Goal: Task Accomplishment & Management: Complete application form

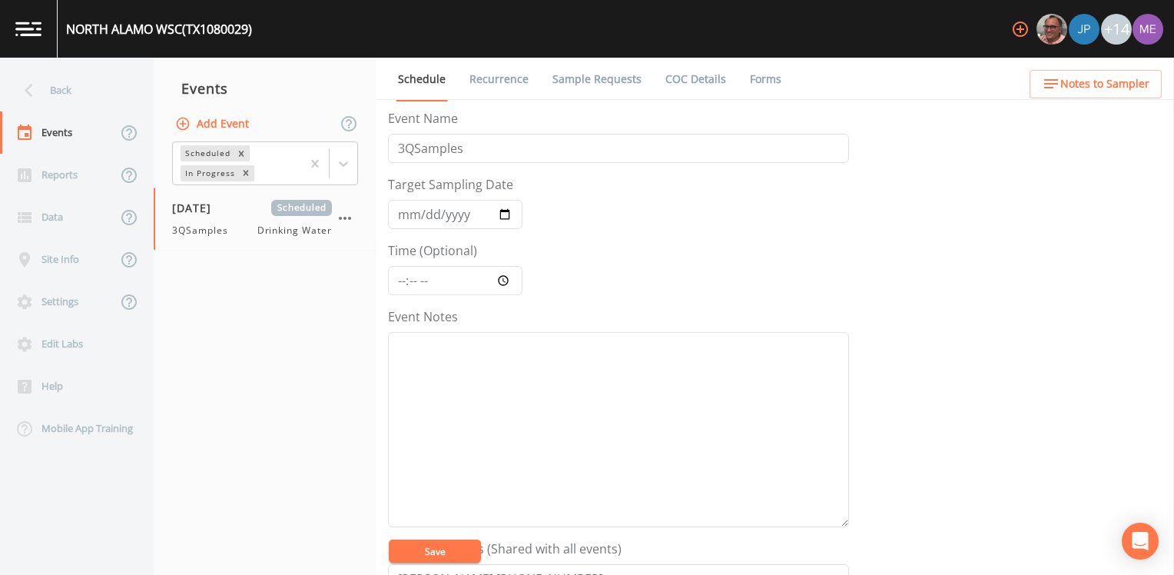
scroll to position [454, 0]
click at [624, 79] on link "Sample Requests" at bounding box center [597, 79] width 94 height 43
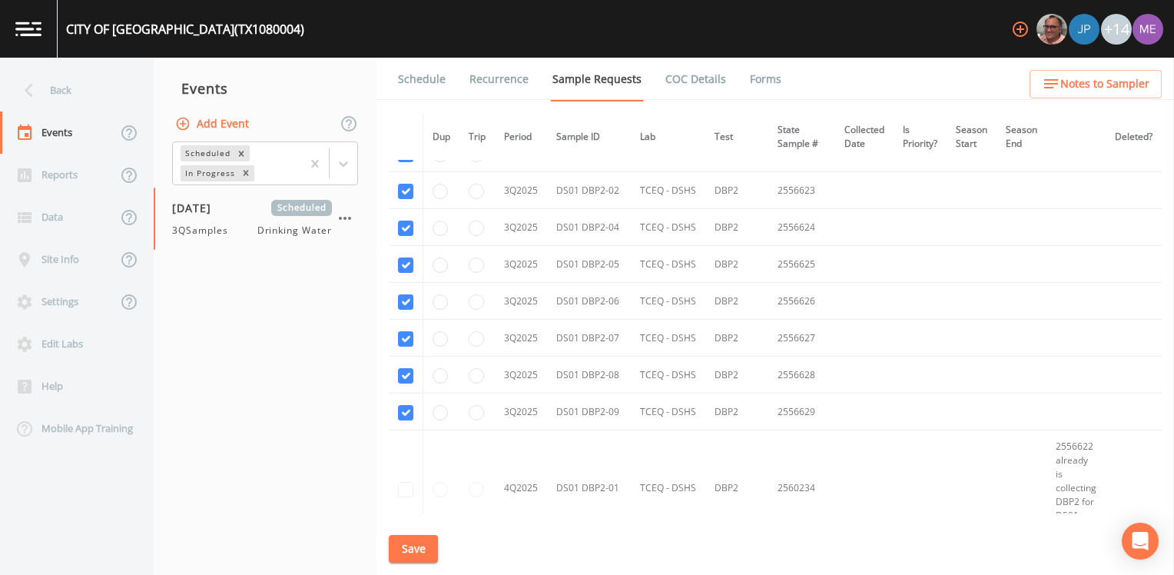
scroll to position [5839, 0]
click at [409, 79] on link "Schedule" at bounding box center [422, 79] width 52 height 43
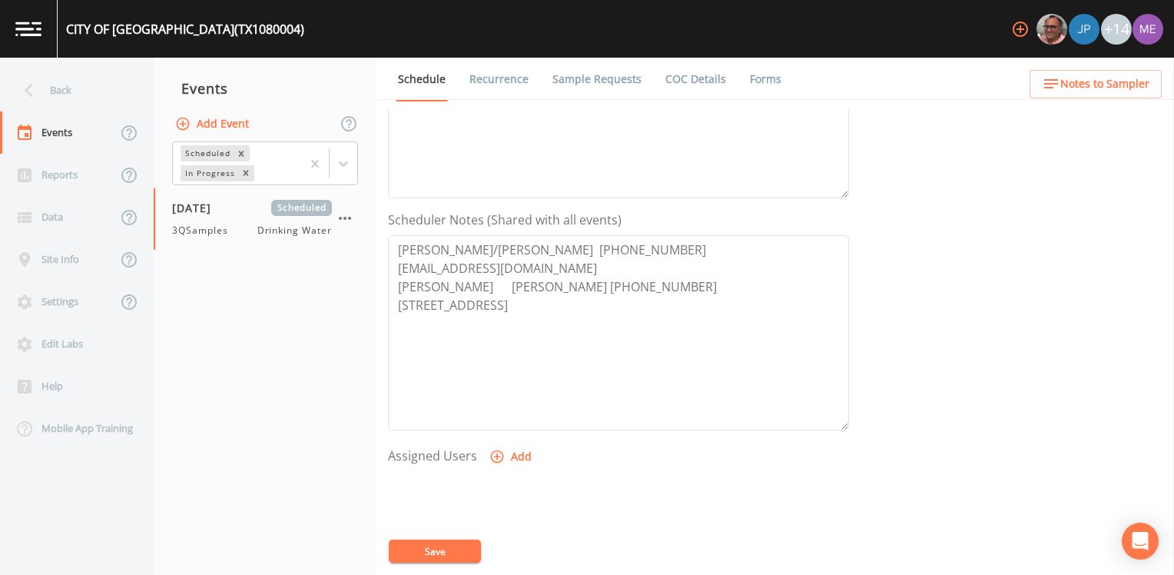
scroll to position [384, 0]
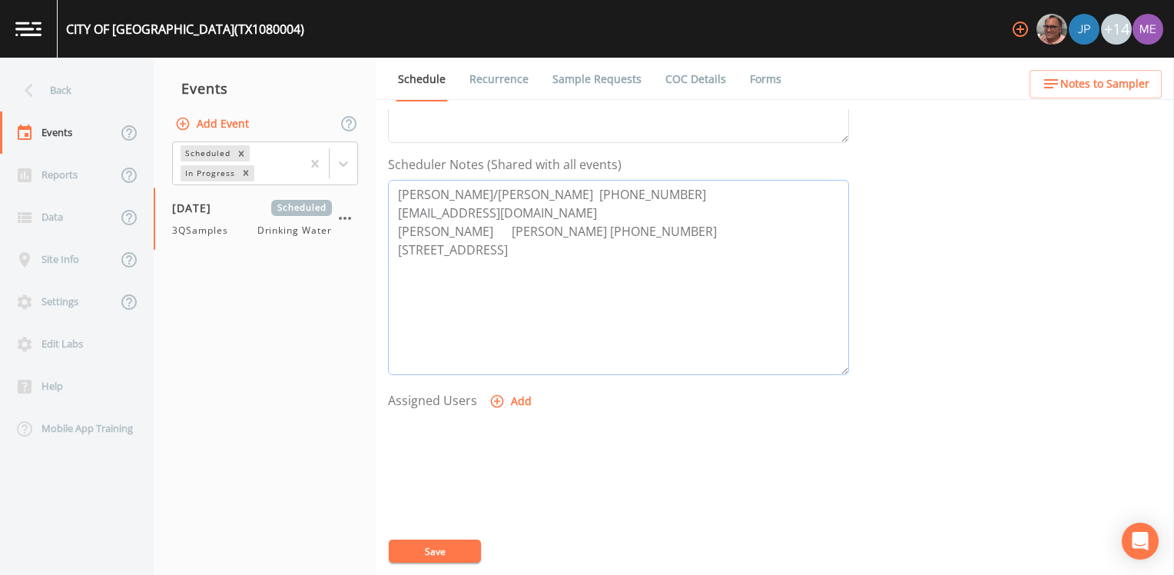
drag, startPoint x: 399, startPoint y: 191, endPoint x: 721, endPoint y: 195, distance: 322.7
click at [721, 195] on textarea "JAVIER VALDEZ/ALFREDO HERNANDEZ 956-388-8220 alhernandez@cityofedinburg.com TON…" at bounding box center [618, 277] width 461 height 195
click at [1141, 75] on span "Notes to Sampler" at bounding box center [1104, 84] width 89 height 19
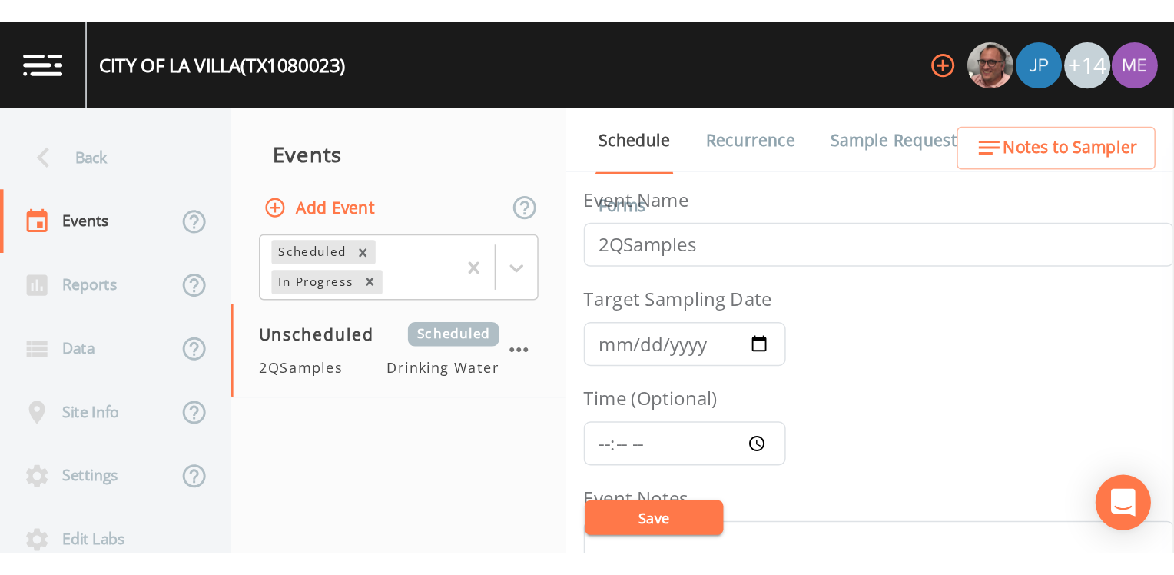
scroll to position [406, 0]
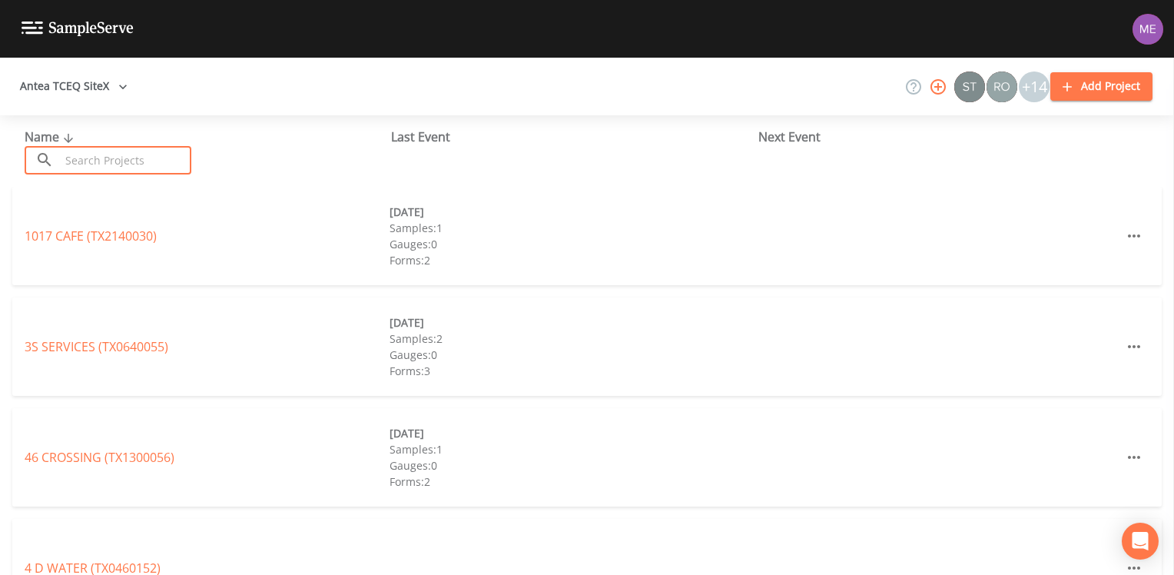
click at [108, 167] on input "text" at bounding box center [125, 160] width 131 height 28
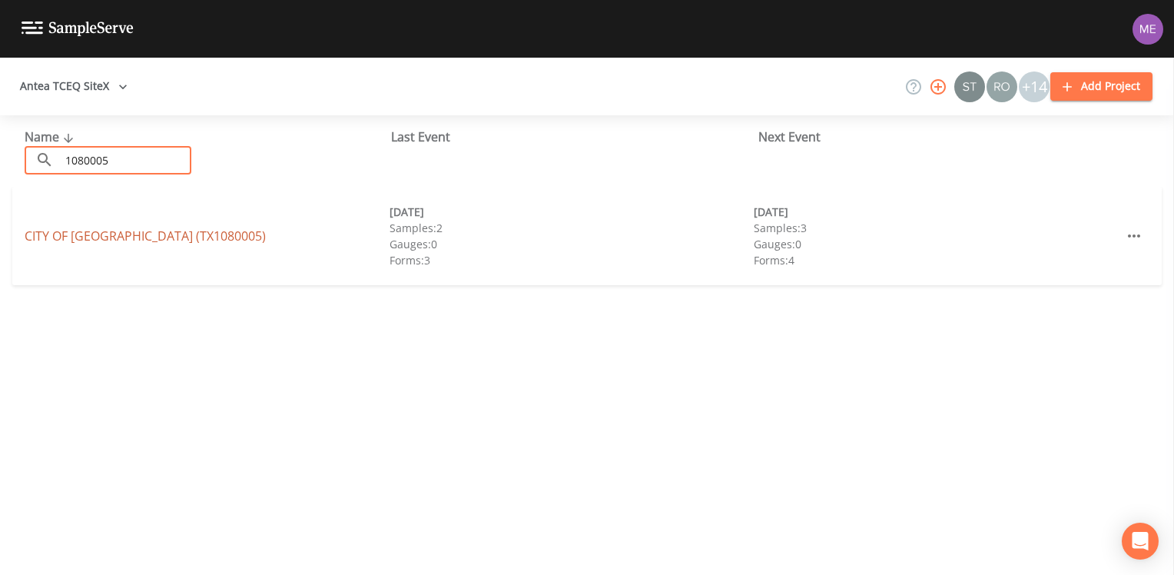
type input "1080005"
click at [75, 234] on link "CITY OF ELSA (TX1080005)" at bounding box center [145, 235] width 241 height 17
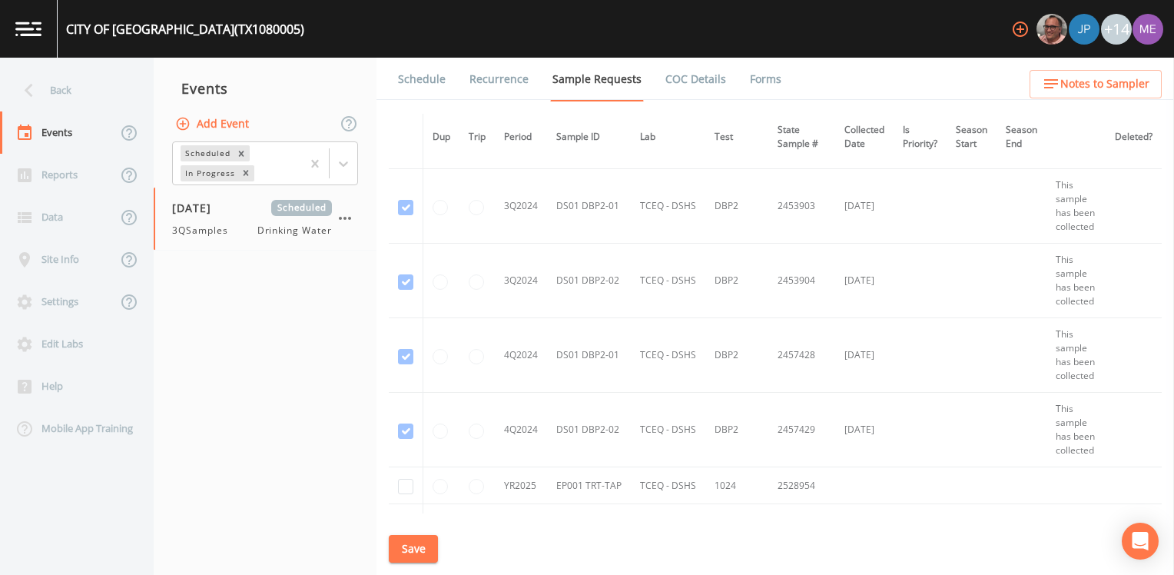
scroll to position [937, 0]
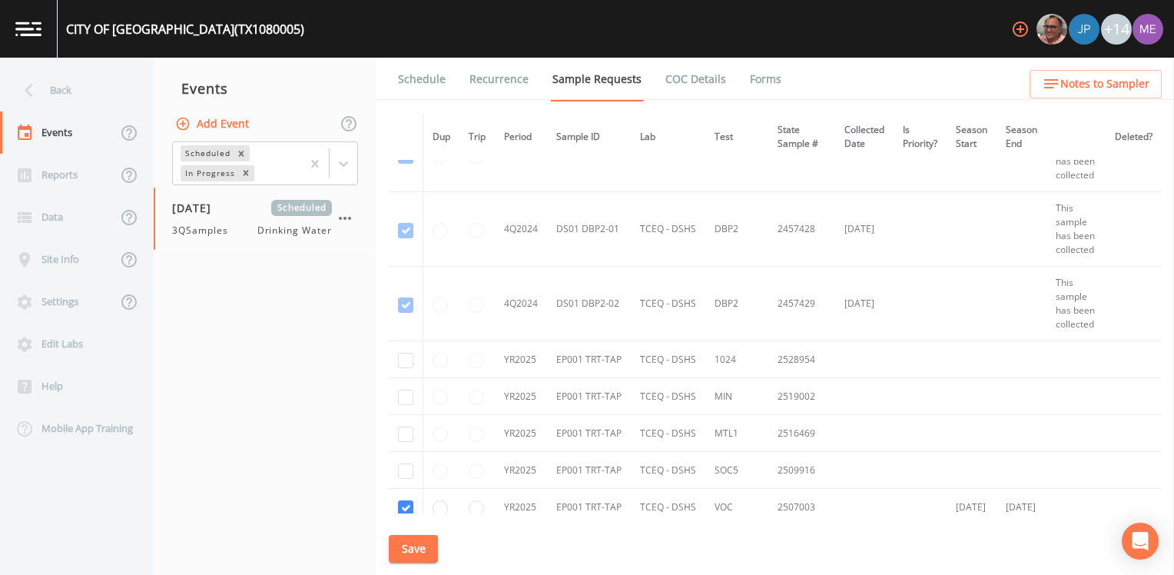
click at [410, 81] on link "Schedule" at bounding box center [422, 79] width 52 height 43
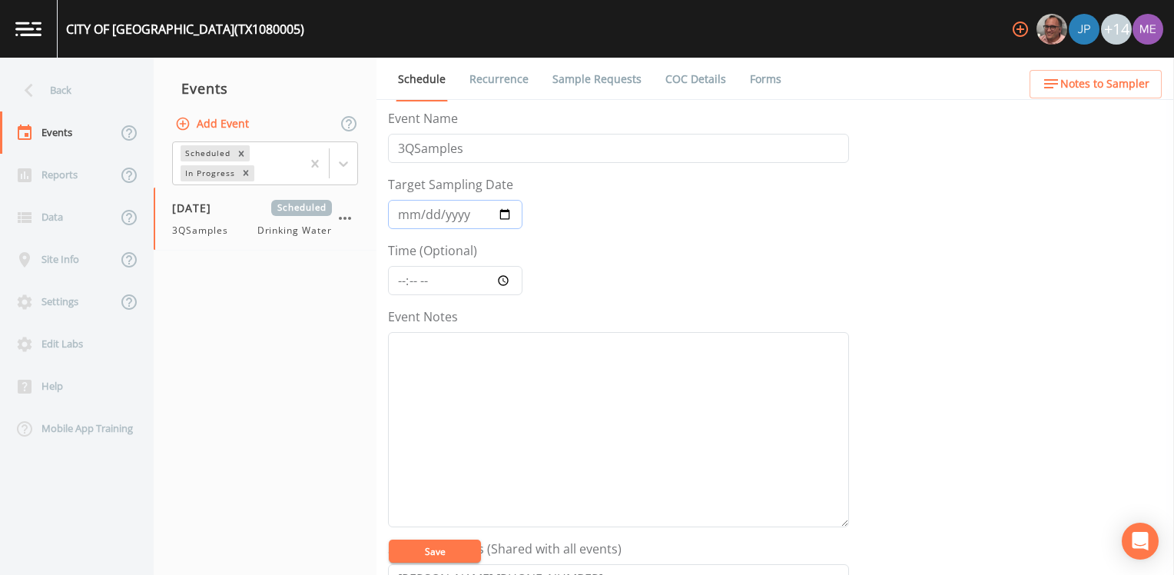
click at [423, 214] on input "[DATE]" at bounding box center [455, 214] width 134 height 29
type input "[DATE]"
click at [398, 280] on input "Time (Optional)" at bounding box center [455, 280] width 134 height 29
type input "13:00"
click at [753, 366] on textarea "Event Notes" at bounding box center [618, 429] width 461 height 195
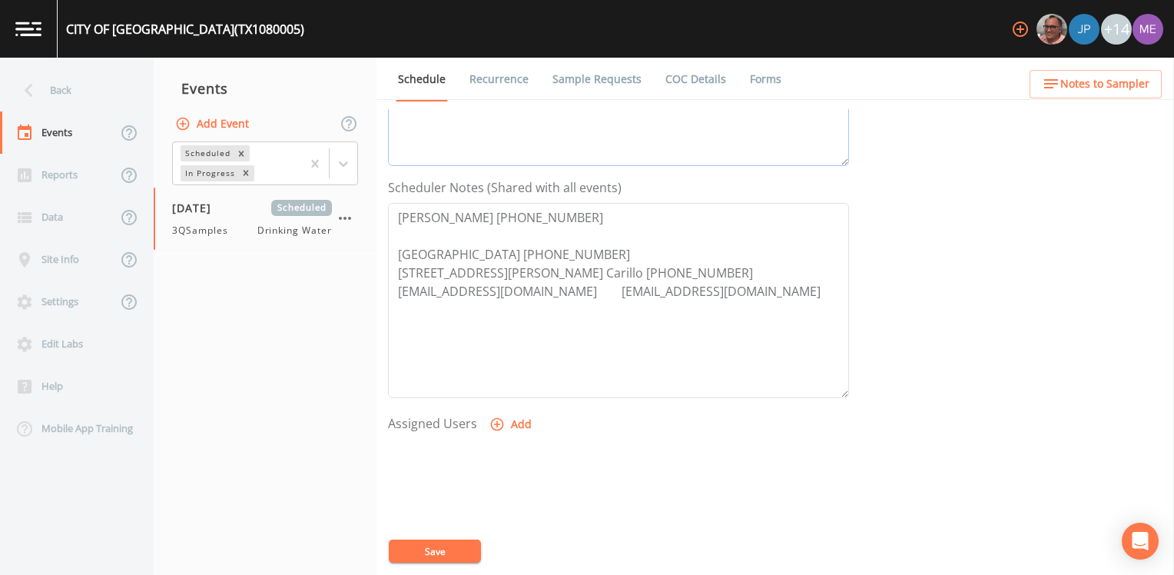
scroll to position [384, 0]
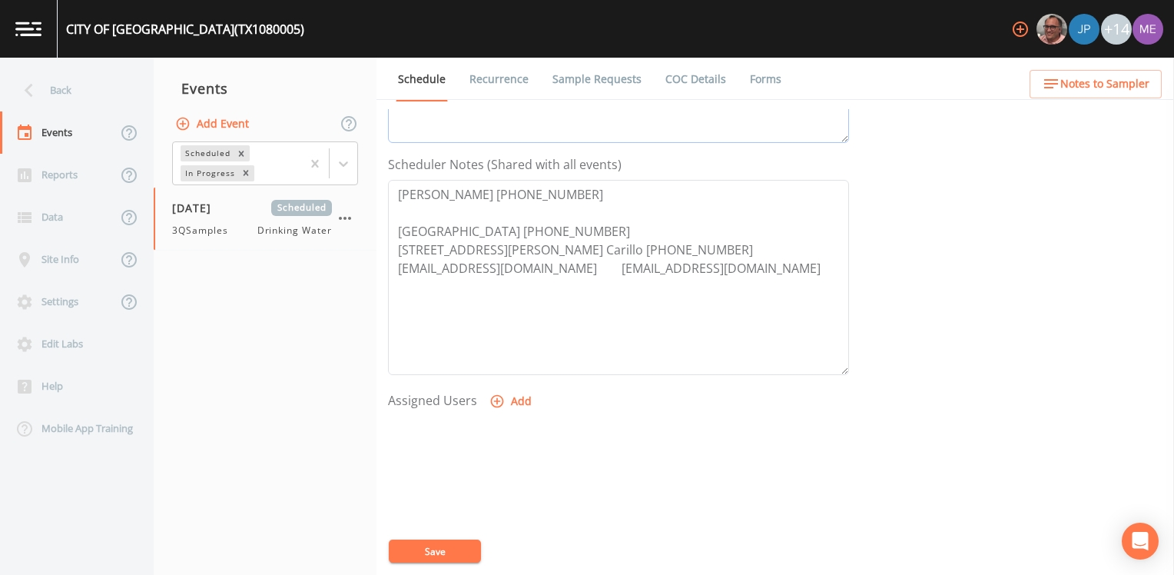
type textarea "confirmed with rey 8/14"
click at [494, 401] on icon "button" at bounding box center [496, 400] width 15 height 15
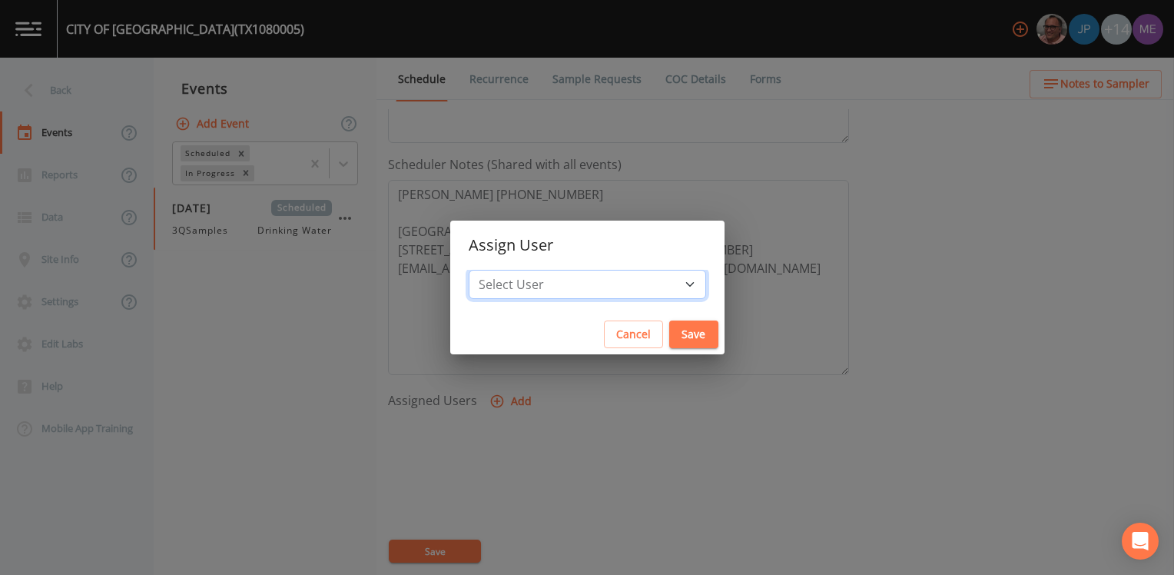
click at [562, 286] on select "Select User Mike Franklin Joshua gere Paul Lauren Saenz David Weber Zachary Eva…" at bounding box center [587, 284] width 237 height 29
select select "82fcd260-406f-4720-af66-0de7f1917f1c"
click at [491, 270] on select "Select User Mike Franklin Joshua gere Paul Lauren Saenz David Weber Zachary Eva…" at bounding box center [587, 284] width 237 height 29
click at [677, 338] on button "Save" at bounding box center [693, 334] width 49 height 28
select select
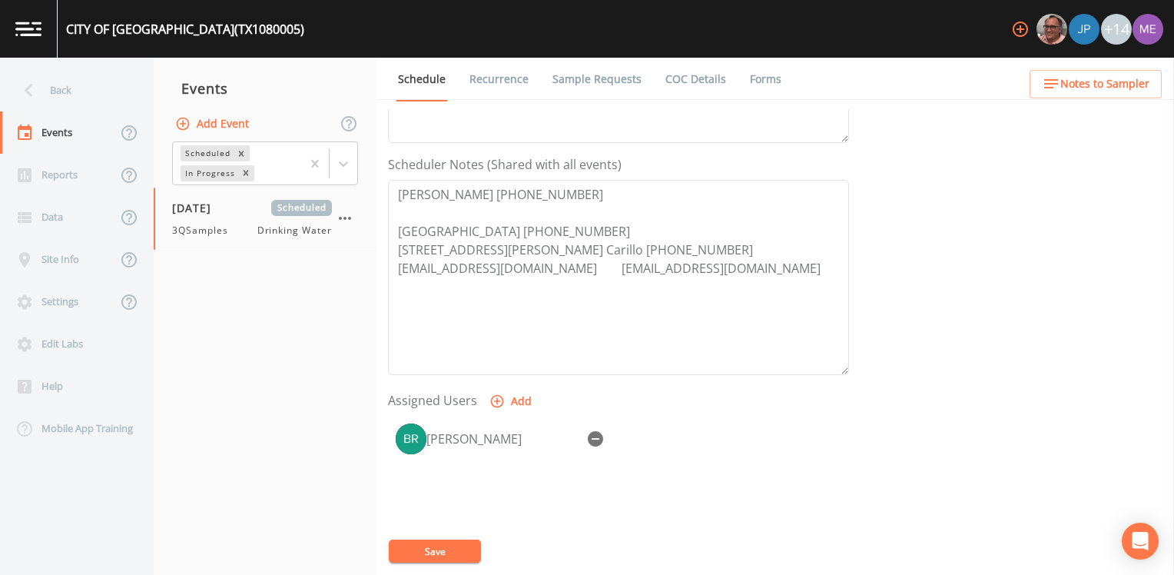
click at [456, 552] on button "Save" at bounding box center [435, 550] width 92 height 23
click at [419, 549] on button "Save" at bounding box center [435, 550] width 92 height 23
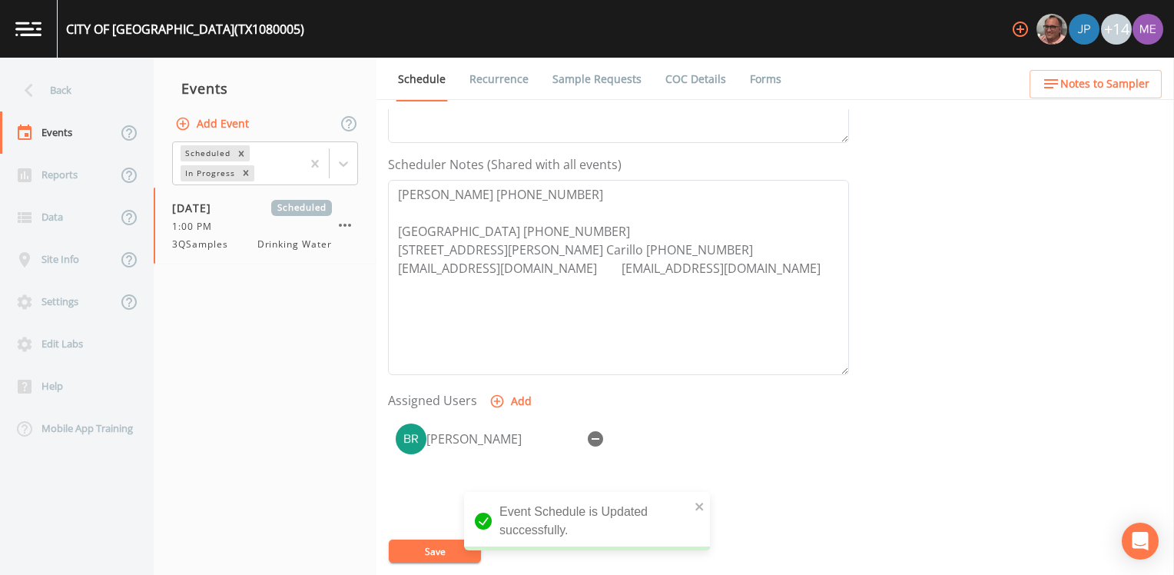
click at [1086, 81] on span "Notes to Sampler" at bounding box center [1104, 84] width 89 height 19
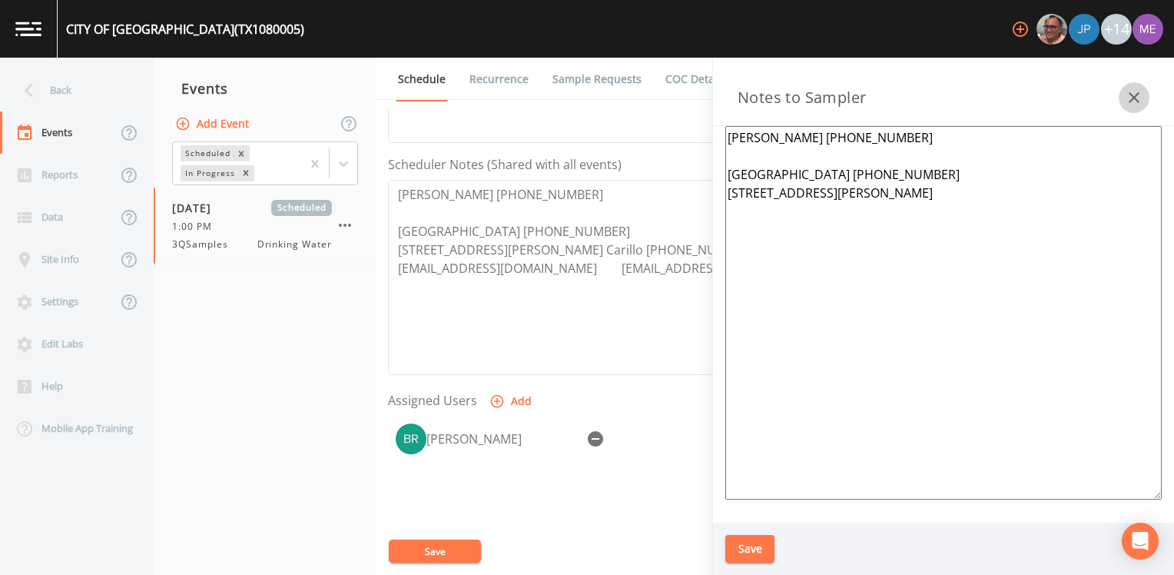
click at [1129, 94] on icon "button" at bounding box center [1134, 97] width 18 height 18
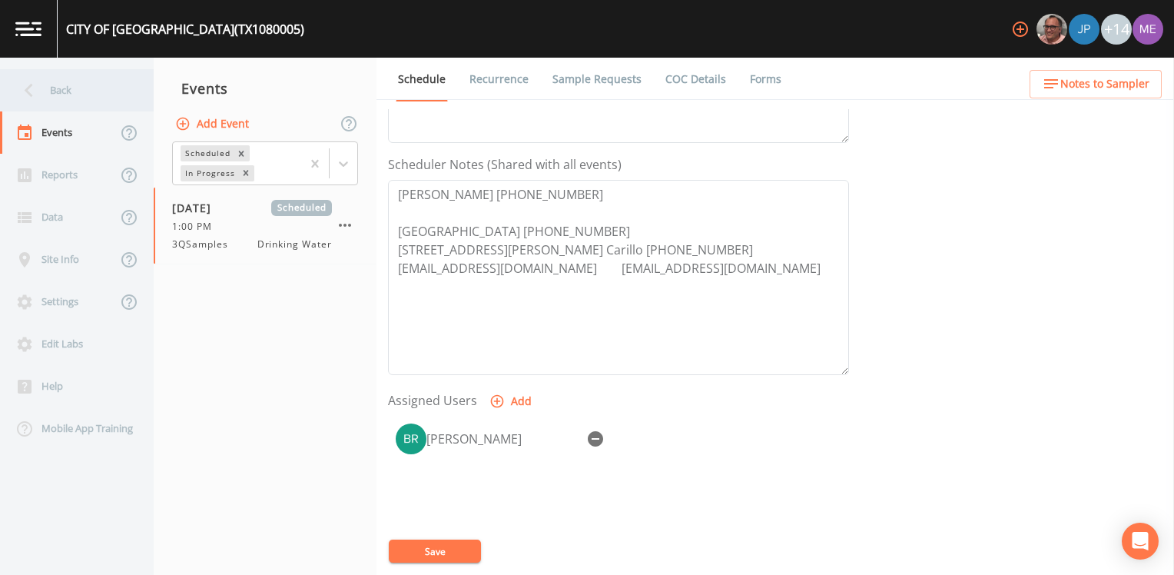
click at [58, 89] on div "Back" at bounding box center [69, 90] width 138 height 42
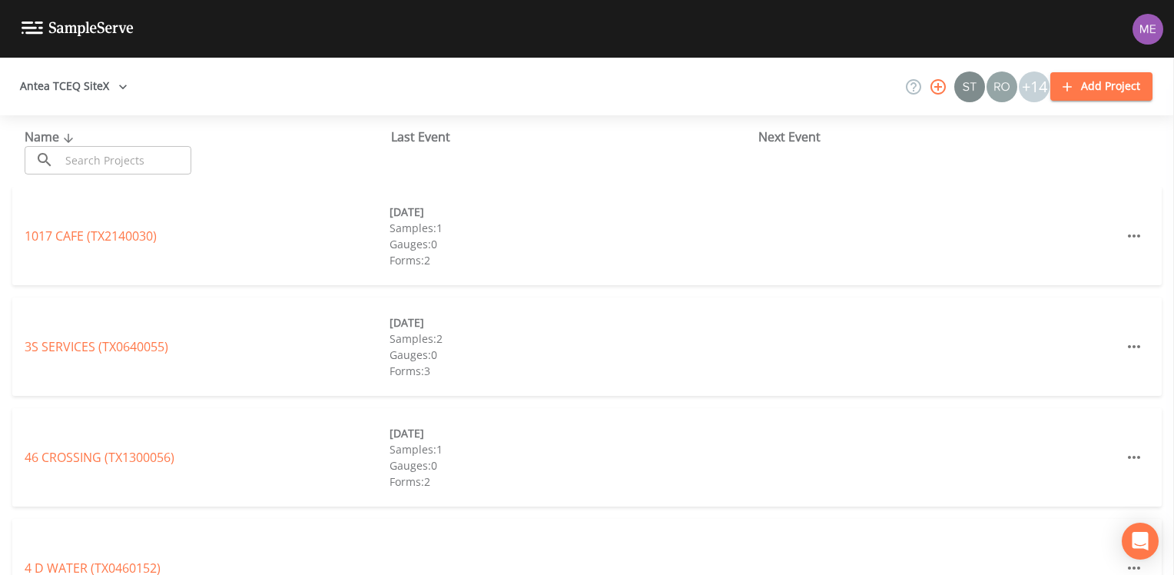
click at [87, 165] on input "text" at bounding box center [125, 160] width 131 height 28
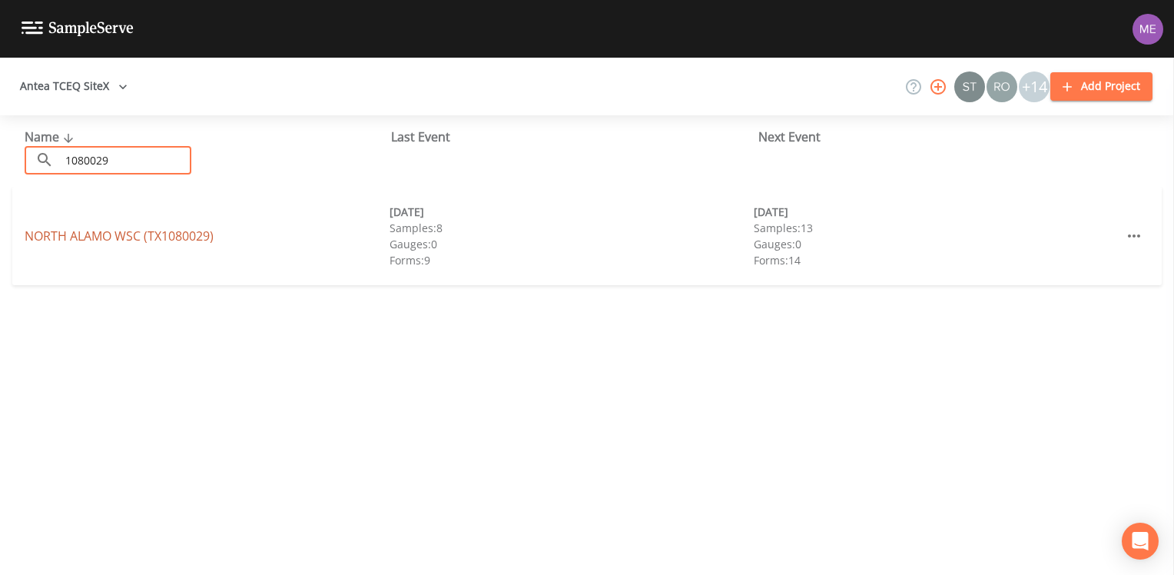
type input "1080029"
click at [43, 236] on link "NORTH ALAMO WSC (TX1080029)" at bounding box center [119, 235] width 189 height 17
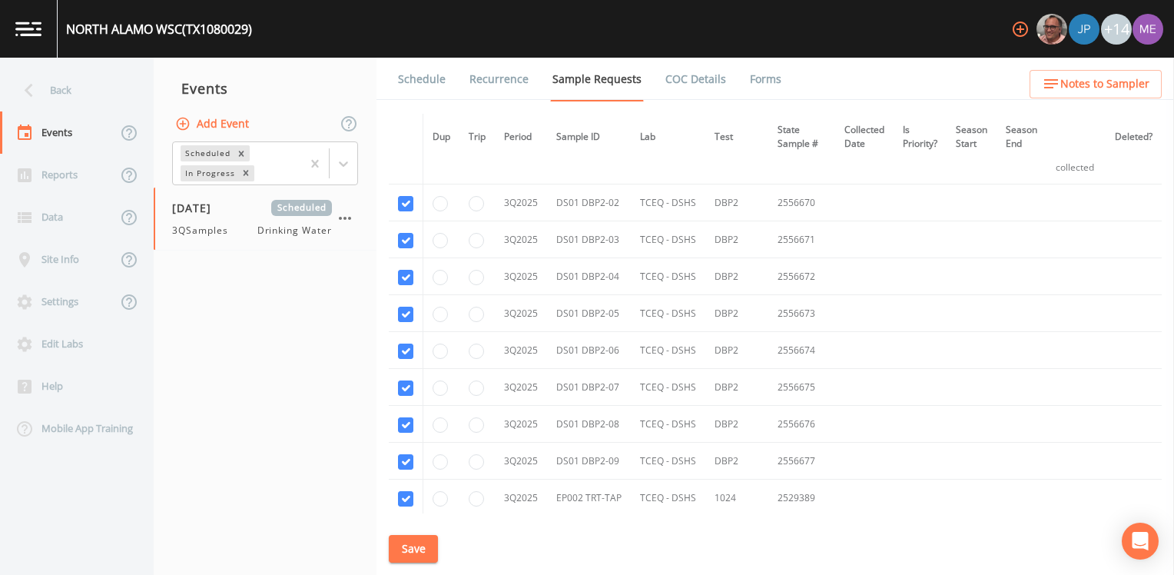
scroll to position [11524, 0]
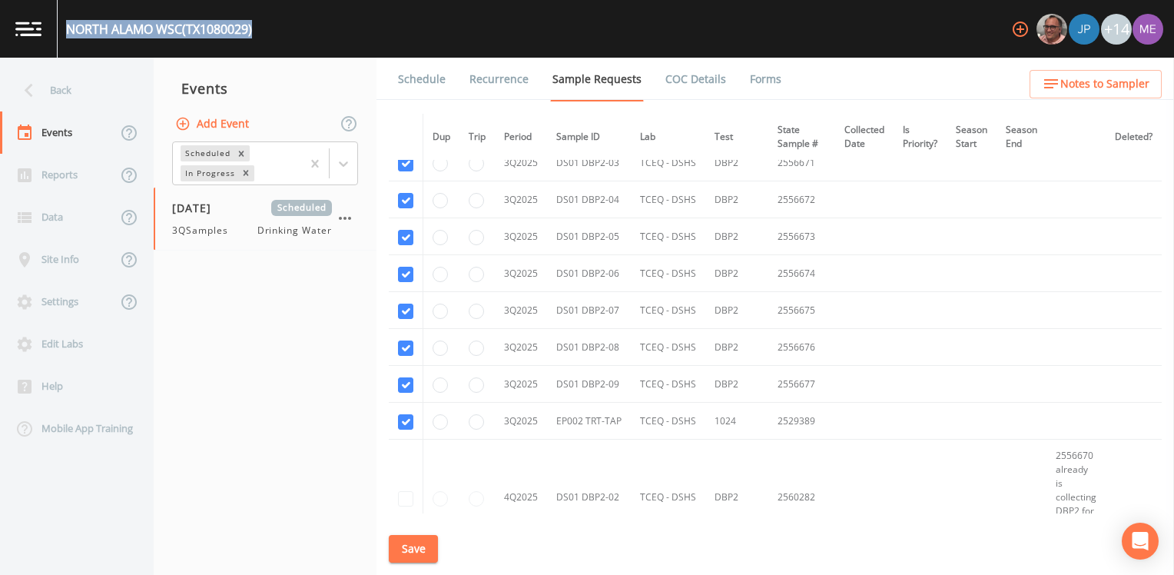
drag, startPoint x: 68, startPoint y: 26, endPoint x: 258, endPoint y: 28, distance: 189.8
click at [258, 28] on div "NORTH ALAMO WSC (TX1080029) +14" at bounding box center [587, 29] width 1174 height 58
drag, startPoint x: 258, startPoint y: 28, endPoint x: 181, endPoint y: 28, distance: 76.8
click at [438, 80] on link "Schedule" at bounding box center [422, 79] width 52 height 43
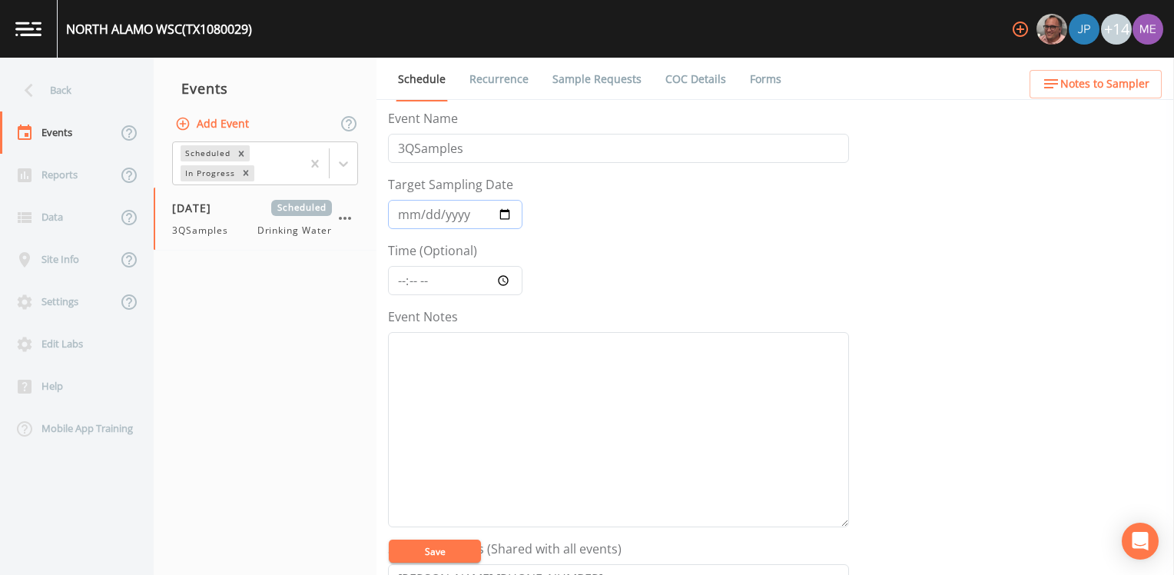
click at [424, 210] on input "[DATE]" at bounding box center [455, 214] width 134 height 29
type input "[DATE]"
click at [400, 278] on input "Time (Optional)" at bounding box center [455, 280] width 134 height 29
type input "08:00"
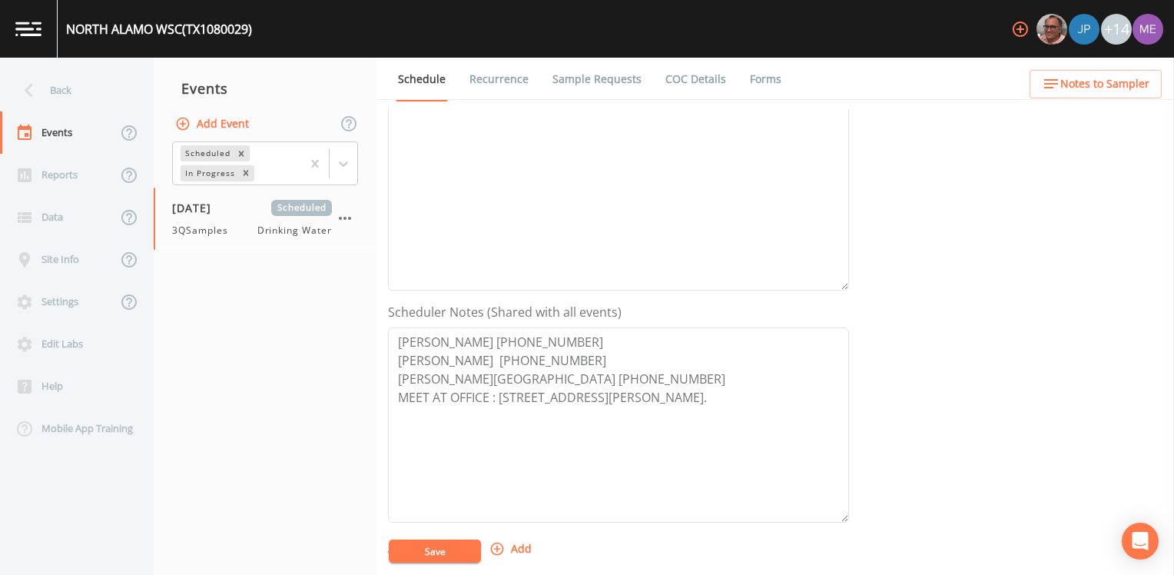
scroll to position [307, 0]
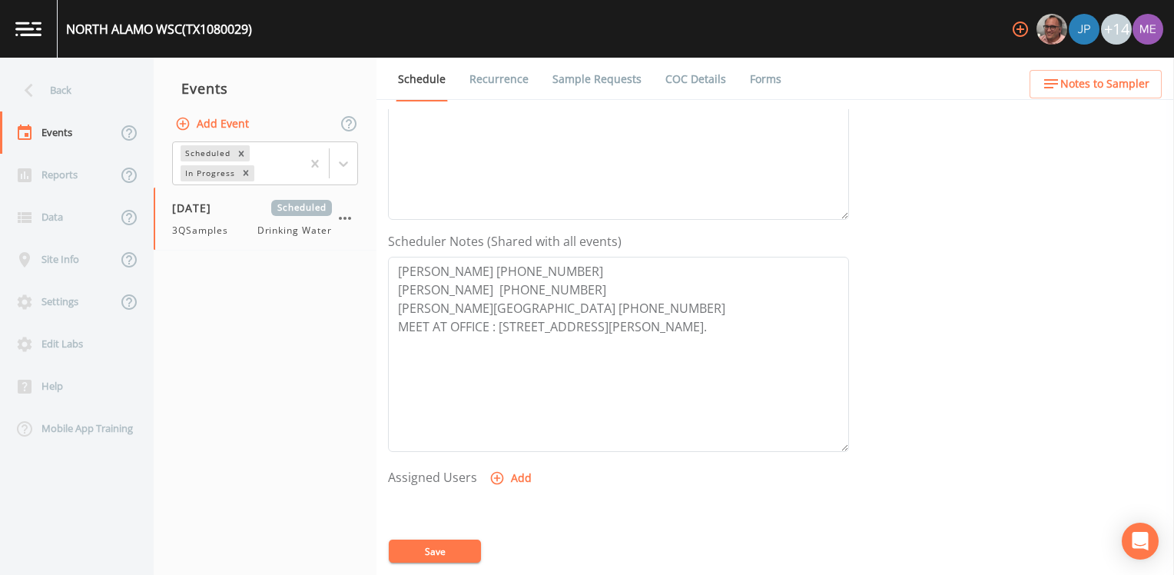
click at [1116, 89] on span "Notes to Sampler" at bounding box center [1104, 84] width 89 height 19
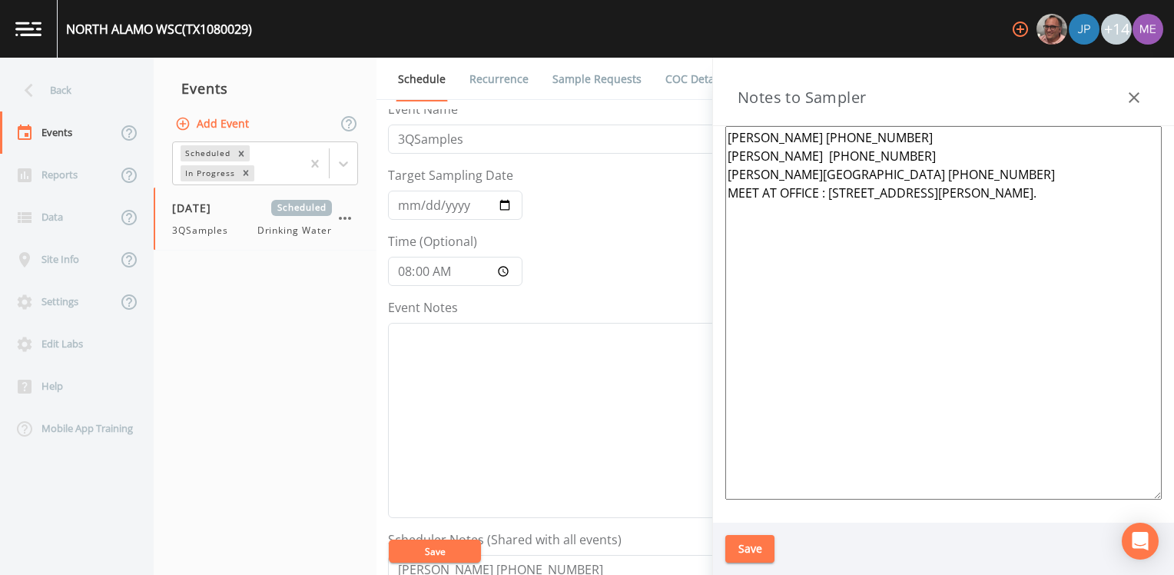
scroll to position [0, 0]
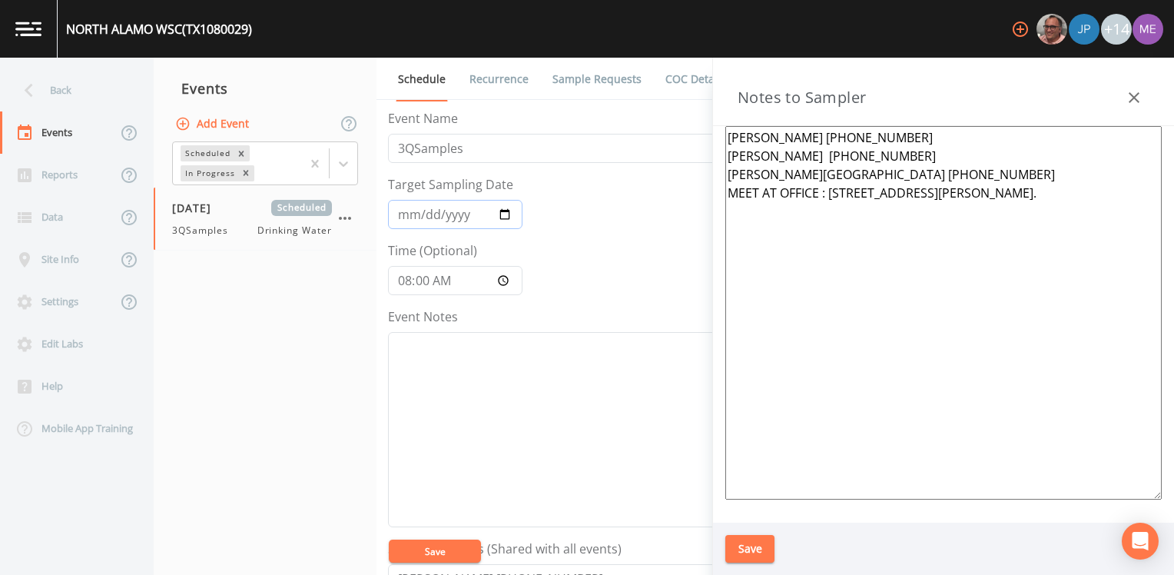
click at [425, 212] on input "[DATE]" at bounding box center [455, 214] width 134 height 29
type input "2025-08-20"
click at [492, 403] on textarea "Event Notes" at bounding box center [618, 429] width 461 height 195
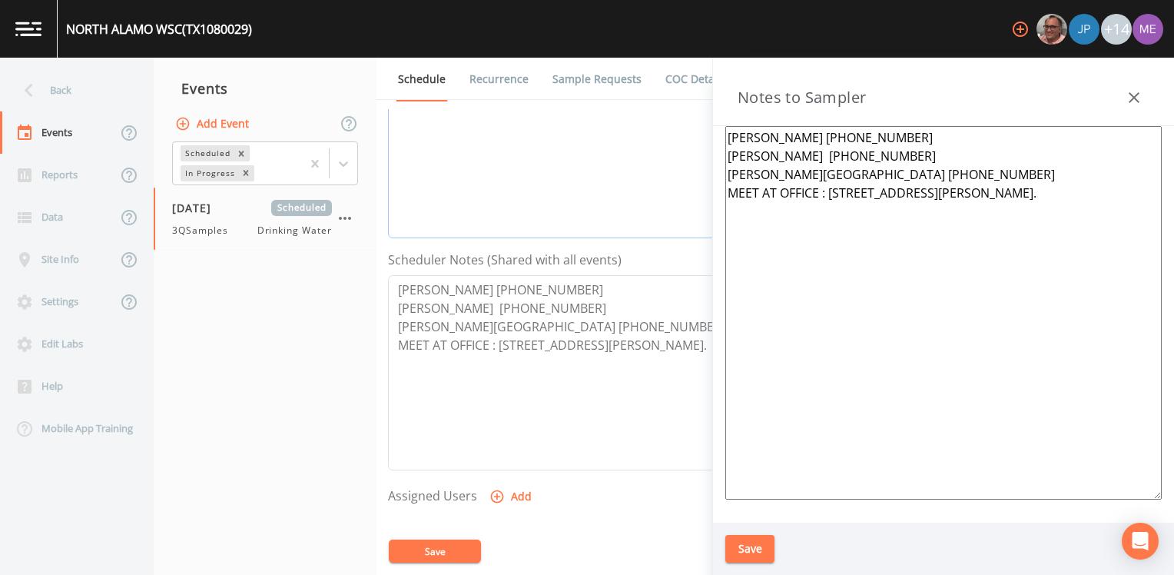
scroll to position [307, 0]
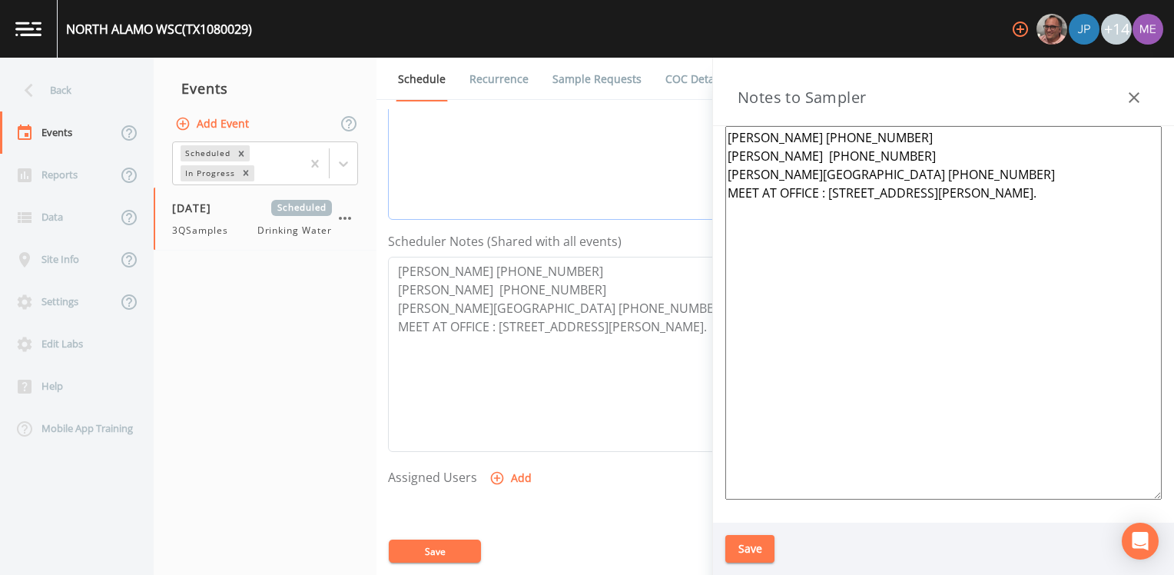
type textarea "confirmed with domingo cortez 8/14"
click at [496, 478] on icon "button" at bounding box center [496, 477] width 15 height 15
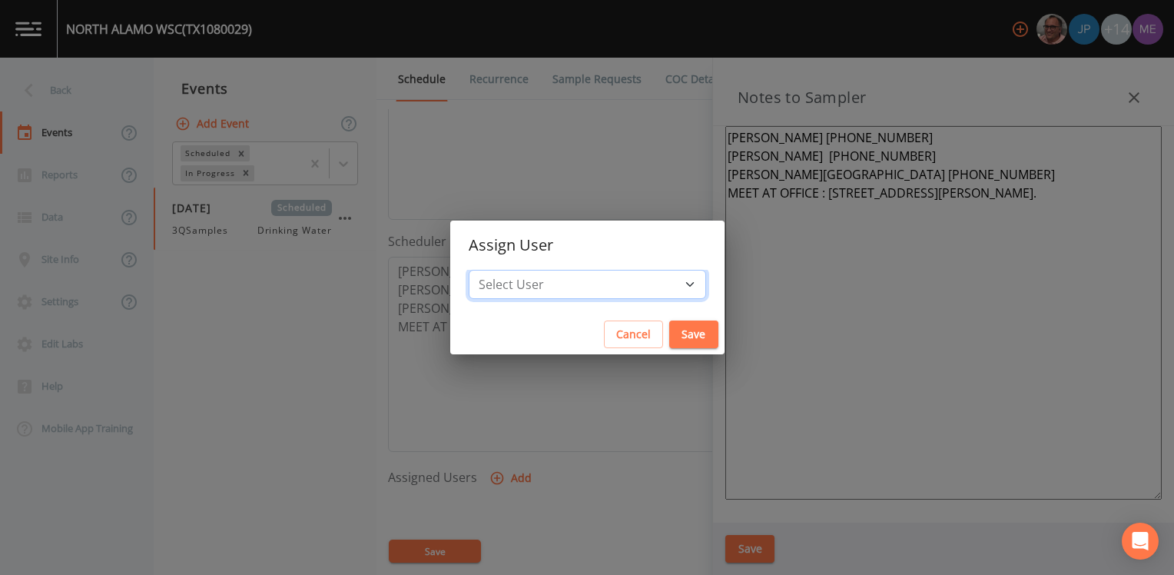
click at [667, 285] on select "Select User Mike Franklin Joshua gere Paul Lauren Saenz David Weber Zachary Eva…" at bounding box center [587, 284] width 237 height 29
select select "82fcd260-406f-4720-af66-0de7f1917f1c"
click at [491, 270] on select "Select User Mike Franklin Joshua gere Paul Lauren Saenz David Weber Zachary Eva…" at bounding box center [587, 284] width 237 height 29
click at [685, 330] on button "Save" at bounding box center [693, 334] width 49 height 28
select select
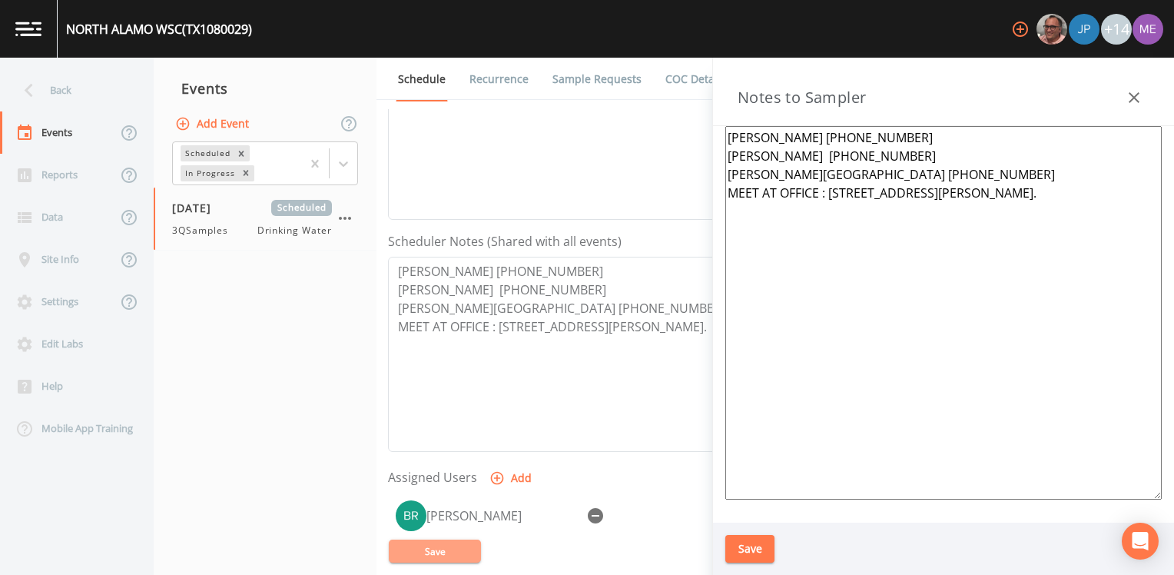
click at [449, 557] on button "Save" at bounding box center [435, 550] width 92 height 23
click at [1129, 103] on icon "button" at bounding box center [1134, 97] width 18 height 18
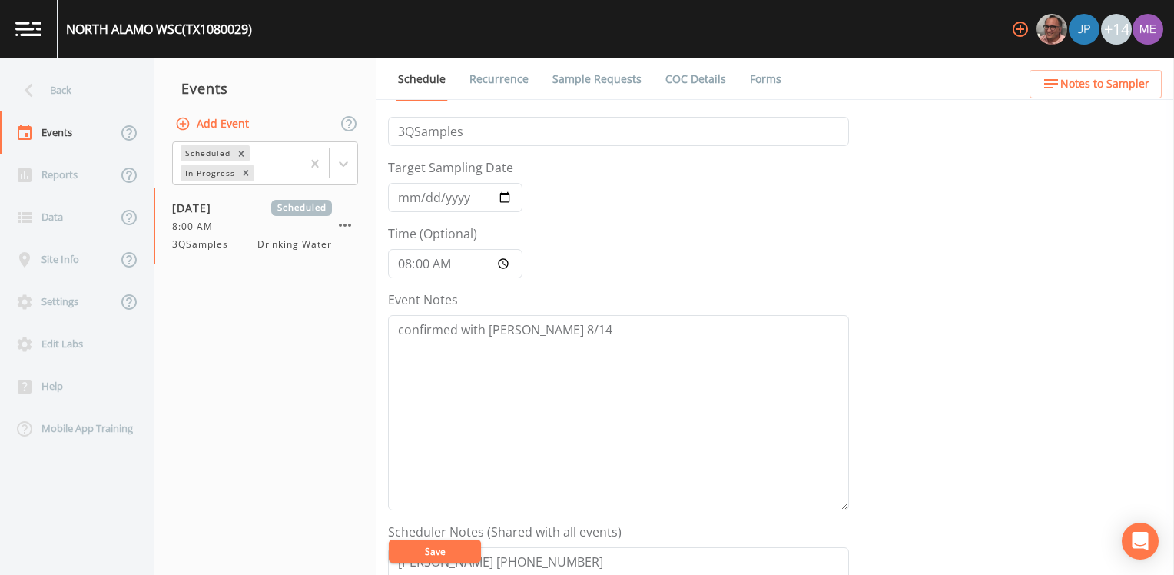
scroll to position [0, 0]
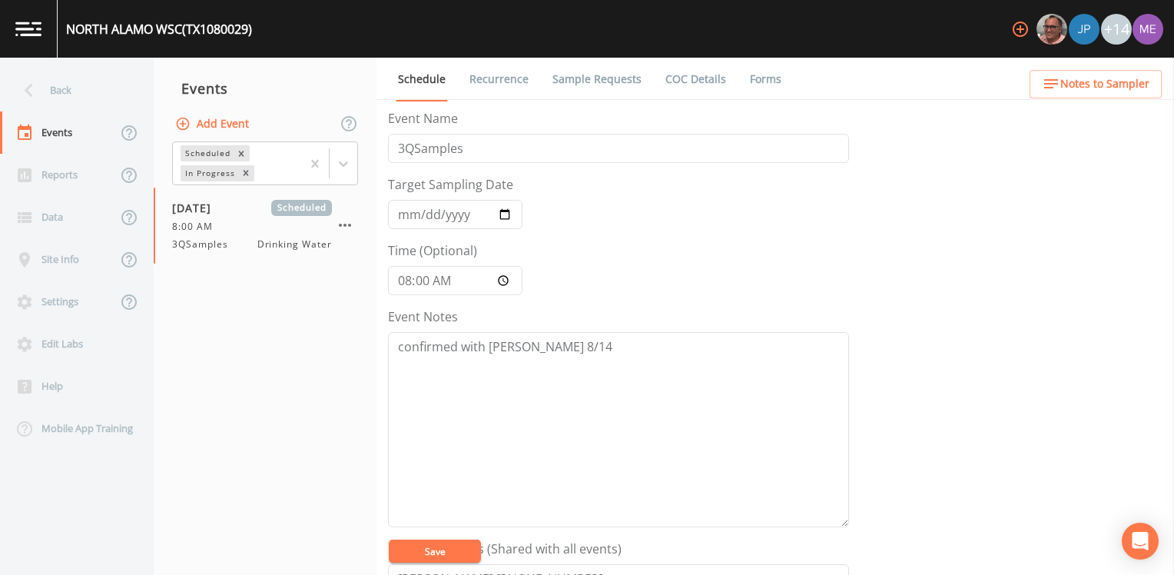
click at [449, 550] on button "Save" at bounding box center [435, 550] width 92 height 23
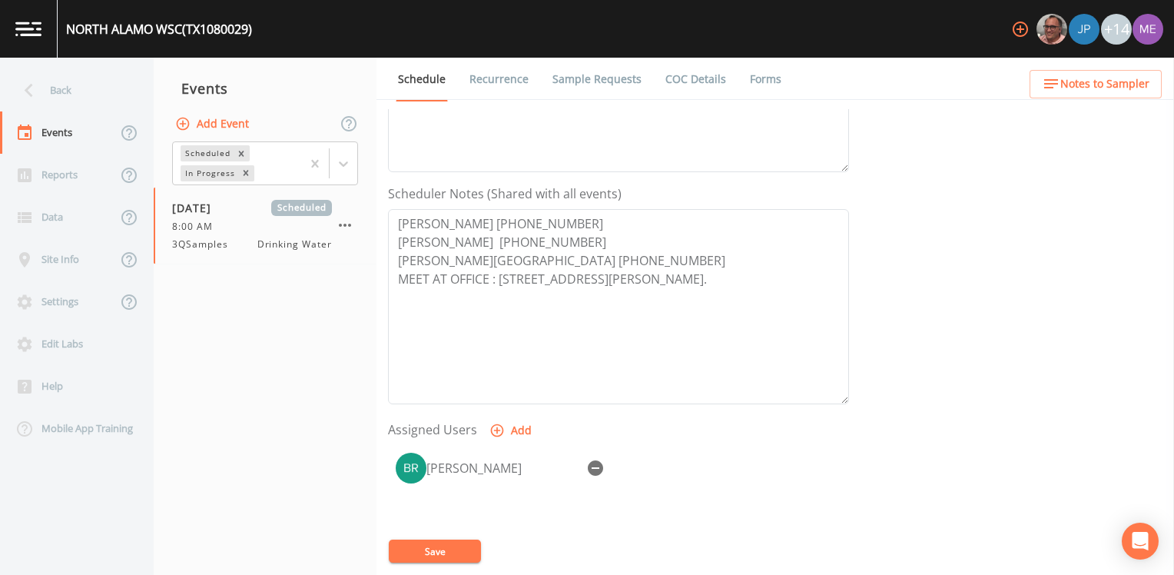
scroll to position [461, 0]
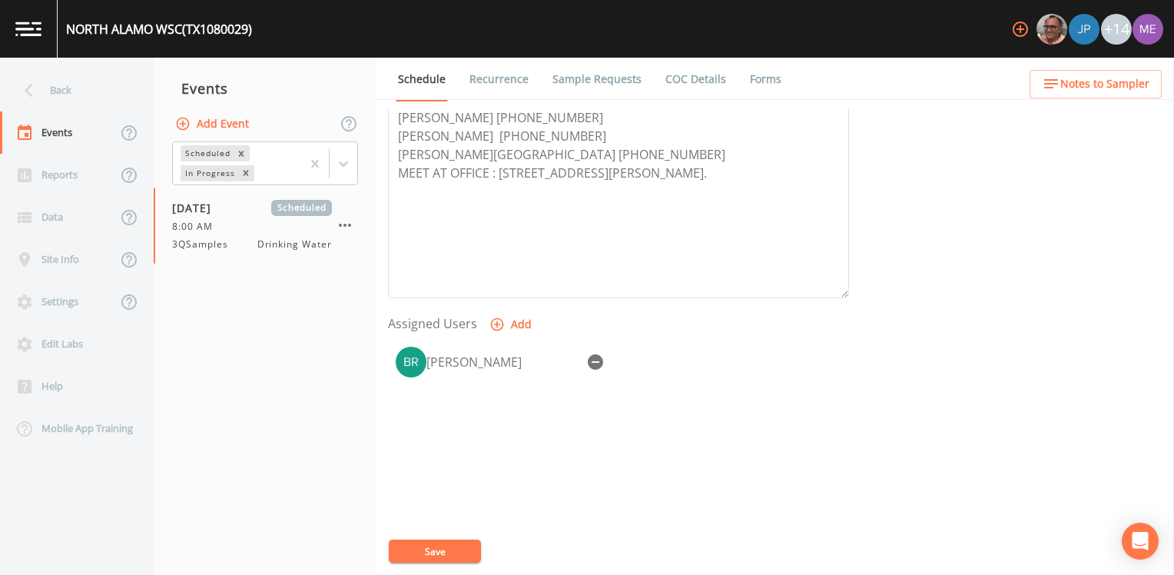
click at [464, 542] on button "Save" at bounding box center [435, 550] width 92 height 23
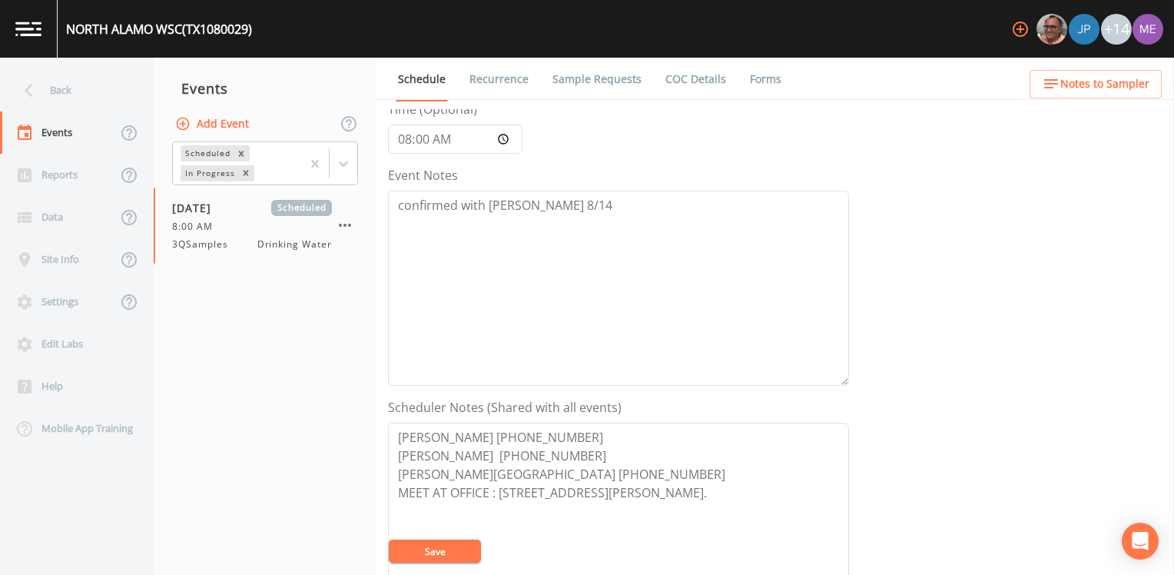
scroll to position [0, 0]
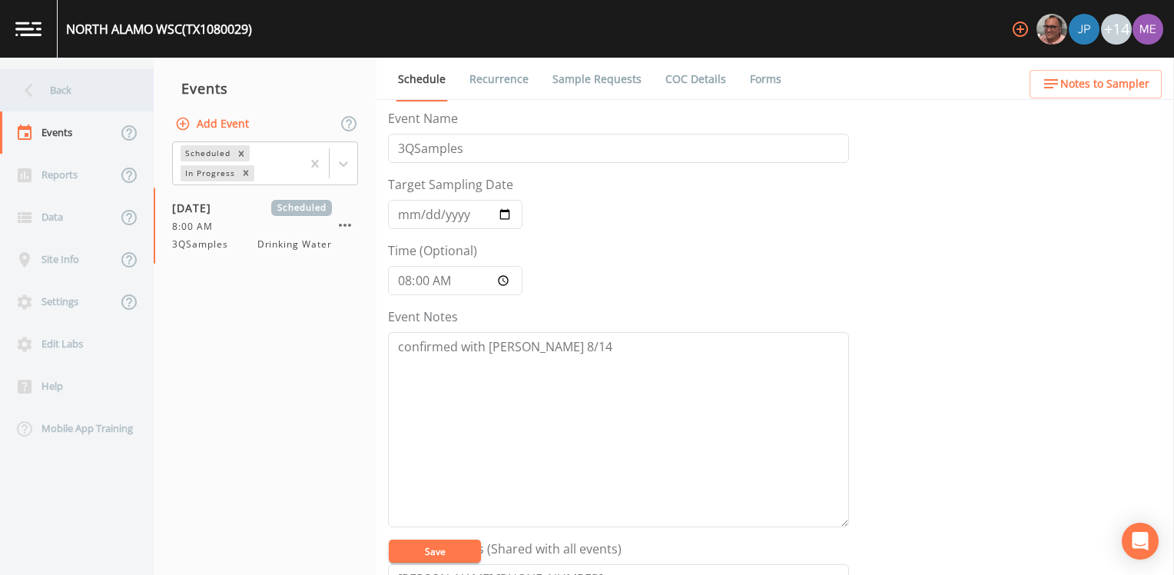
click at [49, 94] on div "Back" at bounding box center [69, 90] width 138 height 42
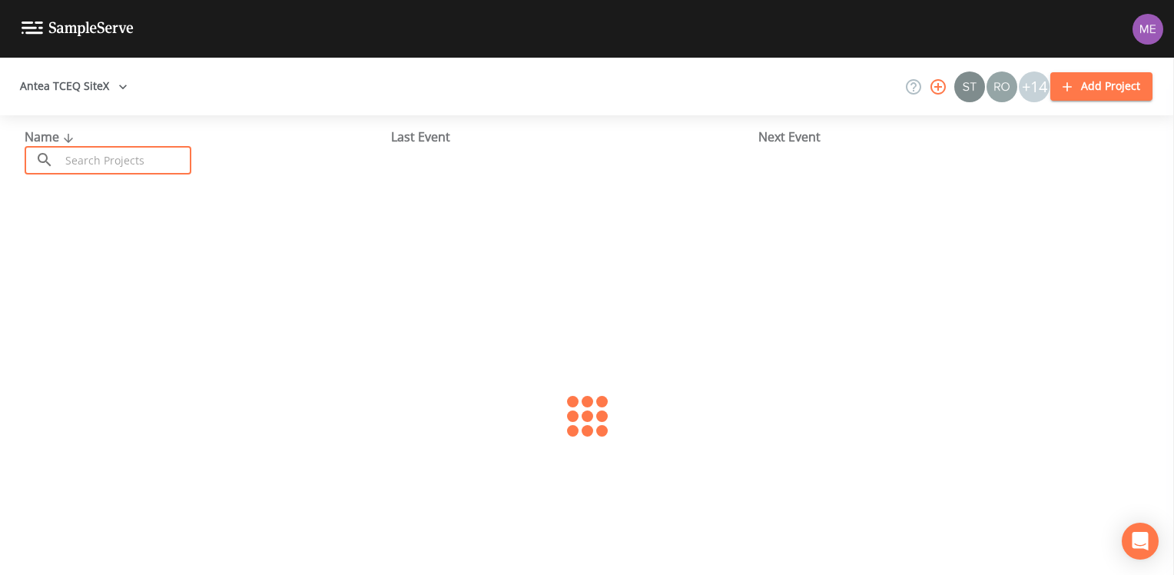
click at [88, 155] on input "text" at bounding box center [125, 160] width 131 height 28
type input "1080023"
click at [104, 237] on link "CITY OF LA VILLA (TX1080023)" at bounding box center [108, 235] width 167 height 17
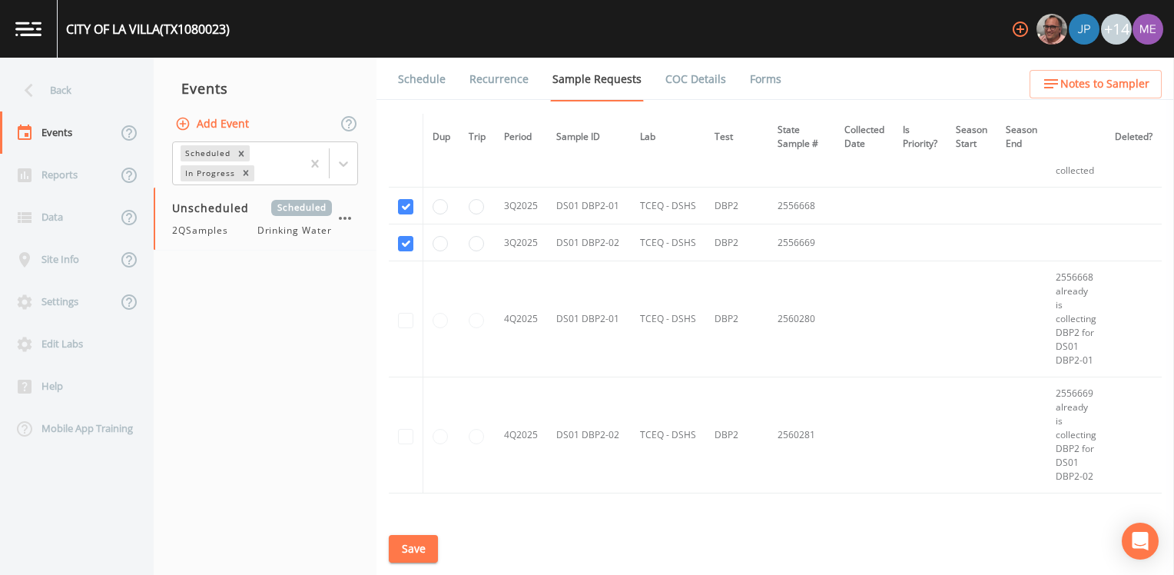
scroll to position [2074, 0]
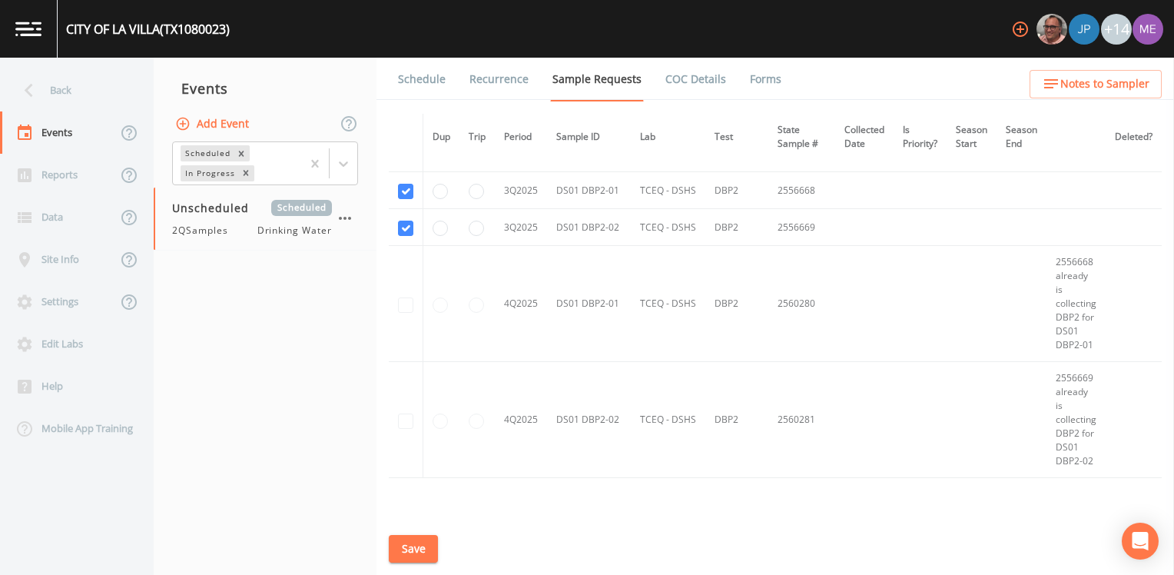
click at [433, 80] on link "Schedule" at bounding box center [422, 79] width 52 height 43
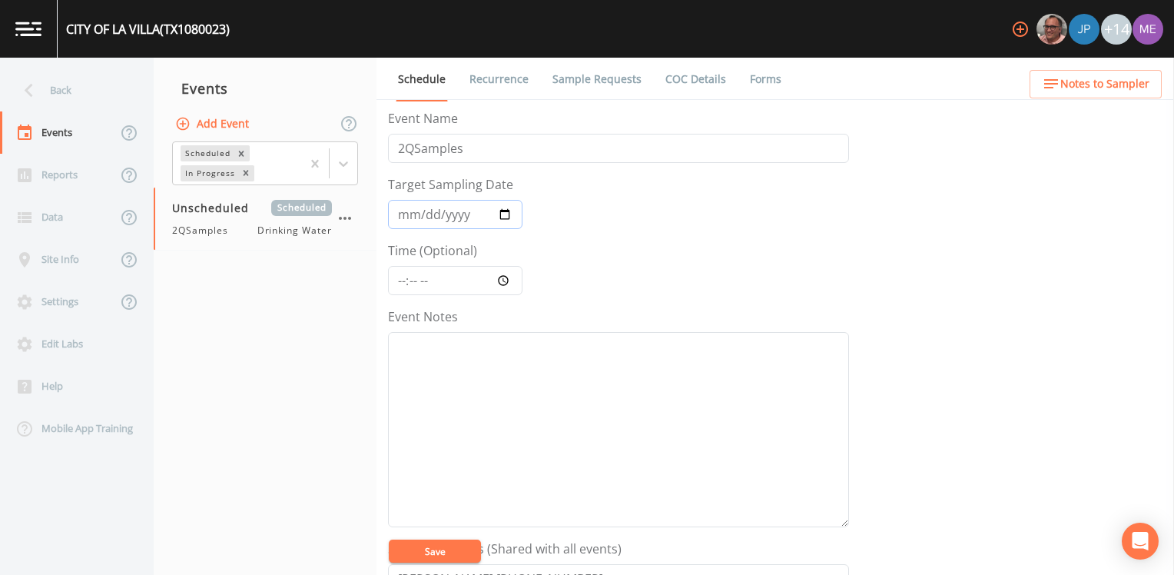
click at [413, 214] on input "Target Sampling Date" at bounding box center [455, 214] width 134 height 29
click at [403, 145] on input "2QSamples" at bounding box center [618, 148] width 461 height 29
type input "3QSamples"
click at [413, 210] on input "Target Sampling Date" at bounding box center [455, 214] width 134 height 29
type input "[DATE]"
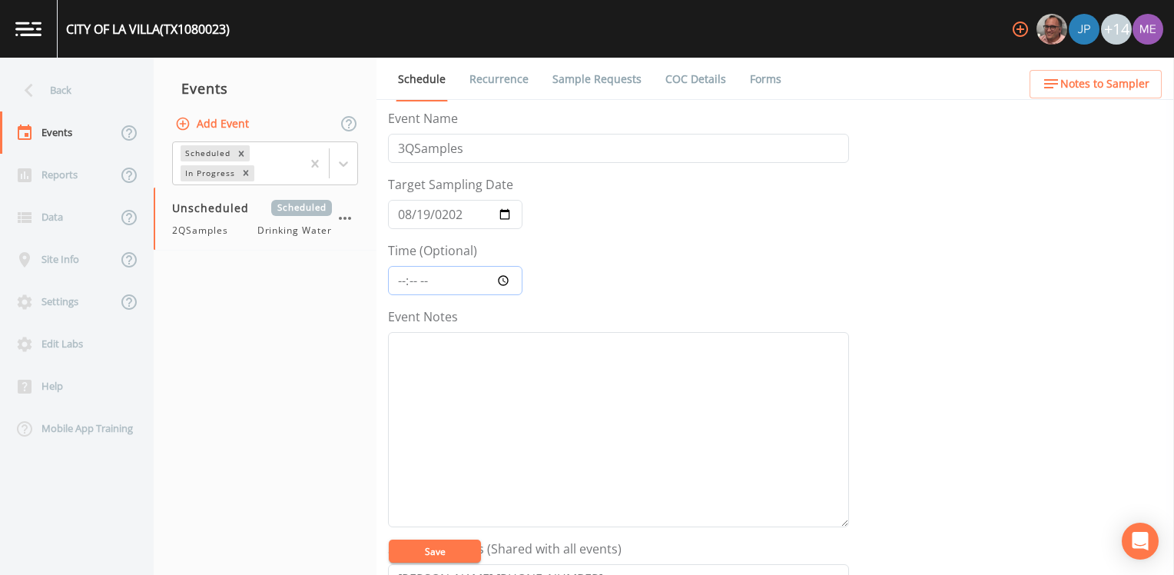
click at [398, 283] on input "Time (Optional)" at bounding box center [455, 280] width 134 height 29
type input "08:00"
click at [443, 546] on button "Save" at bounding box center [435, 550] width 92 height 23
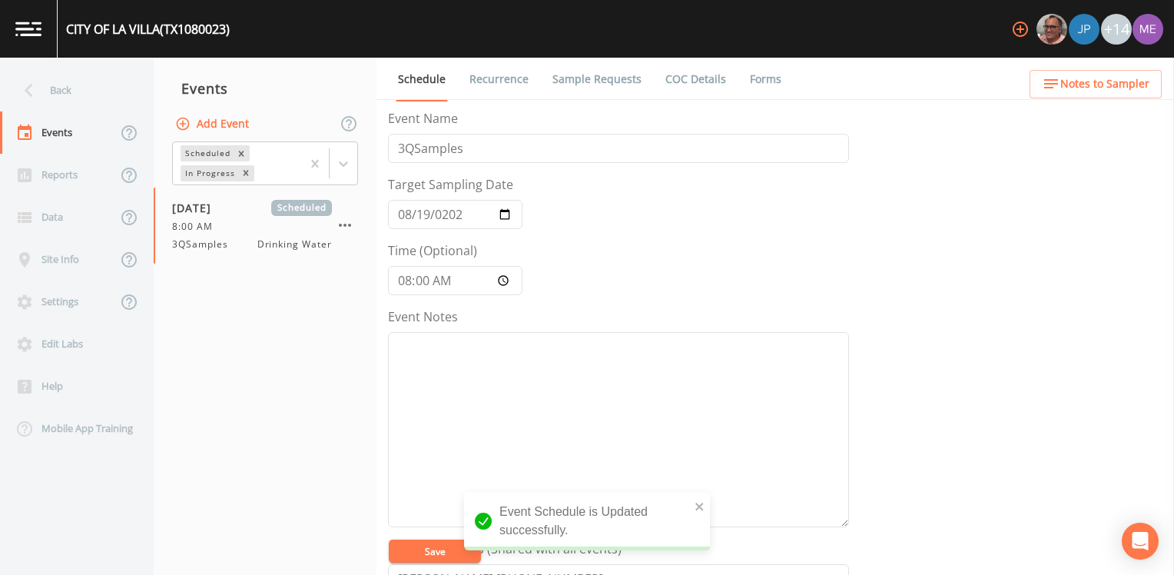
click at [581, 85] on link "Sample Requests" at bounding box center [597, 79] width 94 height 43
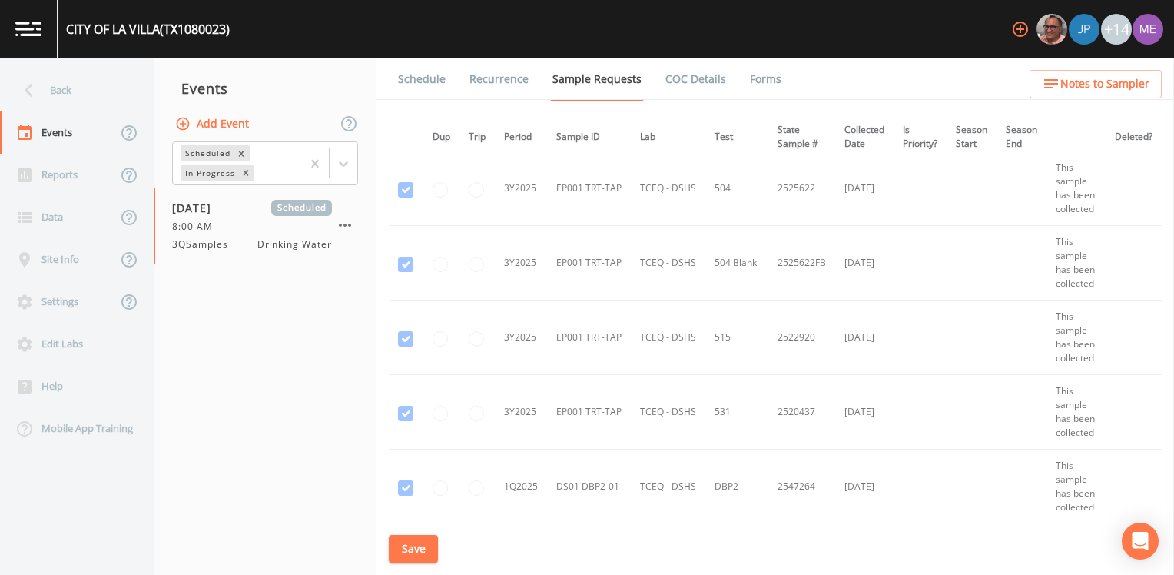
scroll to position [1460, 0]
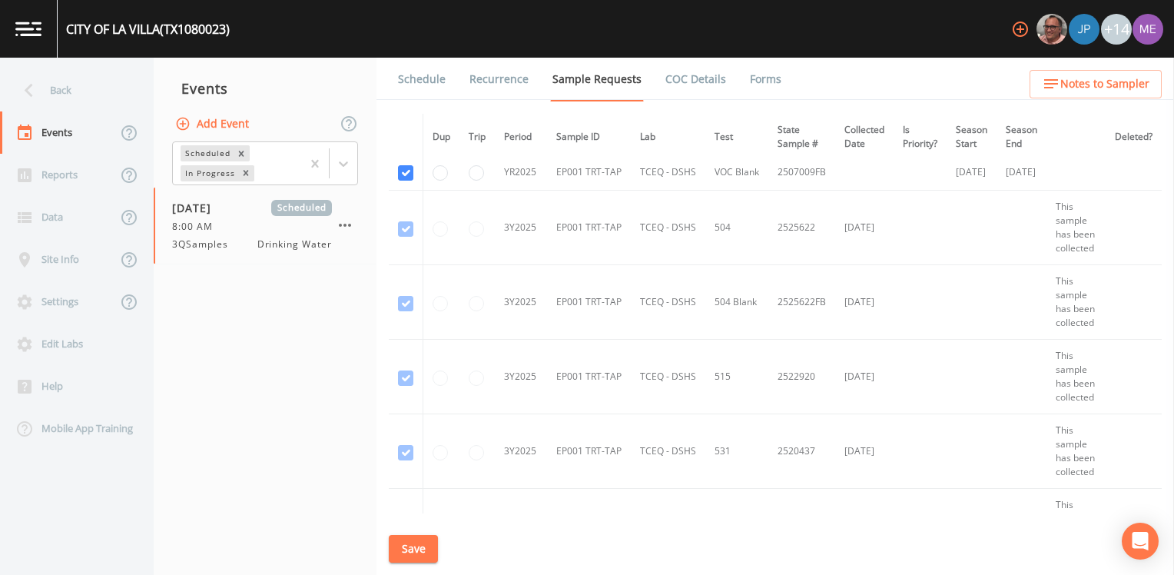
click at [403, 81] on link "Schedule" at bounding box center [422, 79] width 52 height 43
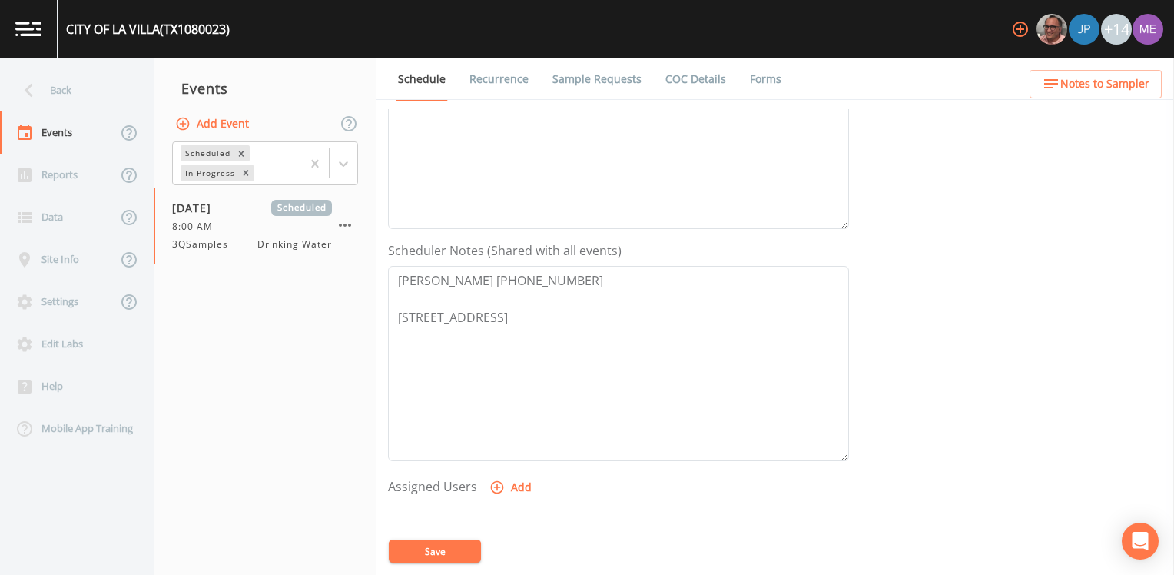
scroll to position [307, 0]
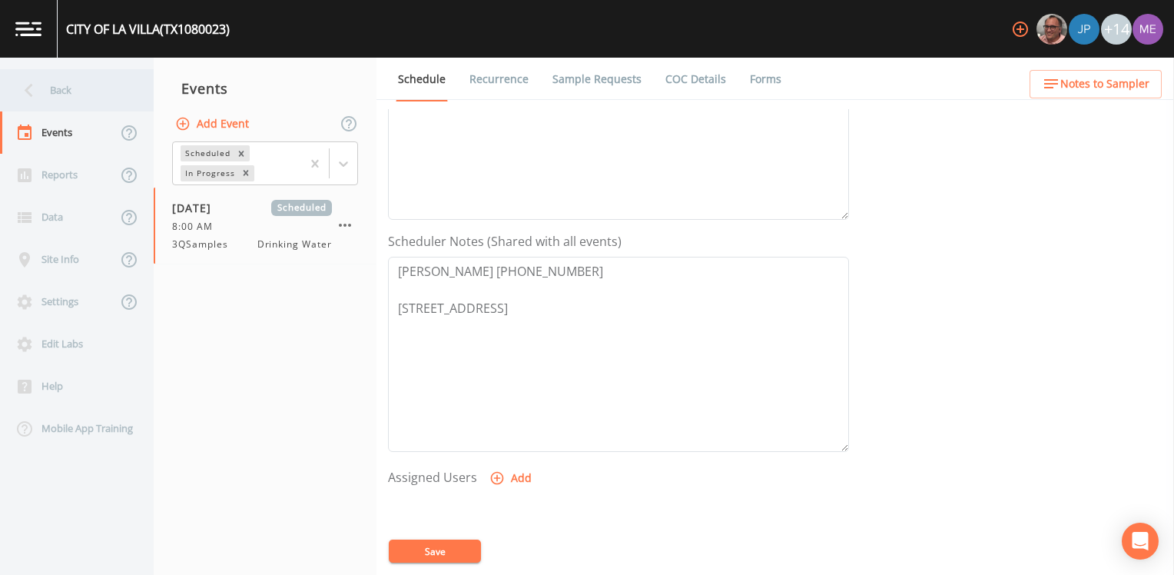
click at [71, 91] on div "Back" at bounding box center [69, 90] width 138 height 42
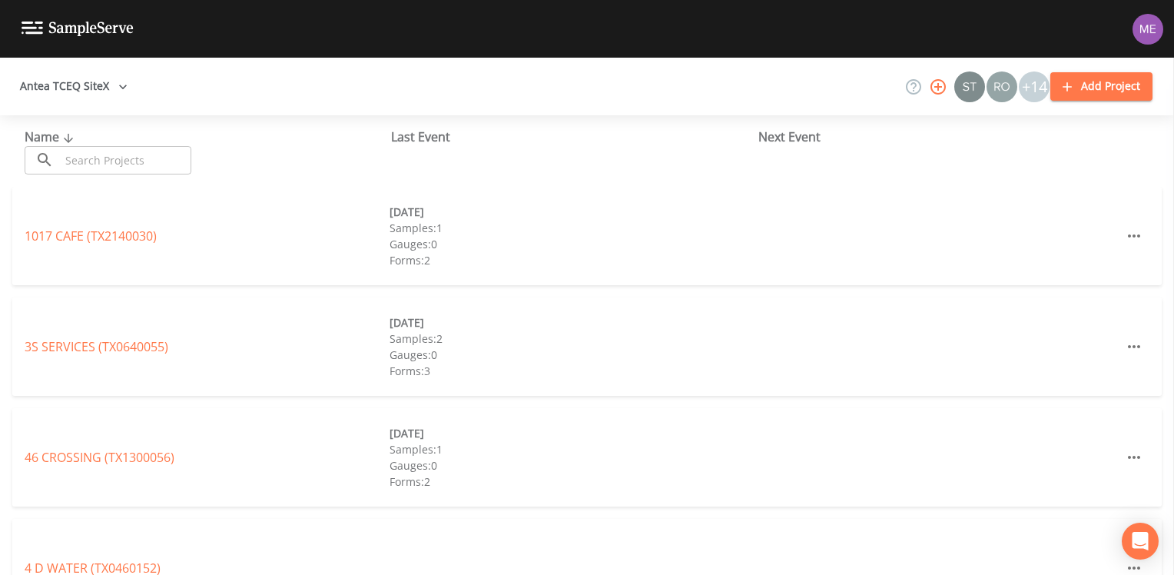
click at [117, 160] on input "text" at bounding box center [125, 160] width 131 height 28
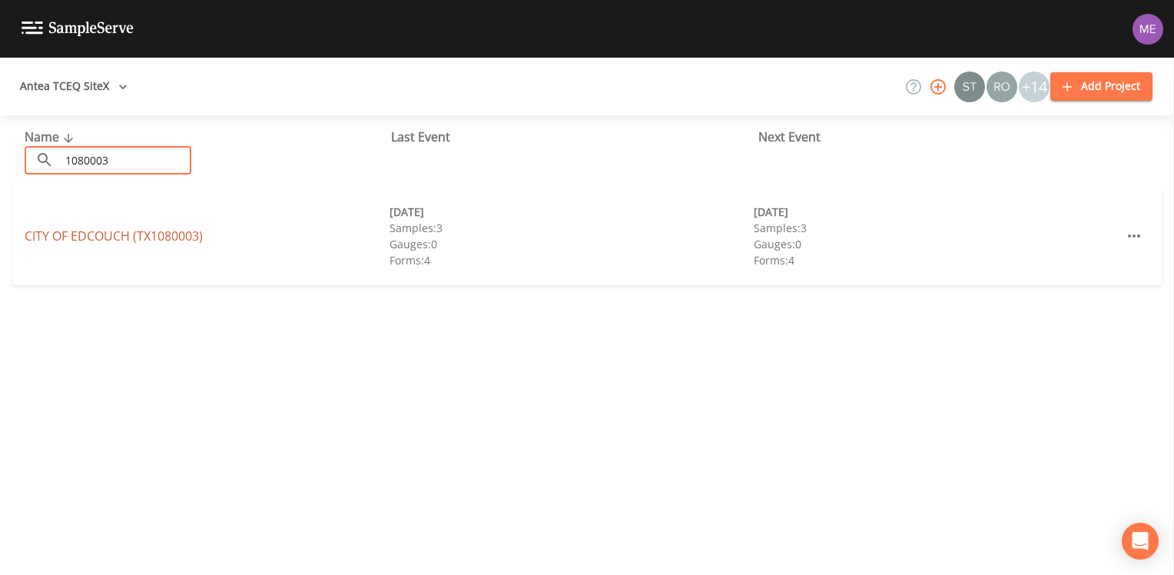
type input "1080003"
click at [102, 235] on link "CITY OF EDCOUCH (TX1080003)" at bounding box center [114, 235] width 178 height 17
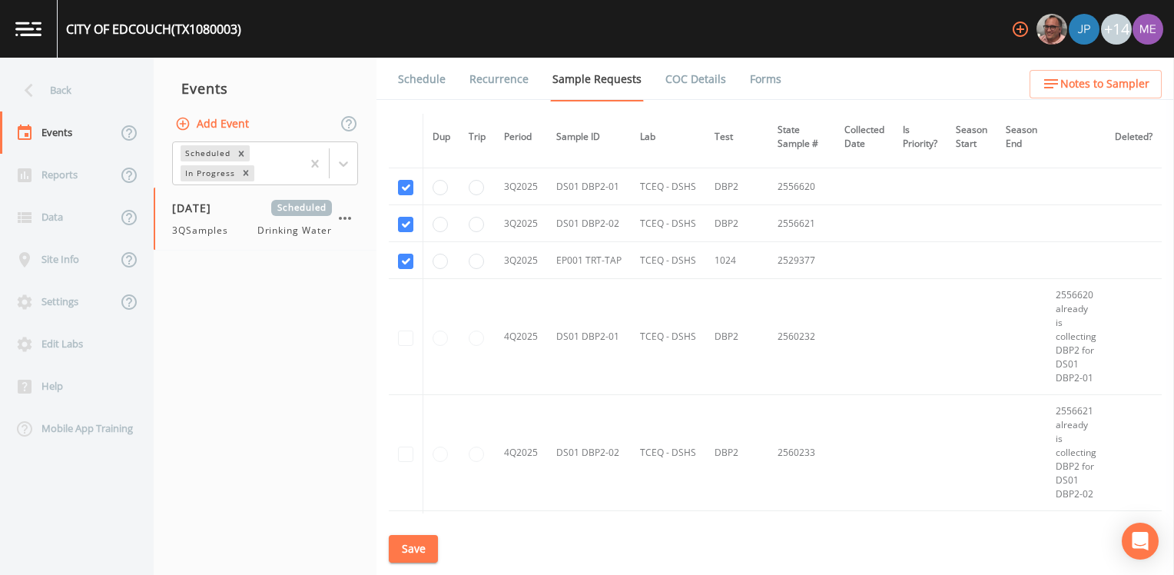
scroll to position [2305, 0]
click at [443, 81] on link "Schedule" at bounding box center [422, 79] width 52 height 43
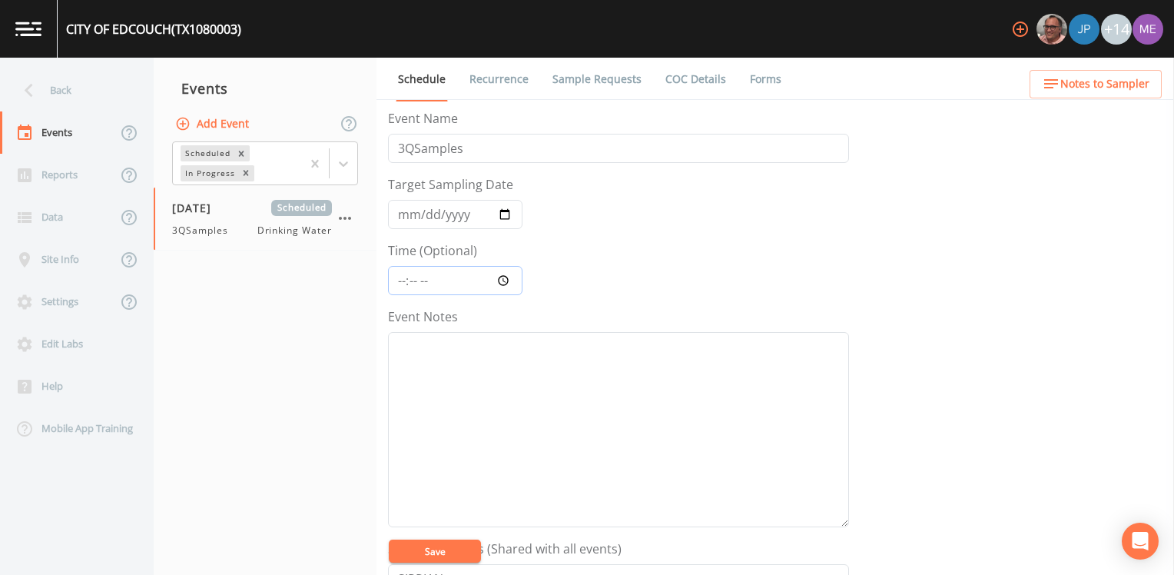
click at [398, 281] on input "Time (Optional)" at bounding box center [455, 280] width 134 height 29
type input "10:00"
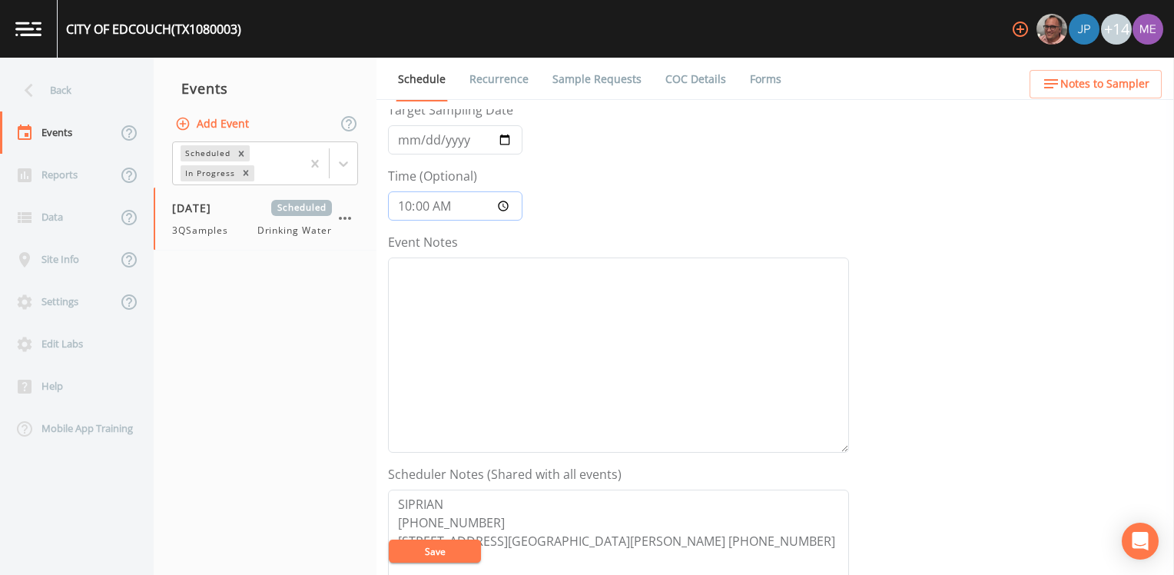
scroll to position [230, 0]
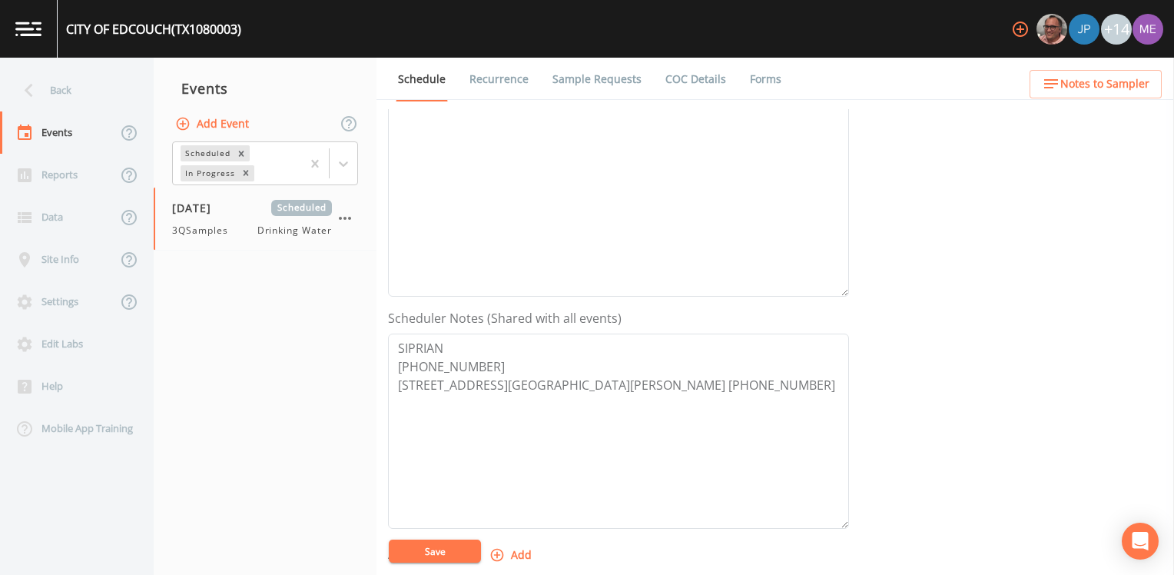
click at [498, 550] on icon "button" at bounding box center [496, 554] width 15 height 15
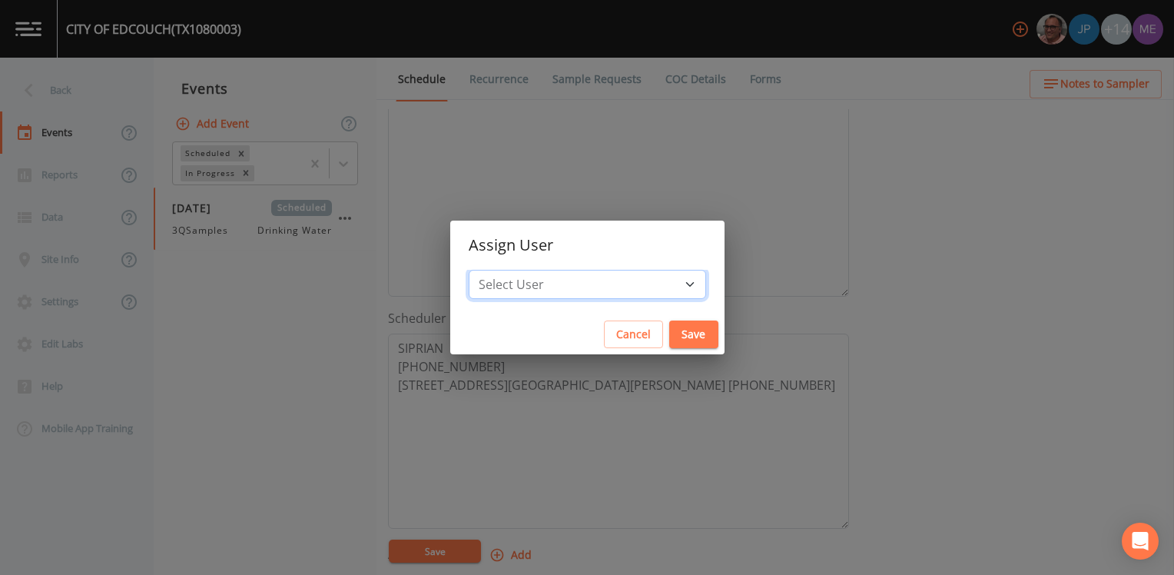
click at [592, 283] on select "Select User Mike Franklin Joshua gere Paul Lauren Saenz David Weber Zachary Eva…" at bounding box center [587, 284] width 237 height 29
select select "82fcd260-406f-4720-af66-0de7f1917f1c"
click at [491, 270] on select "Select User Mike Franklin Joshua gere Paul Lauren Saenz David Weber Zachary Eva…" at bounding box center [587, 284] width 237 height 29
click at [669, 331] on button "Save" at bounding box center [693, 334] width 49 height 28
select select
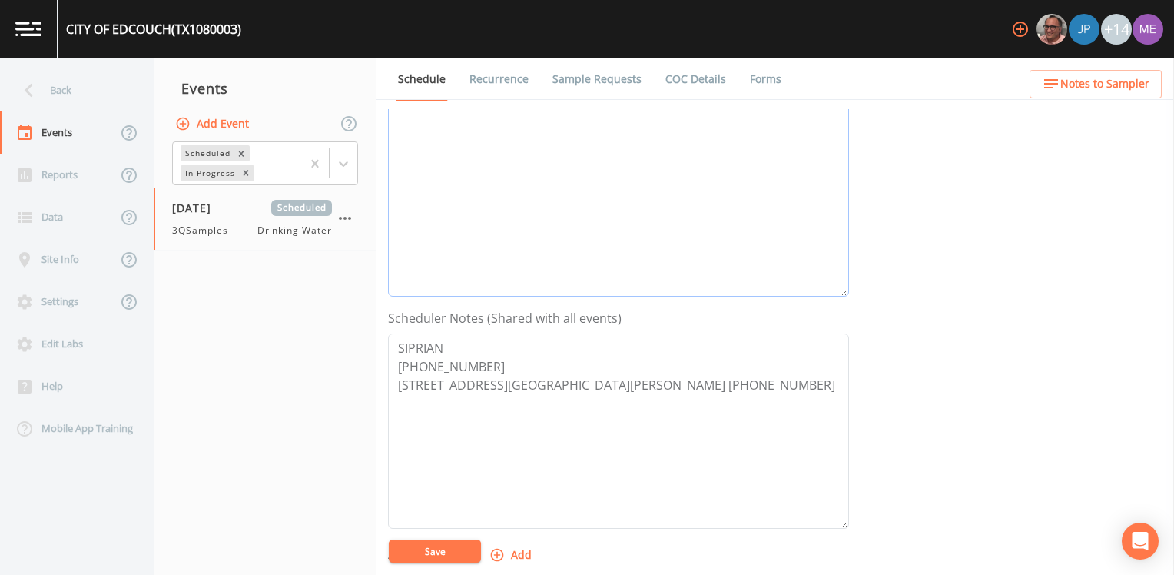
click at [518, 187] on textarea "Event Notes" at bounding box center [618, 198] width 461 height 195
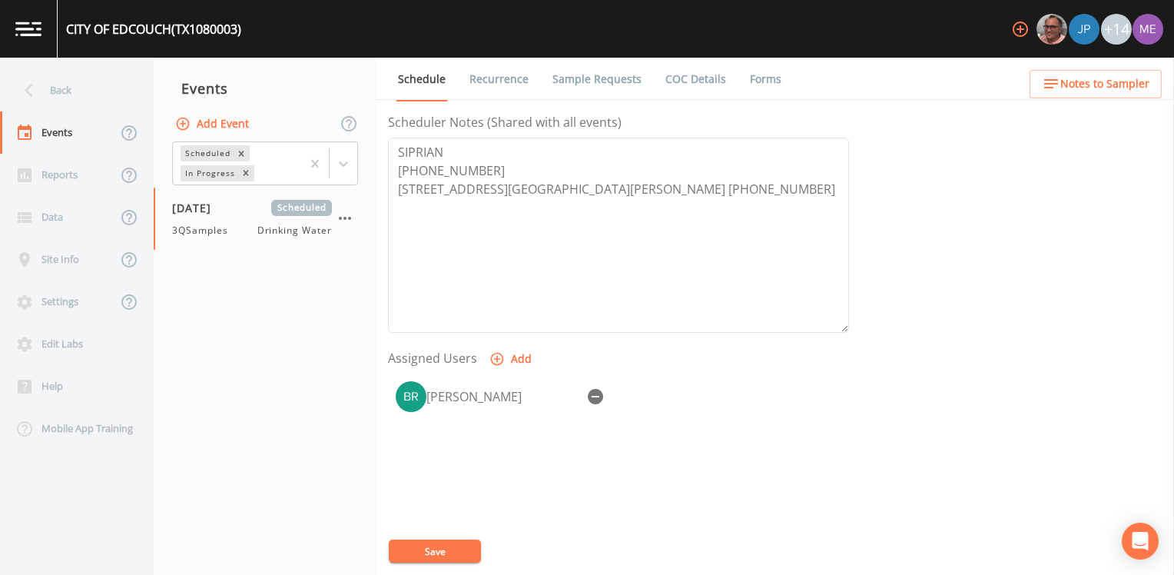
scroll to position [507, 0]
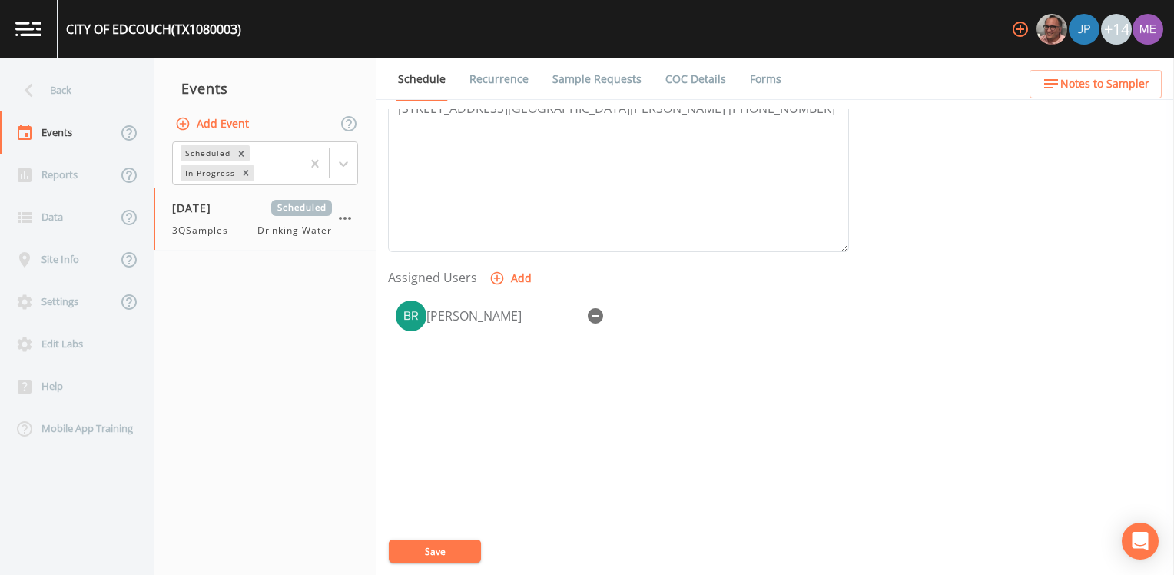
type textarea "confirmed with siprian 8/14"
click at [457, 558] on button "Save" at bounding box center [435, 550] width 92 height 23
click at [438, 545] on button "Save" at bounding box center [435, 550] width 92 height 23
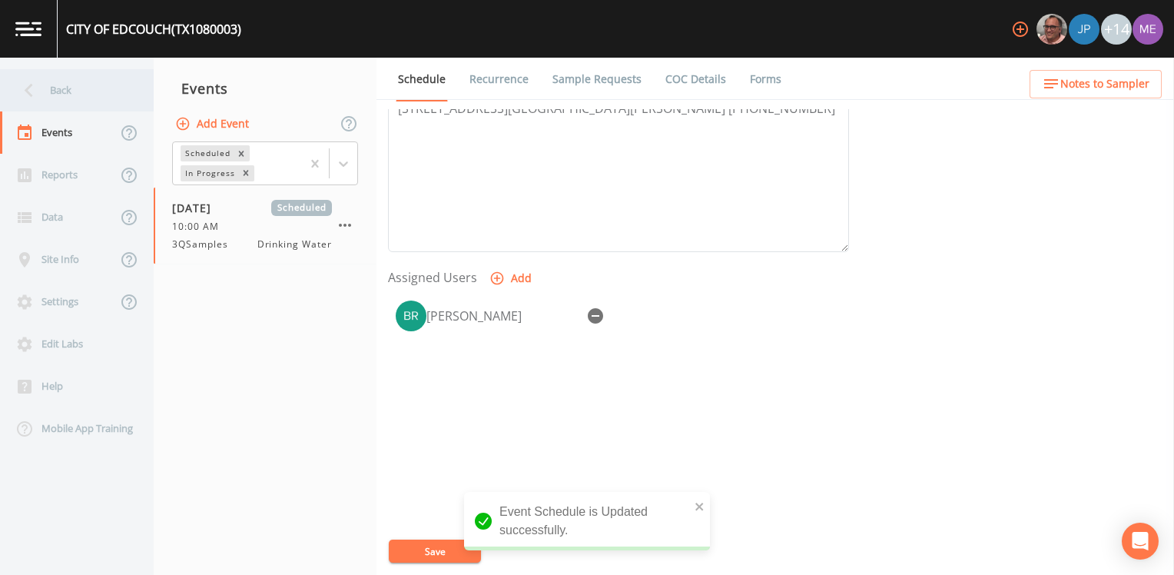
click at [60, 89] on div "Back" at bounding box center [69, 90] width 138 height 42
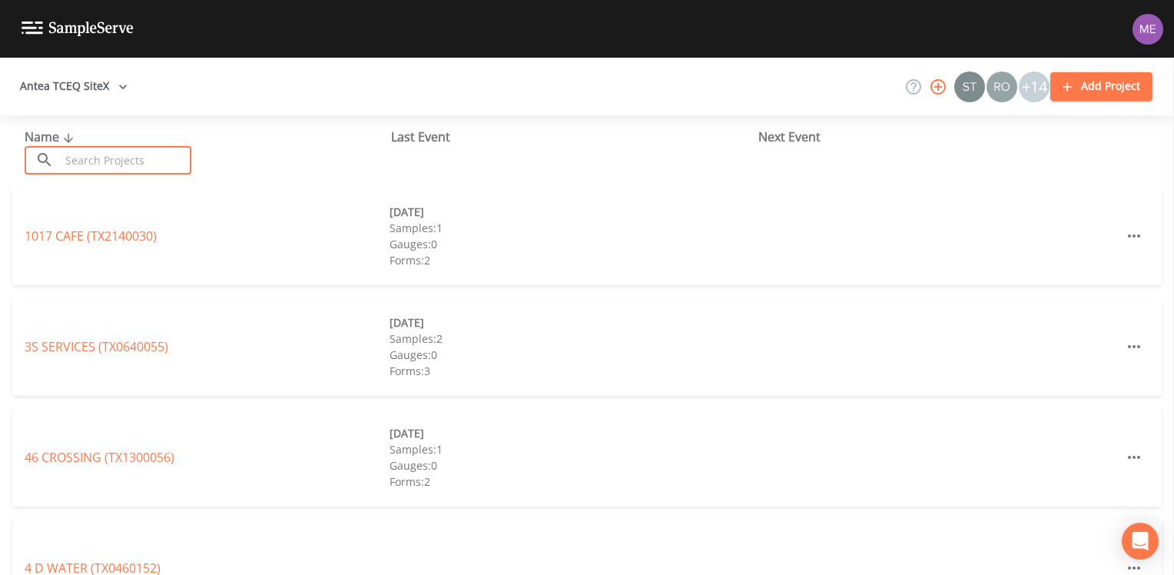
click at [103, 164] on input "text" at bounding box center [125, 160] width 131 height 28
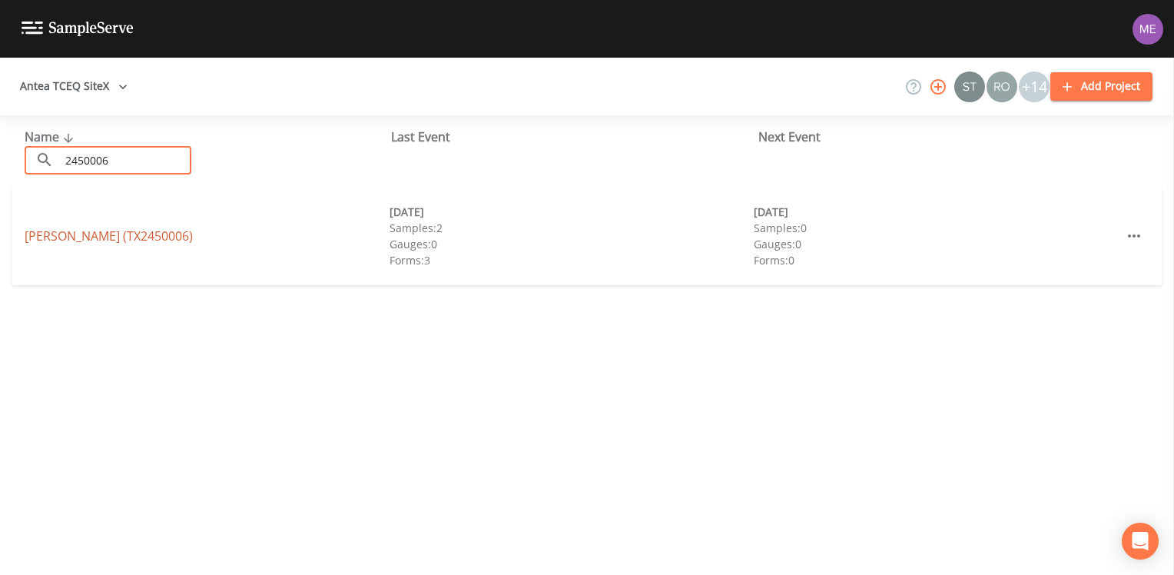
type input "2450006"
click at [108, 236] on link "SEBASTIAN MUD (TX2450006)" at bounding box center [109, 235] width 168 height 17
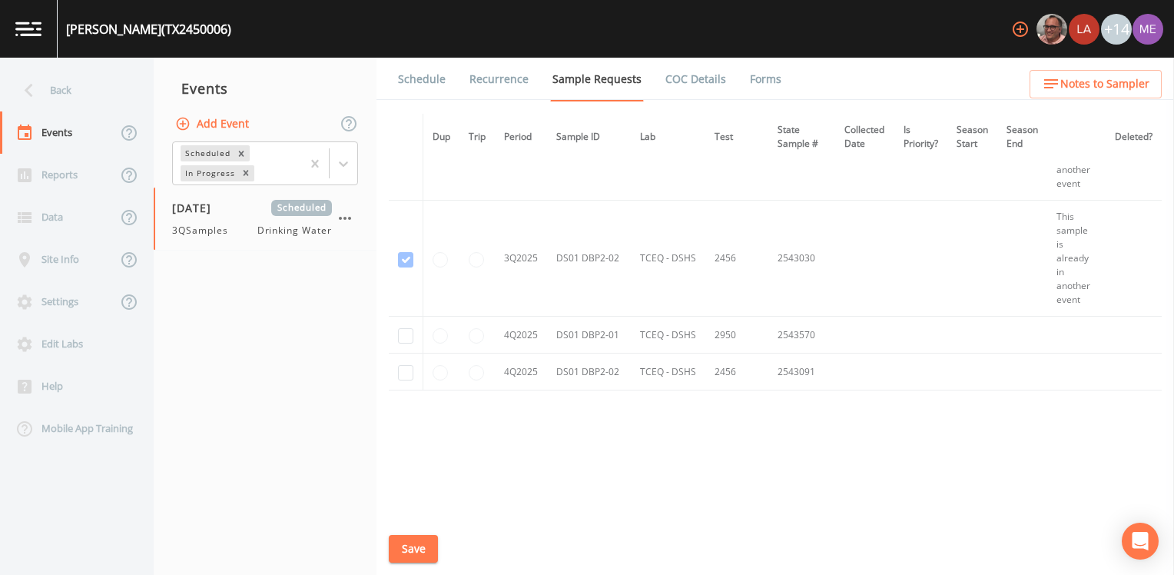
scroll to position [2458, 0]
click at [68, 89] on div "Back" at bounding box center [69, 90] width 138 height 42
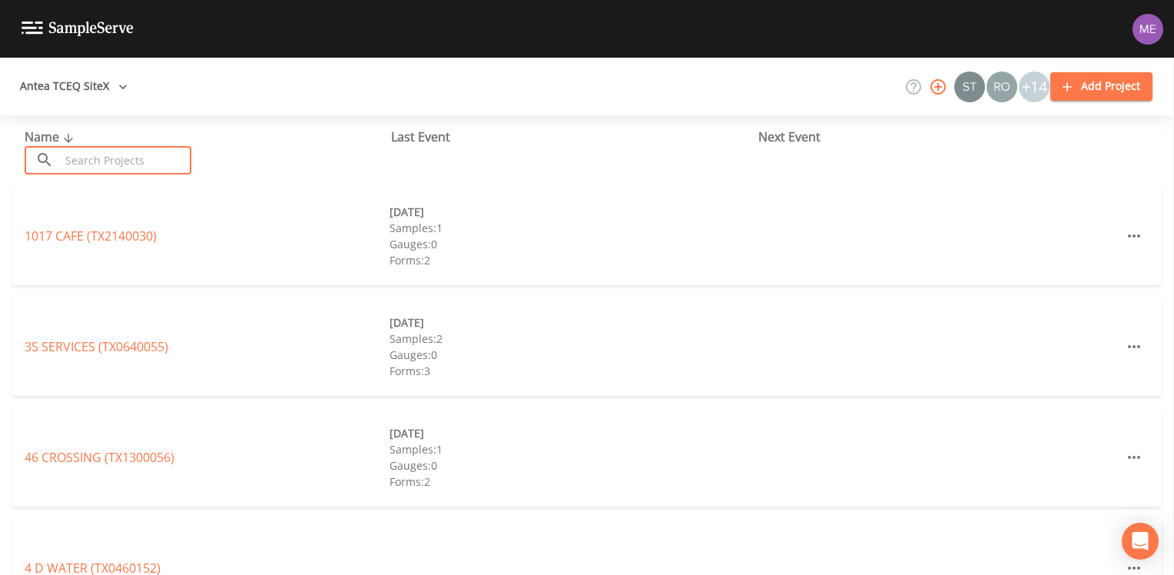
click at [115, 158] on input "text" at bounding box center [125, 160] width 131 height 28
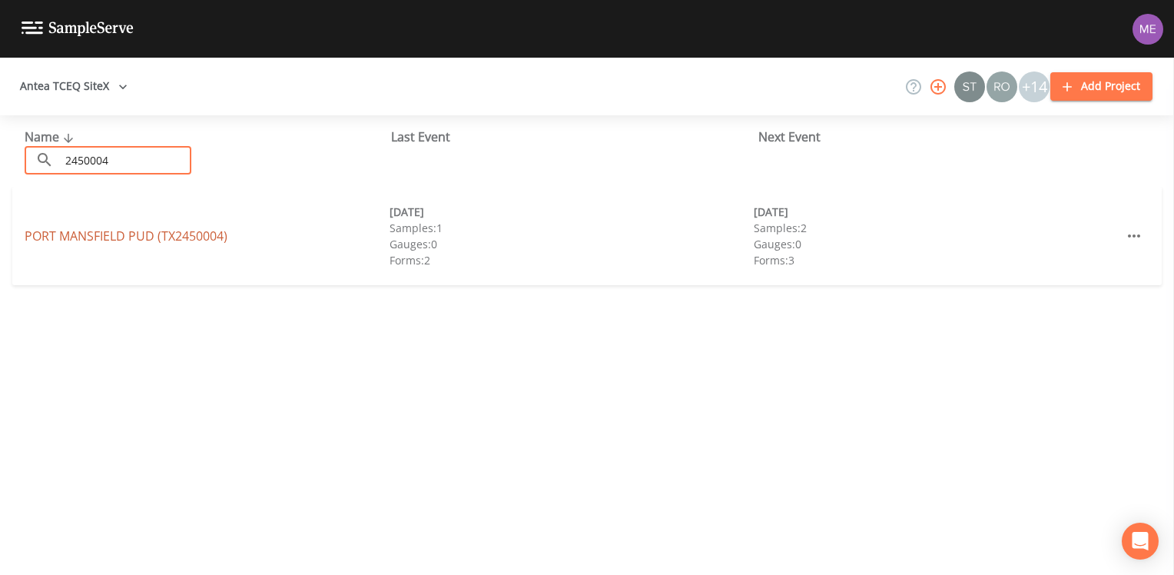
type input "2450004"
click at [123, 240] on link "PORT MANSFIELD PUD (TX2450004)" at bounding box center [126, 235] width 203 height 17
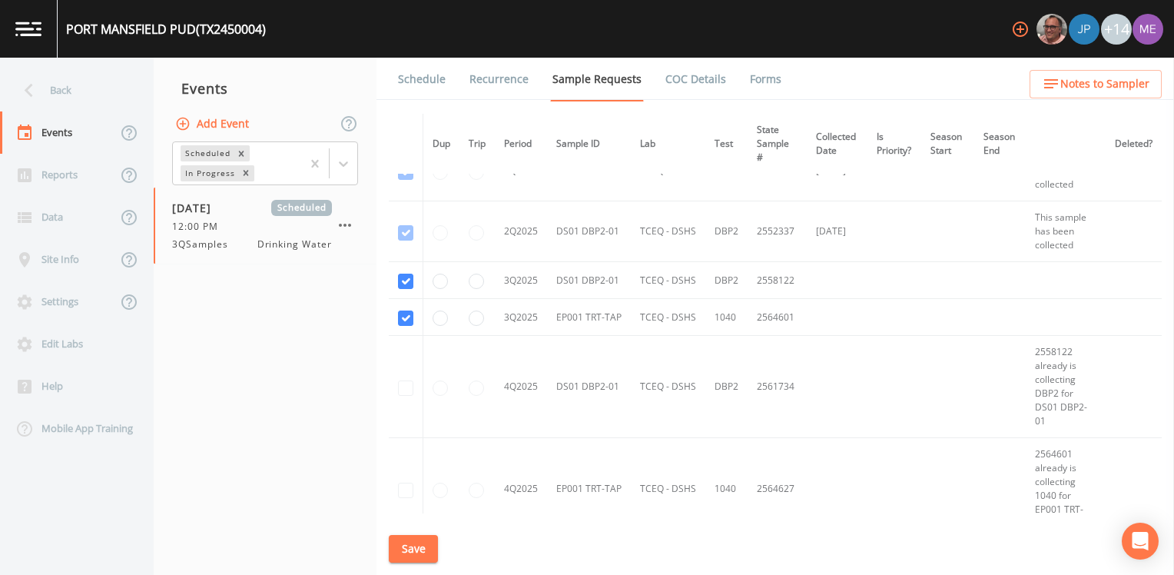
scroll to position [461, 0]
click at [418, 77] on link "Schedule" at bounding box center [422, 79] width 52 height 43
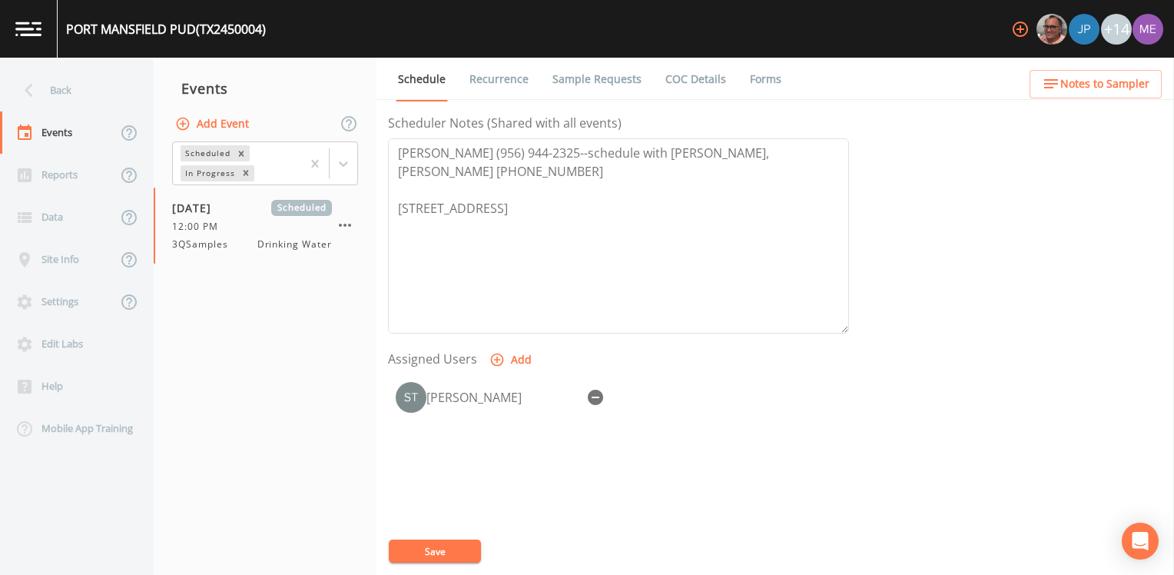
scroll to position [461, 0]
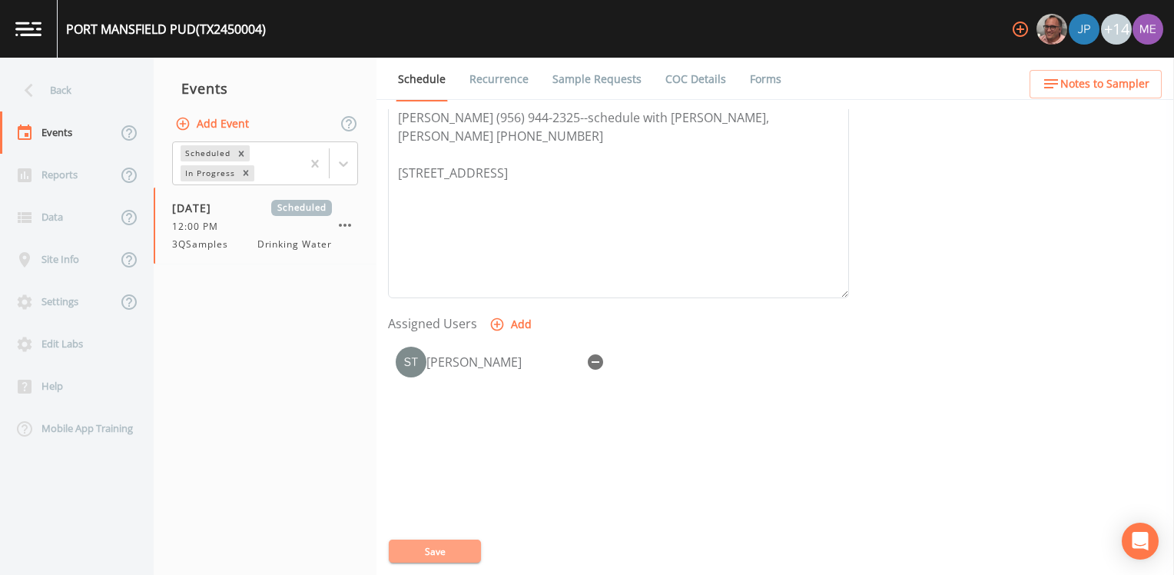
click at [438, 547] on button "Save" at bounding box center [435, 550] width 92 height 23
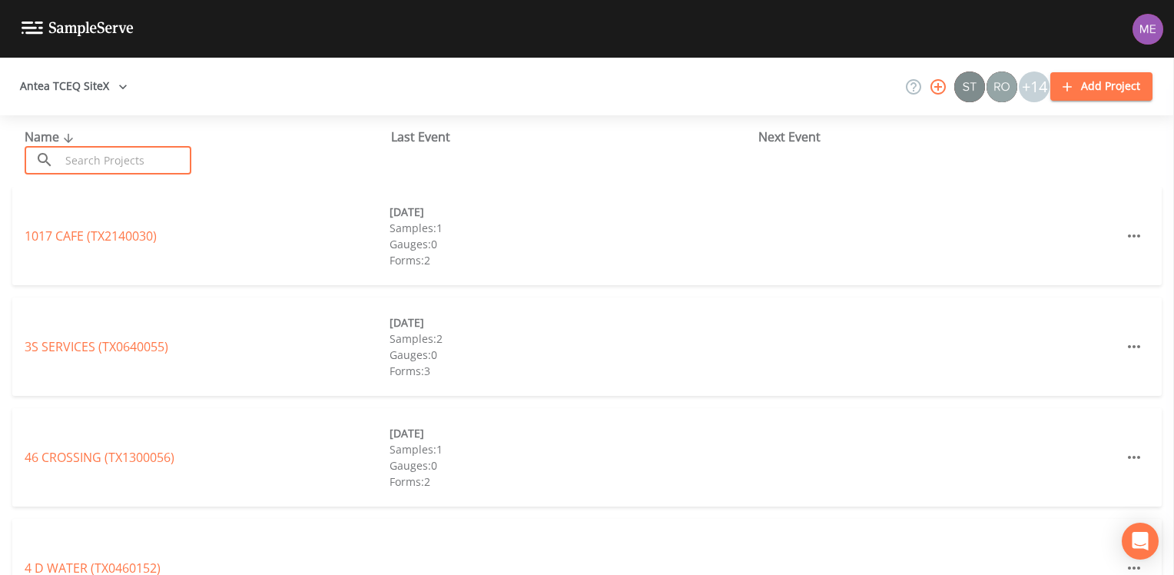
click at [184, 152] on input "text" at bounding box center [125, 160] width 131 height 28
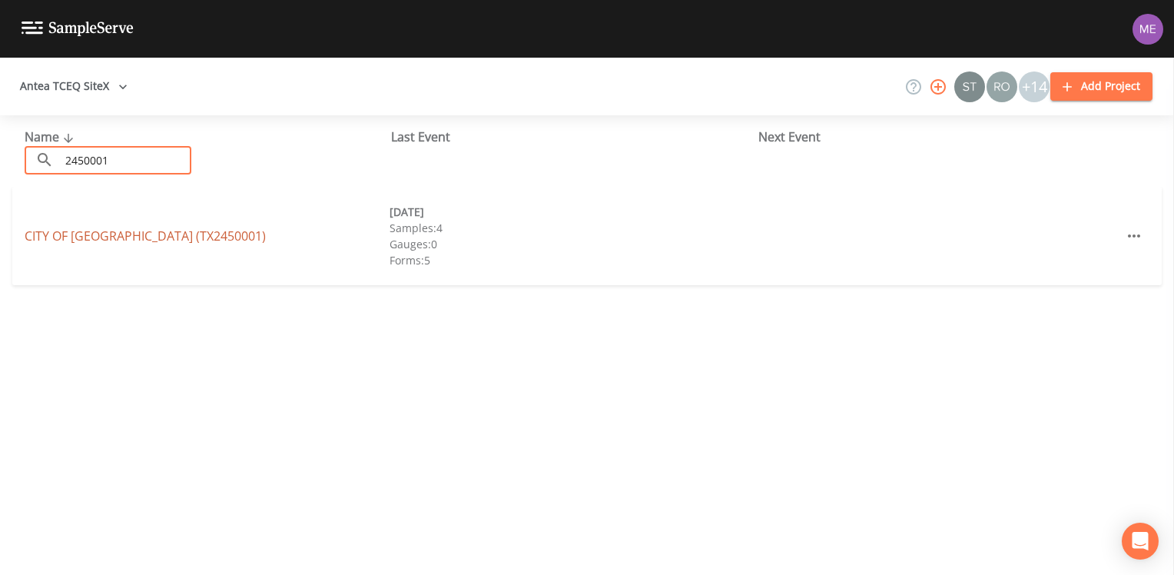
type input "2450001"
click at [47, 235] on link "CITY OF RAYMONDVILLE (TX2450001)" at bounding box center [145, 235] width 241 height 17
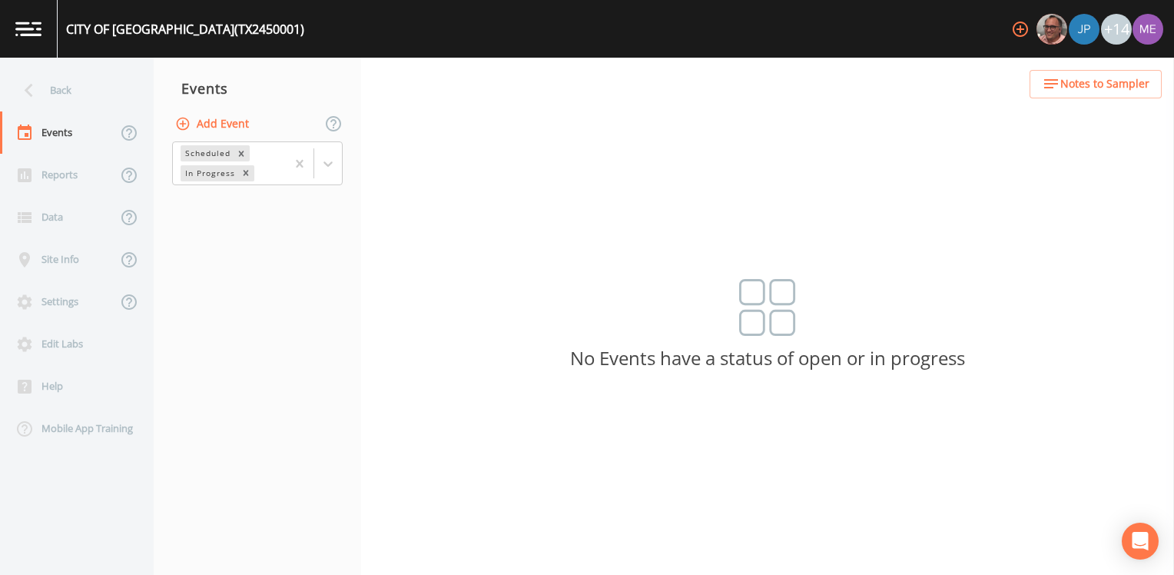
click at [224, 124] on button "Add Event" at bounding box center [213, 124] width 83 height 28
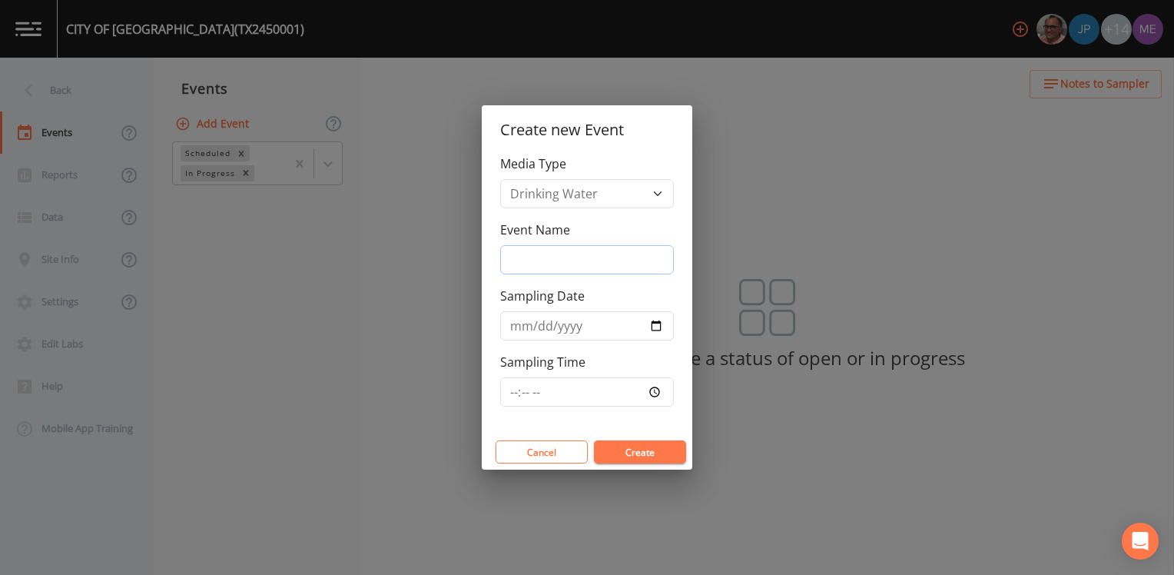
click at [535, 256] on input "Event Name" at bounding box center [587, 259] width 174 height 29
type input "3QSamples"
type input "[DATE]"
click at [621, 450] on button "Create" at bounding box center [640, 451] width 92 height 23
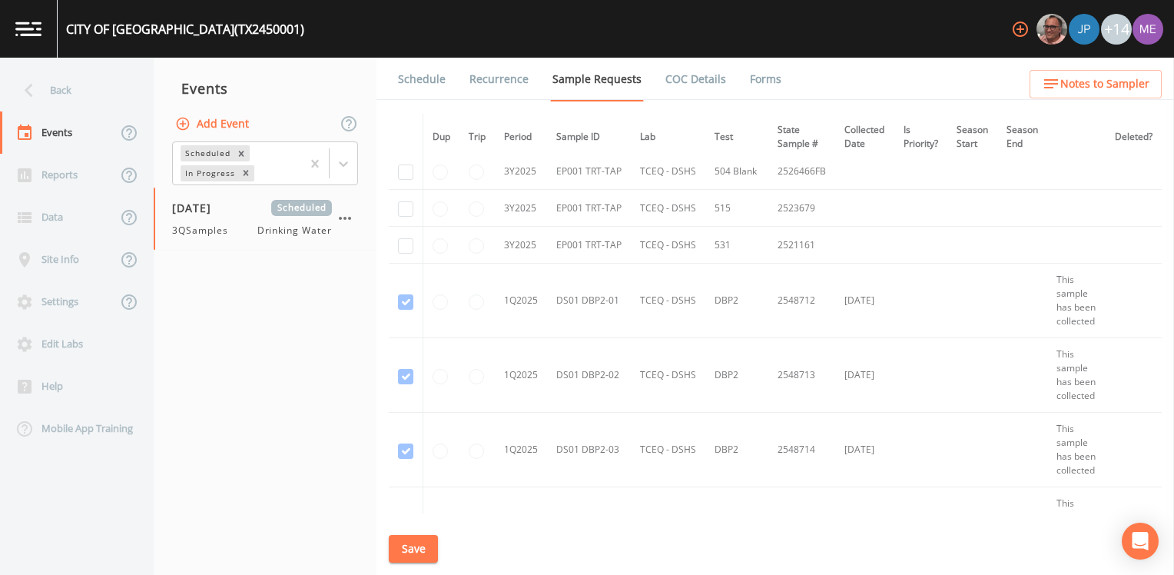
scroll to position [1921, 0]
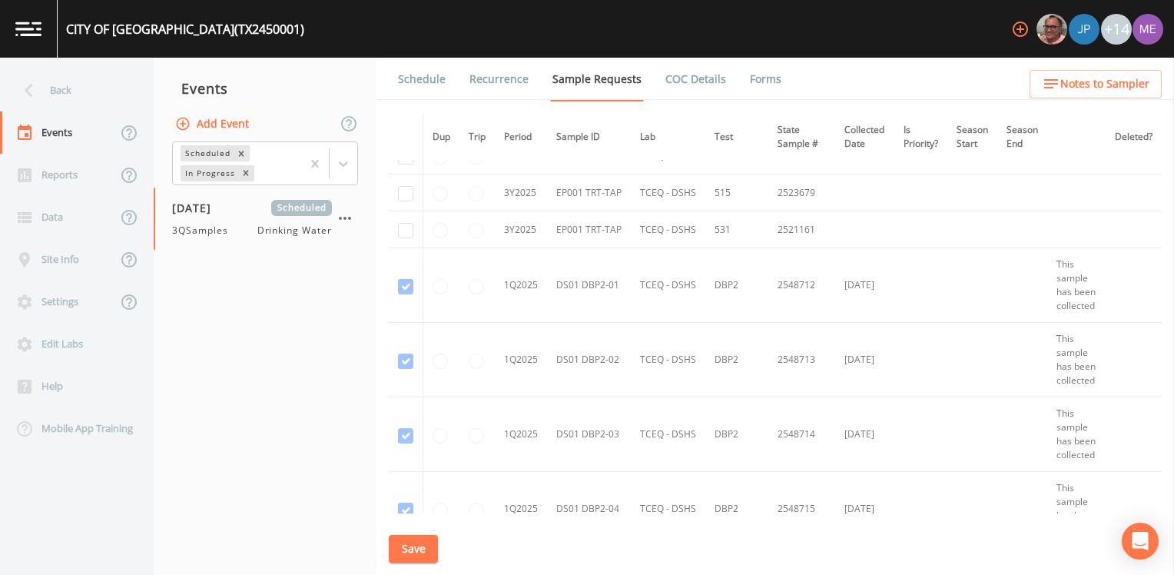
checkbox input "true"
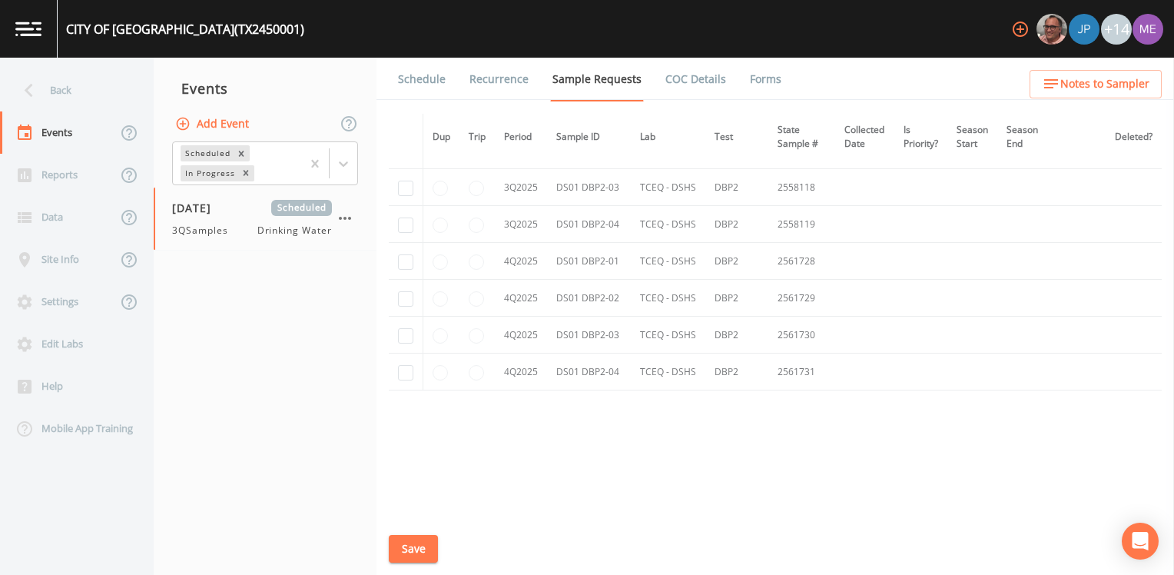
scroll to position [2843, 0]
checkbox input "true"
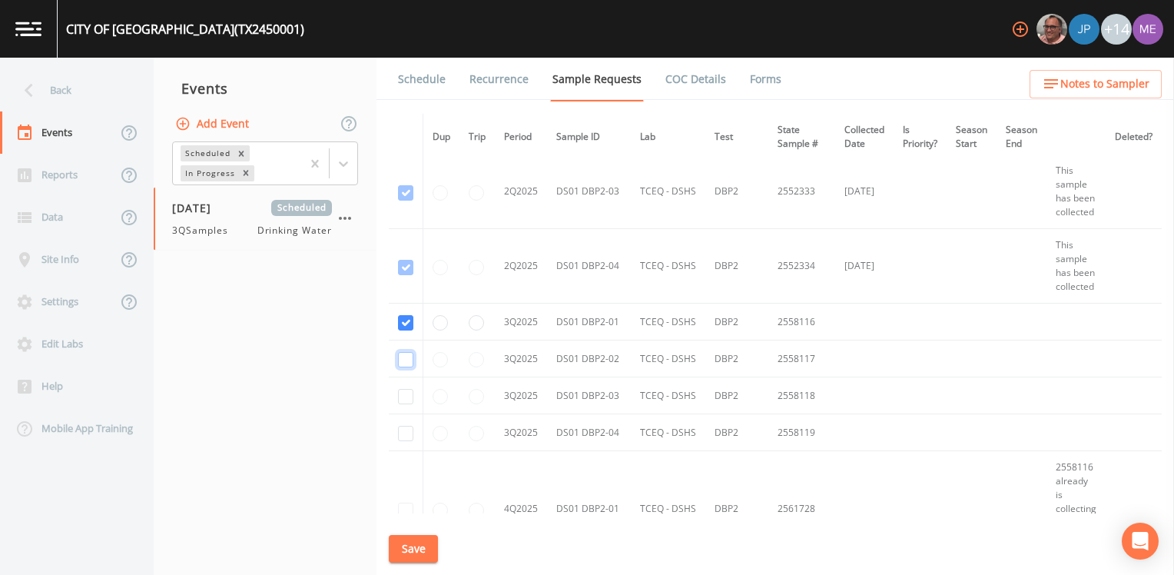
checkbox input "true"
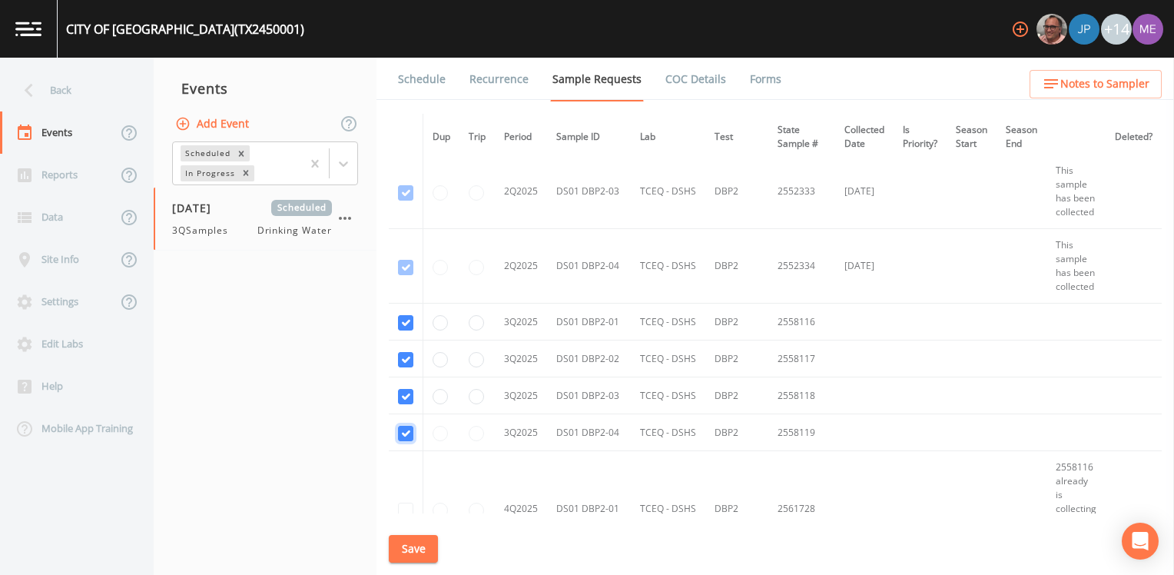
checkbox input "true"
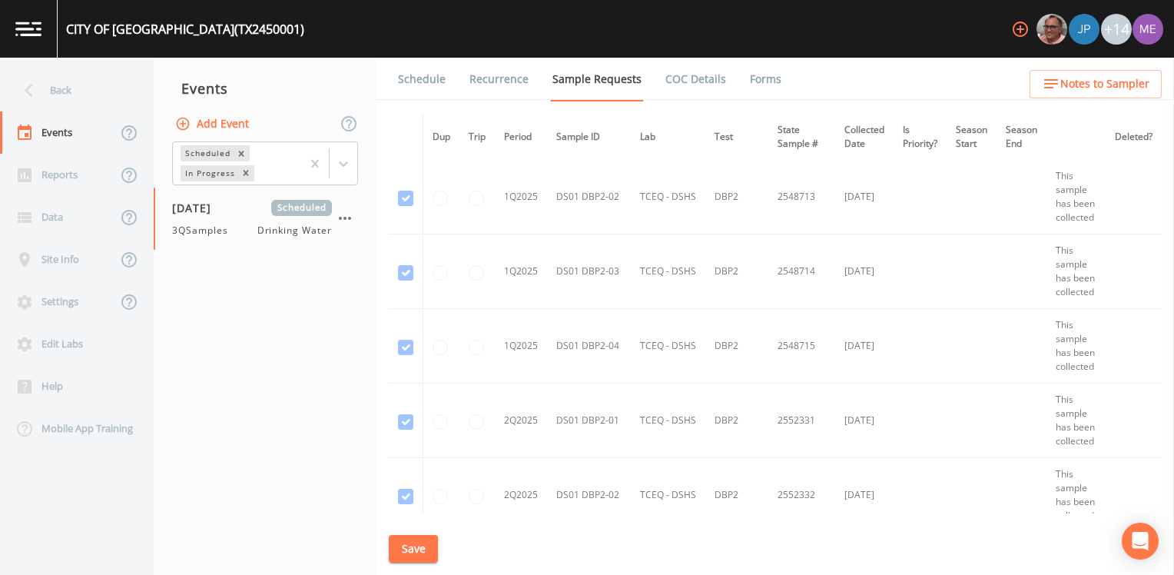
scroll to position [2077, 0]
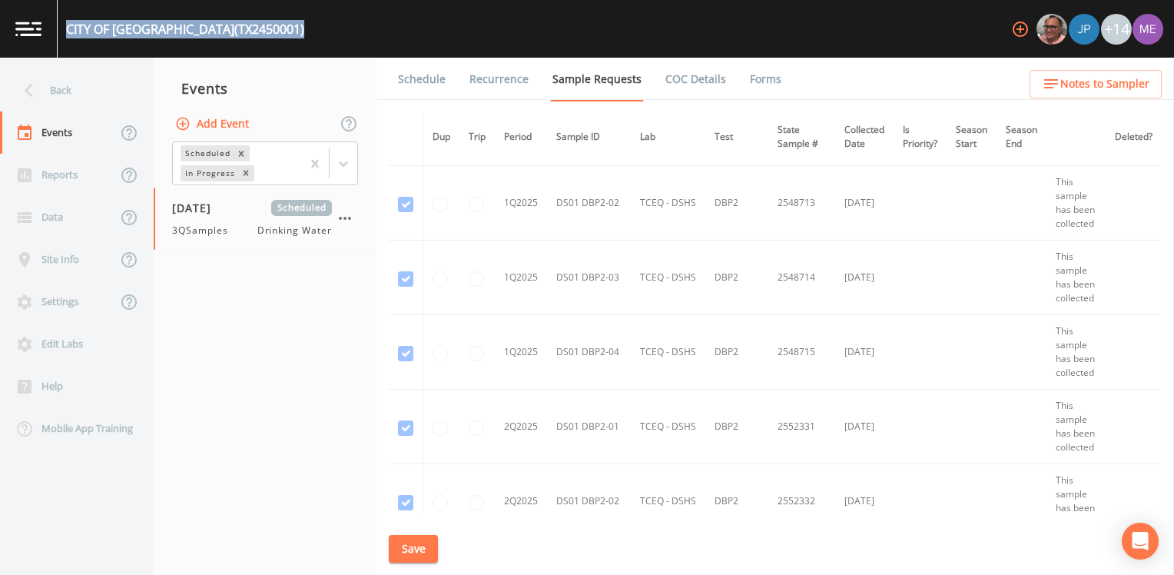
drag, startPoint x: 66, startPoint y: 29, endPoint x: 280, endPoint y: 26, distance: 213.6
click at [280, 26] on div "CITY OF RAYMONDVILLE (TX2450001) +14" at bounding box center [587, 29] width 1174 height 58
drag, startPoint x: 280, startPoint y: 26, endPoint x: 257, endPoint y: 30, distance: 22.6
copy div "CITY OF RAYMONDVILLE (TX2450001)"
click at [396, 549] on button "Save" at bounding box center [413, 549] width 49 height 28
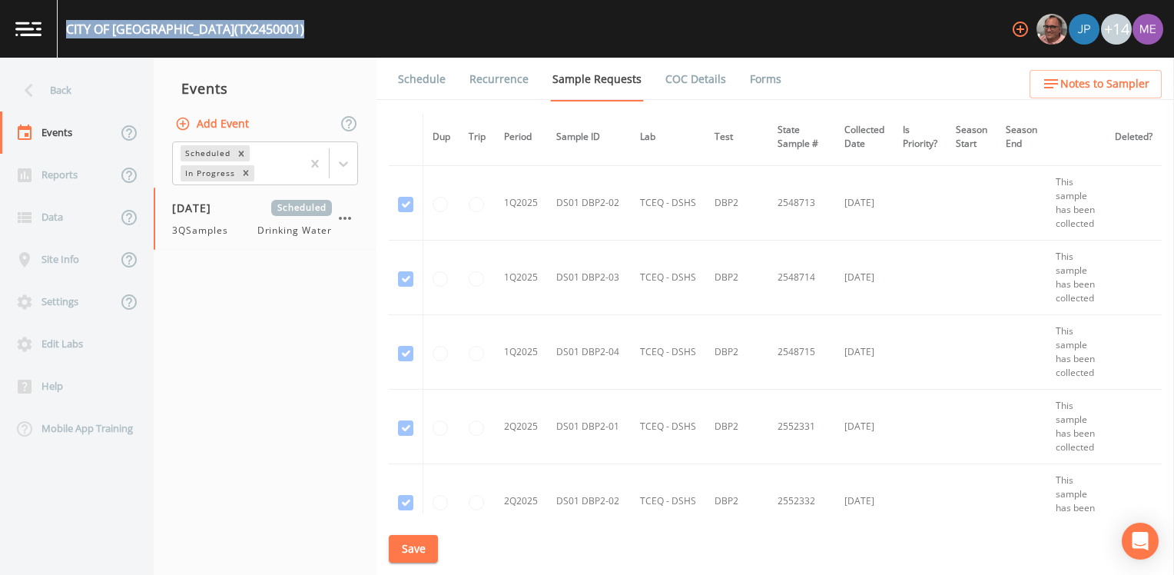
click at [406, 79] on link "Schedule" at bounding box center [422, 79] width 52 height 43
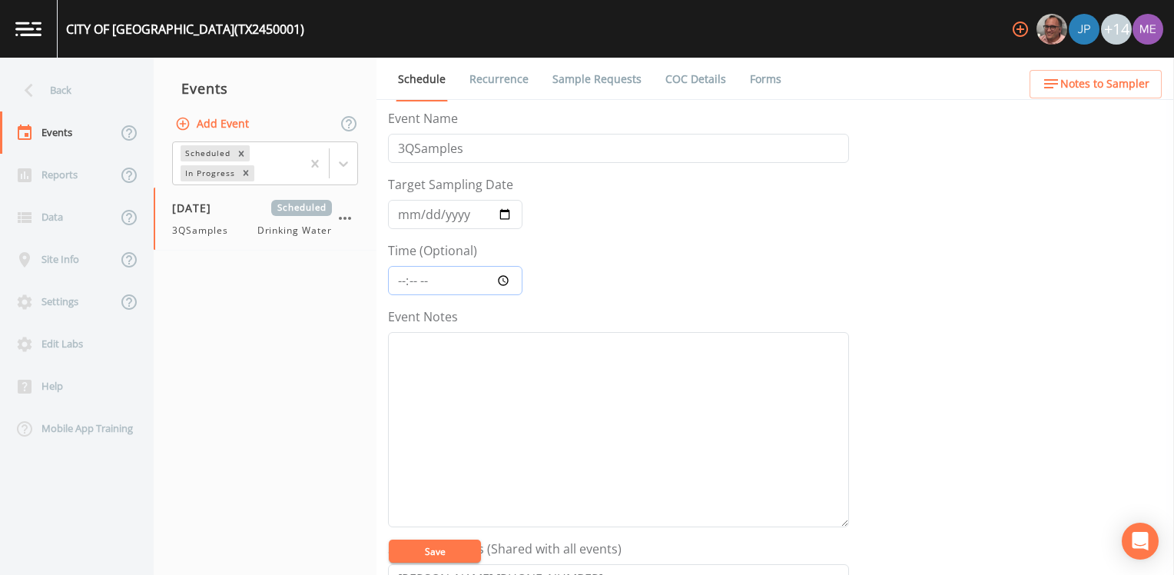
click at [401, 280] on input "Time (Optional)" at bounding box center [455, 280] width 134 height 29
type input "10:00"
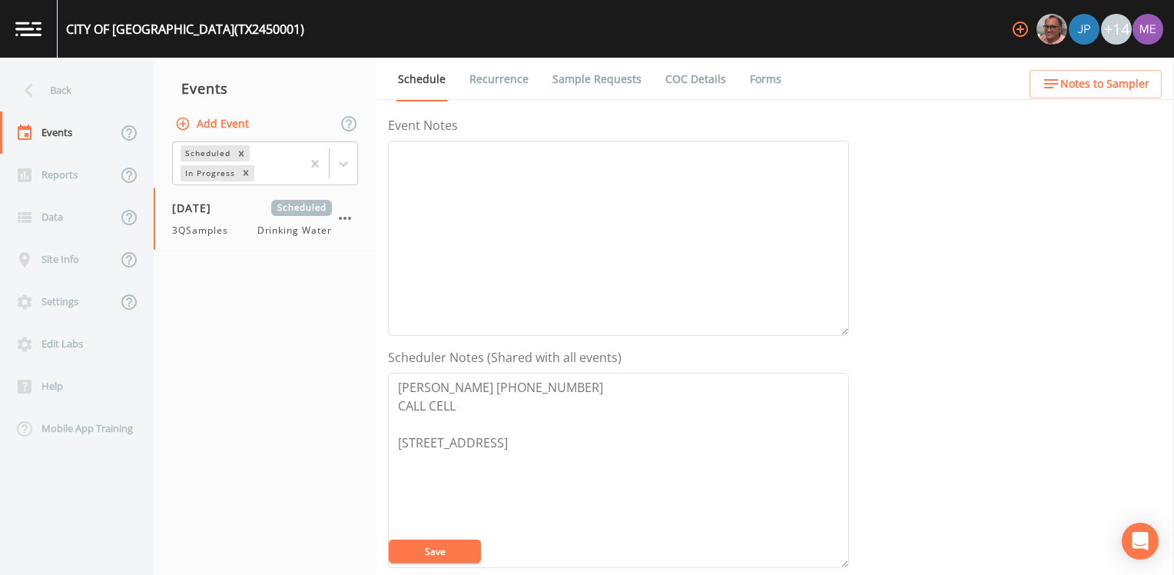
scroll to position [384, 0]
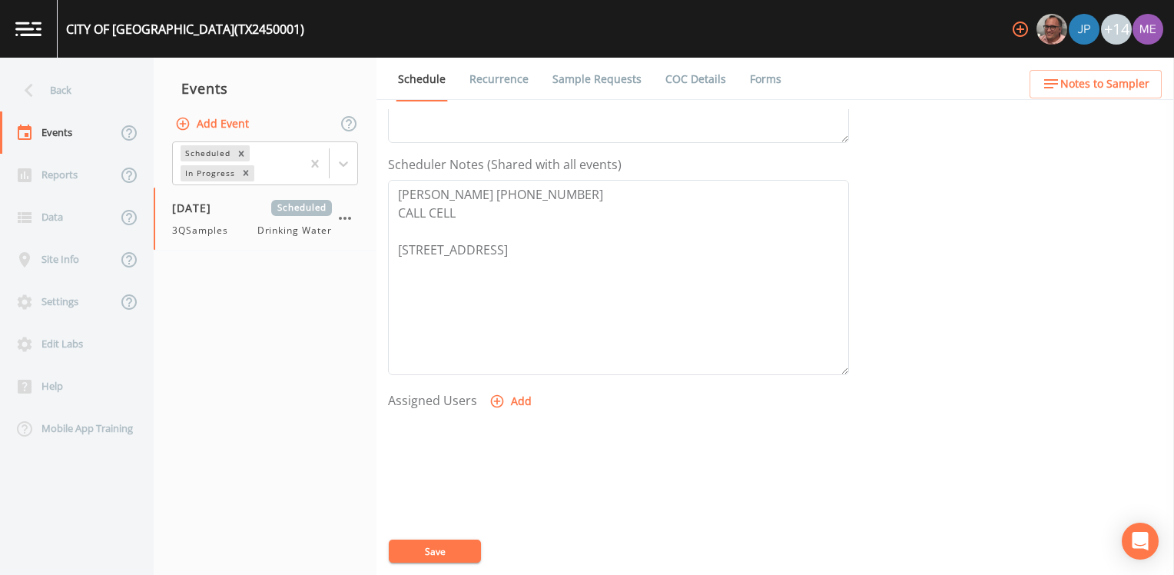
click at [496, 402] on icon "button" at bounding box center [496, 400] width 15 height 15
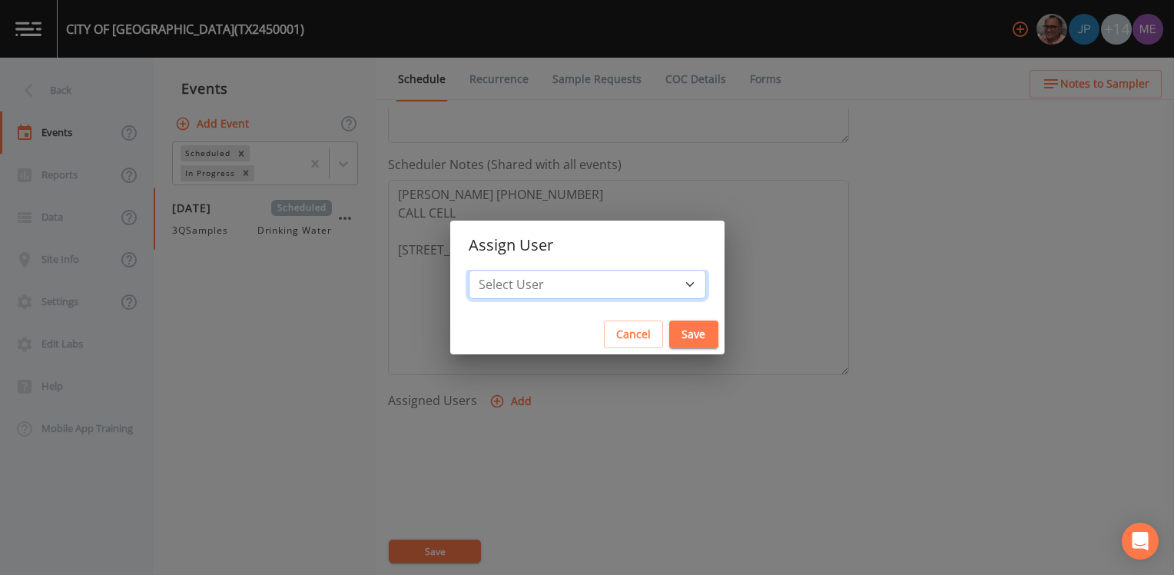
click at [552, 283] on select "Select User Mike Franklin Joshua gere Paul Lauren Saenz David Weber Zachary Eva…" at bounding box center [587, 284] width 237 height 29
select select "6518b6a0-c5fa-4d0f-8e3d-fc6e8623860b"
click at [491, 270] on select "Select User Mike Franklin Joshua gere Paul Lauren Saenz David Weber Zachary Eva…" at bounding box center [587, 284] width 237 height 29
click at [676, 331] on button "Save" at bounding box center [693, 334] width 49 height 28
select select
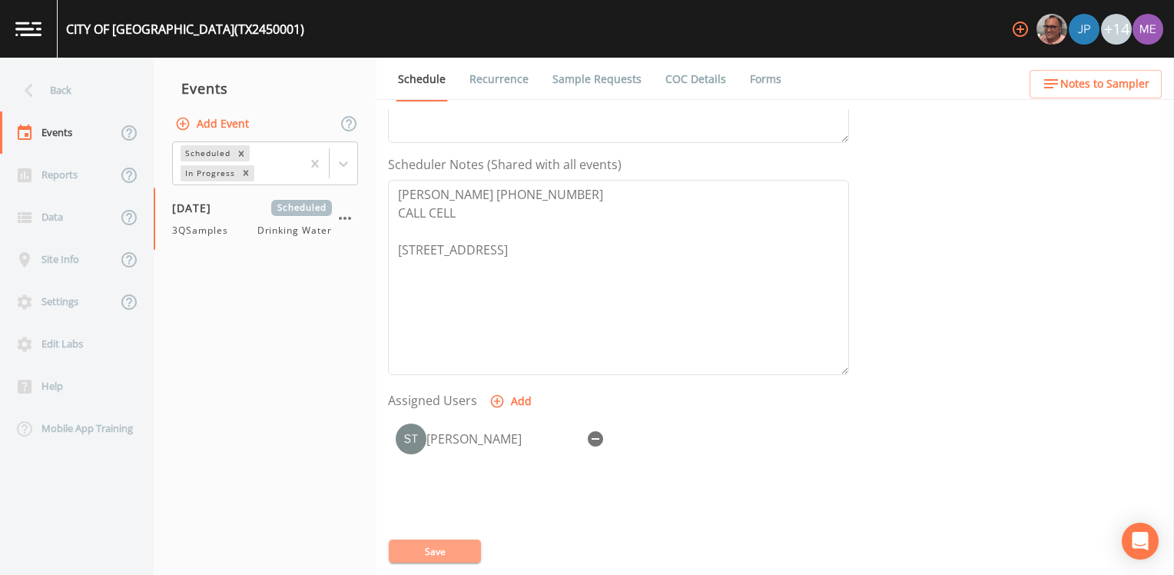
click at [404, 554] on button "Save" at bounding box center [435, 550] width 92 height 23
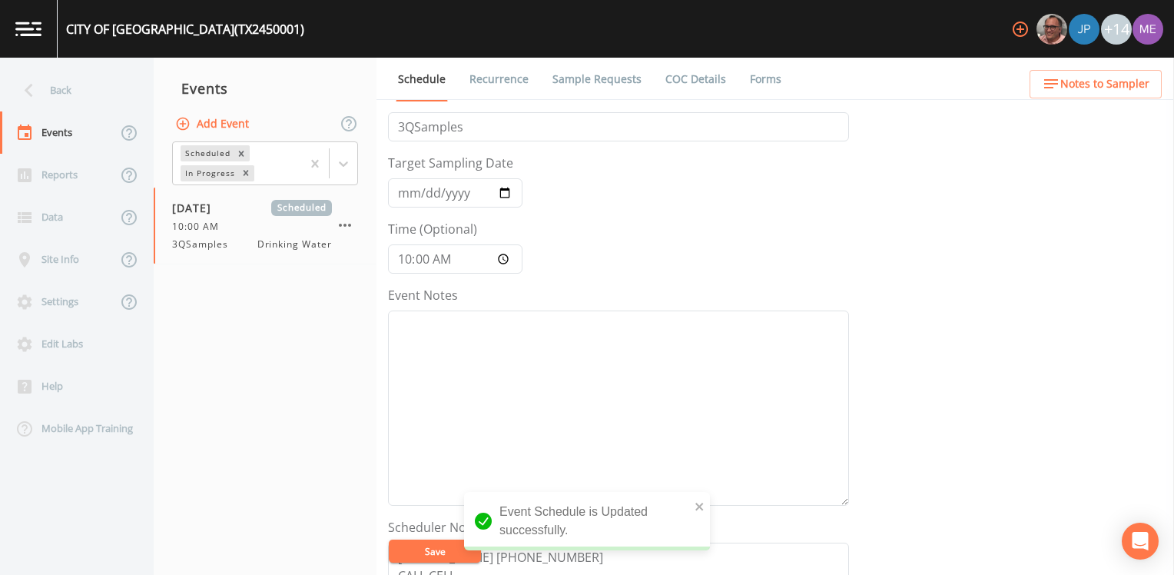
scroll to position [0, 0]
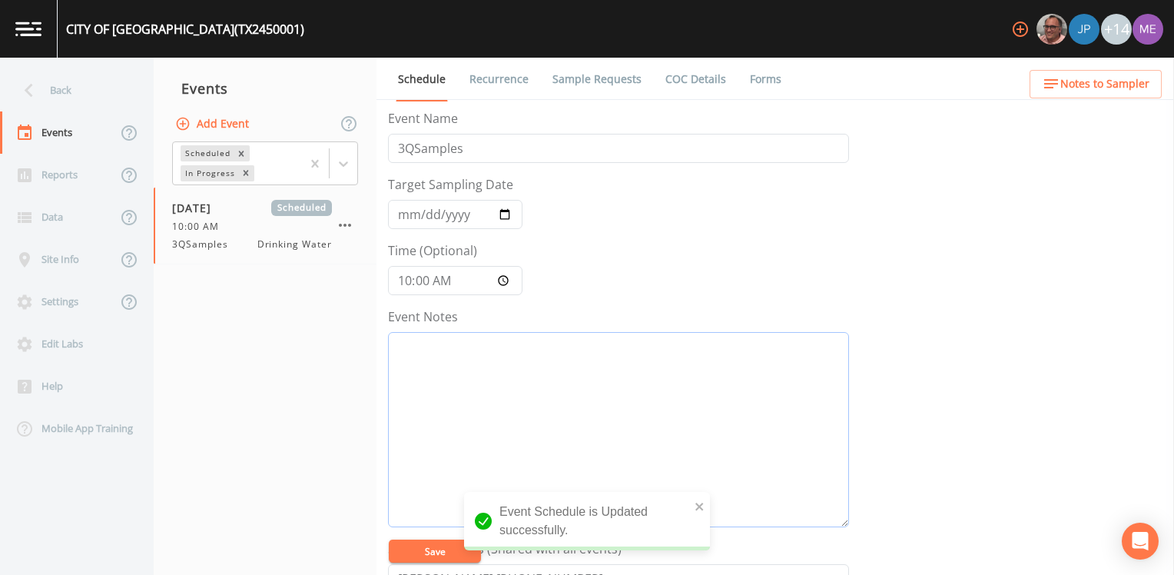
click at [675, 395] on textarea "Event Notes" at bounding box center [618, 429] width 461 height 195
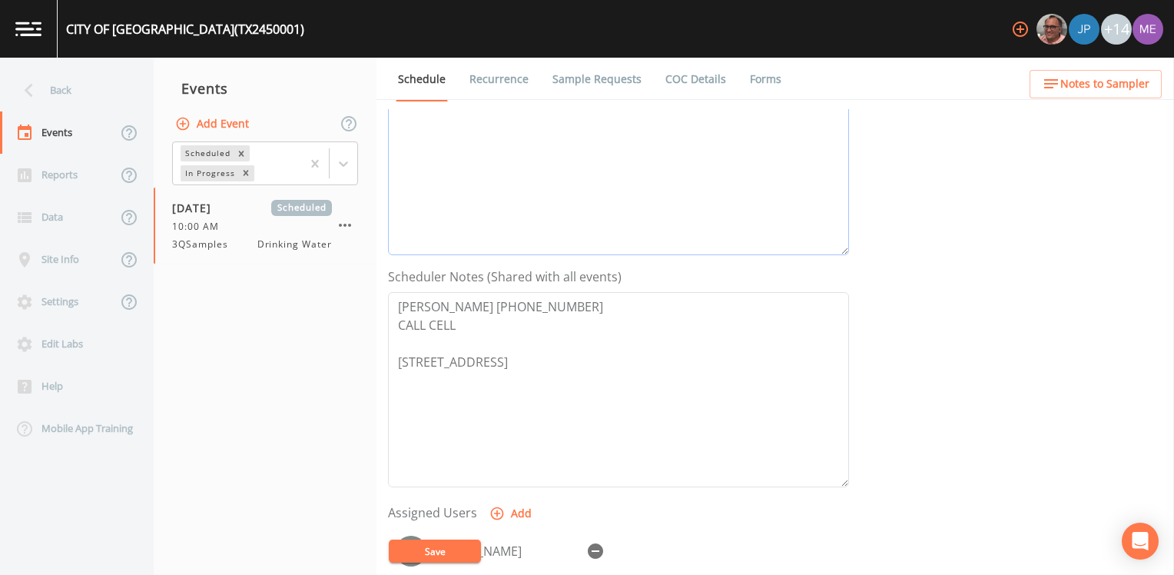
scroll to position [384, 0]
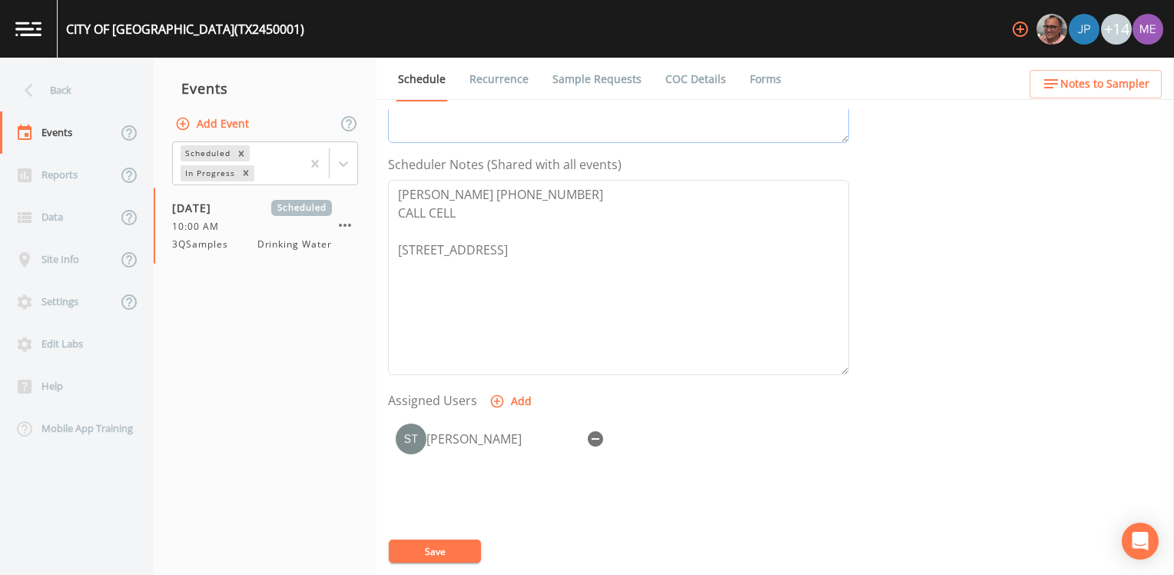
type textarea "confirmed with javier 8/14"
drag, startPoint x: 395, startPoint y: 192, endPoint x: 578, endPoint y: 201, distance: 183.0
click at [578, 201] on textarea "Javier Rodriguez 956-245-4929 CALL CELL 970 W San Francisco Ave Raymondville, T…" at bounding box center [618, 277] width 461 height 195
click at [461, 545] on button "Save" at bounding box center [435, 550] width 92 height 23
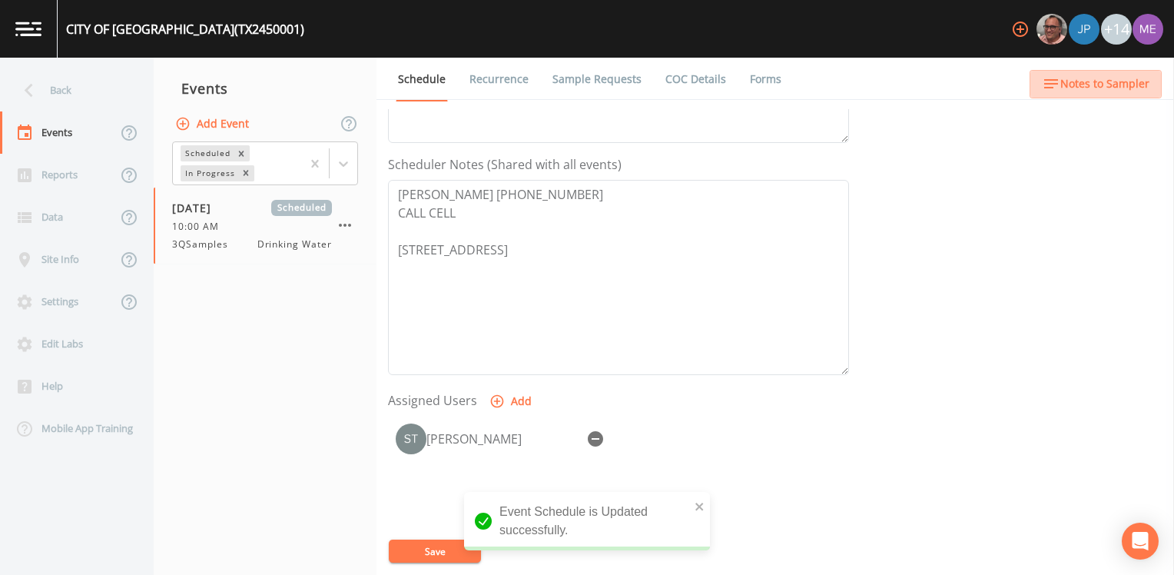
click at [1102, 83] on span "Notes to Sampler" at bounding box center [1104, 84] width 89 height 19
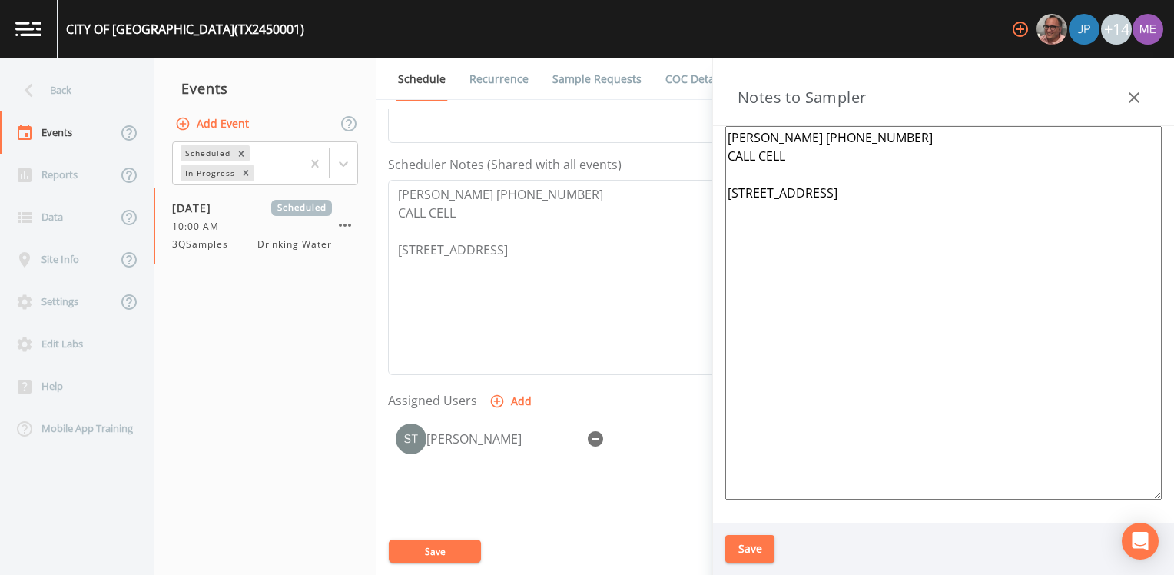
click at [1133, 97] on icon "button" at bounding box center [1134, 97] width 11 height 11
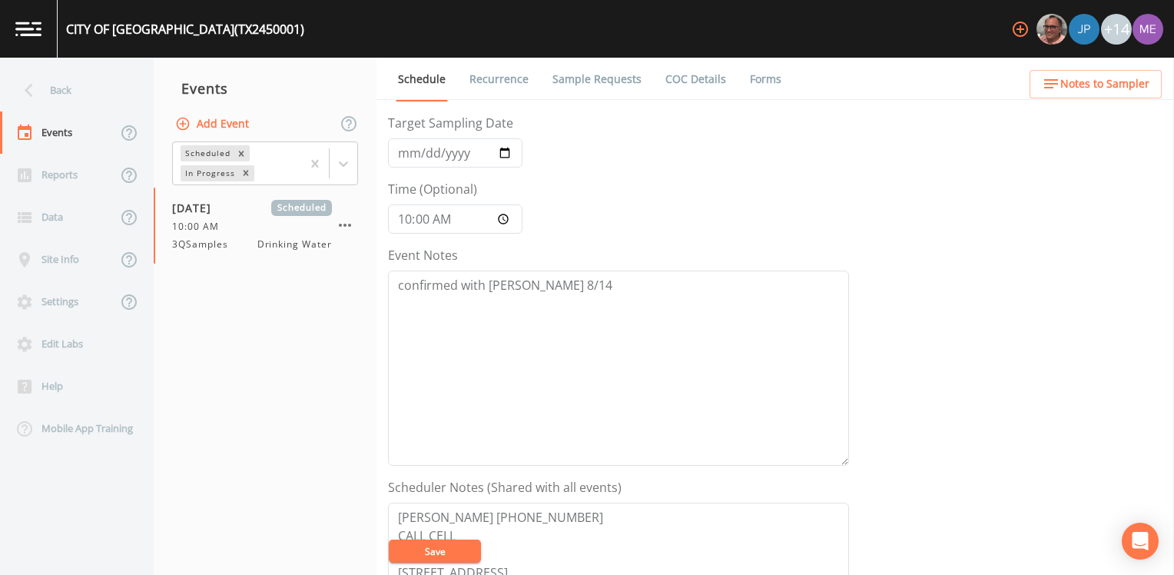
scroll to position [0, 0]
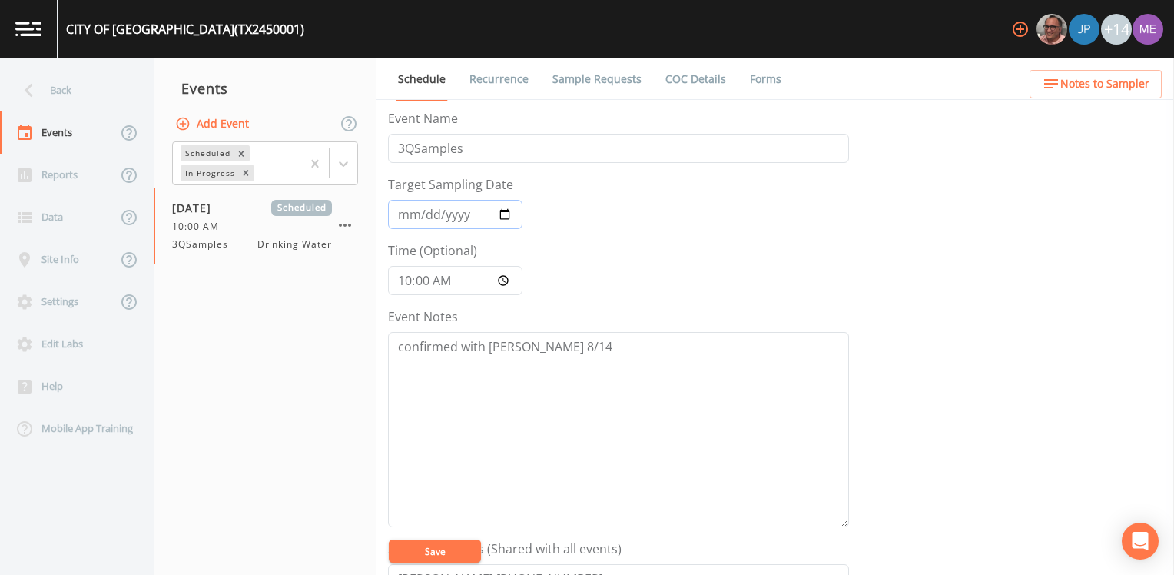
click at [424, 214] on input "[DATE]" at bounding box center [455, 214] width 134 height 29
type input "[DATE]"
click at [413, 543] on button "Save" at bounding box center [435, 550] width 92 height 23
click at [443, 549] on button "Save" at bounding box center [435, 550] width 92 height 23
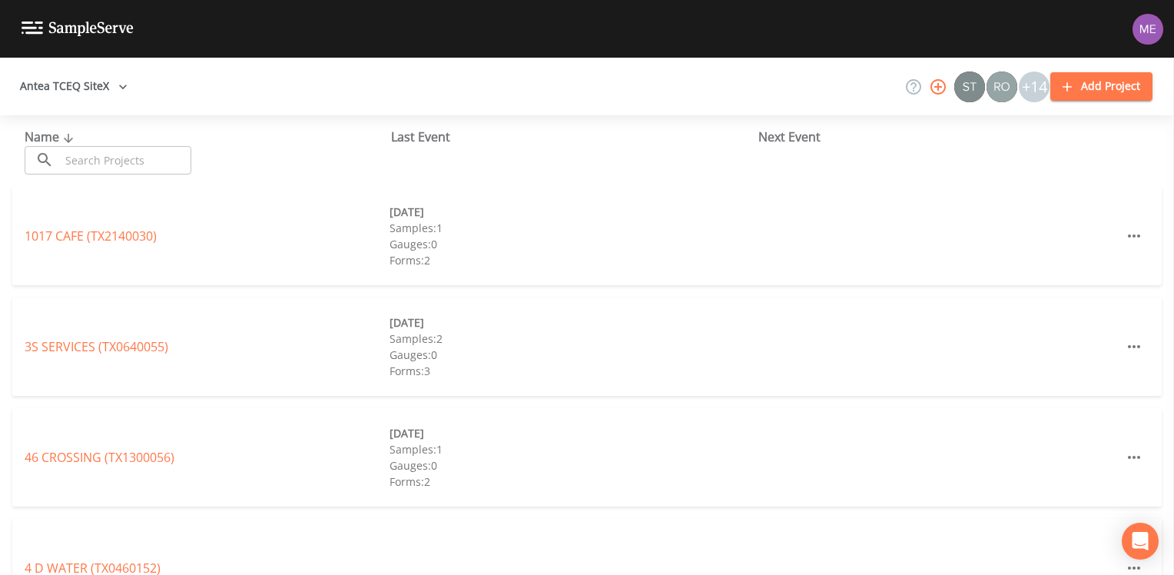
click at [138, 165] on input "text" at bounding box center [125, 160] width 131 height 28
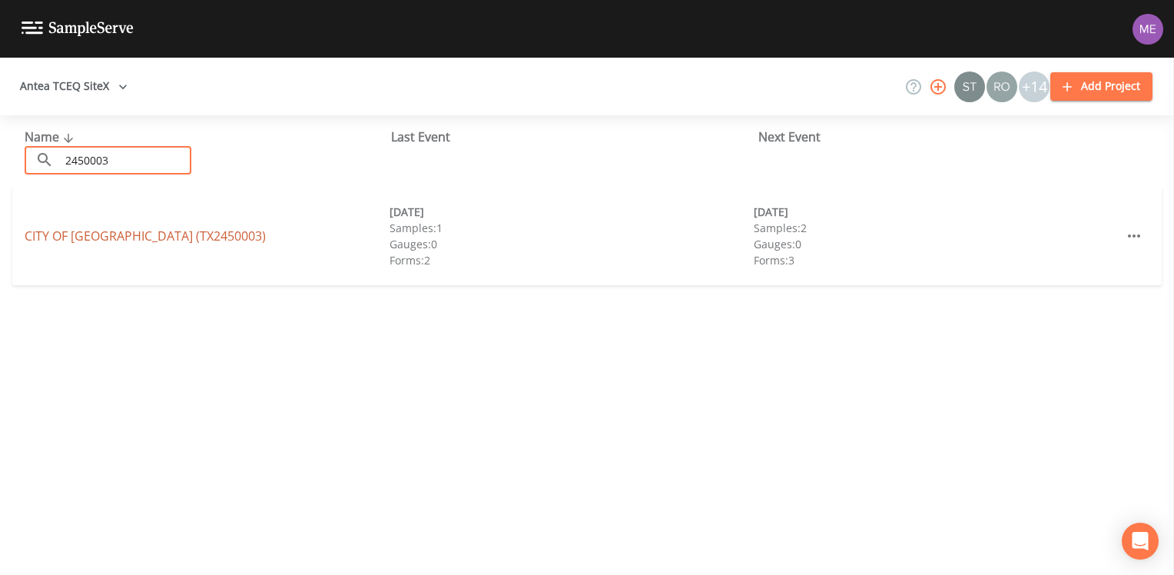
type input "2450003"
click at [71, 235] on link "CITY OF [GEOGRAPHIC_DATA] (TX2450003)" at bounding box center [145, 235] width 241 height 17
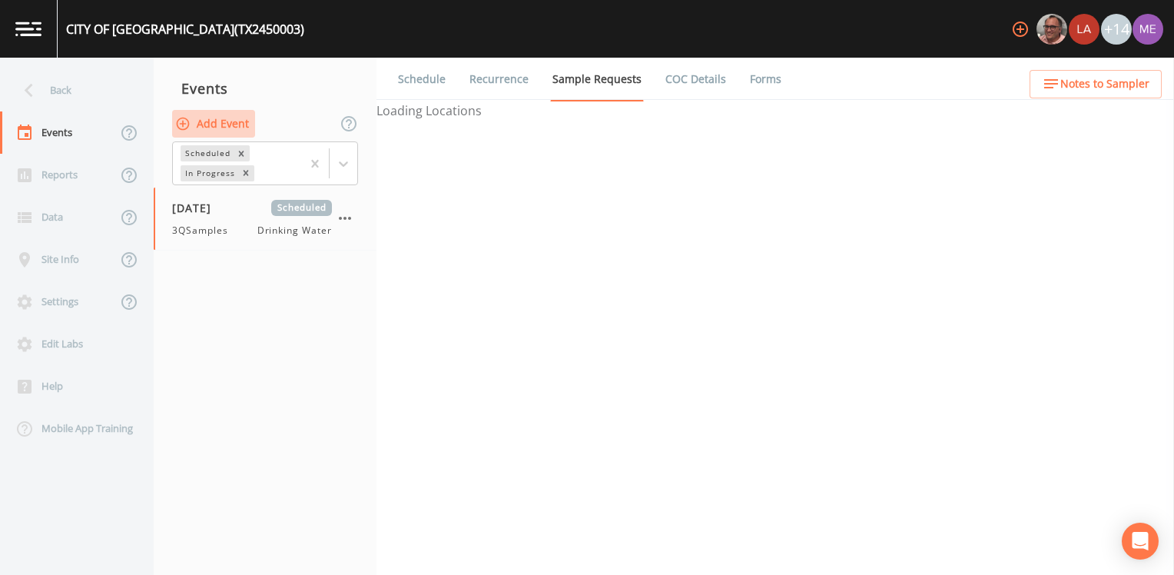
click at [227, 121] on button "Add Event" at bounding box center [213, 124] width 83 height 28
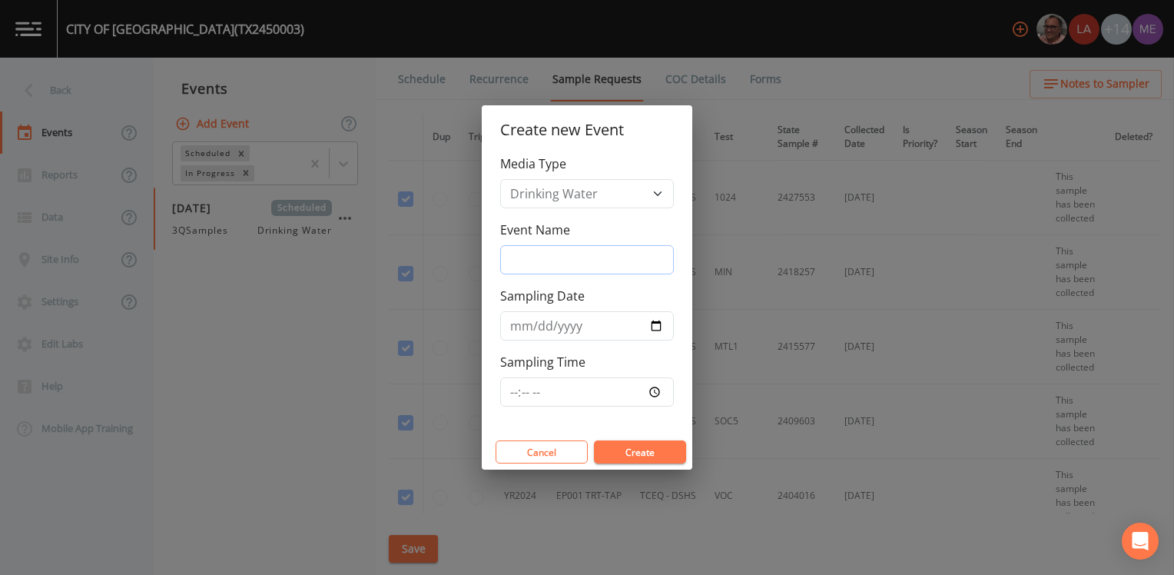
click at [653, 263] on input "Event Name" at bounding box center [587, 259] width 174 height 29
type input "3QSamples"
type input "[DATE]"
click at [618, 454] on button "Create" at bounding box center [640, 451] width 92 height 23
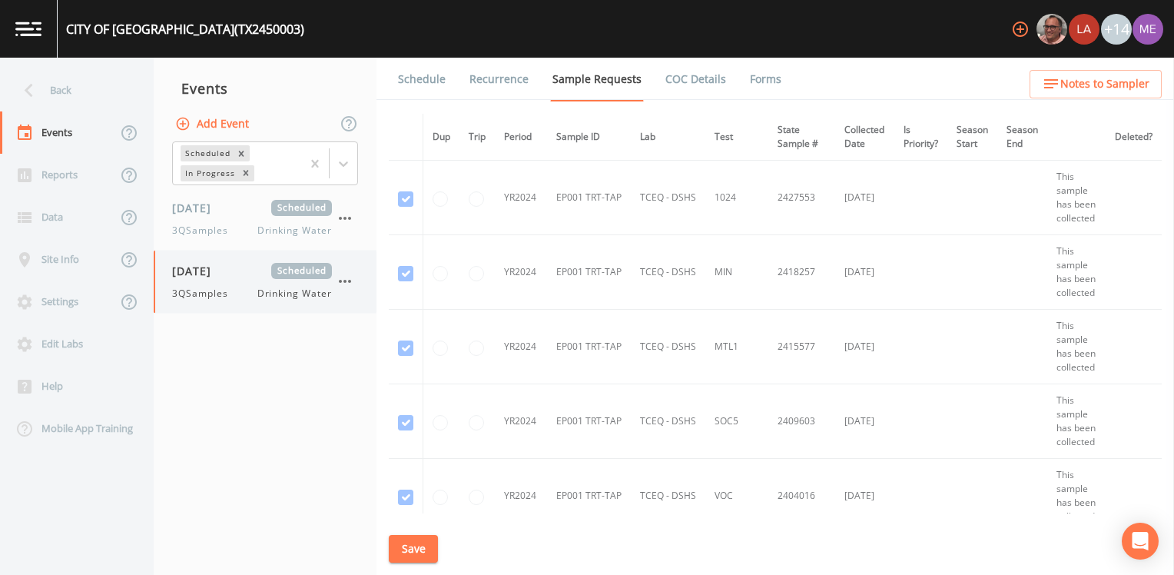
click at [349, 276] on icon "button" at bounding box center [345, 281] width 18 height 18
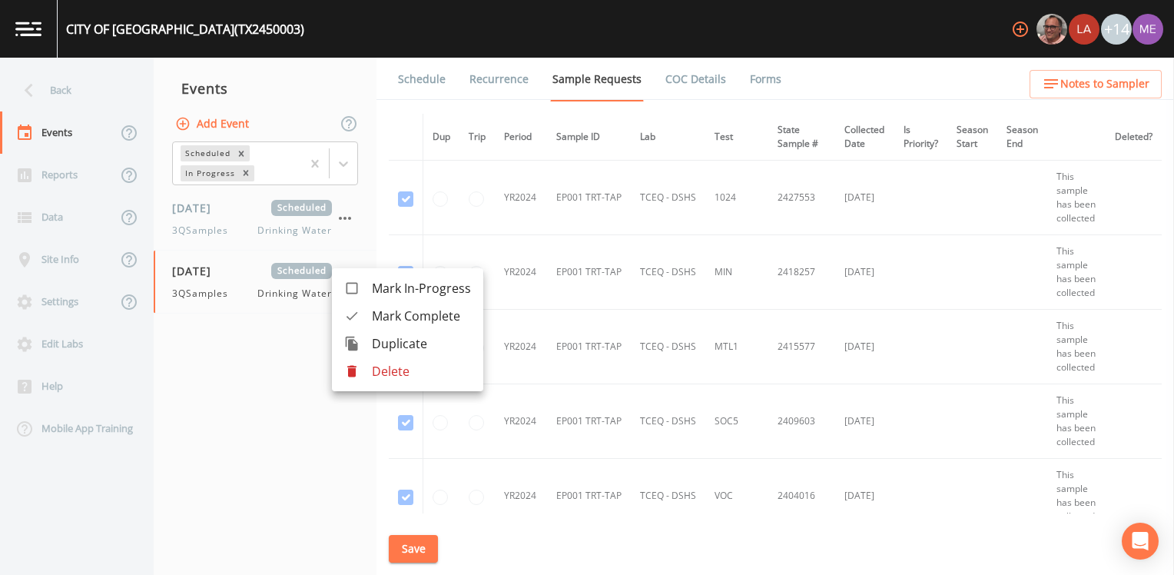
click at [389, 370] on p "Delete" at bounding box center [421, 371] width 99 height 18
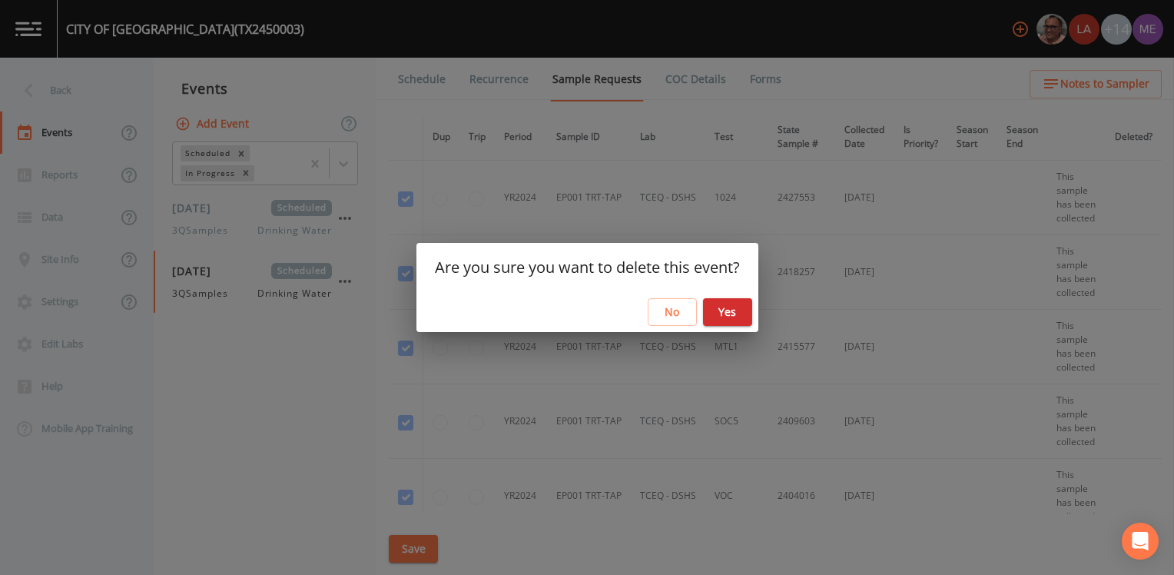
click at [719, 310] on button "Yes" at bounding box center [727, 312] width 49 height 28
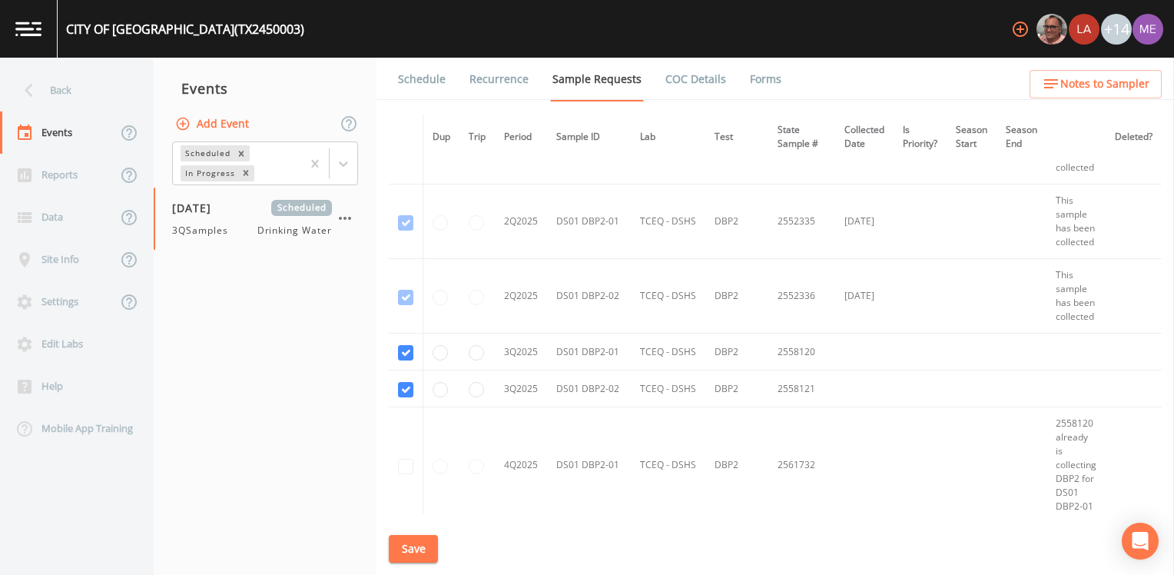
scroll to position [1613, 0]
click at [415, 542] on button "Save" at bounding box center [413, 549] width 49 height 28
click at [423, 78] on link "Schedule" at bounding box center [422, 79] width 52 height 43
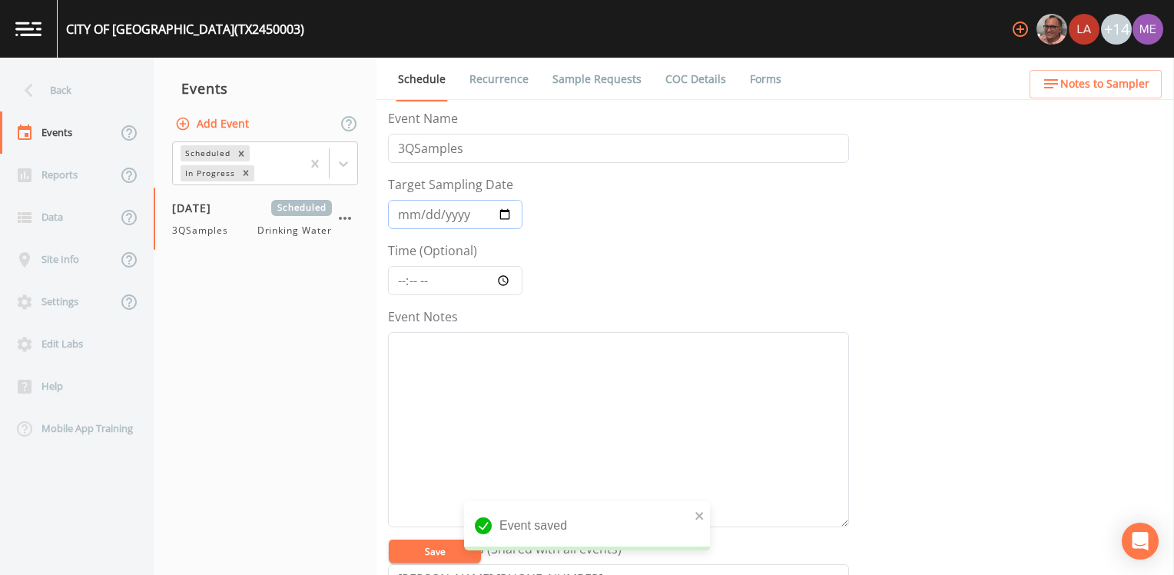
click at [424, 218] on input "[DATE]" at bounding box center [455, 214] width 134 height 29
type input "[DATE]"
click at [403, 283] on input "Time (Optional)" at bounding box center [455, 280] width 134 height 29
type input "13:00"
click at [446, 380] on textarea "Event Notes" at bounding box center [618, 429] width 461 height 195
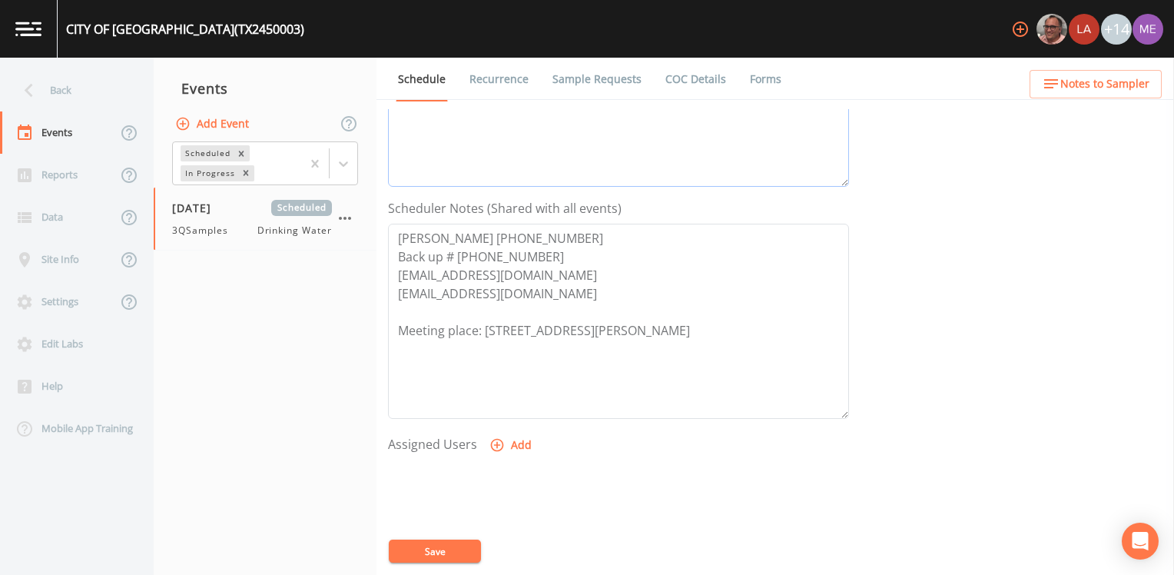
scroll to position [384, 0]
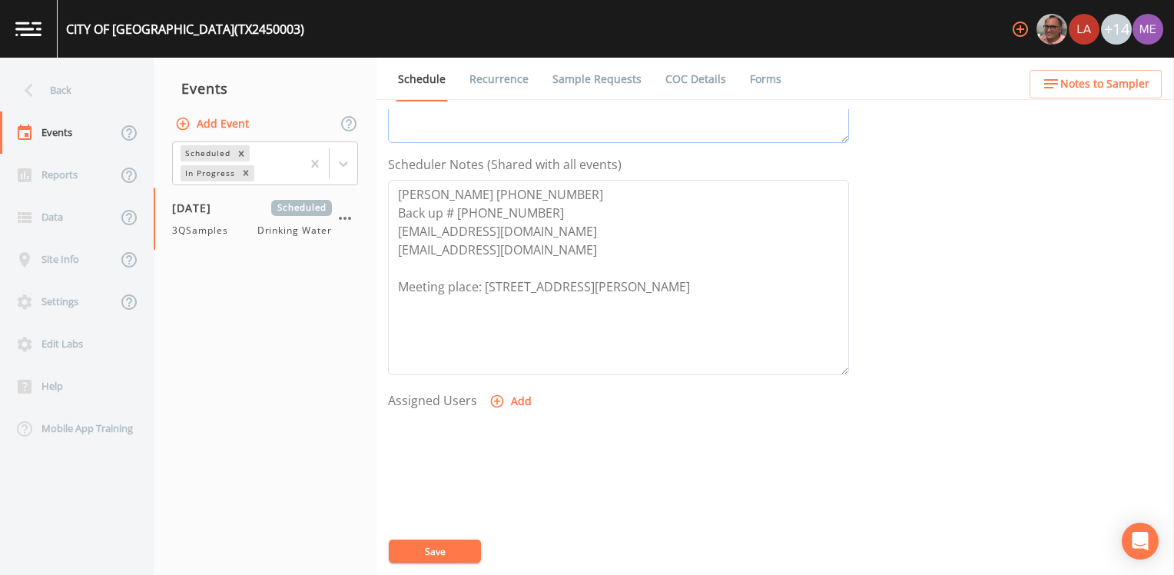
type textarea "confmed with jessie 8/14"
click at [494, 400] on icon "button" at bounding box center [496, 400] width 15 height 15
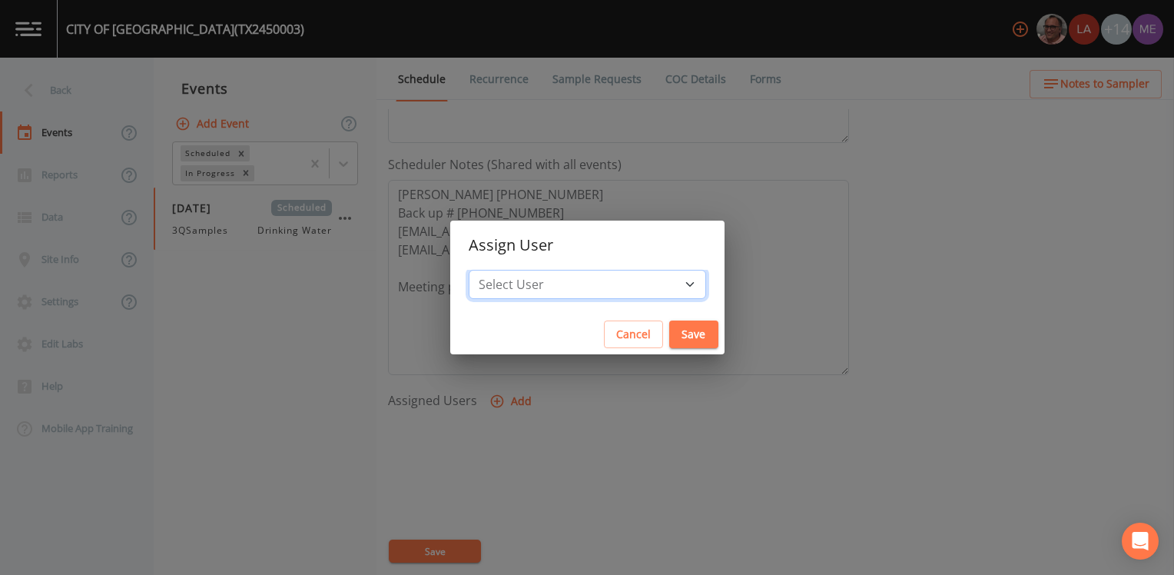
click at [559, 287] on select "Select User Mike Franklin Lauren Saenz Joshua gere Paul David Weber Zachary Eva…" at bounding box center [587, 284] width 237 height 29
select select "6518b6a0-c5fa-4d0f-8e3d-fc6e8623860b"
click at [491, 270] on select "Select User Mike Franklin Lauren Saenz Joshua gere Paul David Weber Zachary Eva…" at bounding box center [587, 284] width 237 height 29
click at [669, 330] on button "Save" at bounding box center [693, 334] width 49 height 28
select select
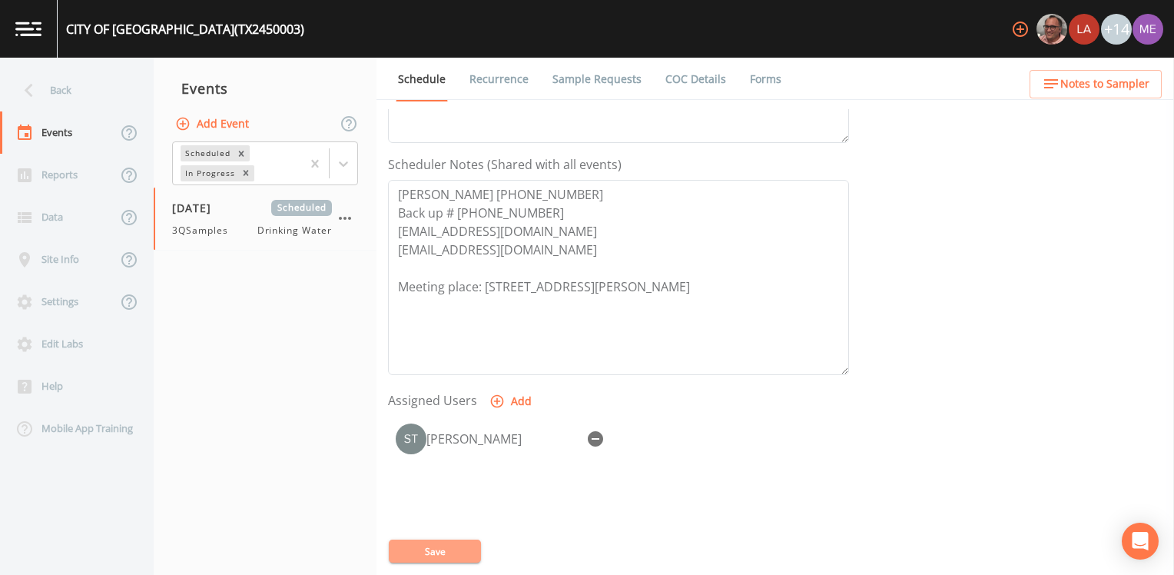
click at [446, 548] on button "Save" at bounding box center [435, 550] width 92 height 23
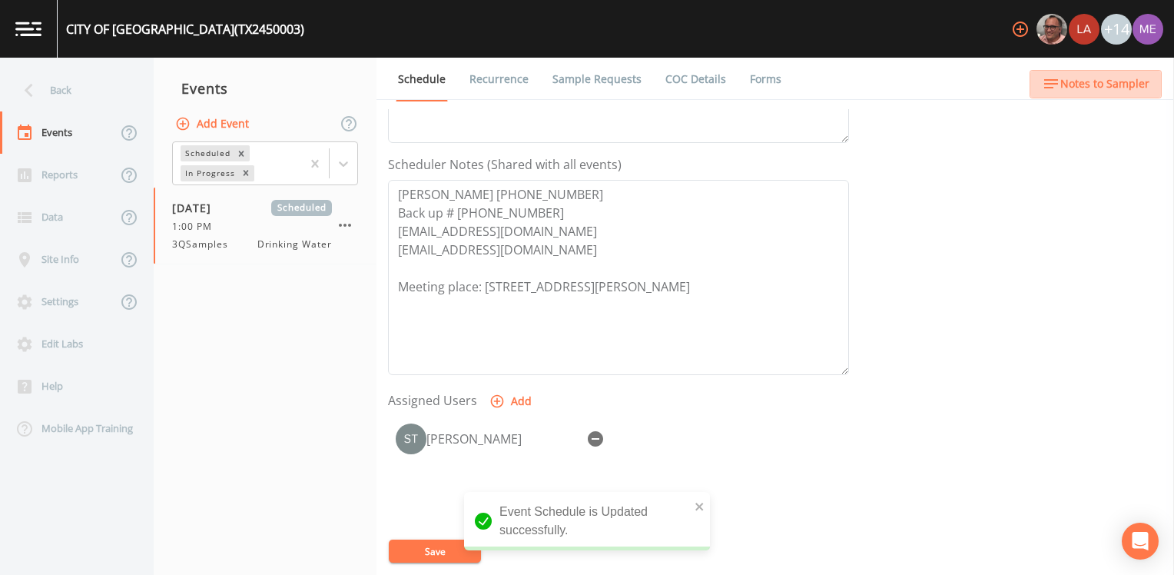
click at [1107, 79] on span "Notes to Sampler" at bounding box center [1104, 84] width 89 height 19
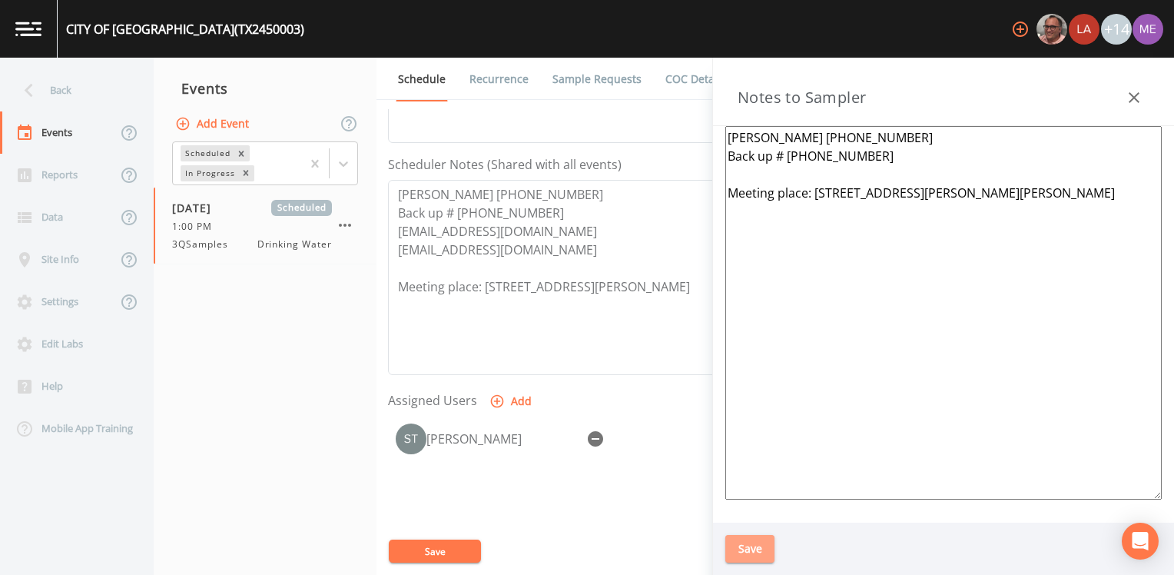
click at [747, 545] on button "Save" at bounding box center [749, 549] width 49 height 28
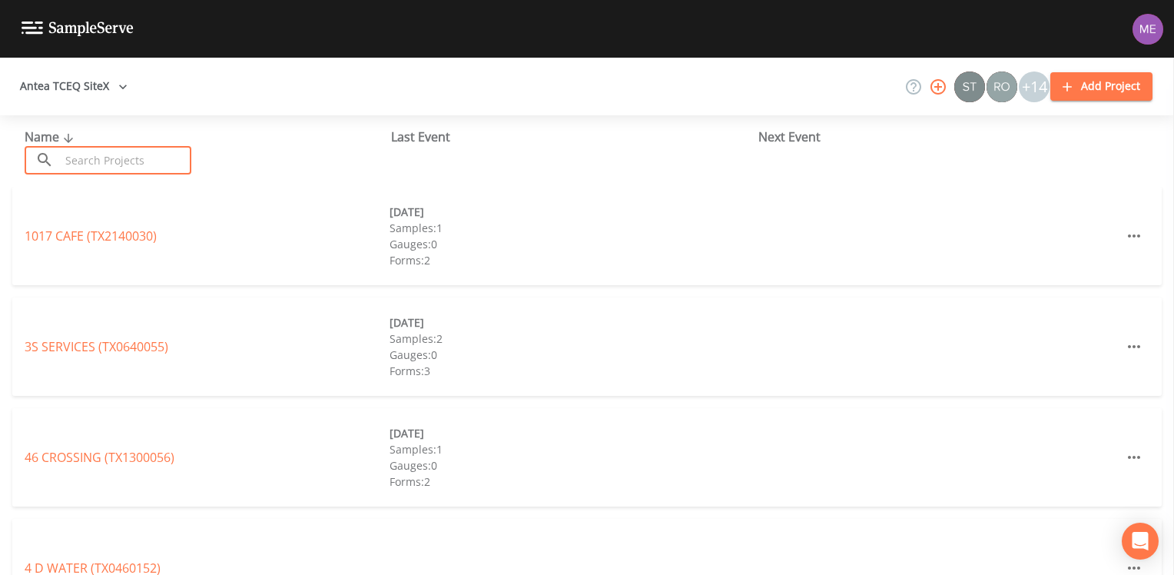
click at [65, 167] on input "text" at bounding box center [125, 160] width 131 height 28
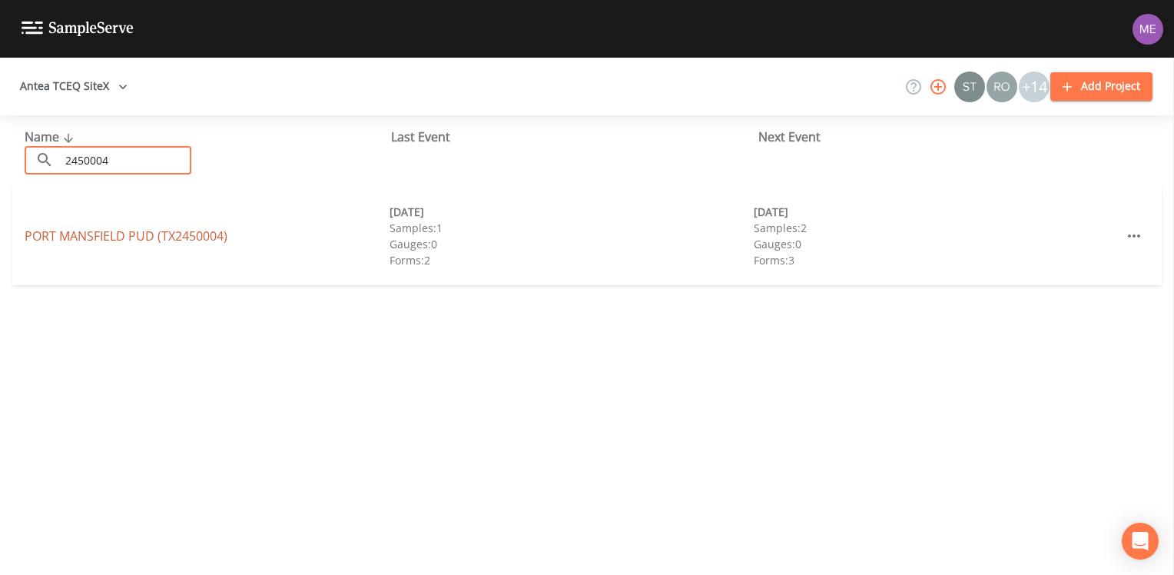
type input "2450004"
click at [28, 233] on link "[GEOGRAPHIC_DATA] (TX2450004)" at bounding box center [126, 235] width 203 height 17
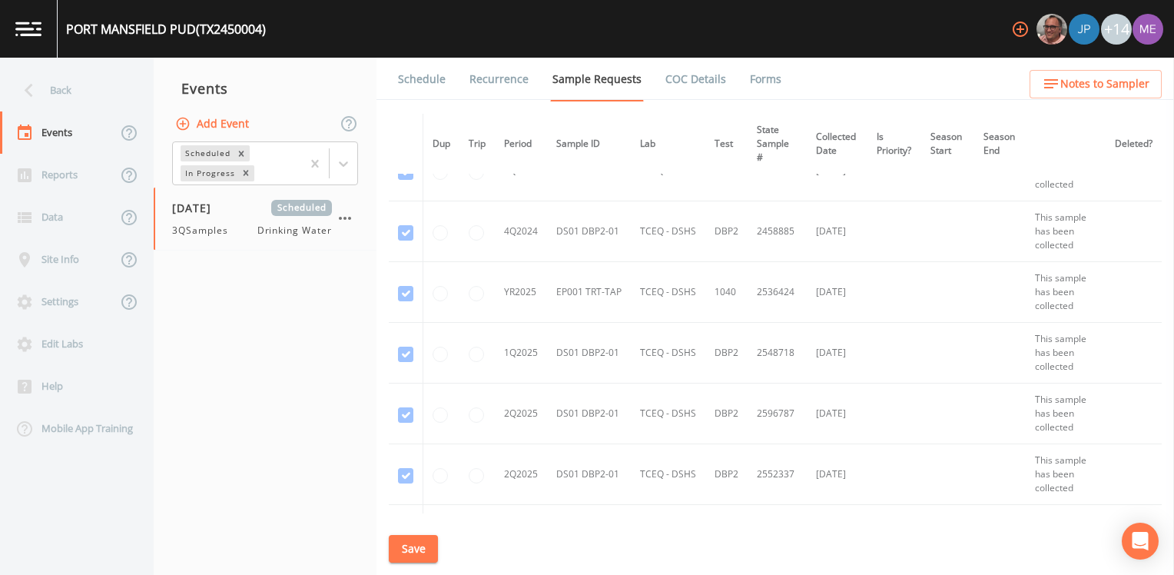
scroll to position [154, 0]
click at [403, 551] on button "Save" at bounding box center [413, 549] width 49 height 28
click at [425, 83] on link "Schedule" at bounding box center [422, 79] width 52 height 43
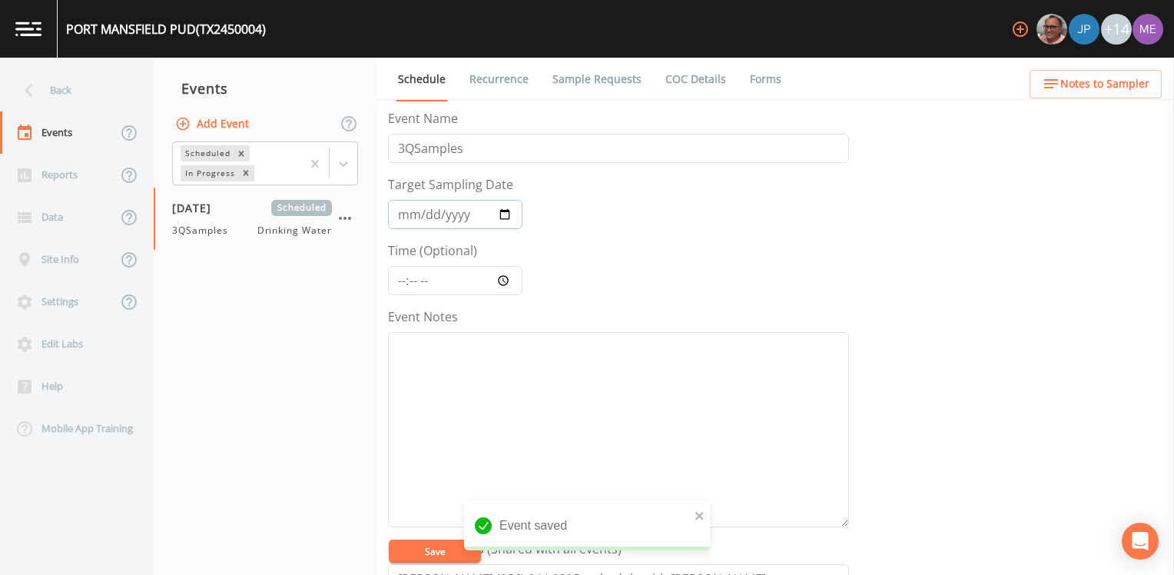
click at [426, 214] on input "[DATE]" at bounding box center [455, 214] width 134 height 29
type input "[DATE]"
click at [400, 280] on input "Time (Optional)" at bounding box center [455, 280] width 134 height 29
type input "12:00"
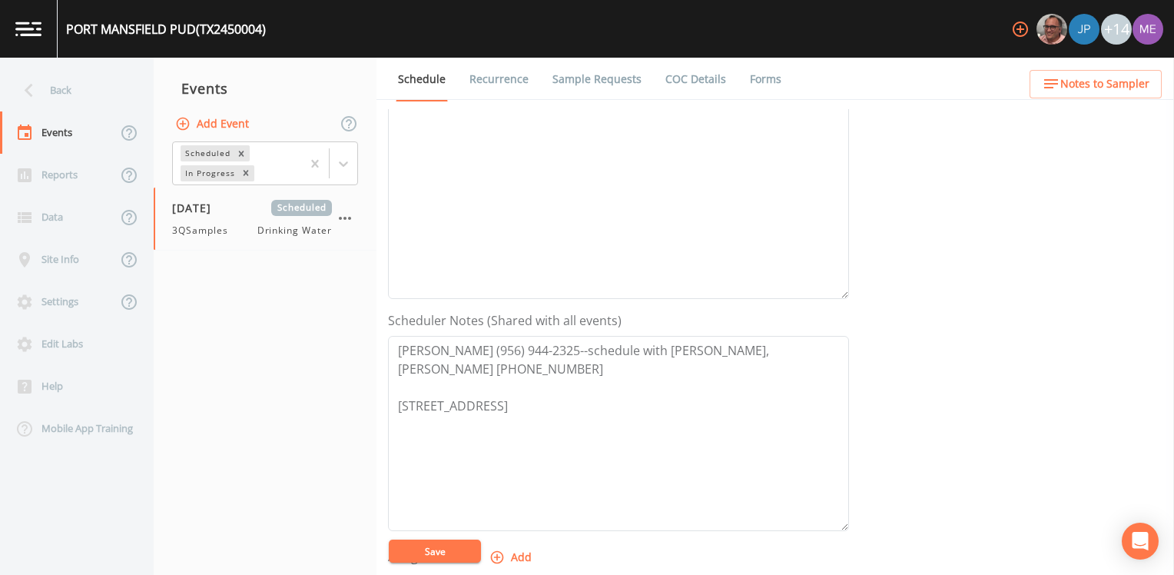
scroll to position [230, 0]
click at [681, 171] on textarea "Event Notes" at bounding box center [618, 198] width 461 height 195
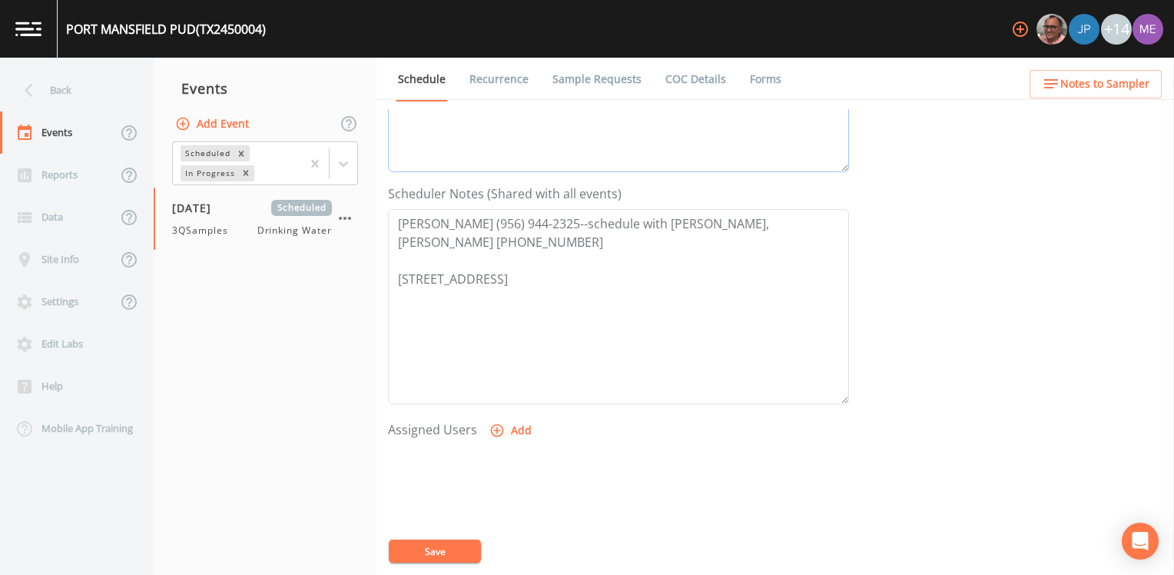
scroll to position [381, 0]
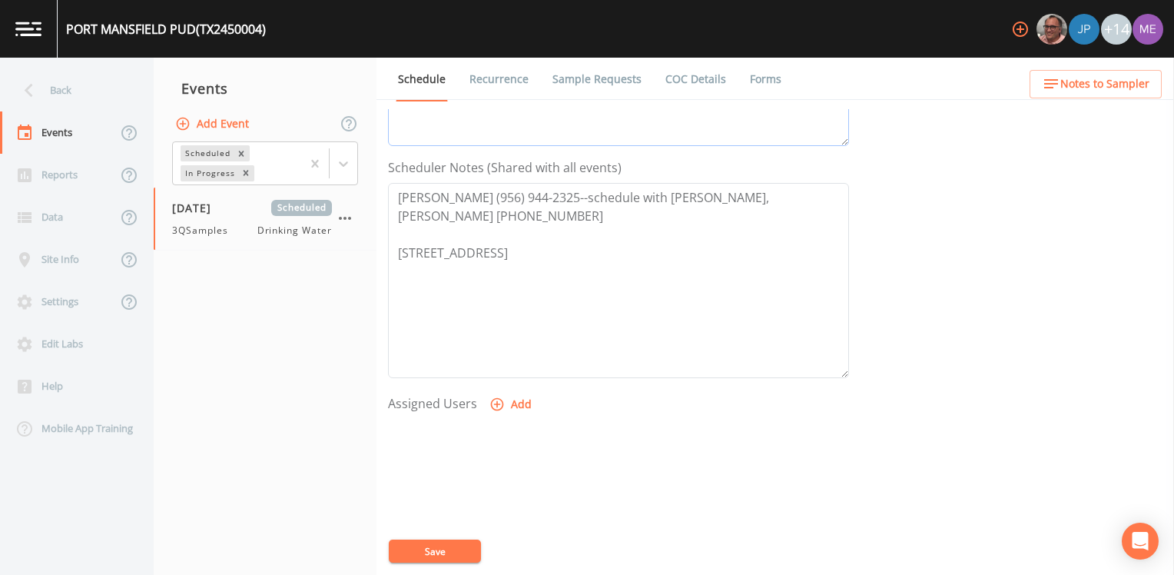
type textarea "Confirmed with [PERSON_NAME] 8/14"
click at [492, 407] on icon "button" at bounding box center [497, 404] width 13 height 13
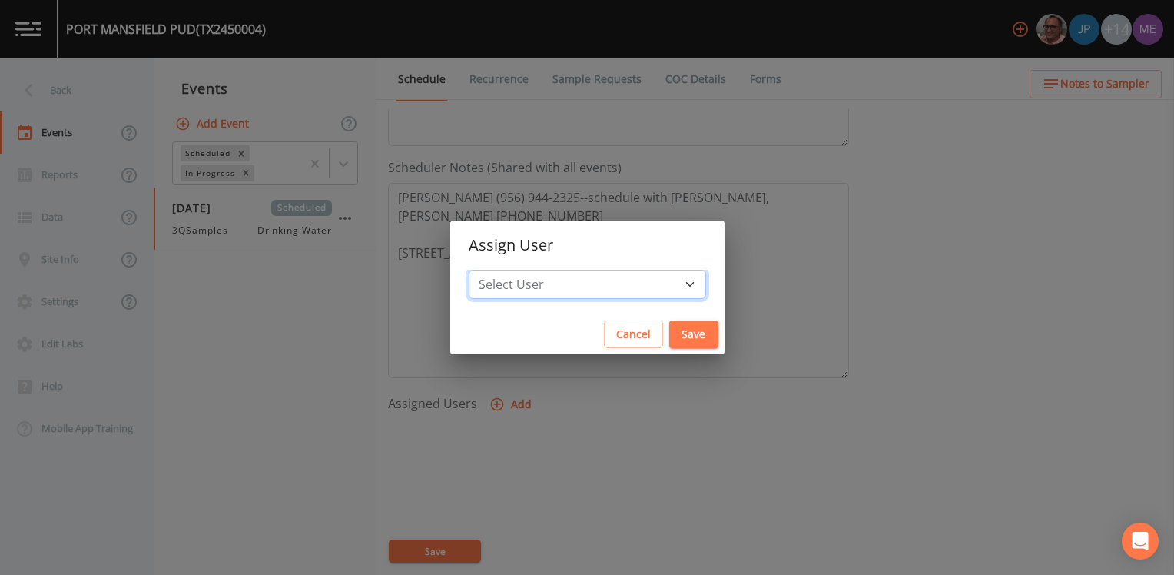
click at [667, 283] on select "Select User [PERSON_NAME] [PERSON_NAME] [PERSON_NAME] [PERSON_NAME] [PERSON_NAM…" at bounding box center [587, 284] width 237 height 29
select select "6518b6a0-c5fa-4d0f-8e3d-fc6e8623860b"
click at [491, 270] on select "Select User [PERSON_NAME] [PERSON_NAME] [PERSON_NAME] [PERSON_NAME] [PERSON_NAM…" at bounding box center [587, 284] width 237 height 29
click at [674, 329] on button "Save" at bounding box center [693, 334] width 49 height 28
select select
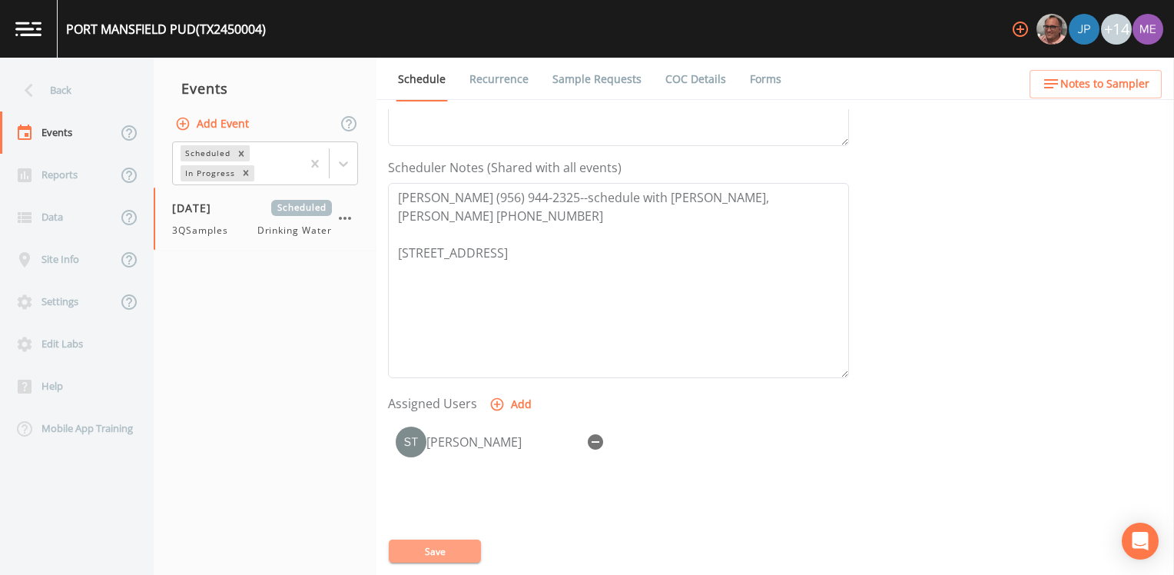
click at [432, 550] on button "Save" at bounding box center [435, 550] width 92 height 23
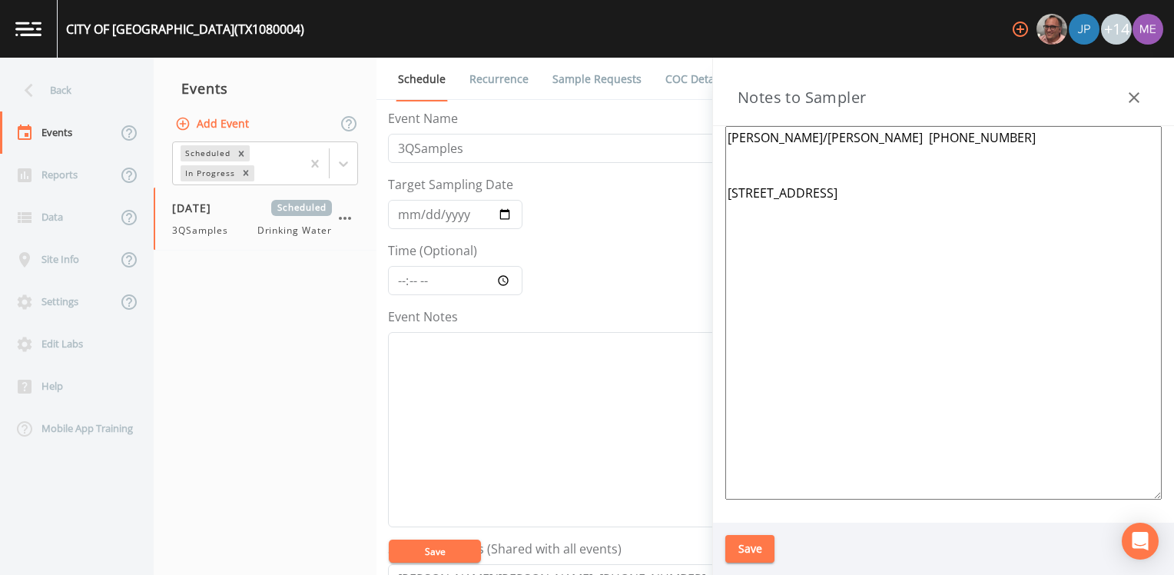
scroll to position [384, 0]
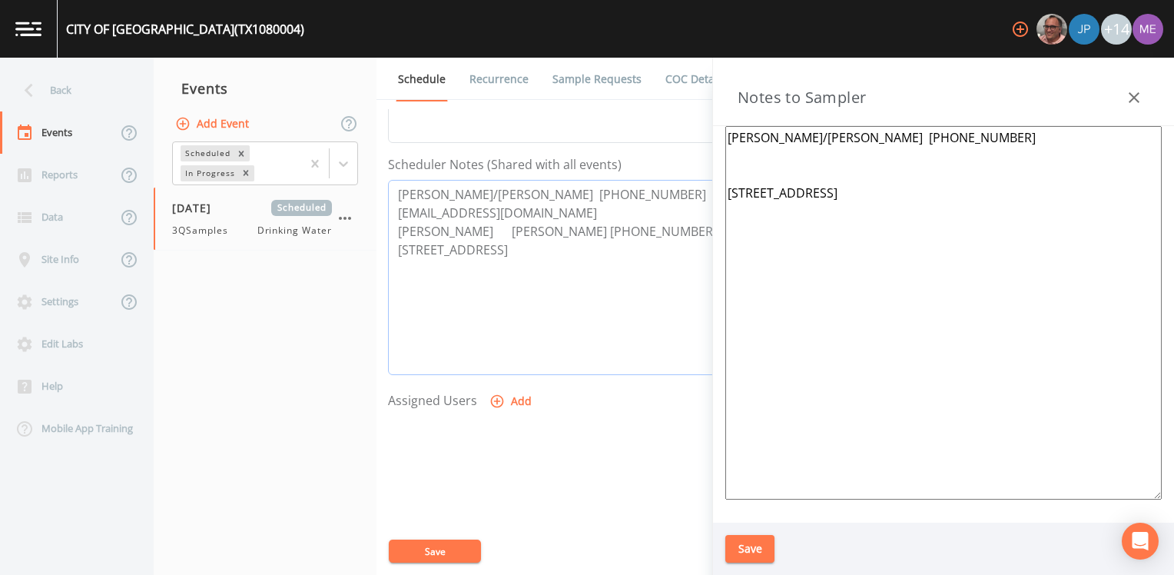
click at [546, 310] on textarea "[PERSON_NAME]/[PERSON_NAME] [PHONE_NUMBER] [EMAIL_ADDRESS][DOMAIN_NAME] [PERSON…" at bounding box center [618, 277] width 461 height 195
click at [494, 399] on icon "button" at bounding box center [497, 401] width 13 height 13
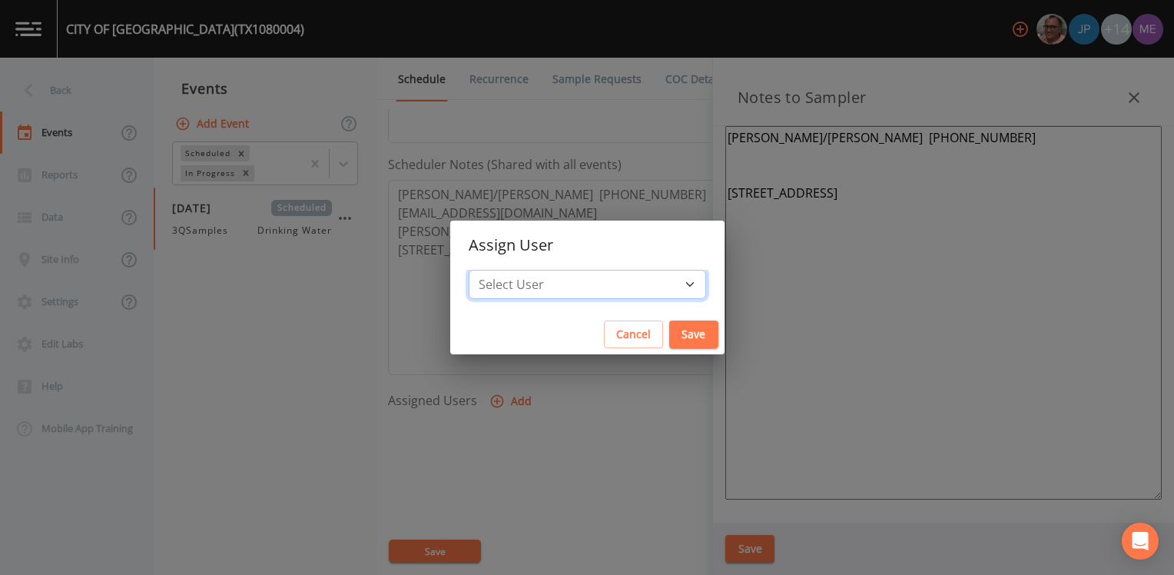
click at [559, 284] on select "Select User [PERSON_NAME] [PERSON_NAME] [PERSON_NAME] [PERSON_NAME] [PERSON_NAM…" at bounding box center [587, 284] width 237 height 29
select select "82fcd260-406f-4720-af66-0de7f1917f1c"
click at [491, 270] on select "Select User [PERSON_NAME] [PERSON_NAME] [PERSON_NAME] [PERSON_NAME] [PERSON_NAM…" at bounding box center [587, 284] width 237 height 29
click at [679, 336] on button "Save" at bounding box center [693, 334] width 49 height 28
select select
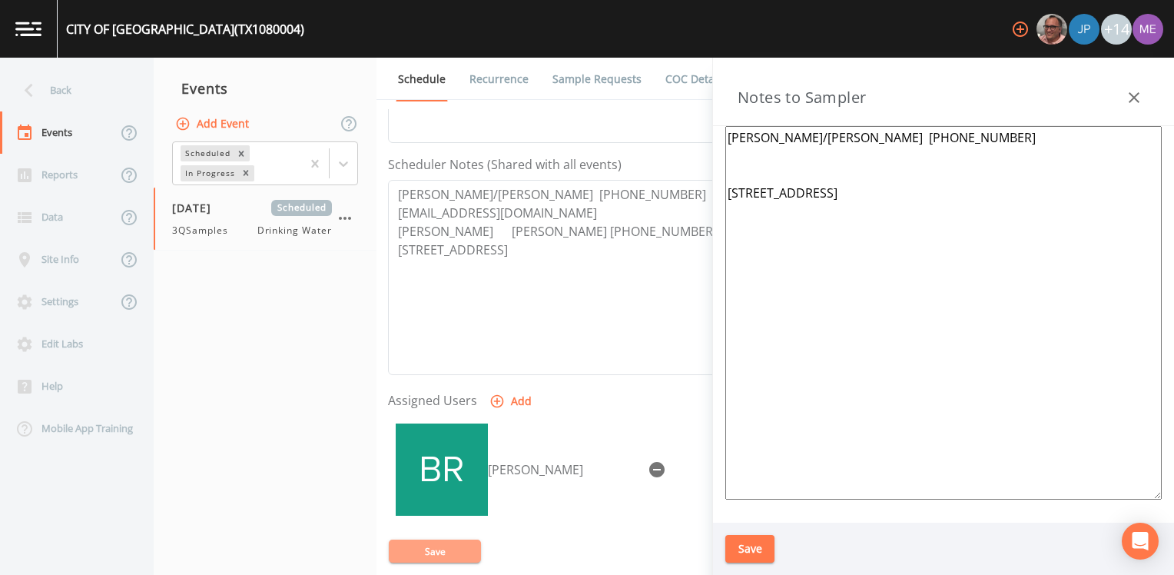
click at [421, 545] on button "Save" at bounding box center [435, 550] width 92 height 23
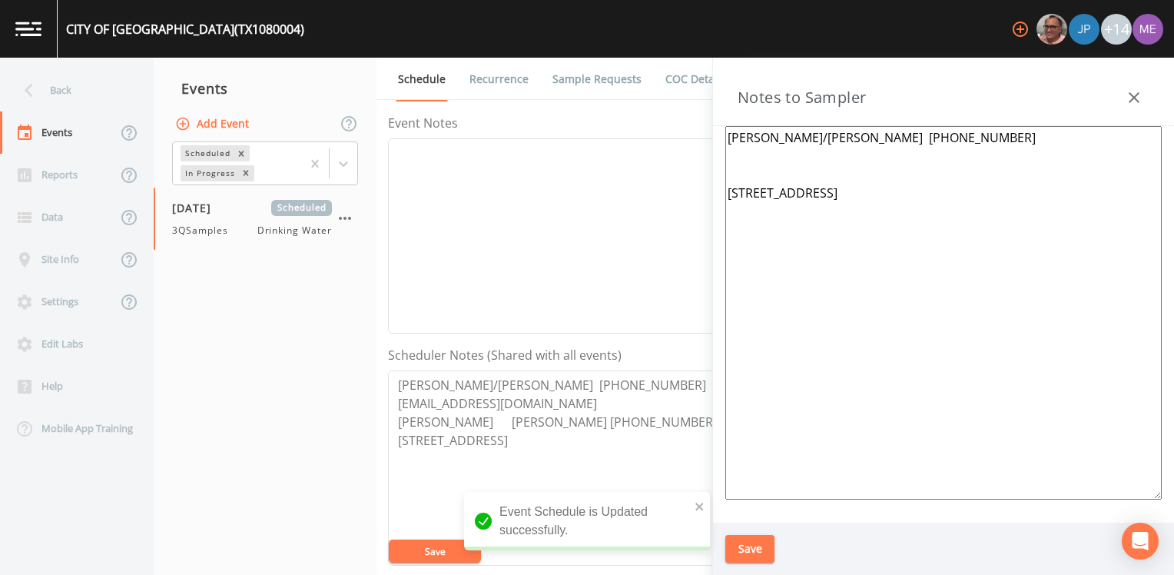
scroll to position [154, 0]
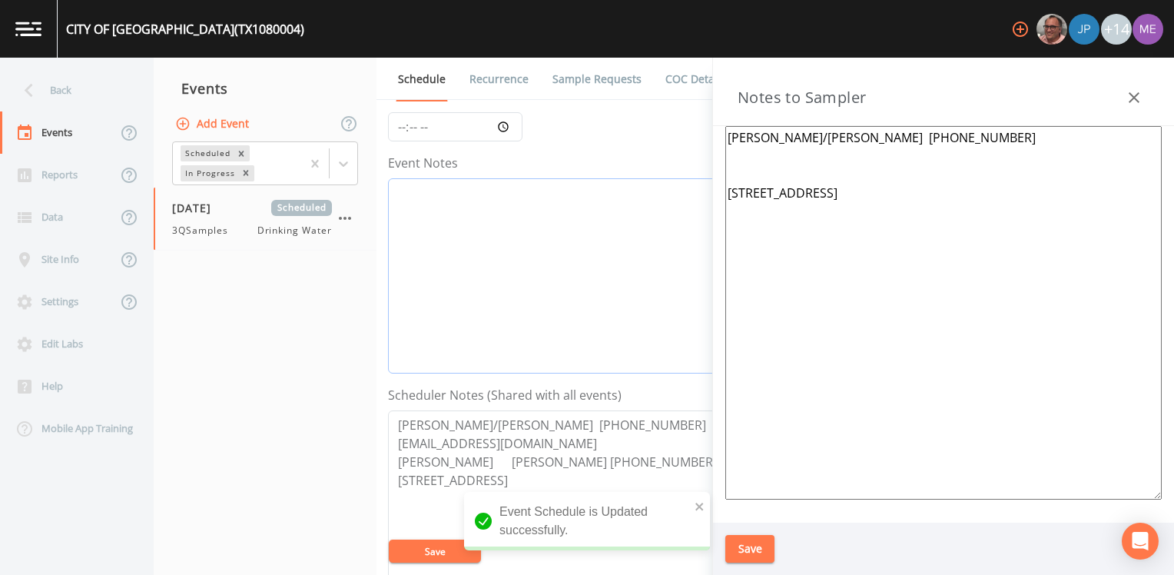
click at [539, 282] on textarea "Event Notes" at bounding box center [618, 275] width 461 height 195
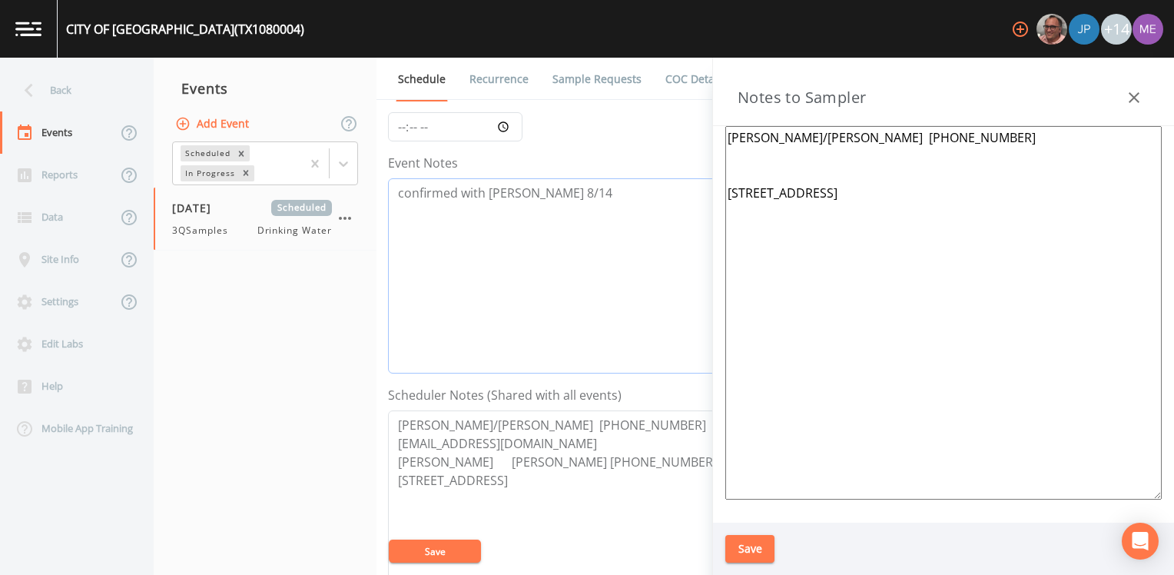
scroll to position [0, 0]
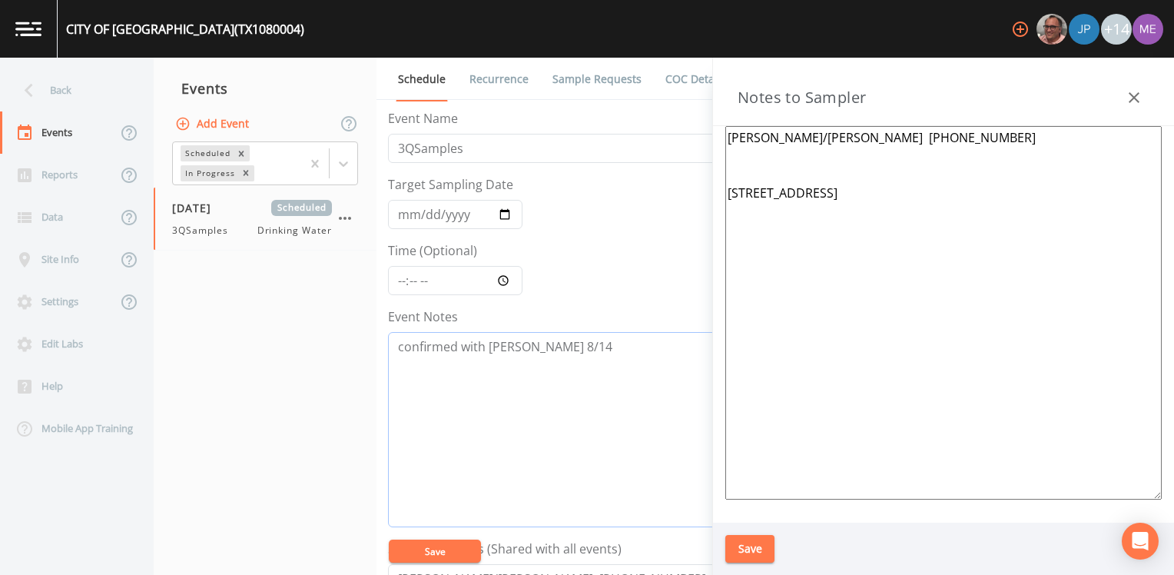
type textarea "confirmed with javier 8/14"
click at [424, 214] on input "[DATE]" at bounding box center [455, 214] width 134 height 29
type input "2025-08-18"
click at [399, 278] on input "Time (Optional)" at bounding box center [455, 280] width 134 height 29
type input "08:00"
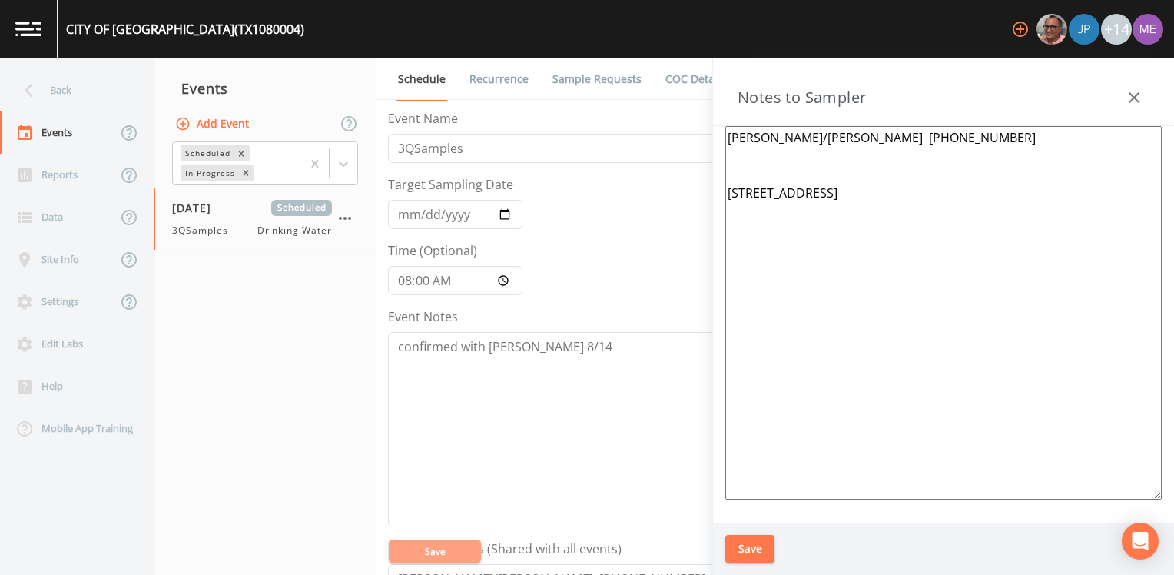
click at [433, 552] on button "Save" at bounding box center [435, 550] width 92 height 23
click at [757, 541] on button "Save" at bounding box center [749, 549] width 49 height 28
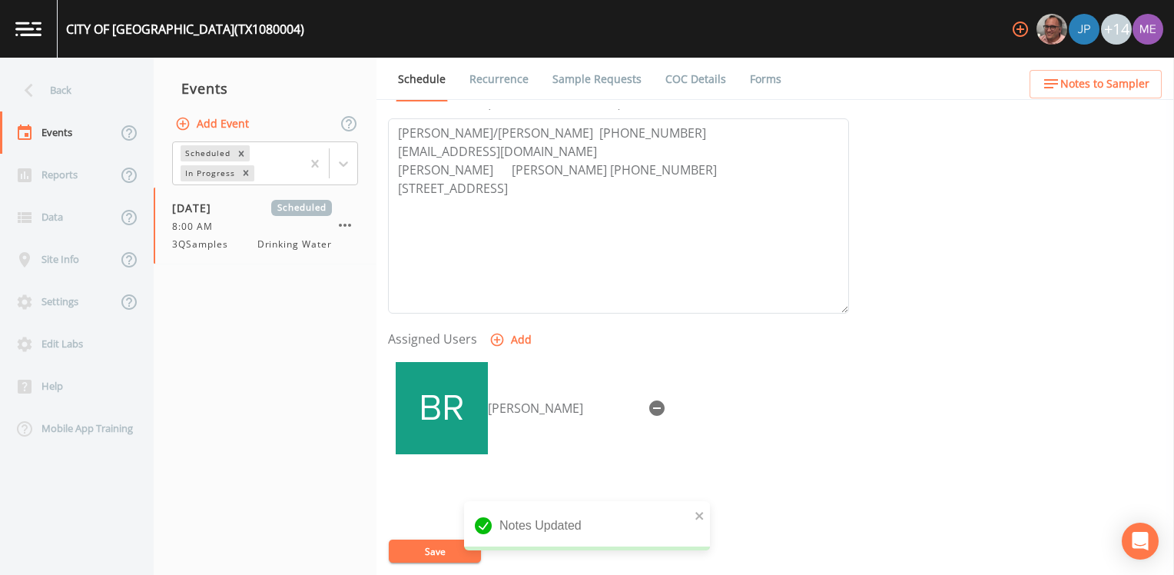
scroll to position [461, 0]
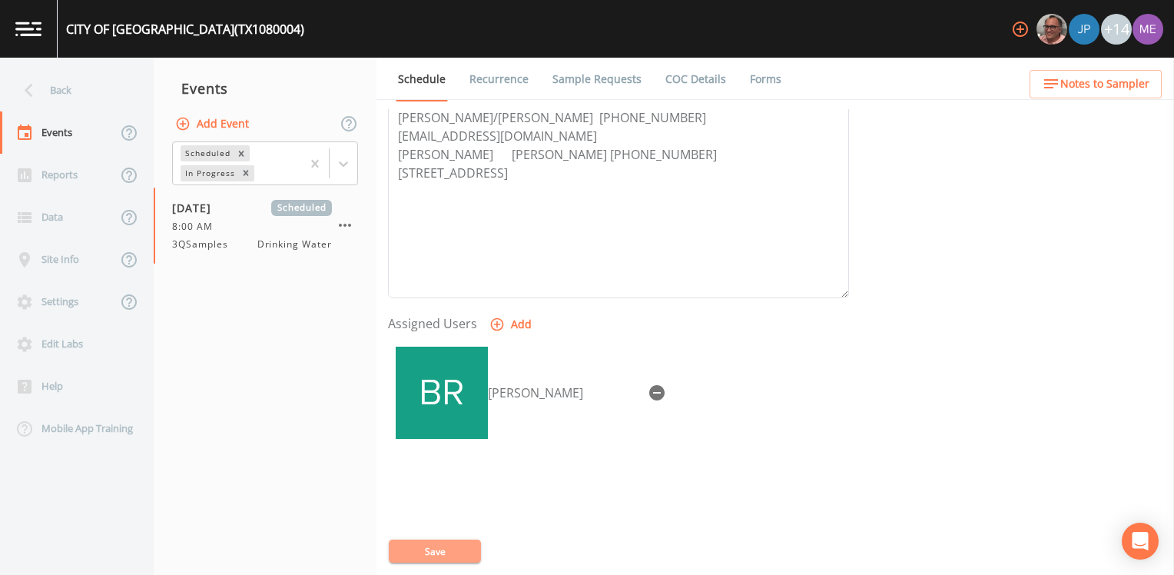
click at [421, 548] on button "Save" at bounding box center [435, 550] width 92 height 23
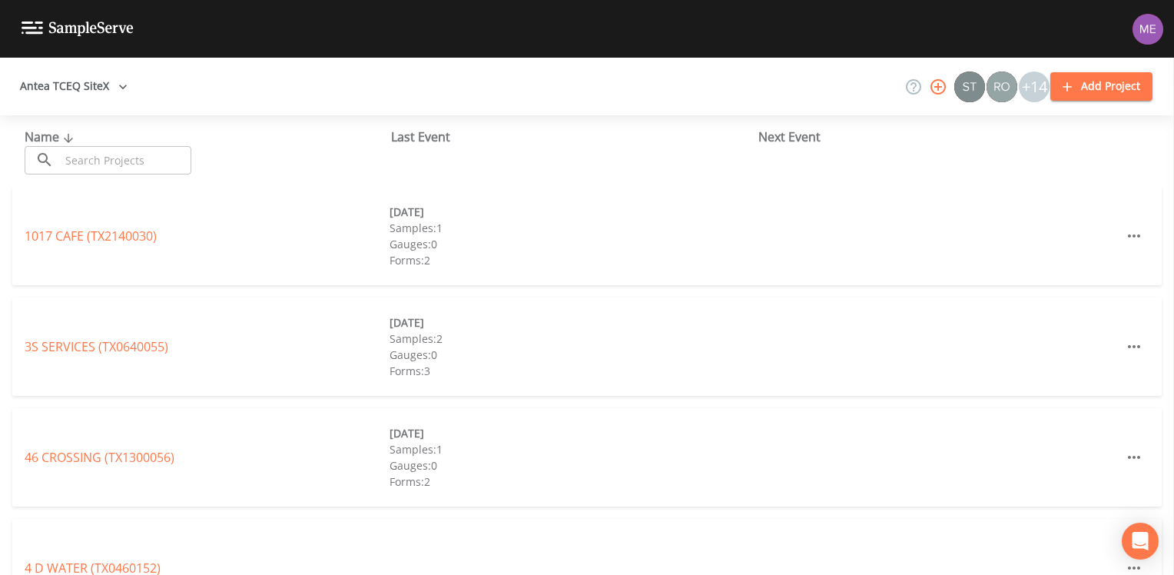
click at [102, 157] on input "text" at bounding box center [125, 160] width 131 height 28
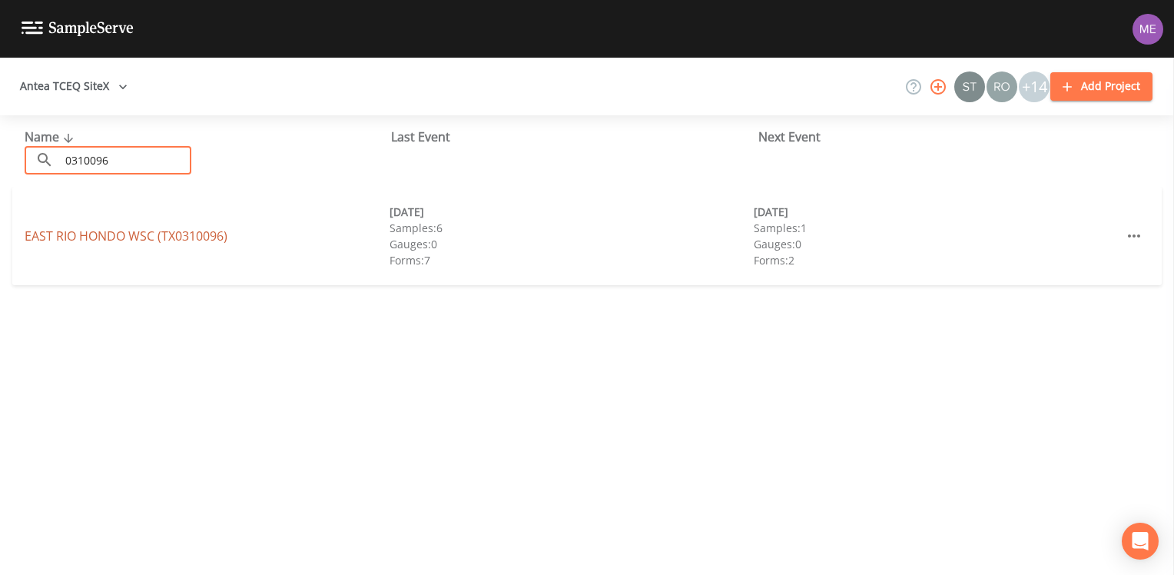
type input "0310096"
click at [61, 232] on link "[GEOGRAPHIC_DATA] (TX0310096)" at bounding box center [126, 235] width 203 height 17
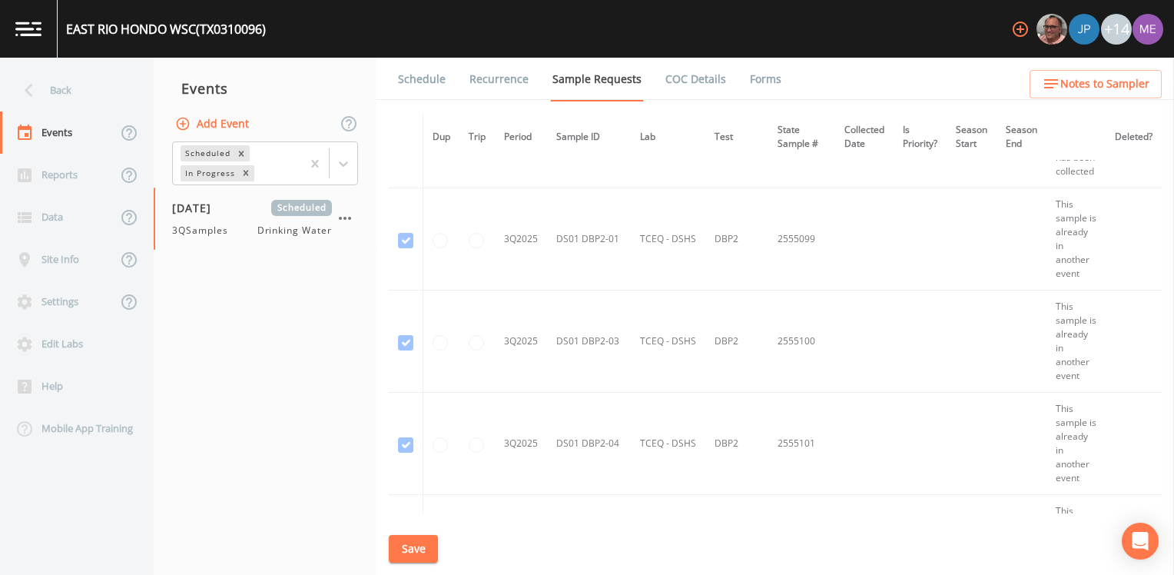
scroll to position [5224, 0]
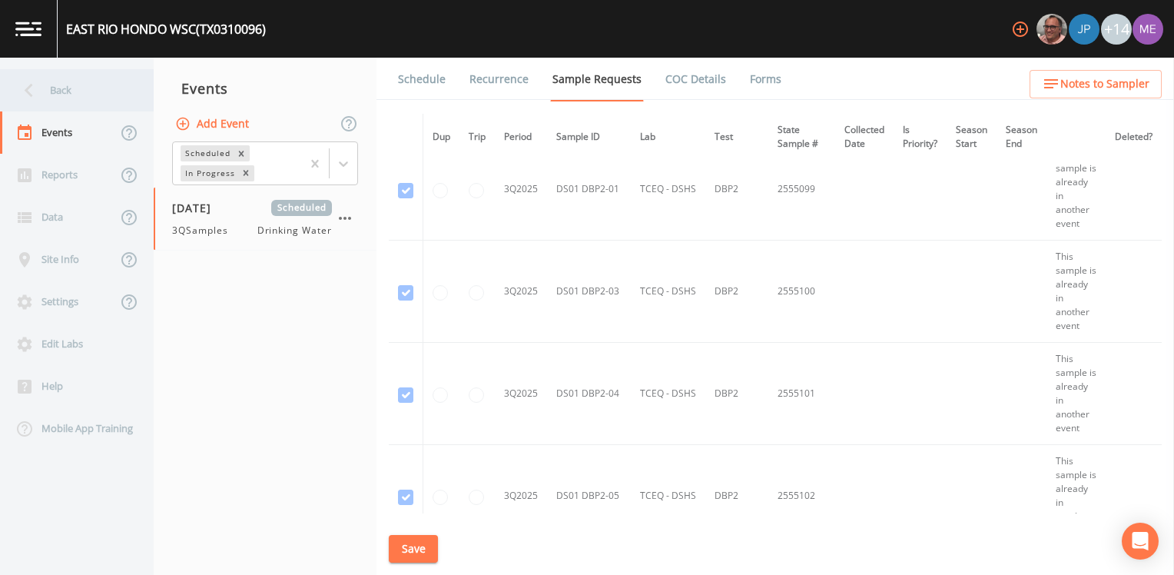
click at [62, 92] on div "Back" at bounding box center [69, 90] width 138 height 42
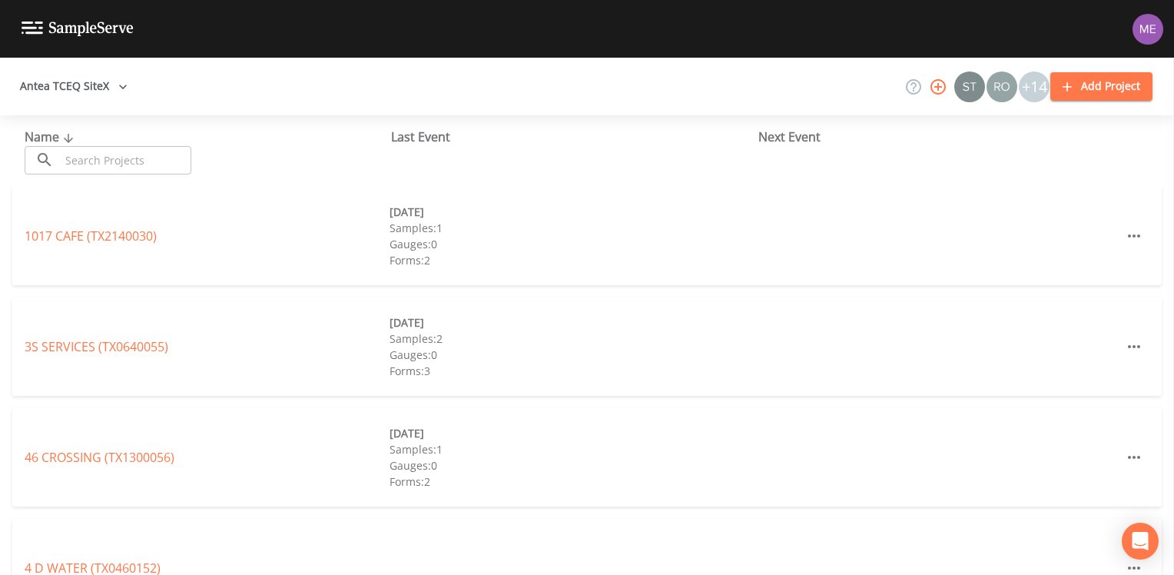
click at [129, 168] on input "text" at bounding box center [125, 160] width 131 height 28
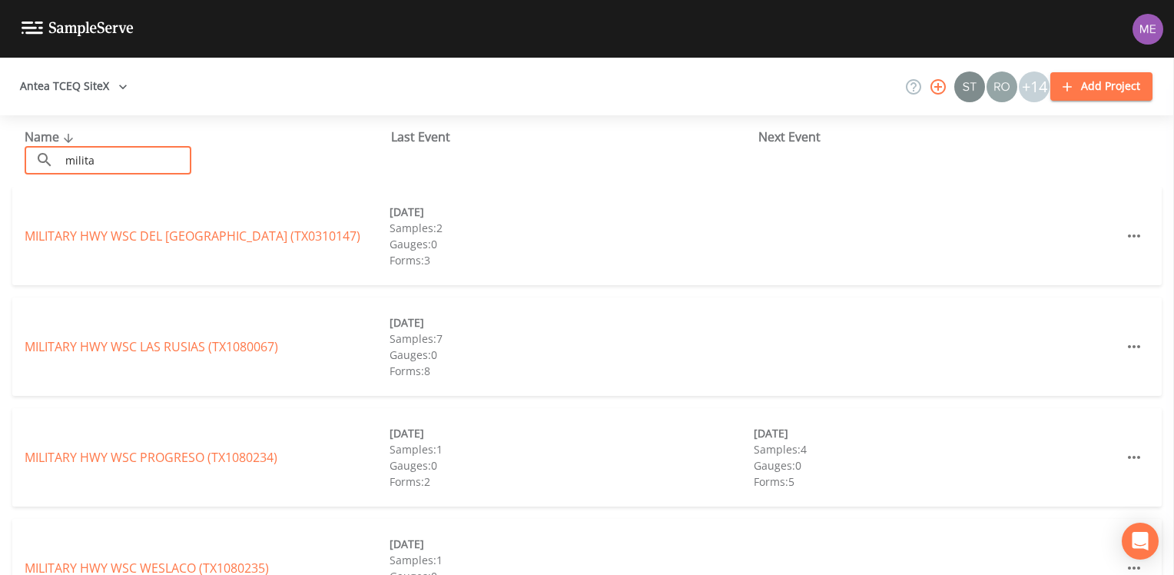
type input "milita"
click at [75, 198] on div "MILITARY [GEOGRAPHIC_DATA] (TX0310147) [DATE] Samples: 2 Gauges: 0 Forms: 3" at bounding box center [586, 236] width 1149 height 98
click at [220, 234] on link "MILITARY [GEOGRAPHIC_DATA] (TX0310147)" at bounding box center [193, 235] width 336 height 17
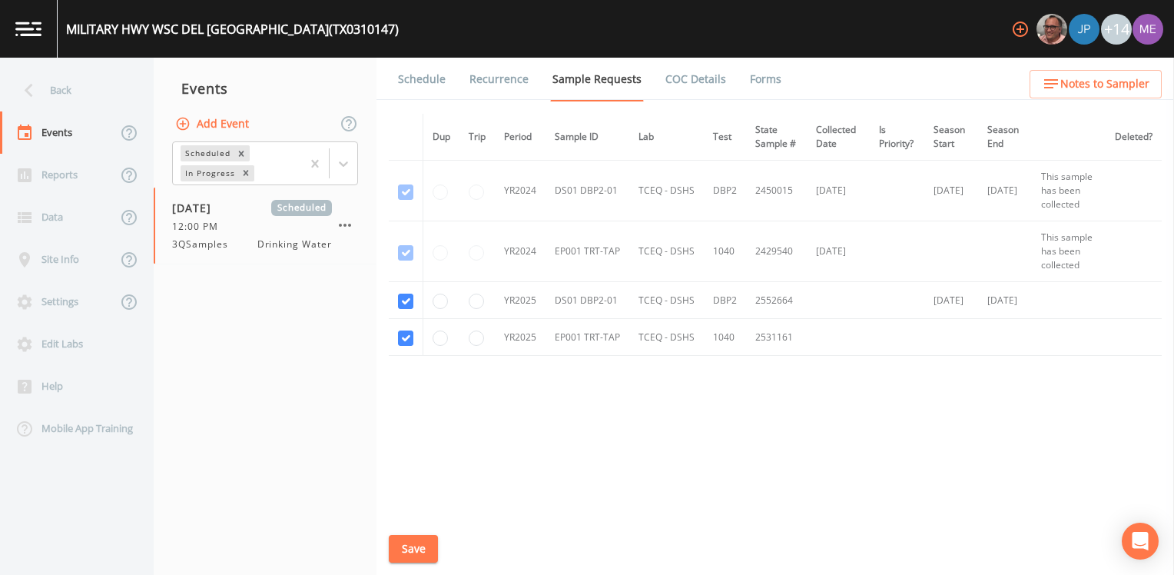
scroll to position [6, 0]
click at [420, 547] on button "Save" at bounding box center [413, 549] width 49 height 28
click at [412, 78] on link "Schedule" at bounding box center [422, 79] width 52 height 43
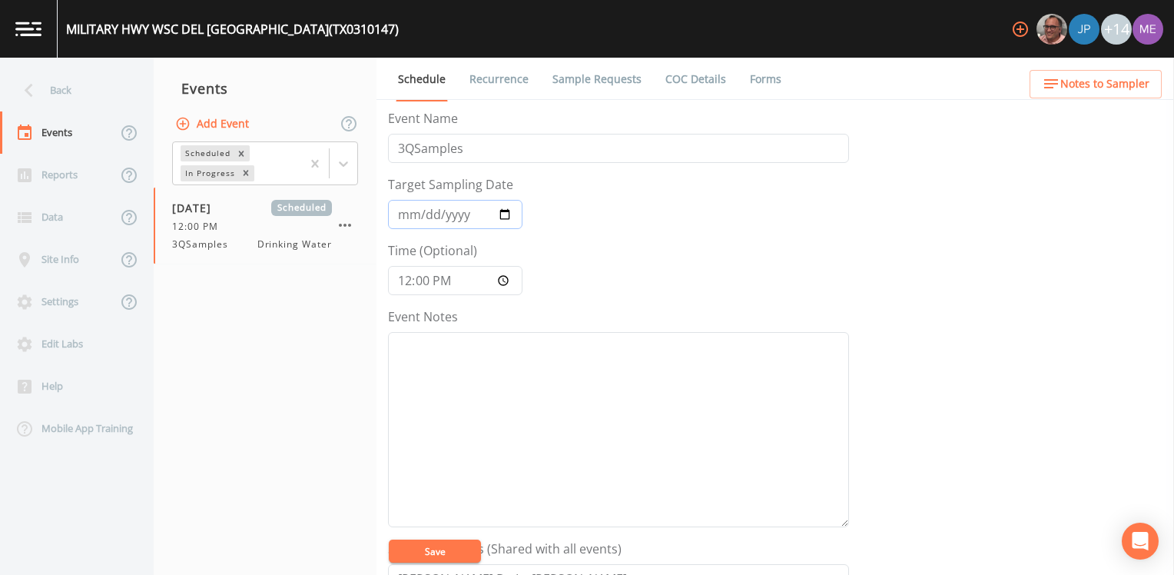
click at [426, 213] on input "2025-08-13" at bounding box center [455, 214] width 134 height 29
type input "[DATE]"
click at [406, 278] on input "12:00:00" at bounding box center [455, 280] width 134 height 29
type input "09:00"
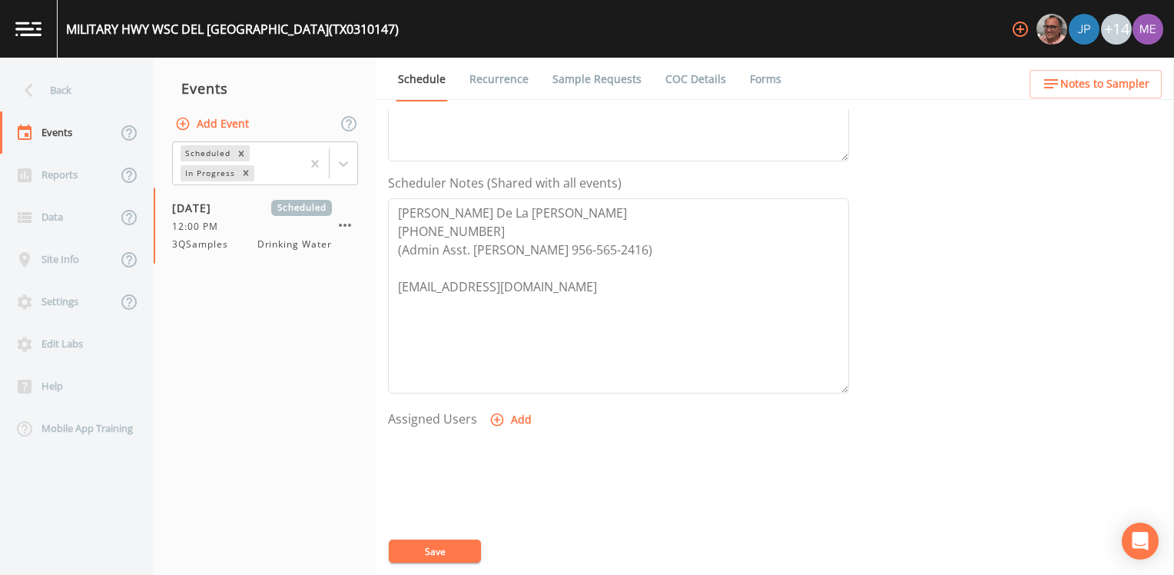
scroll to position [384, 0]
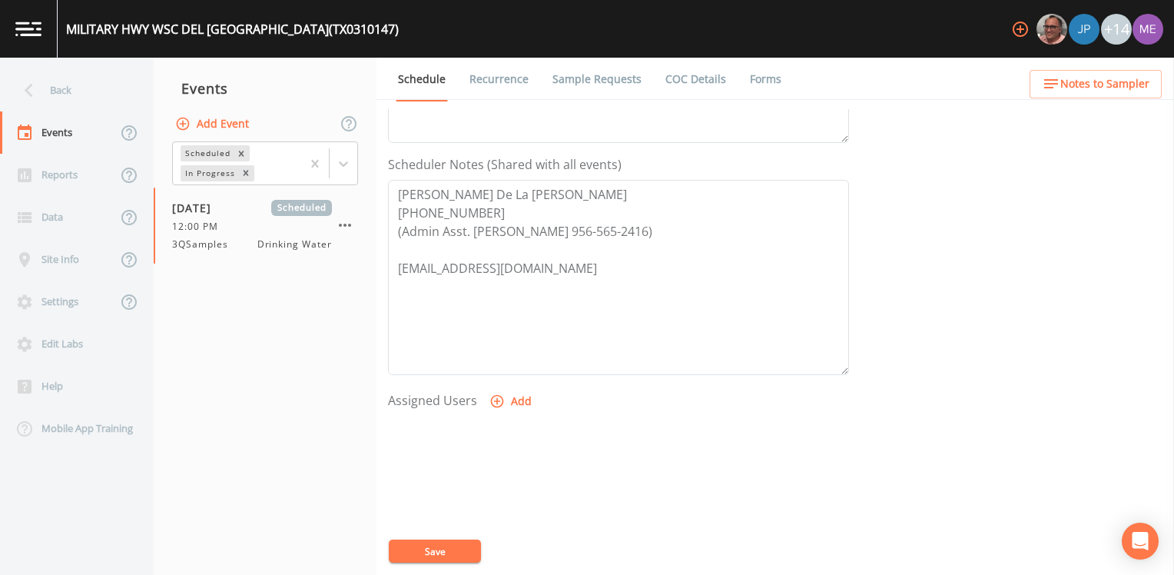
click at [557, 85] on link "Sample Requests" at bounding box center [597, 79] width 94 height 43
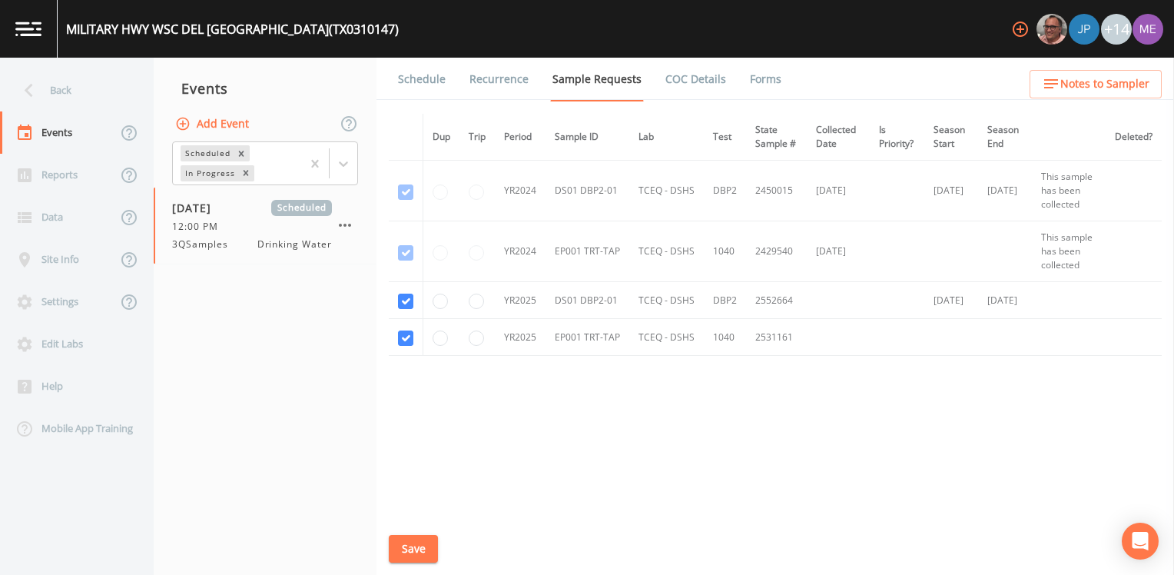
scroll to position [6, 0]
click at [409, 81] on link "Schedule" at bounding box center [422, 79] width 52 height 43
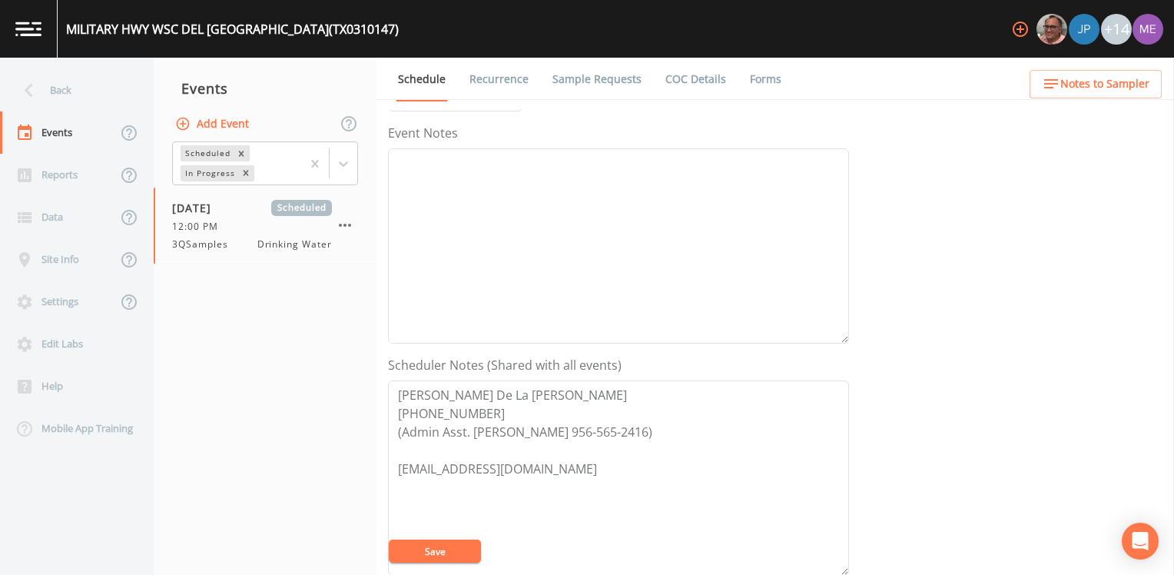
scroll to position [230, 0]
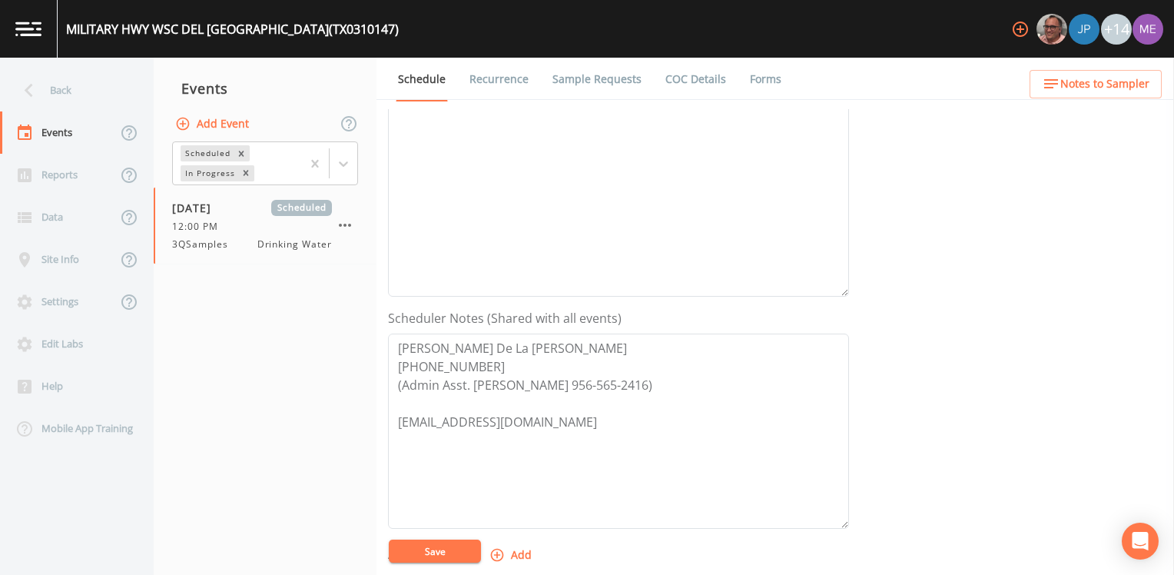
click at [66, 28] on div "MILITARY HWY WSC DEL MAR HEIGHTS (TX0310147)" at bounding box center [232, 29] width 333 height 18
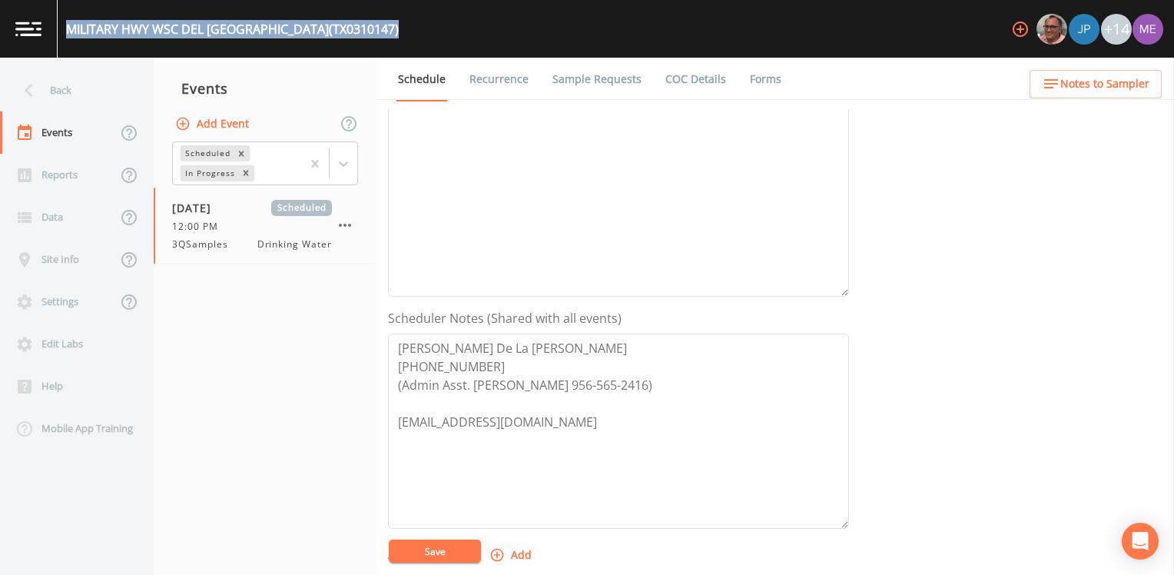
drag, startPoint x: 65, startPoint y: 28, endPoint x: 396, endPoint y: 29, distance: 331.1
click at [396, 29] on div "MILITARY HWY WSC DEL MAR HEIGHTS (TX0310147) +14" at bounding box center [587, 29] width 1174 height 58
copy div "MILITARY HWY WSC DEL MAR HEIGHTS (TX0310147)"
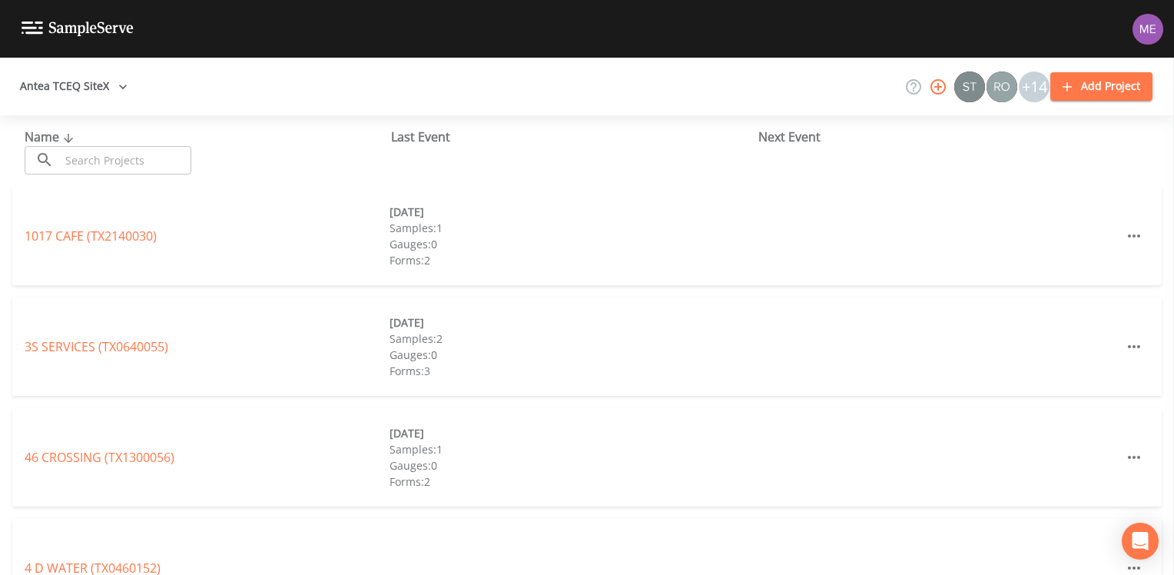
click at [157, 164] on input "text" at bounding box center [125, 160] width 131 height 28
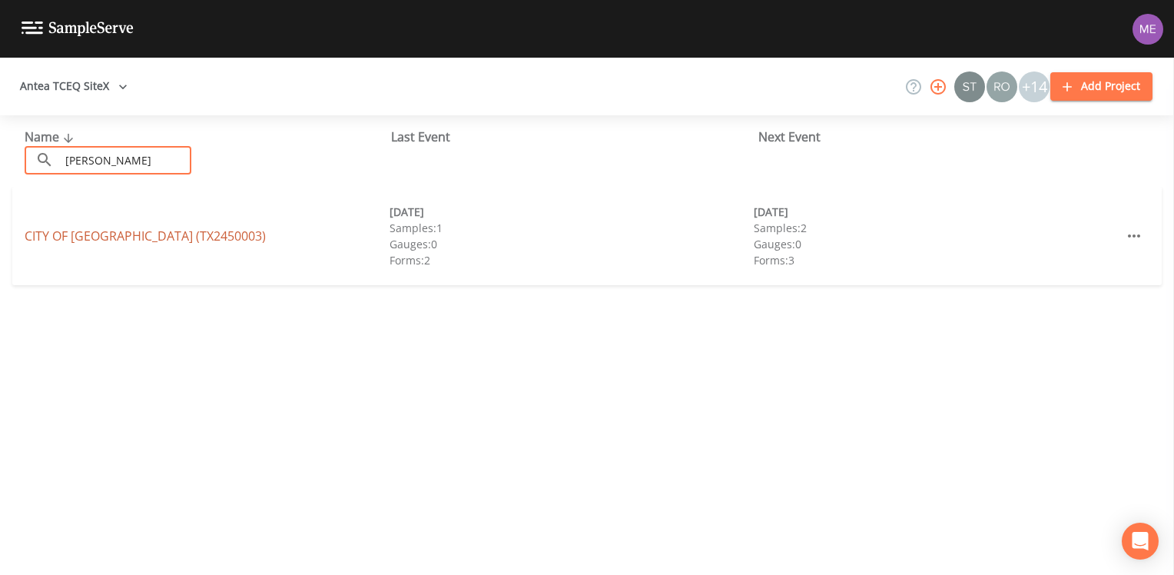
type input "[PERSON_NAME]"
click at [43, 237] on link "CITY OF [GEOGRAPHIC_DATA] (TX2450003)" at bounding box center [145, 235] width 241 height 17
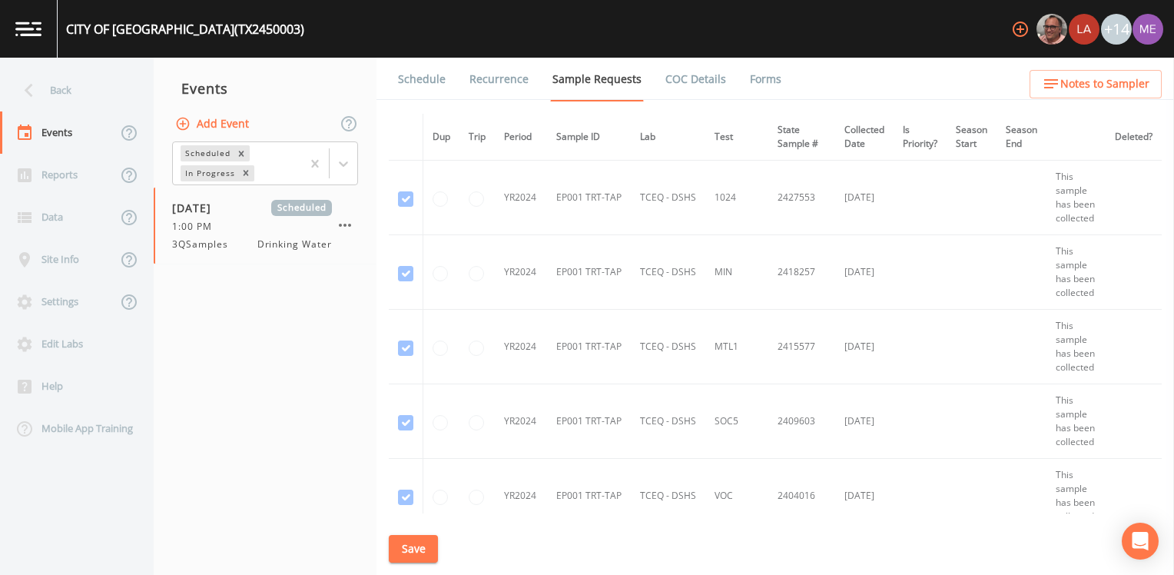
click at [416, 81] on link "Schedule" at bounding box center [422, 79] width 52 height 43
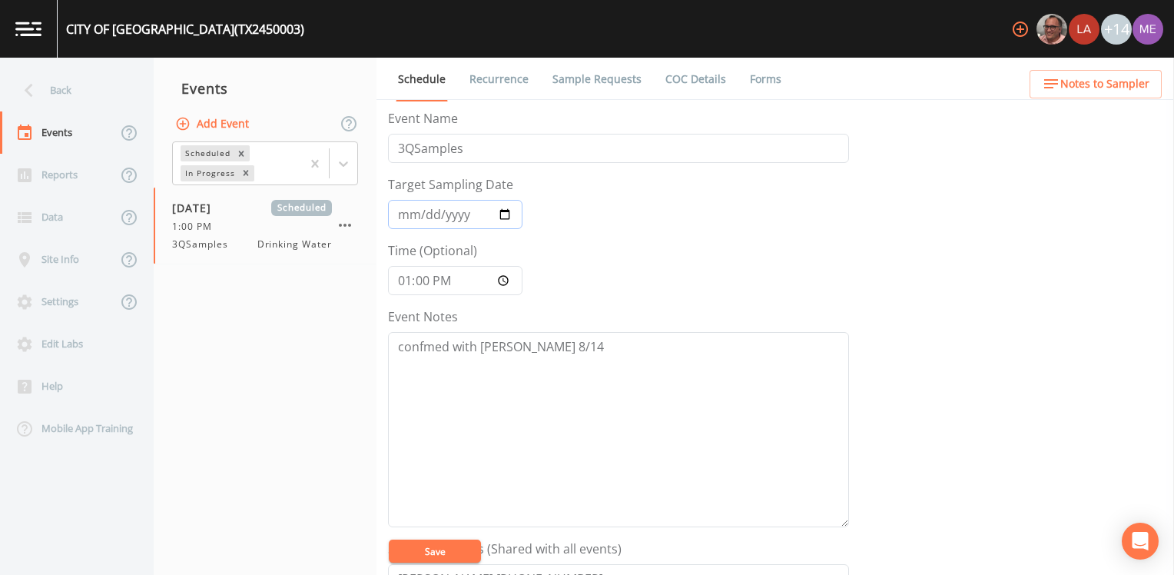
click at [425, 212] on input "[DATE]" at bounding box center [455, 214] width 134 height 29
type input "[DATE]"
click at [401, 281] on input "13:00:00" at bounding box center [455, 280] width 134 height 29
type input "10:00"
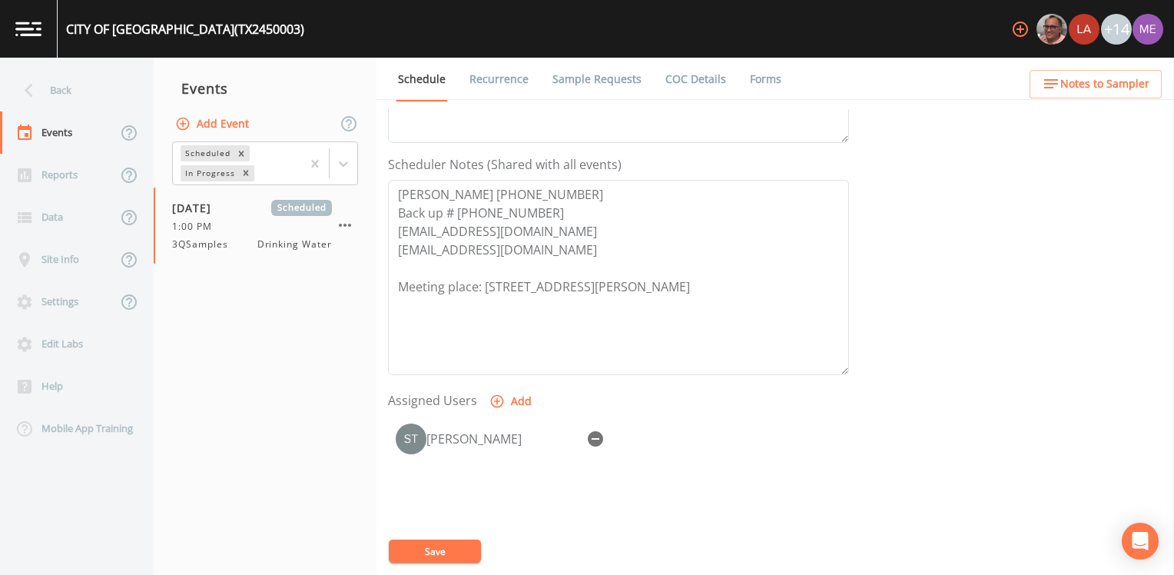
scroll to position [461, 0]
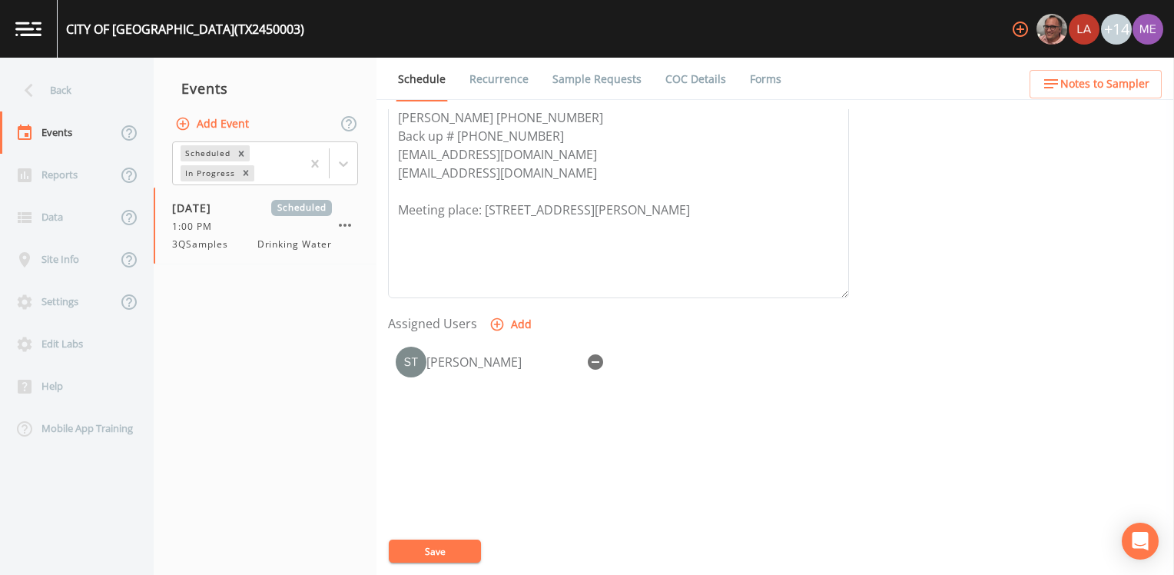
click at [406, 547] on button "Save" at bounding box center [435, 550] width 92 height 23
click at [408, 549] on button "Save" at bounding box center [435, 550] width 92 height 23
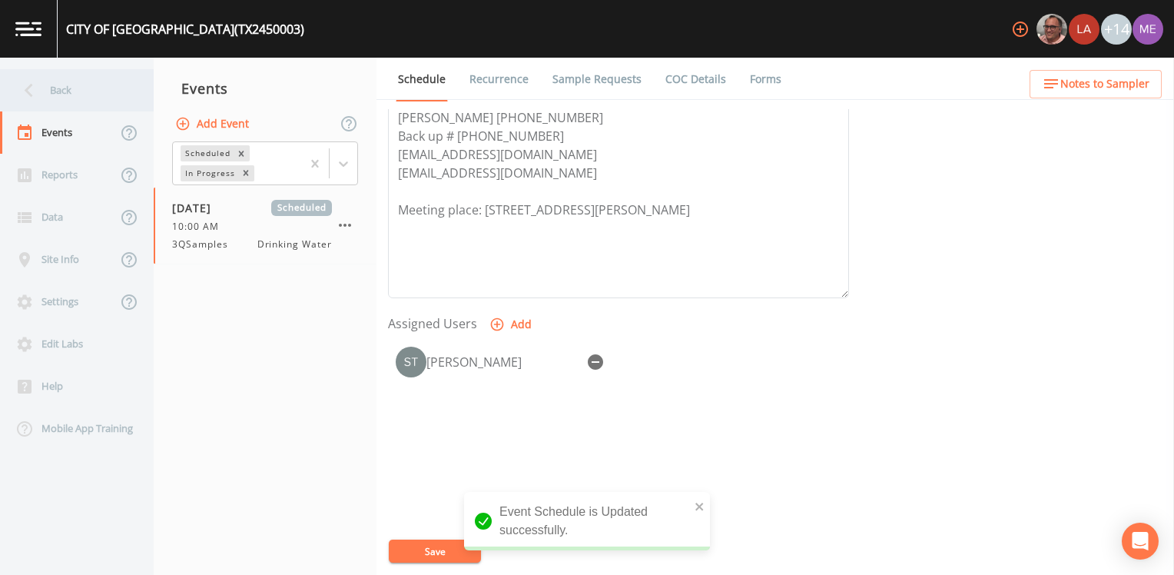
click at [68, 87] on div "Back" at bounding box center [69, 90] width 138 height 42
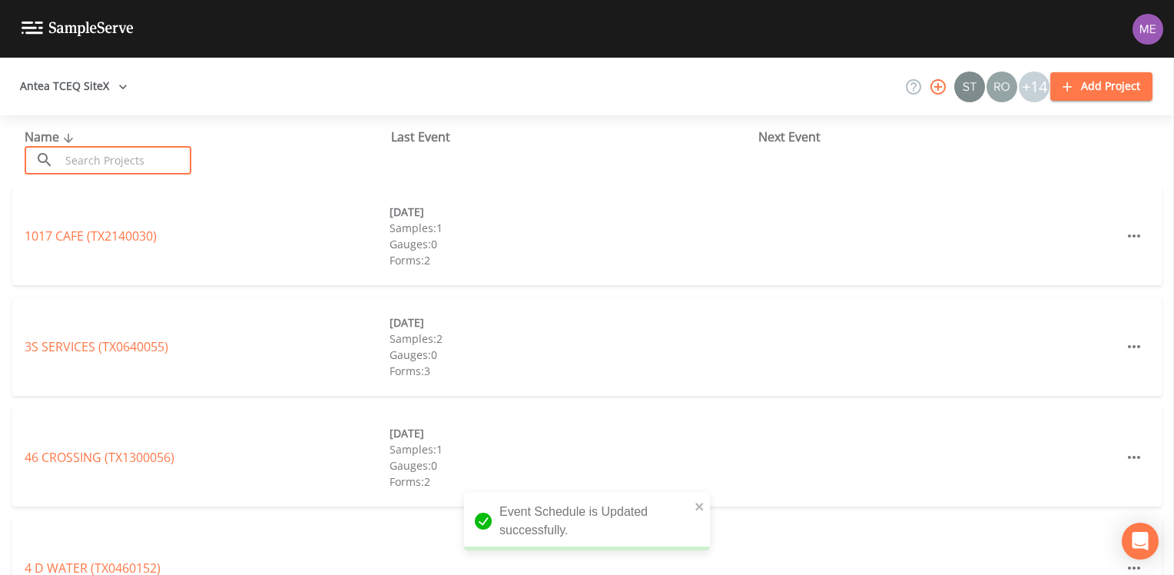
click at [98, 166] on input "text" at bounding box center [125, 160] width 131 height 28
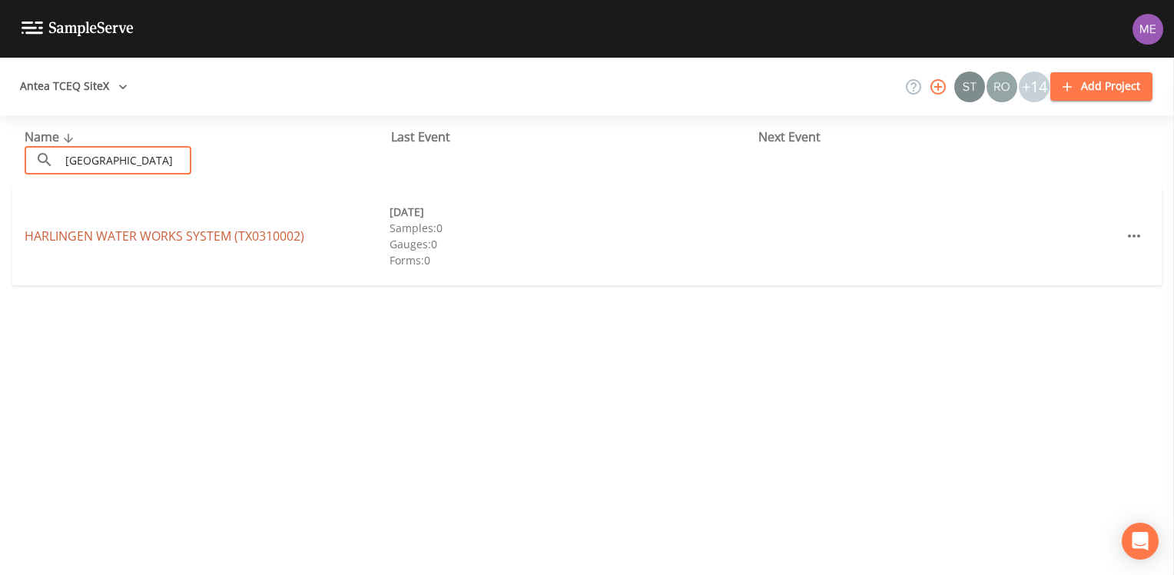
type input "[GEOGRAPHIC_DATA]"
click at [46, 230] on link "HARLINGEN WATER WORKS SYSTEM (TX0310002)" at bounding box center [165, 235] width 280 height 17
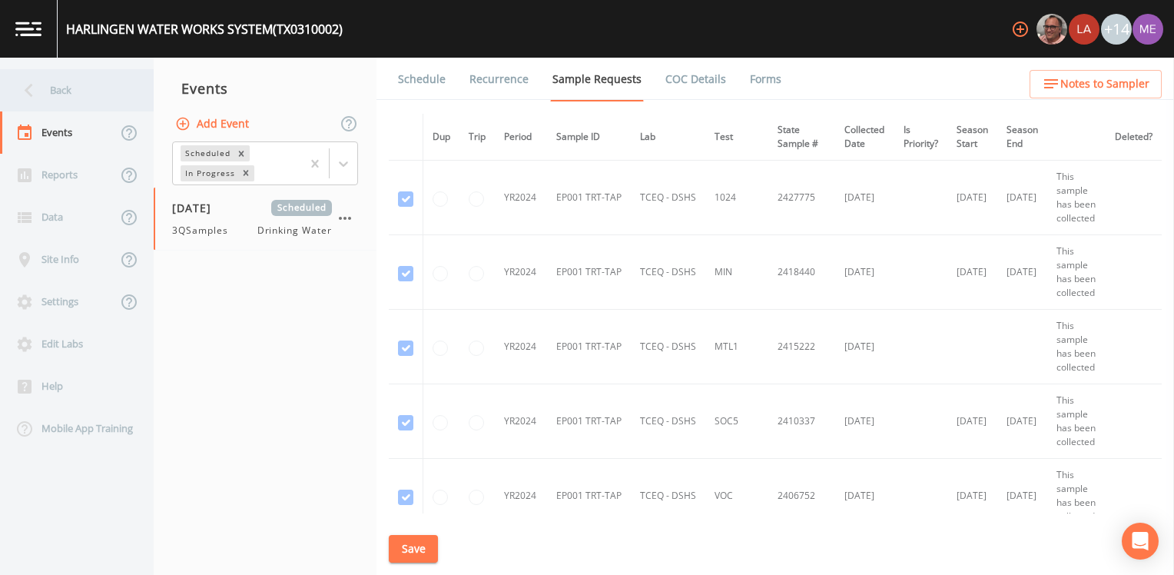
click at [54, 93] on div "Back" at bounding box center [69, 90] width 138 height 42
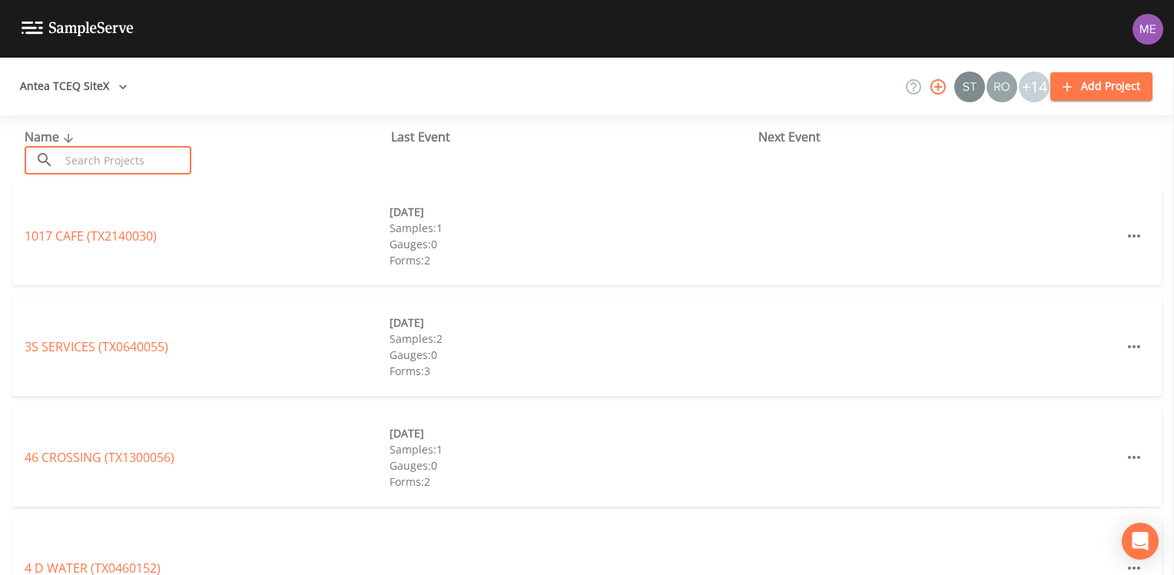
click at [77, 163] on input "text" at bounding box center [125, 160] width 131 height 28
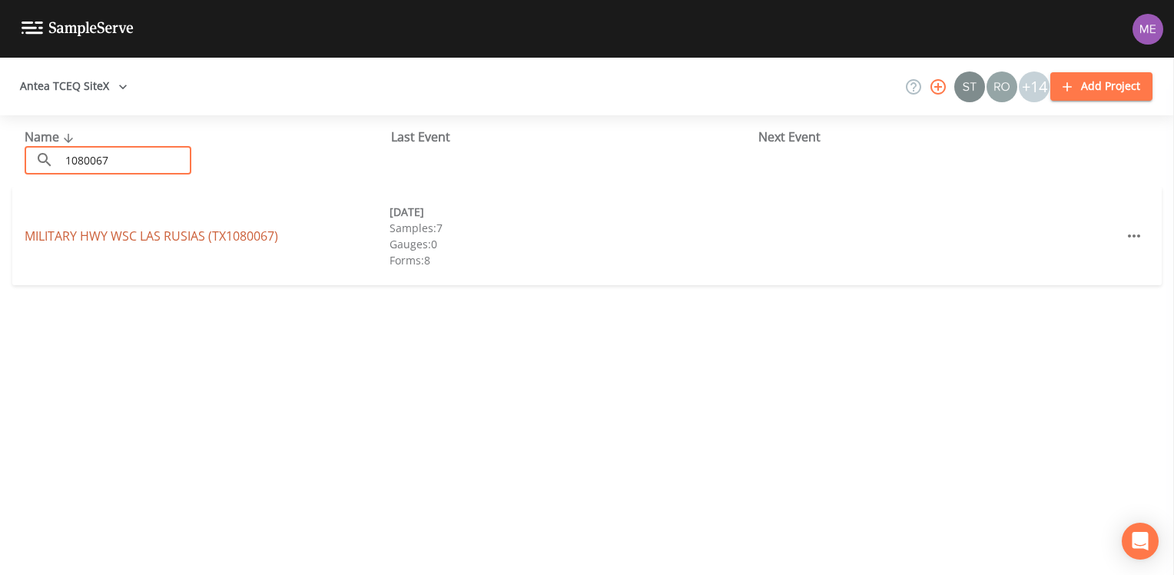
type input "1080067"
click at [167, 230] on link "MILITARY HWY WSC LAS RUSIAS (TX1080067)" at bounding box center [152, 235] width 254 height 17
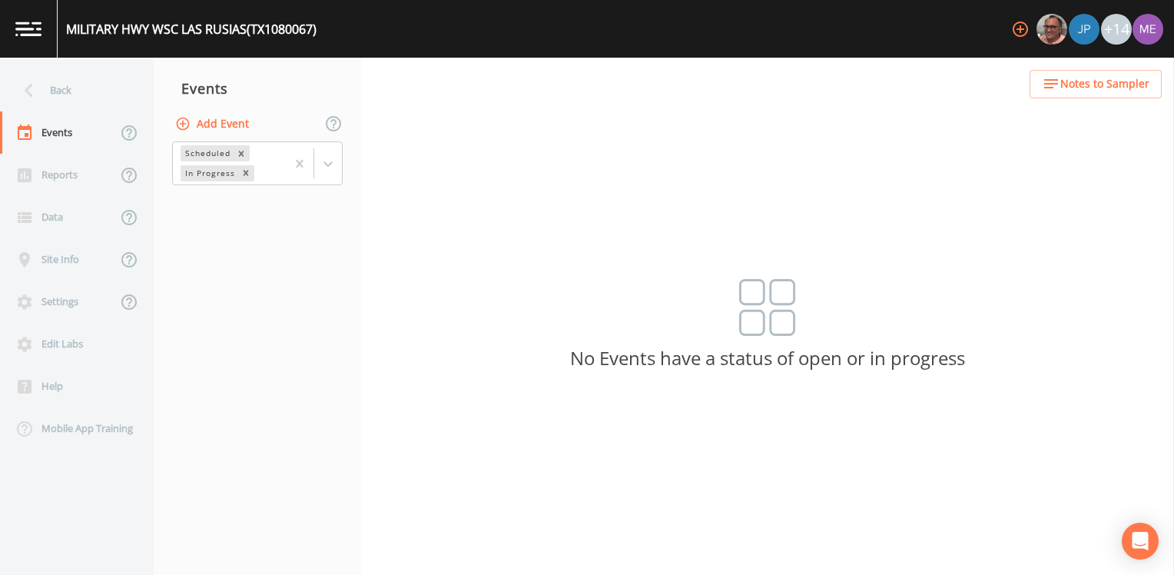
click at [230, 124] on button "Add Event" at bounding box center [213, 124] width 83 height 28
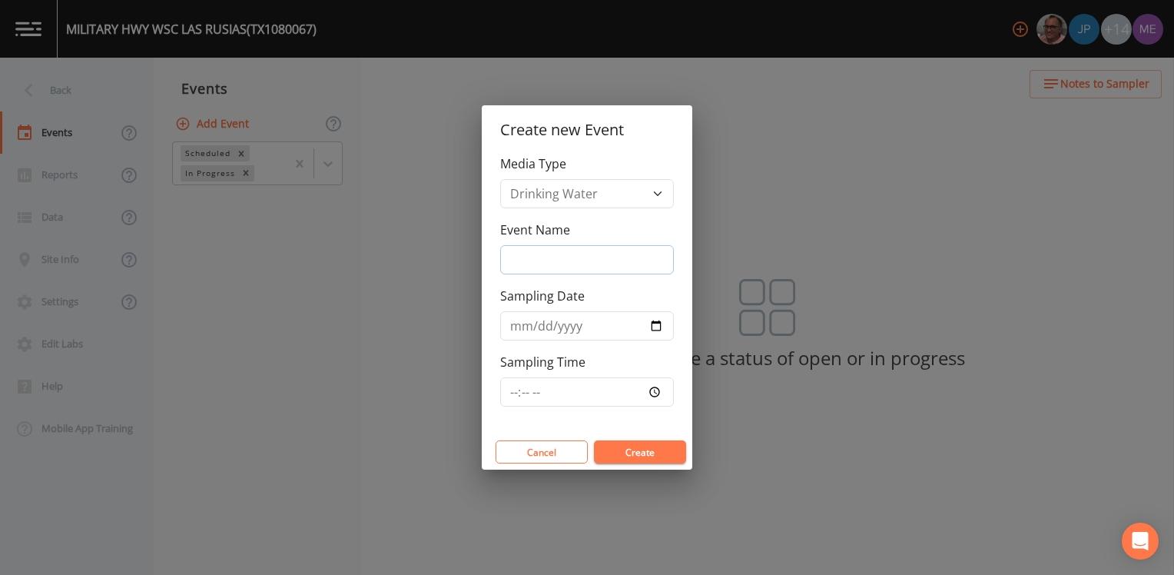
click at [576, 263] on input "Event Name" at bounding box center [587, 259] width 174 height 29
type input "3QSamples"
type input "2025-08-19"
click at [624, 455] on button "Create" at bounding box center [640, 451] width 92 height 23
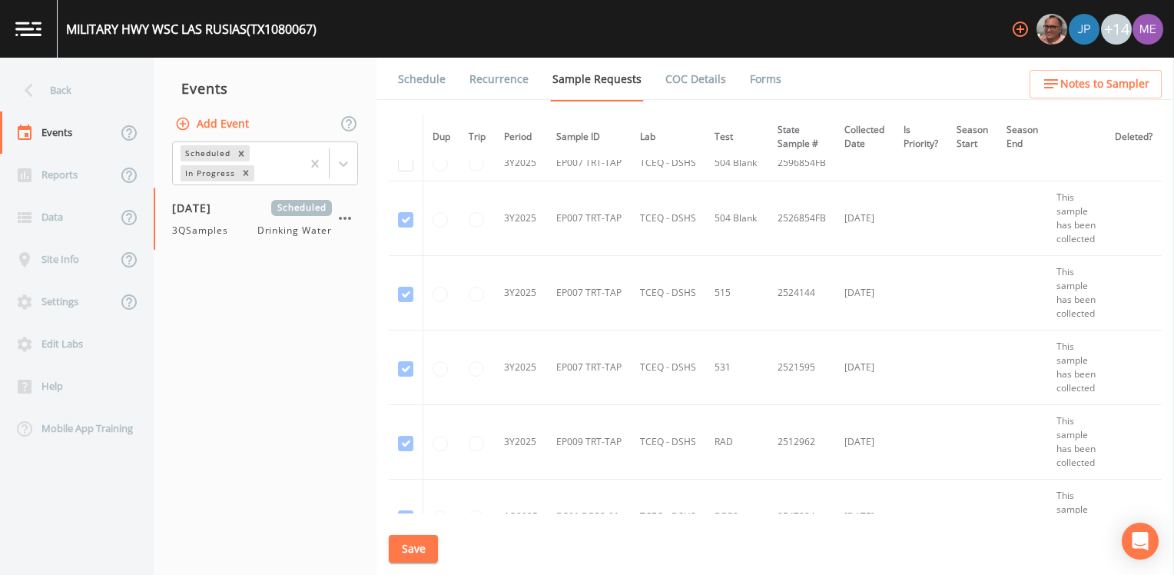
scroll to position [4302, 0]
checkbox input "true"
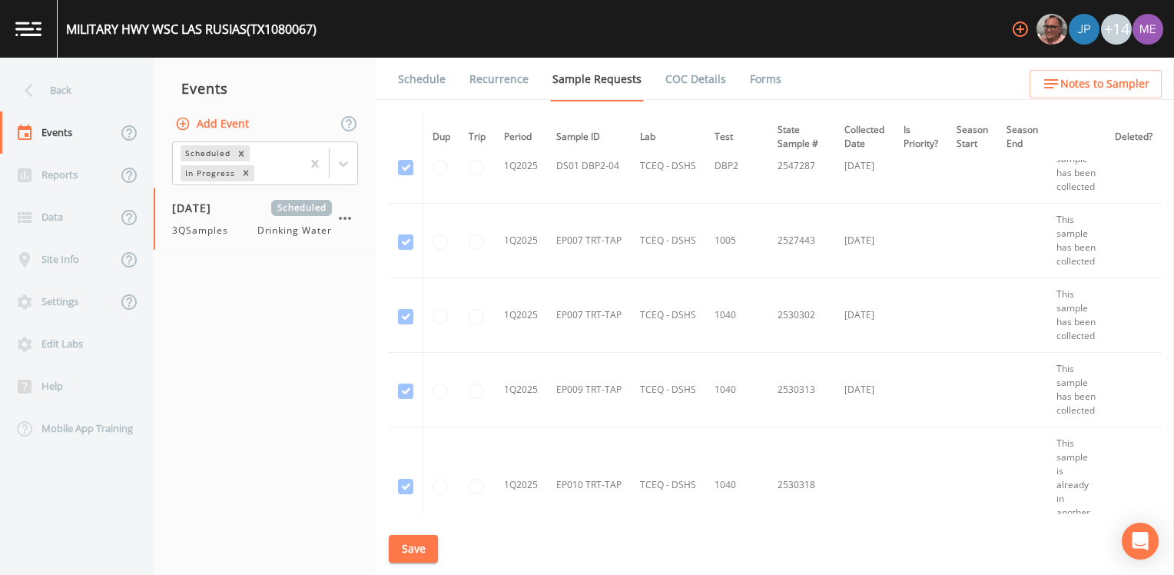
scroll to position [4840, 0]
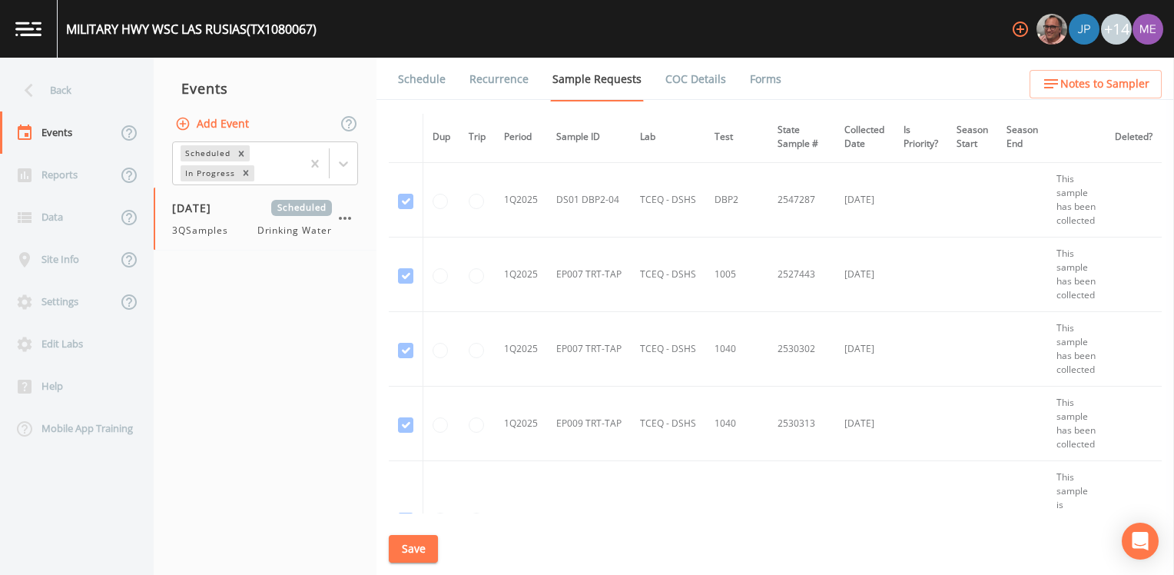
checkbox input "true"
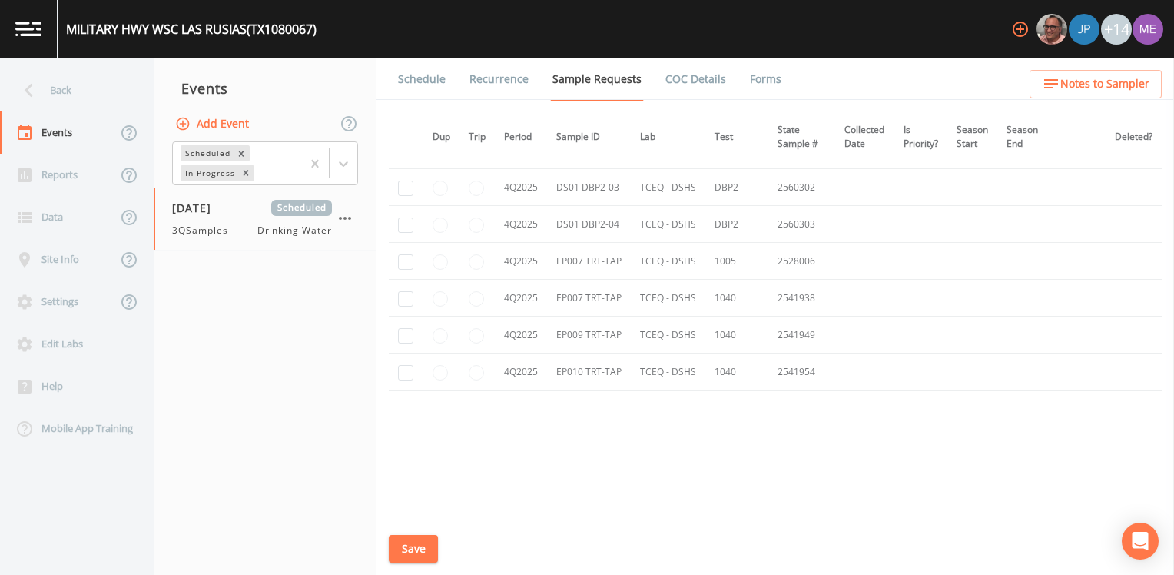
scroll to position [6684, 0]
checkbox input "true"
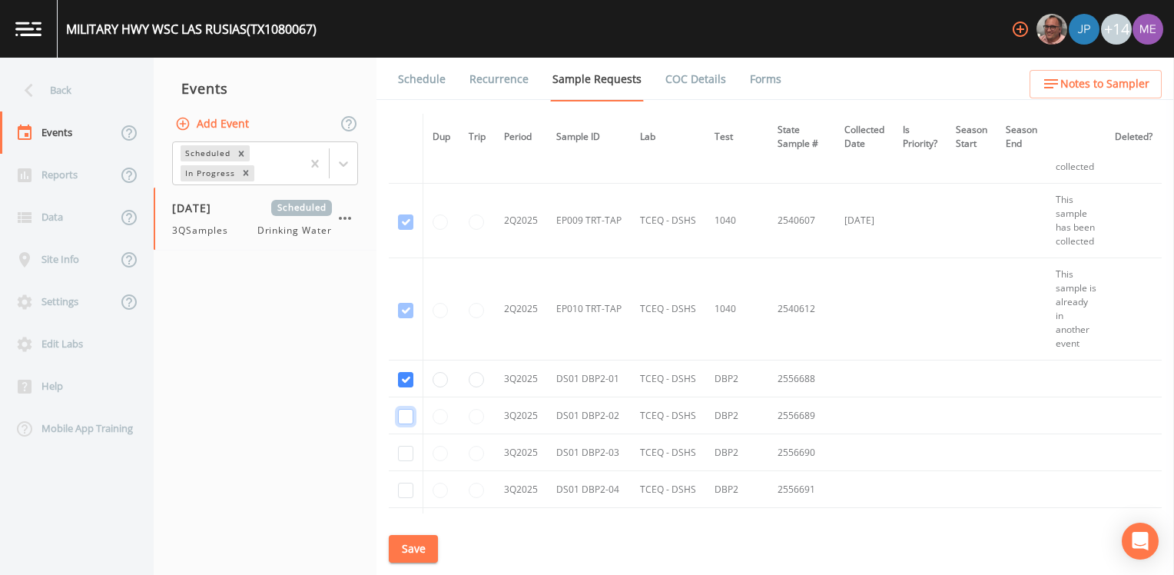
checkbox input "true"
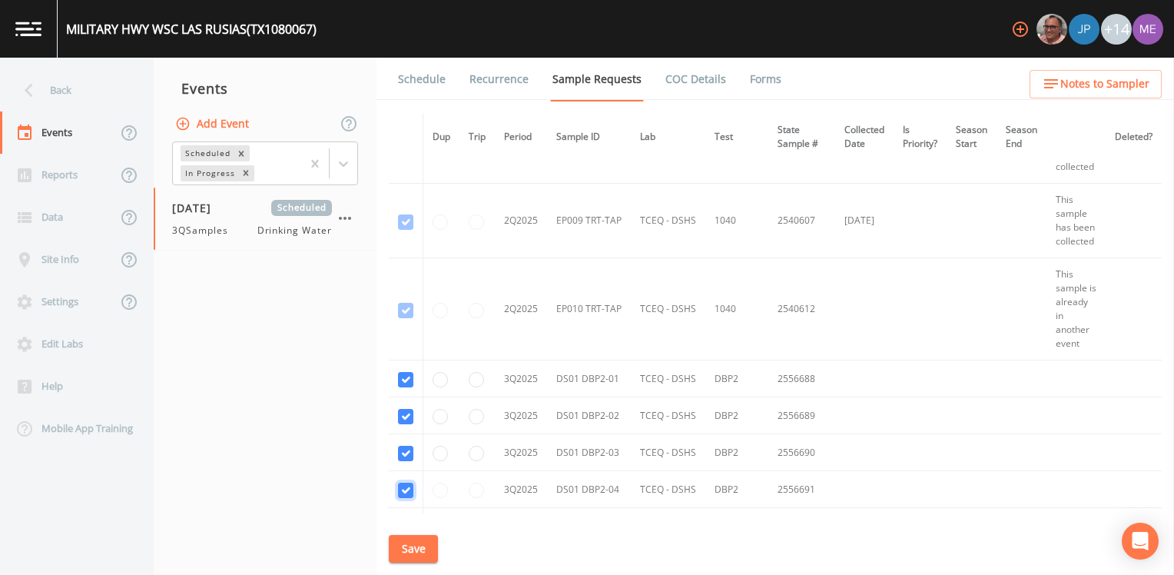
checkbox input "true"
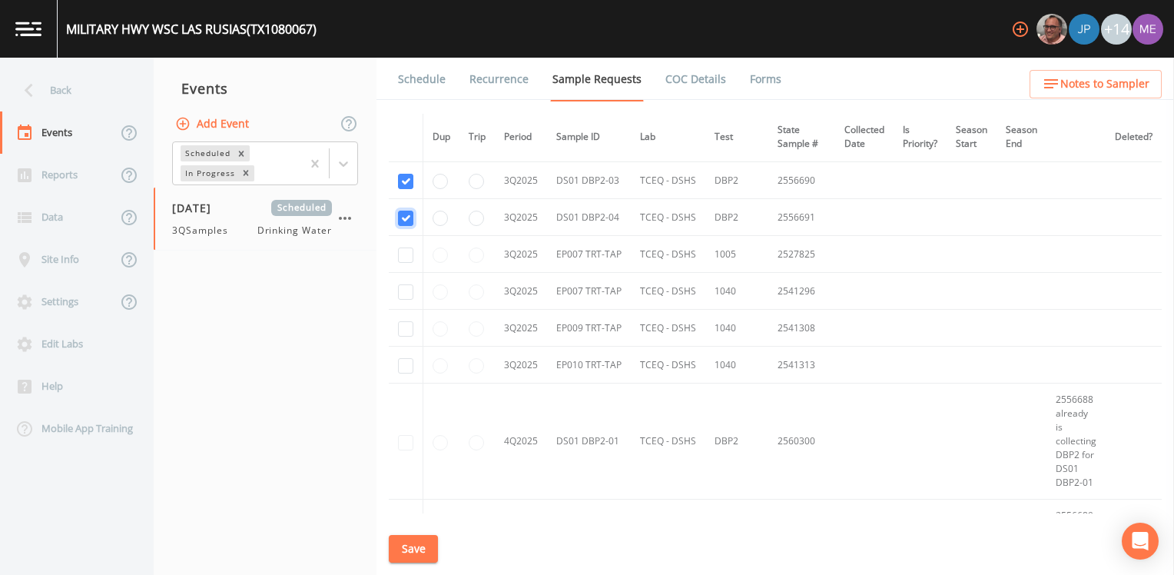
scroll to position [5974, 0]
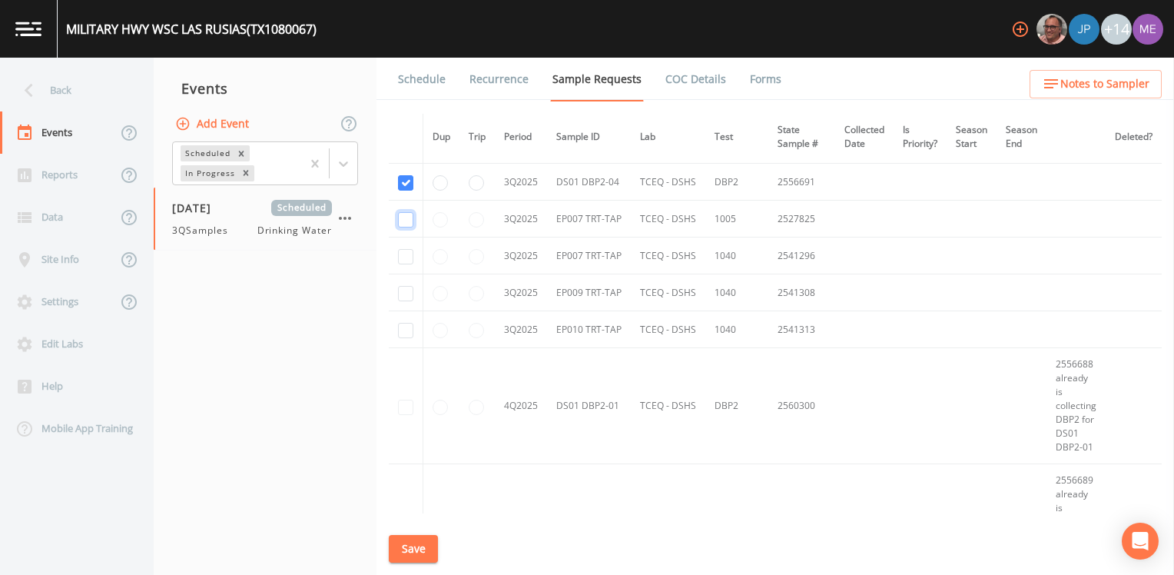
checkbox input "true"
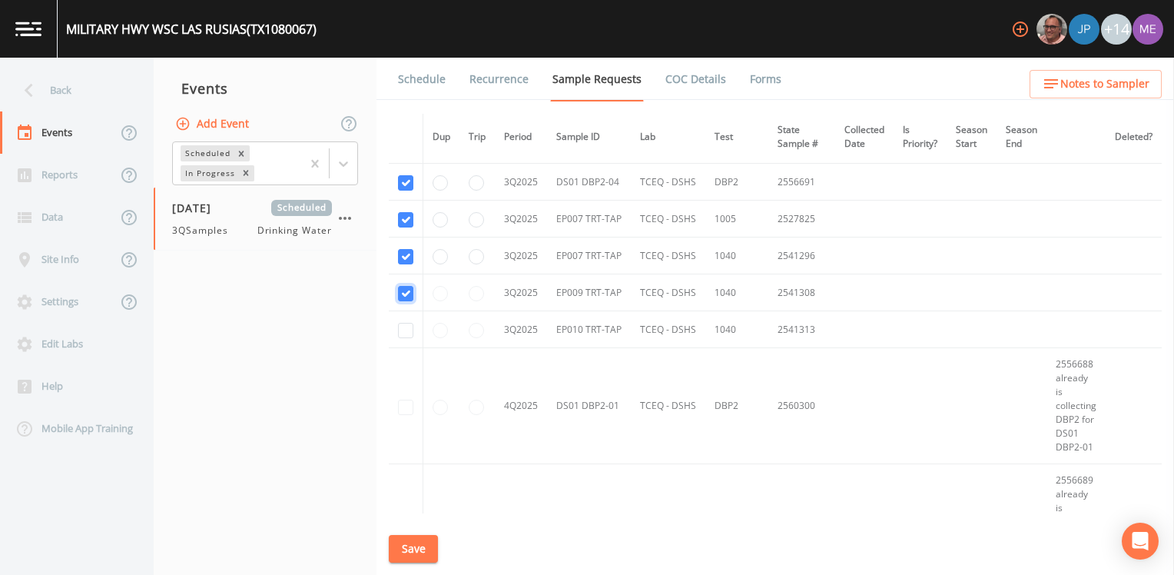
checkbox input "true"
click at [61, 90] on div "Back" at bounding box center [69, 90] width 138 height 42
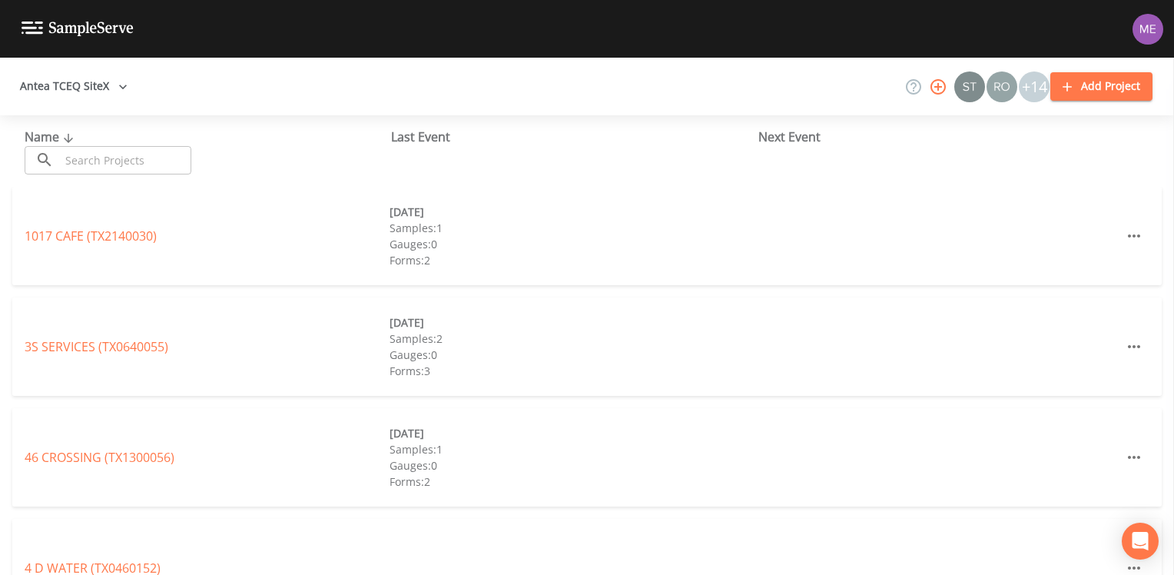
click at [86, 161] on input "text" at bounding box center [125, 160] width 131 height 28
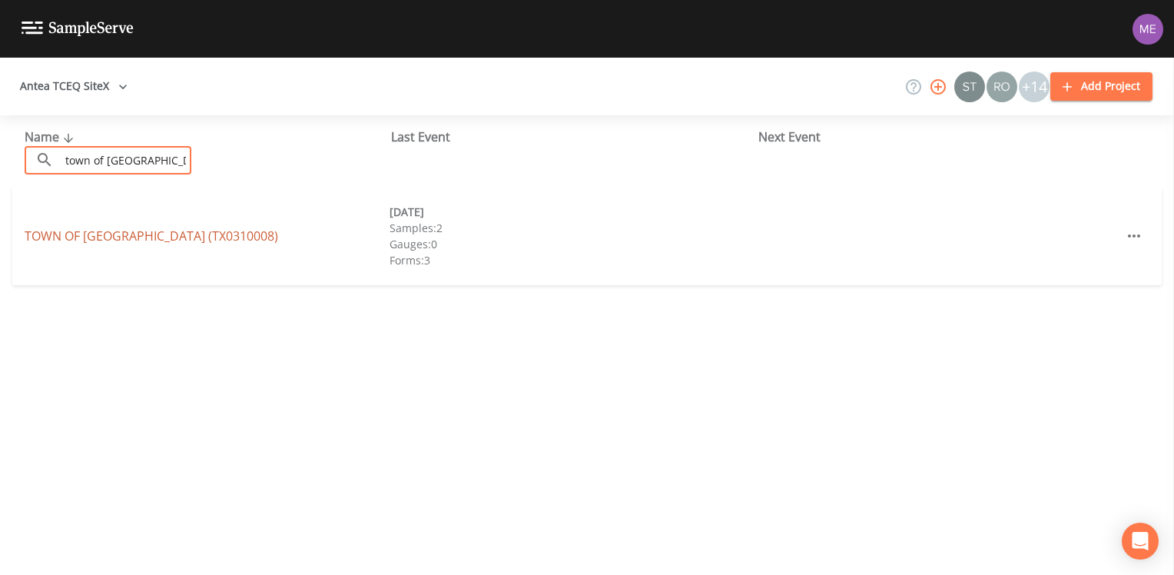
type input "town of indian lake"
click at [115, 234] on link "TOWN OF INDIAN LAKE (TX0310008)" at bounding box center [152, 235] width 254 height 17
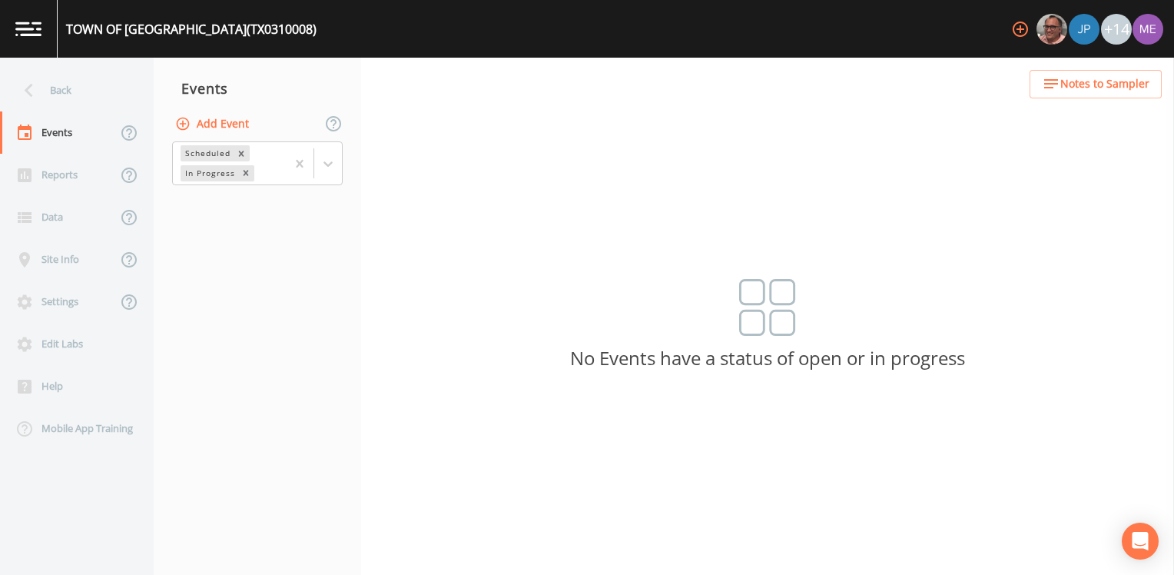
click at [227, 123] on button "Add Event" at bounding box center [213, 124] width 83 height 28
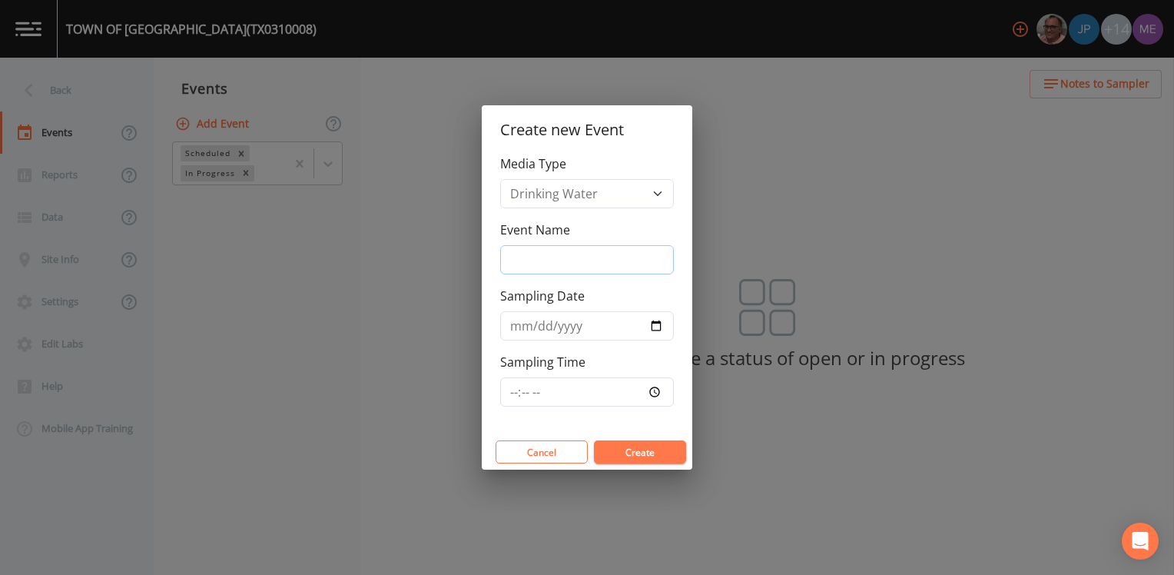
click at [605, 263] on input "Event Name" at bounding box center [587, 259] width 174 height 29
type input "3QSamples"
type input "2025-08-19"
click at [655, 454] on button "Create" at bounding box center [640, 451] width 92 height 23
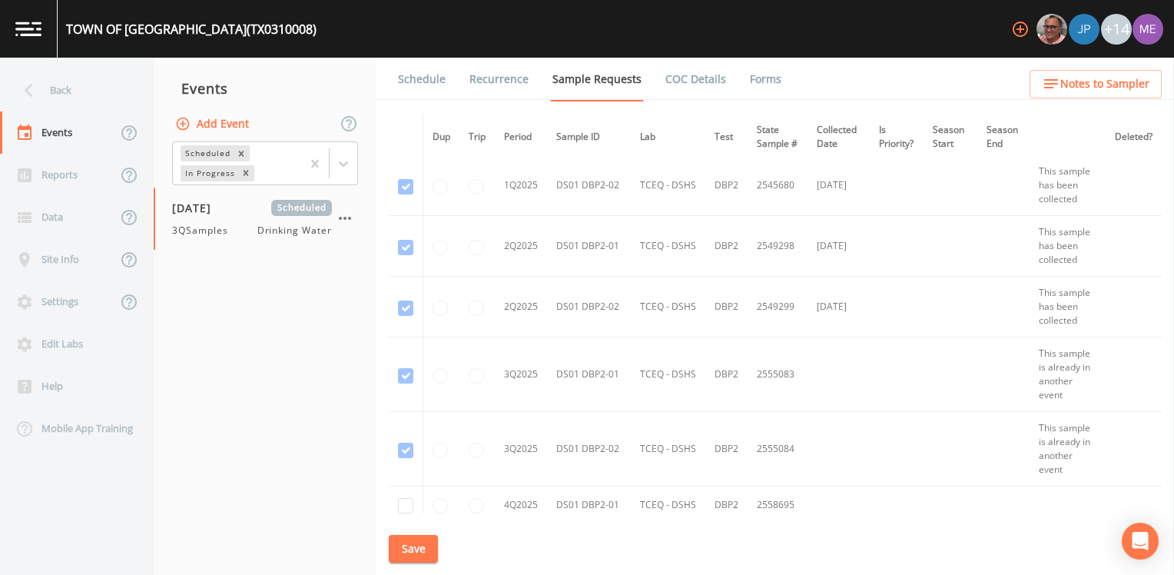
scroll to position [820, 0]
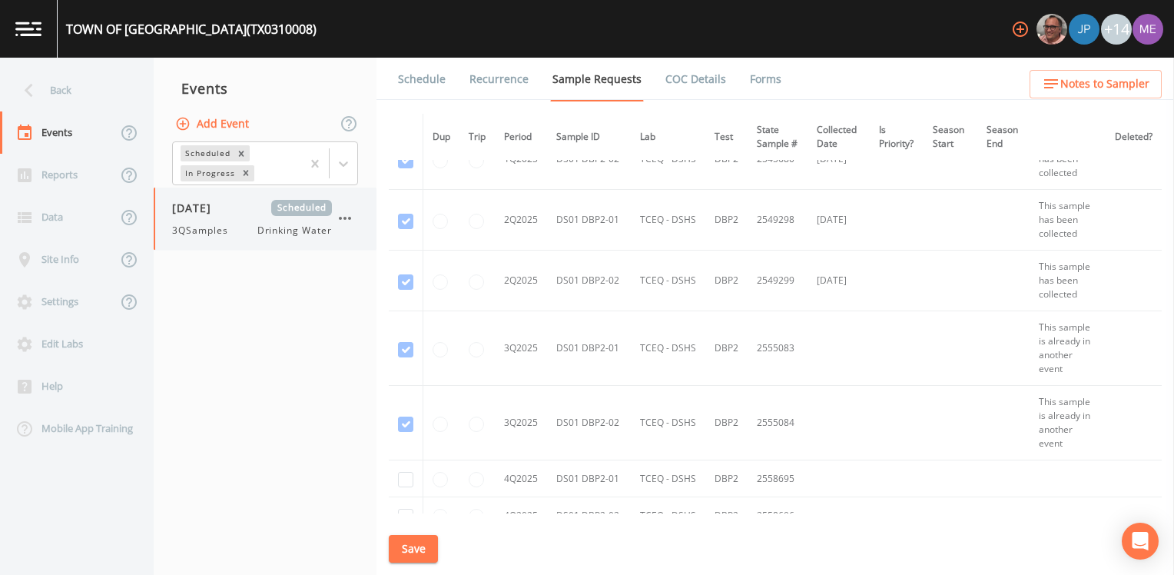
click at [342, 219] on icon "button" at bounding box center [345, 218] width 18 height 18
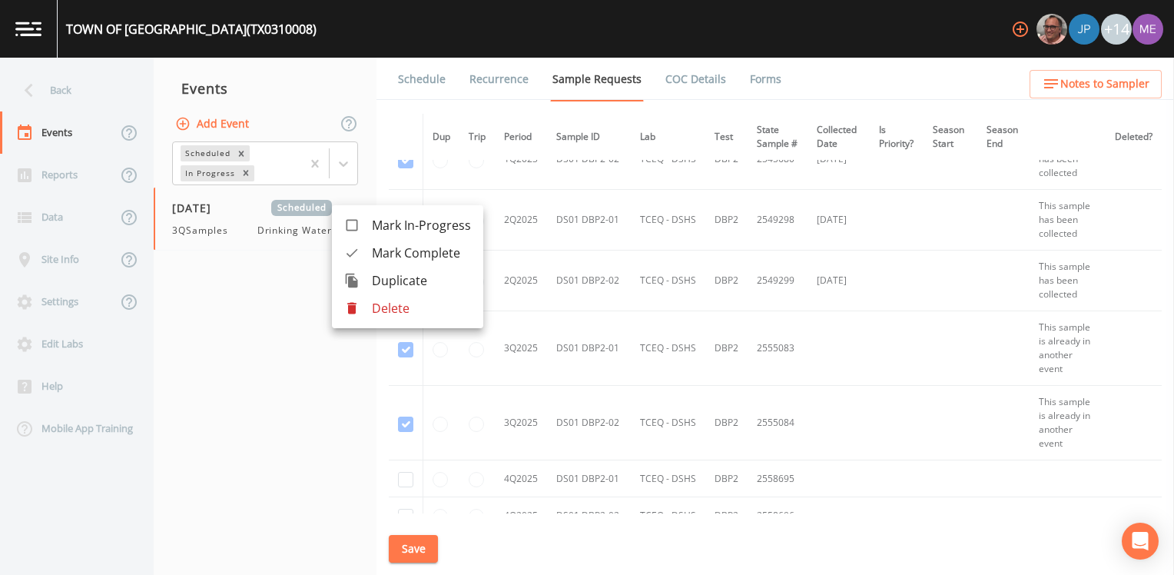
click at [345, 170] on div at bounding box center [587, 287] width 1174 height 575
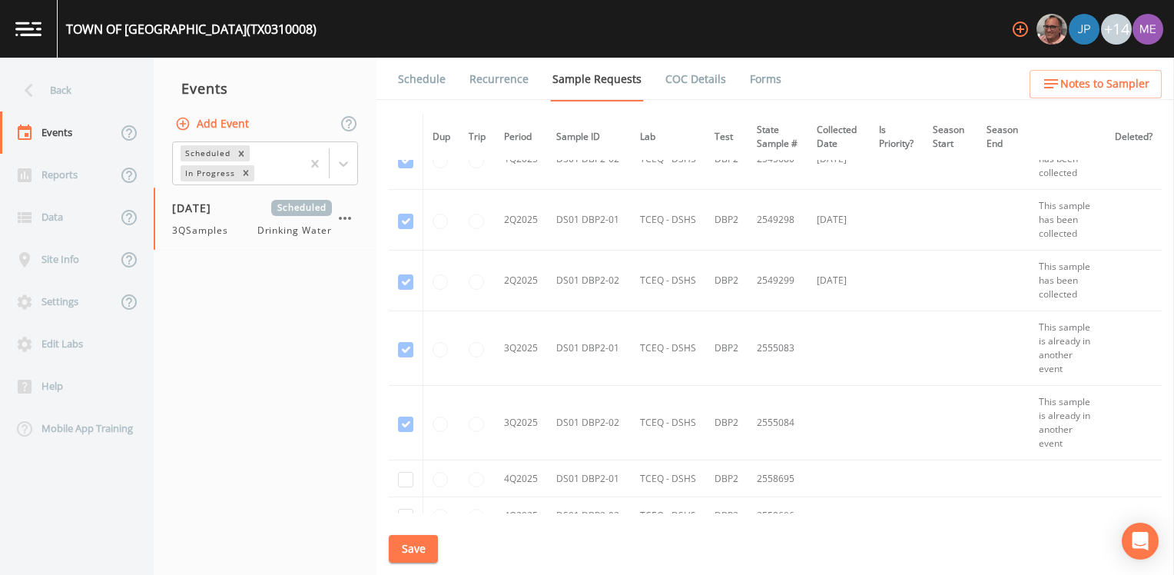
click at [345, 170] on icon at bounding box center [343, 163] width 15 height 15
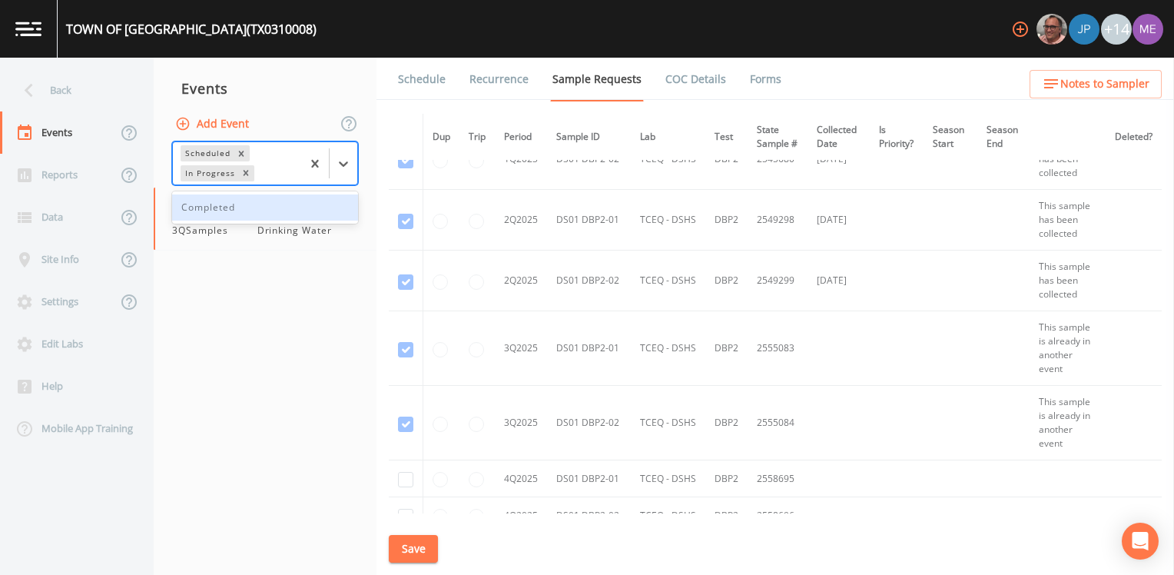
click at [310, 212] on div "Completed" at bounding box center [265, 207] width 186 height 26
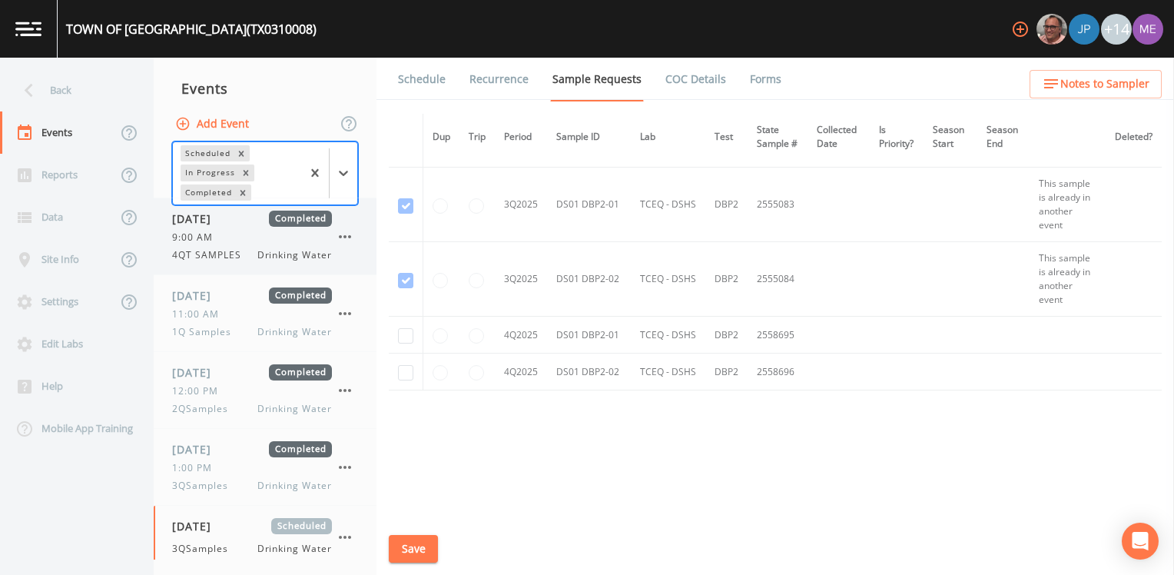
scroll to position [160, 0]
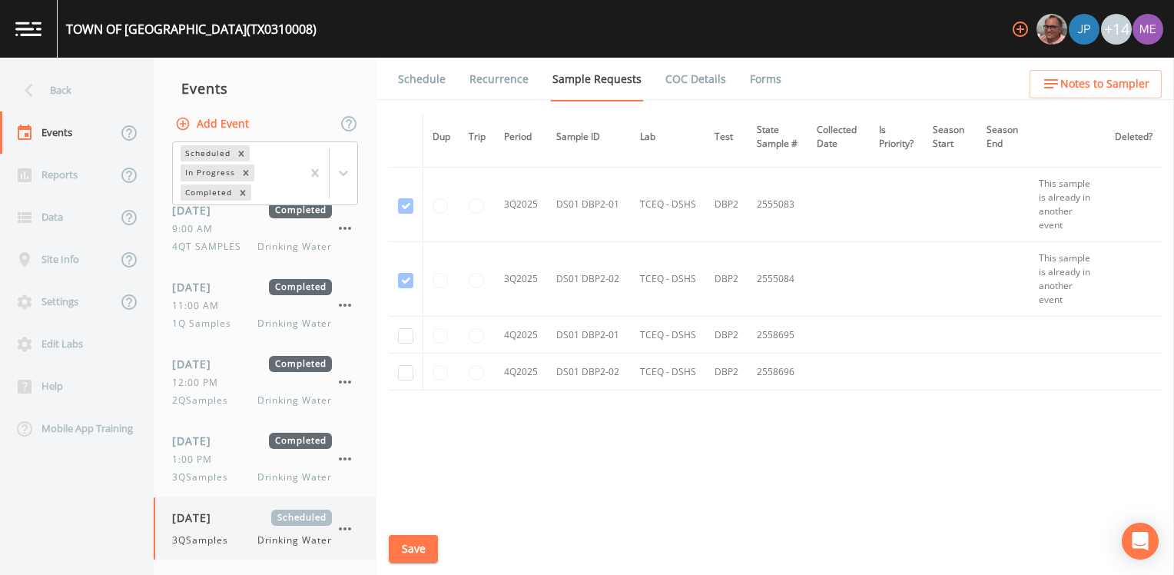
click at [241, 531] on div "08/19/2025 Scheduled 3QSamples Drinking Water" at bounding box center [252, 528] width 160 height 38
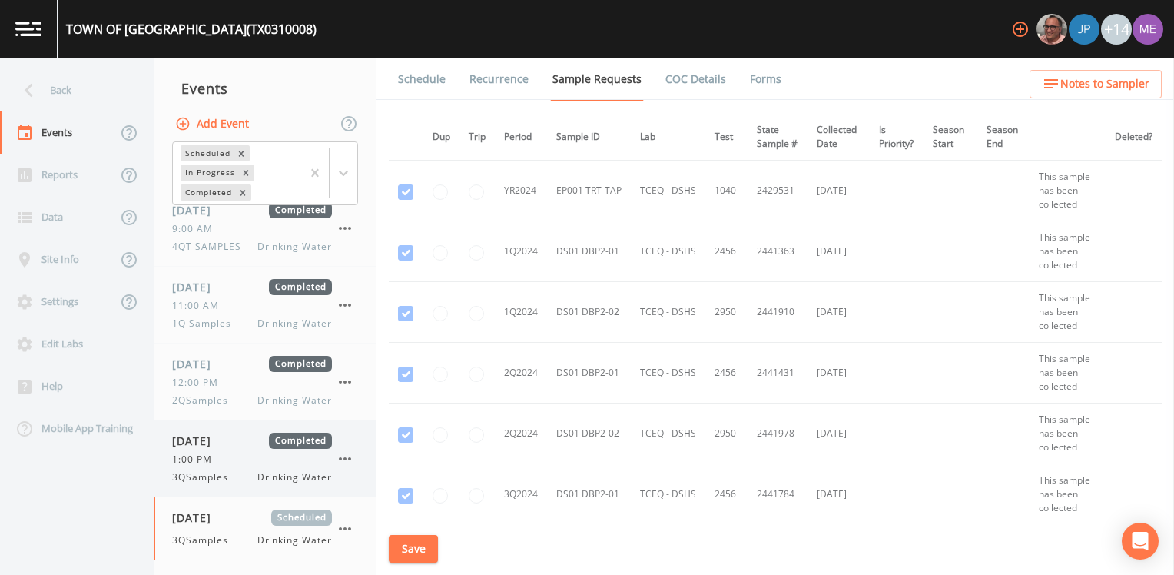
click at [237, 454] on div "1:00 PM" at bounding box center [252, 460] width 160 height 14
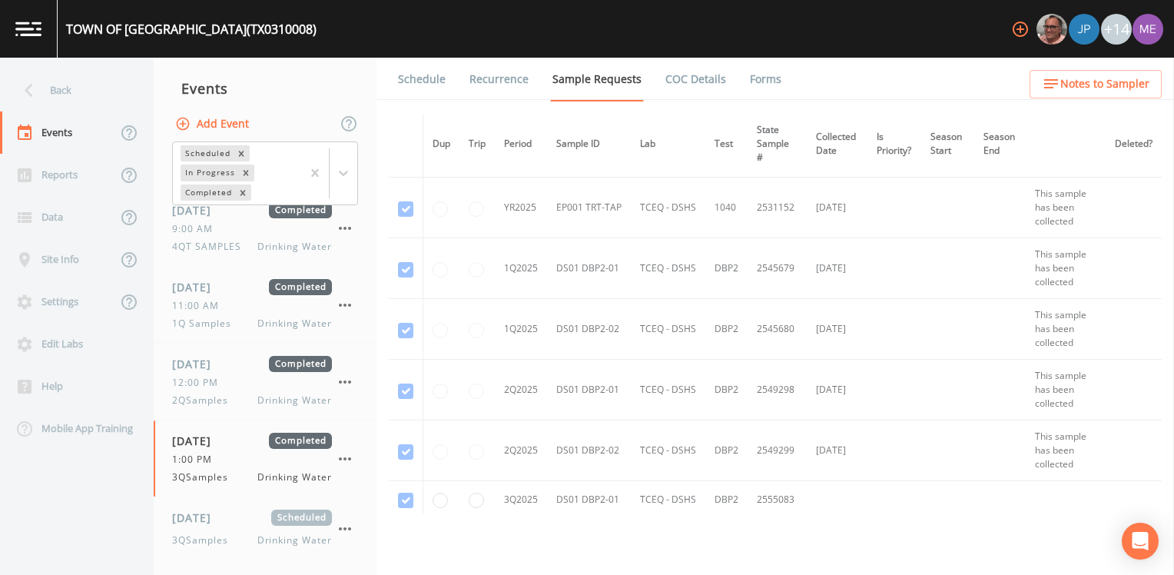
scroll to position [768, 0]
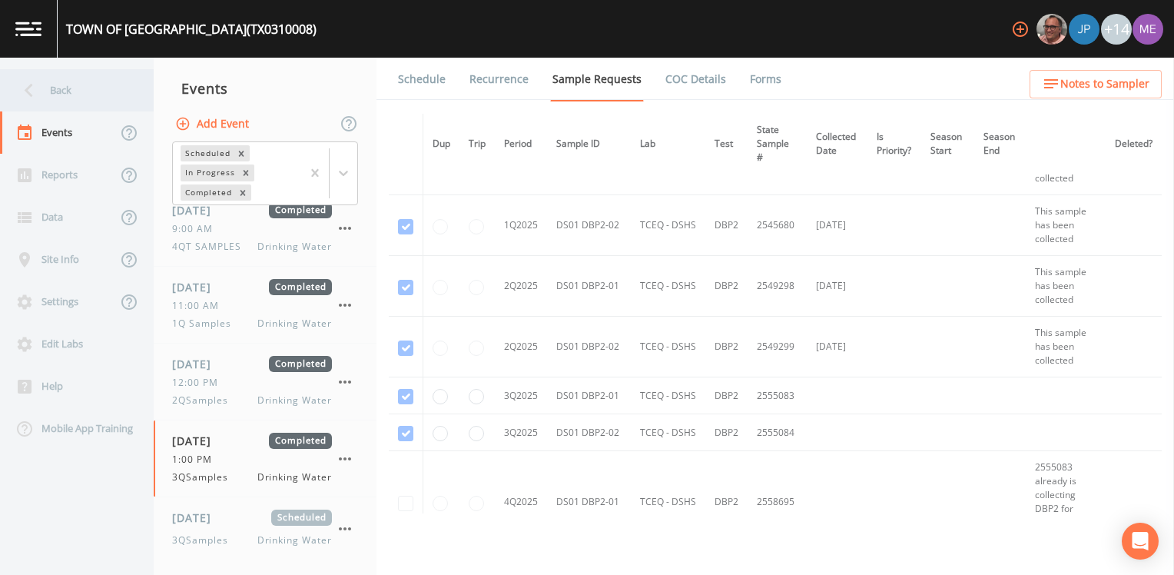
click at [41, 88] on div "Back" at bounding box center [69, 90] width 138 height 42
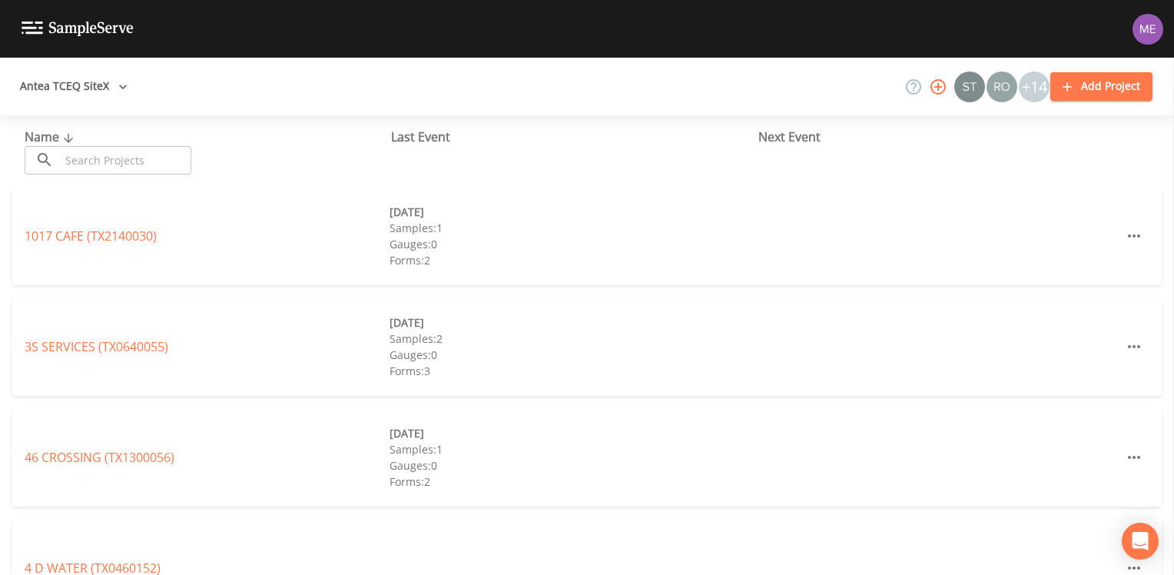
click at [113, 154] on input "text" at bounding box center [125, 160] width 131 height 28
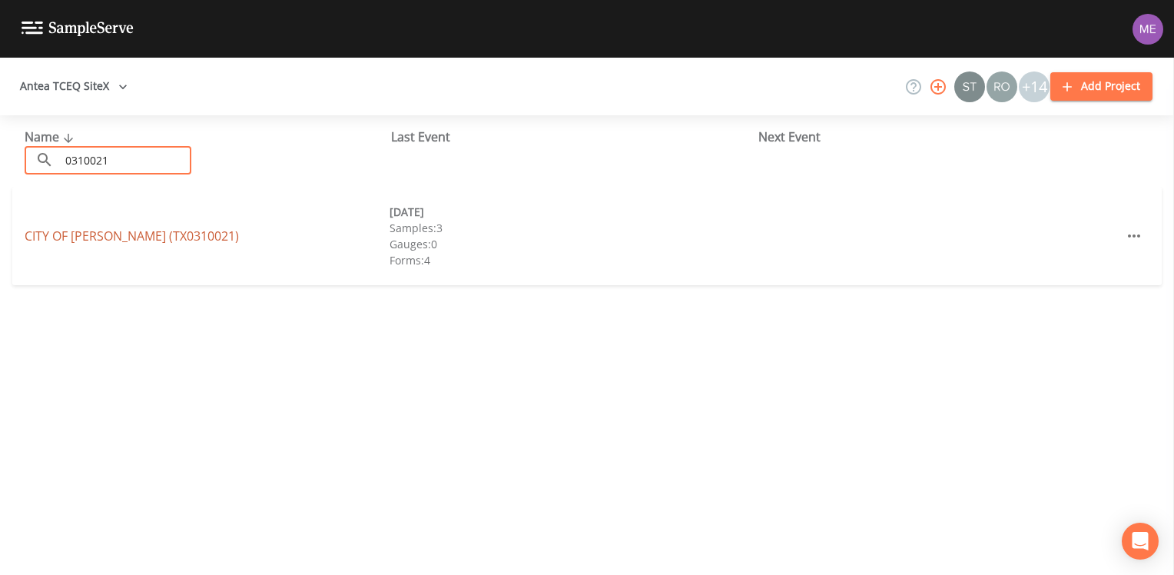
type input "0310021"
click at [117, 235] on link "CITY OF COMBES (TX0310021)" at bounding box center [132, 235] width 214 height 17
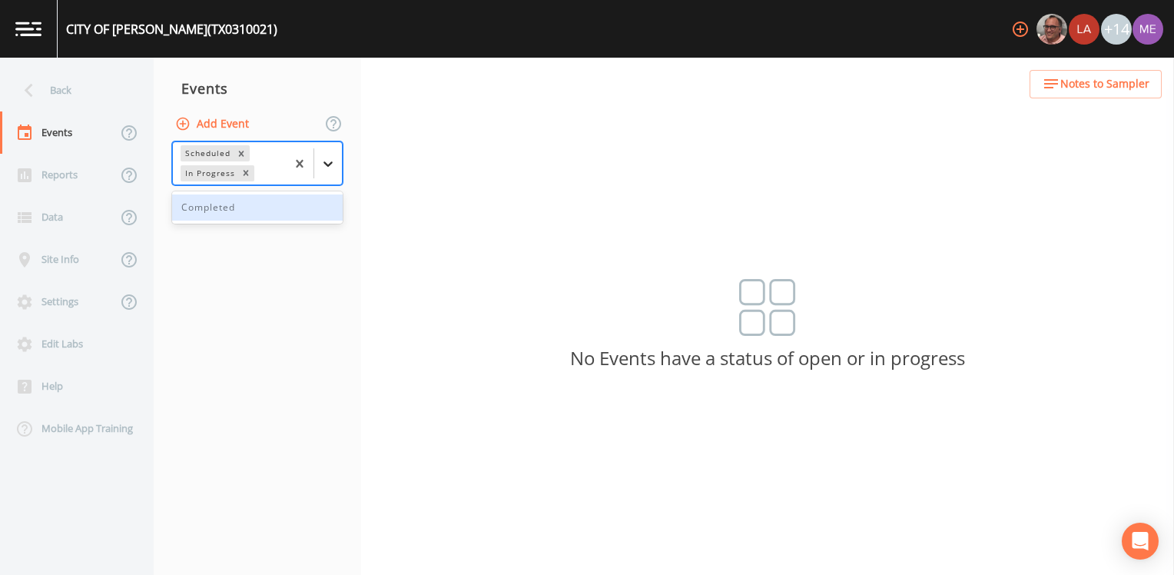
click at [327, 164] on icon at bounding box center [327, 163] width 9 height 5
click at [300, 201] on div "Completed" at bounding box center [257, 207] width 171 height 26
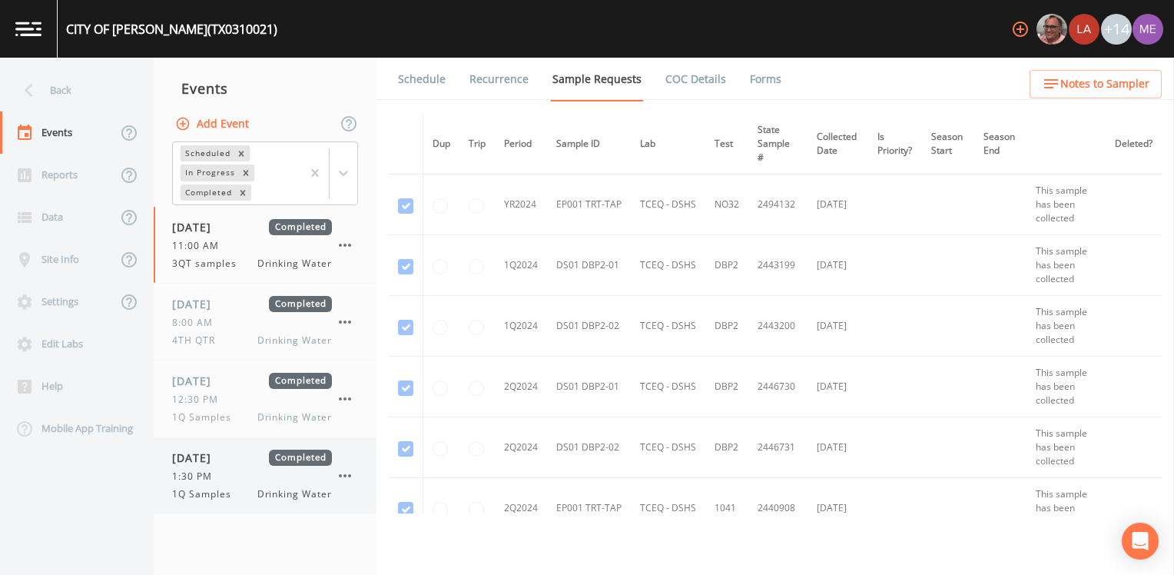
click at [233, 473] on div "1:30 PM" at bounding box center [252, 476] width 160 height 14
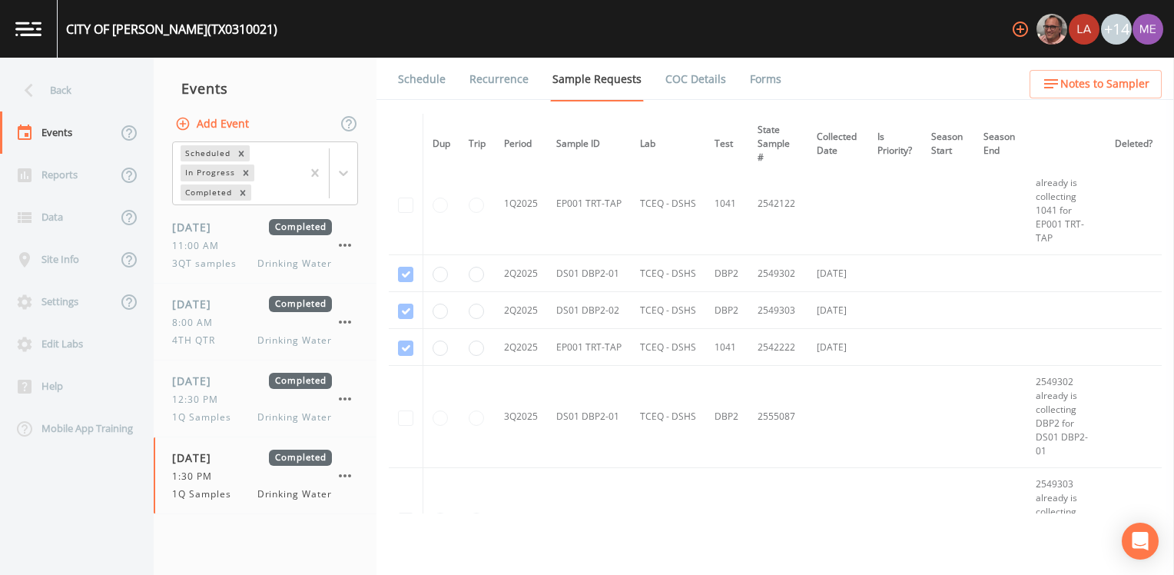
scroll to position [938, 0]
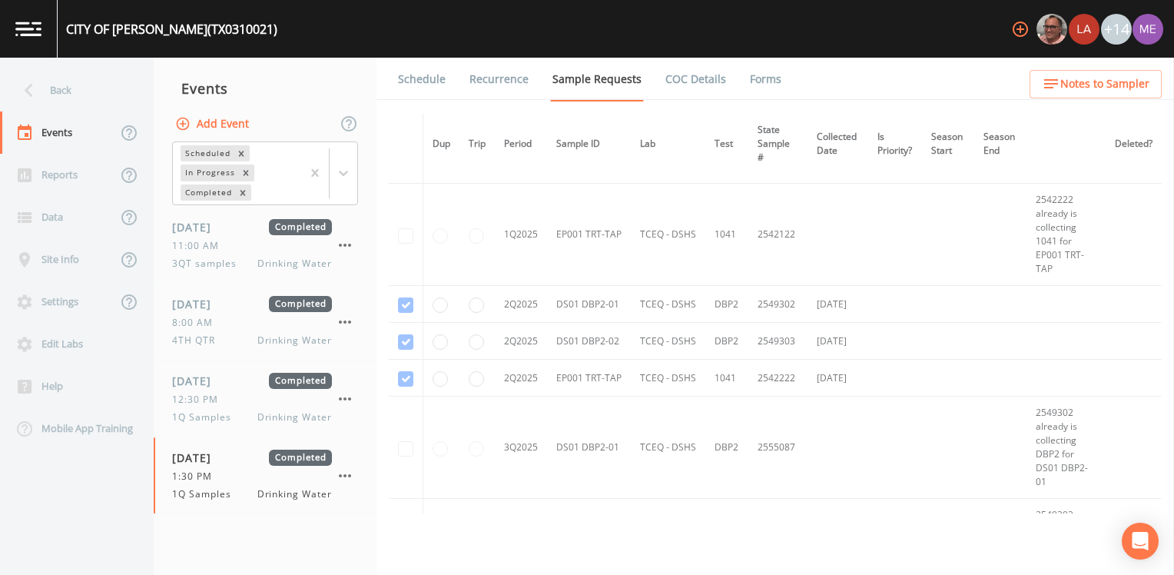
click at [403, 305] on td at bounding box center [406, 304] width 35 height 37
click at [407, 334] on td at bounding box center [406, 341] width 35 height 37
click at [408, 380] on td at bounding box center [406, 378] width 35 height 37
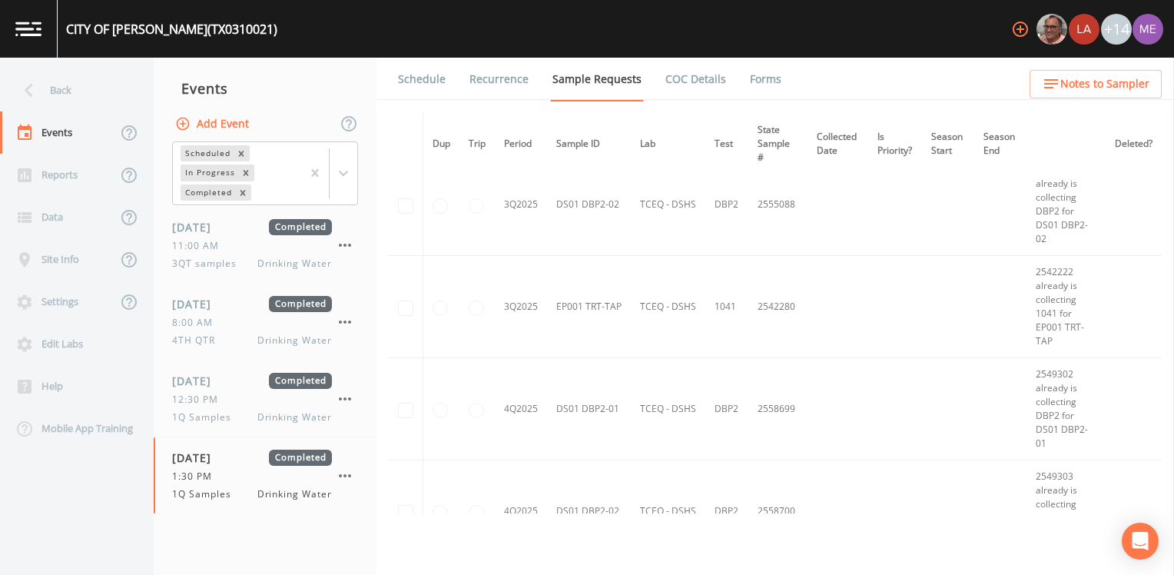
scroll to position [1322, 0]
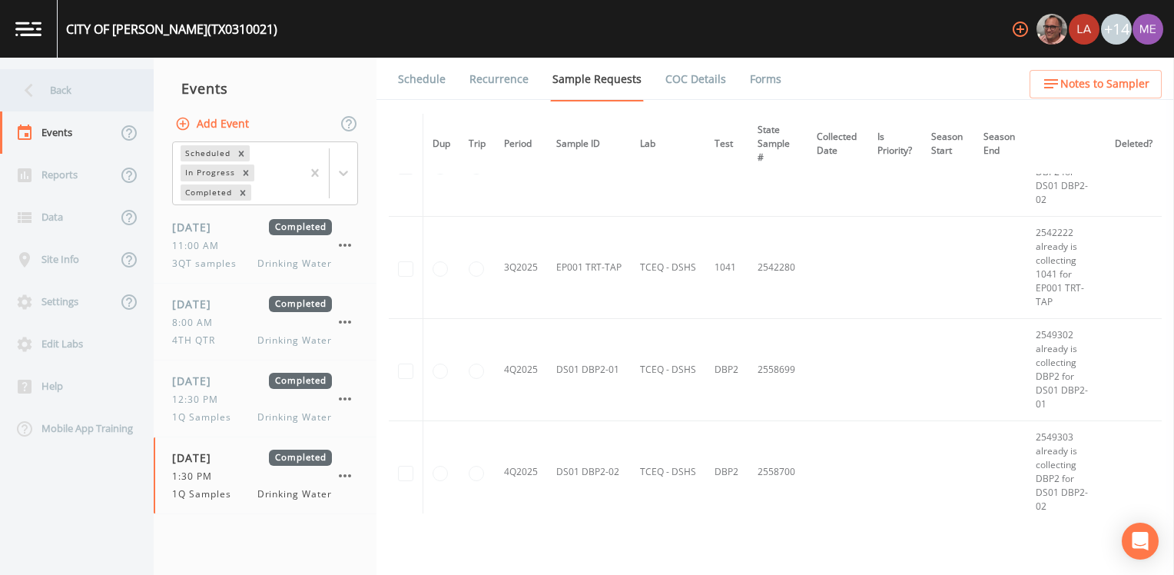
click at [59, 88] on div "Back" at bounding box center [69, 90] width 138 height 42
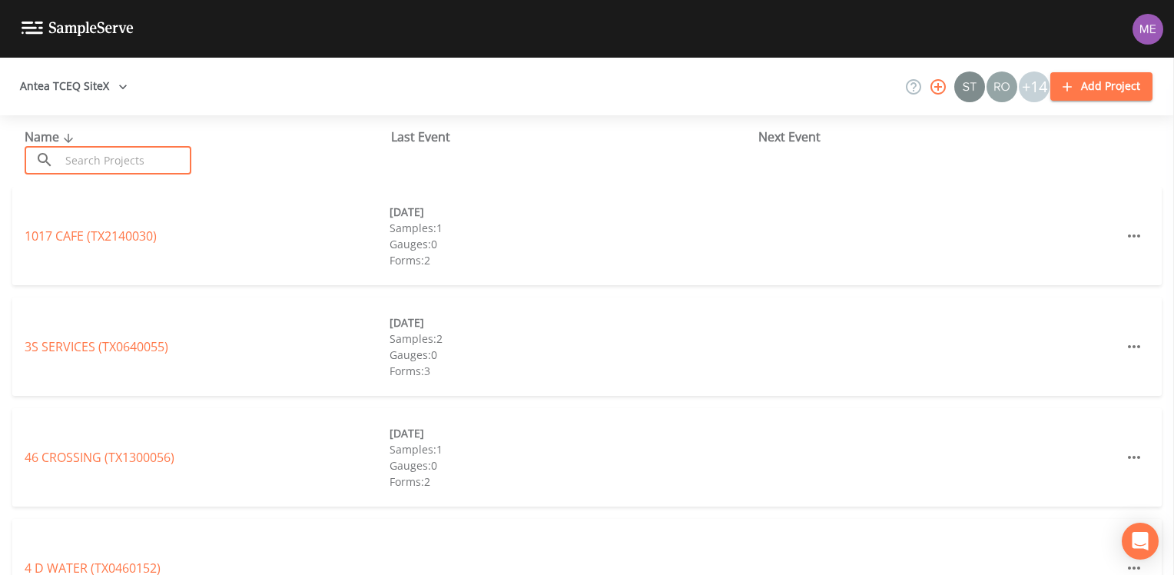
click at [78, 154] on input "text" at bounding box center [125, 160] width 131 height 28
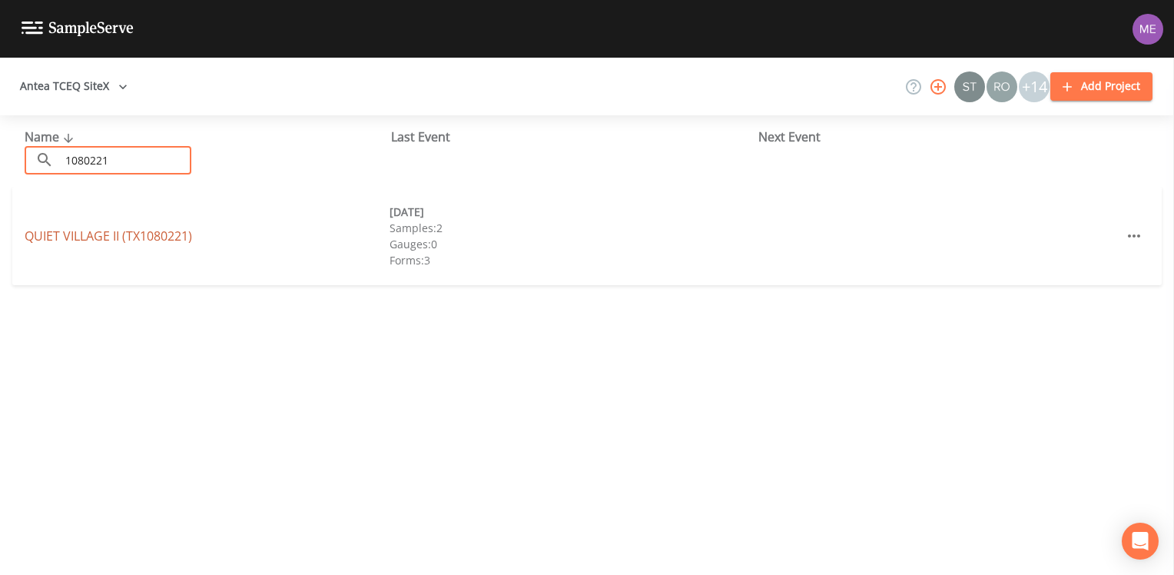
type input "1080221"
click at [111, 232] on link "QUIET VILLAGE II (TX1080221)" at bounding box center [108, 235] width 167 height 17
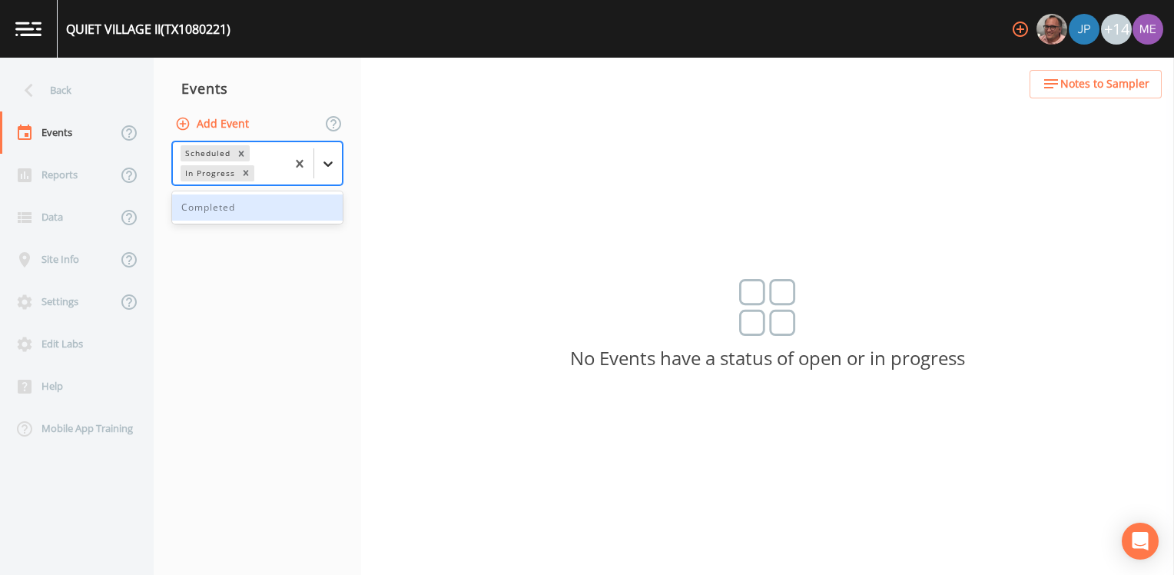
click at [323, 168] on icon at bounding box center [327, 163] width 15 height 15
click at [311, 204] on div "Completed" at bounding box center [257, 207] width 171 height 26
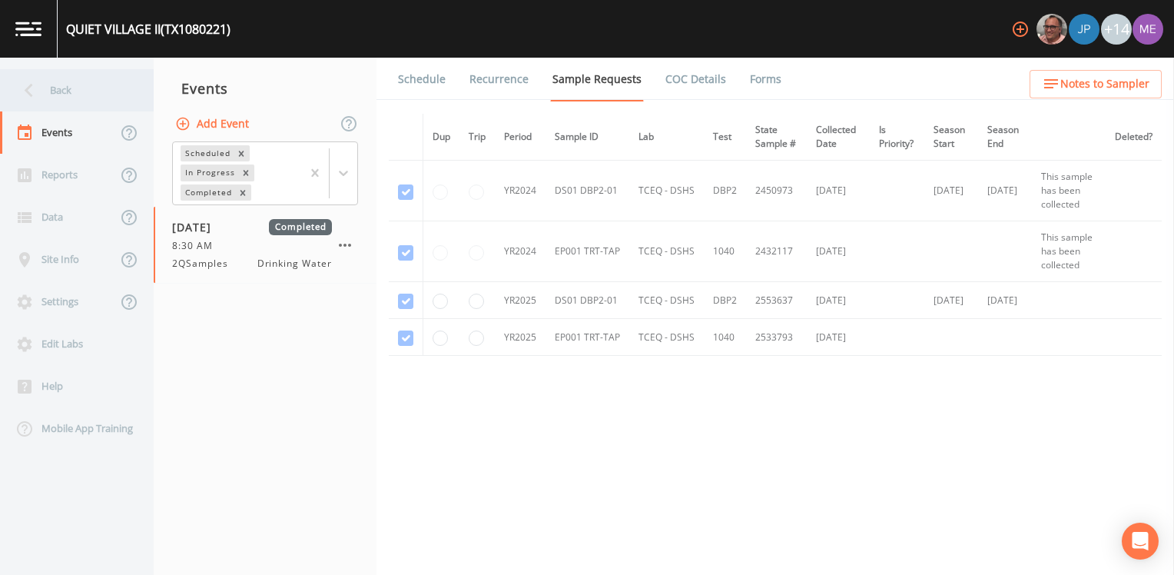
click at [58, 87] on div "Back" at bounding box center [69, 90] width 138 height 42
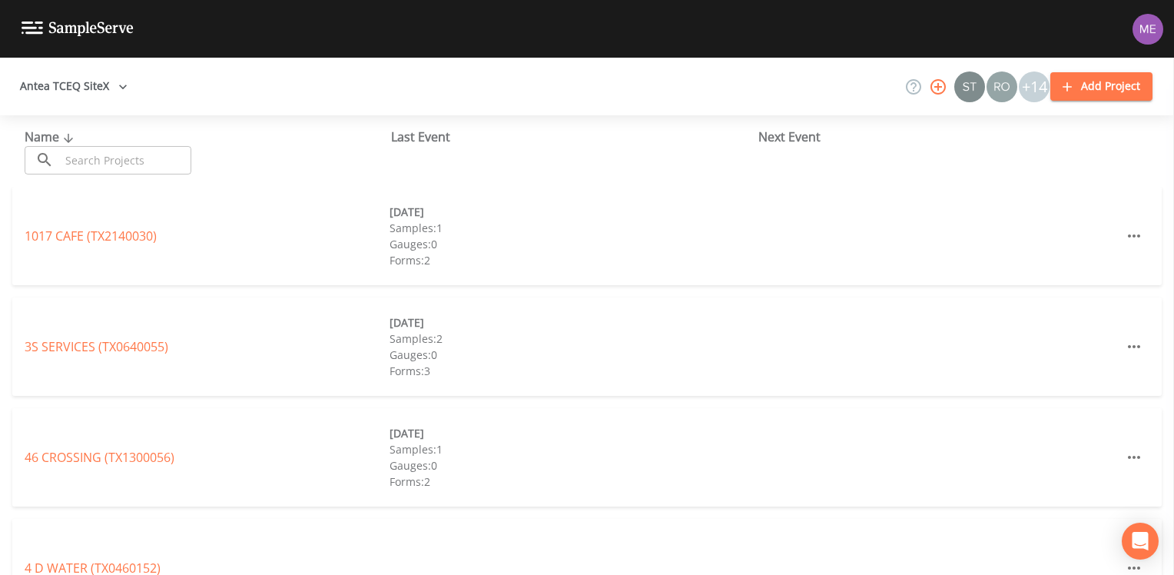
click at [83, 161] on input "text" at bounding box center [125, 160] width 131 height 28
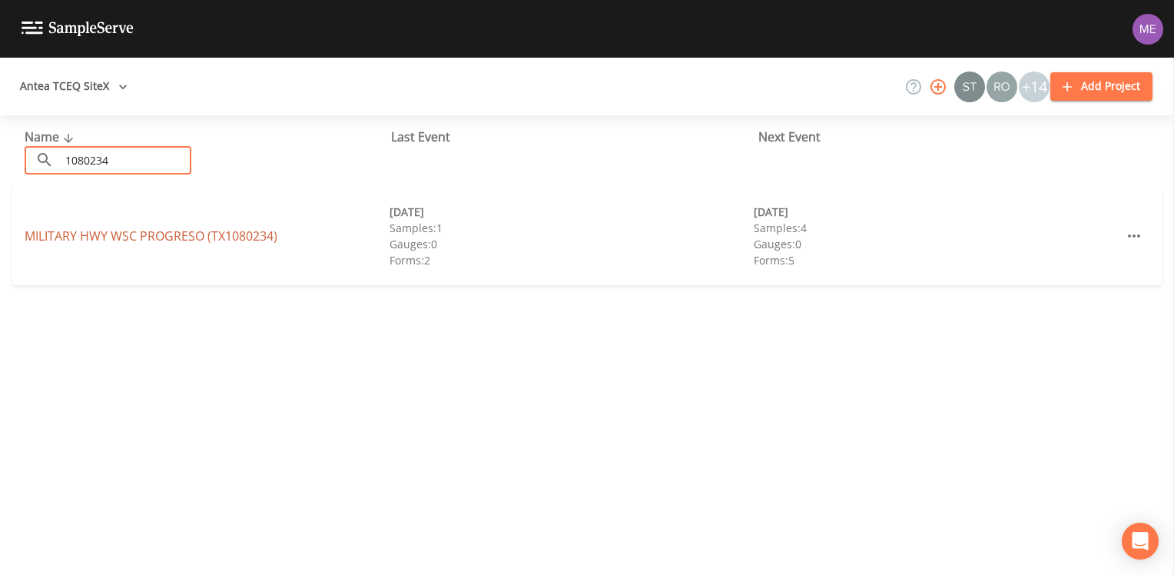
type input "1080234"
click at [161, 235] on link "MILITARY HWY WSC PROGRESO (TX1080234)" at bounding box center [151, 235] width 253 height 17
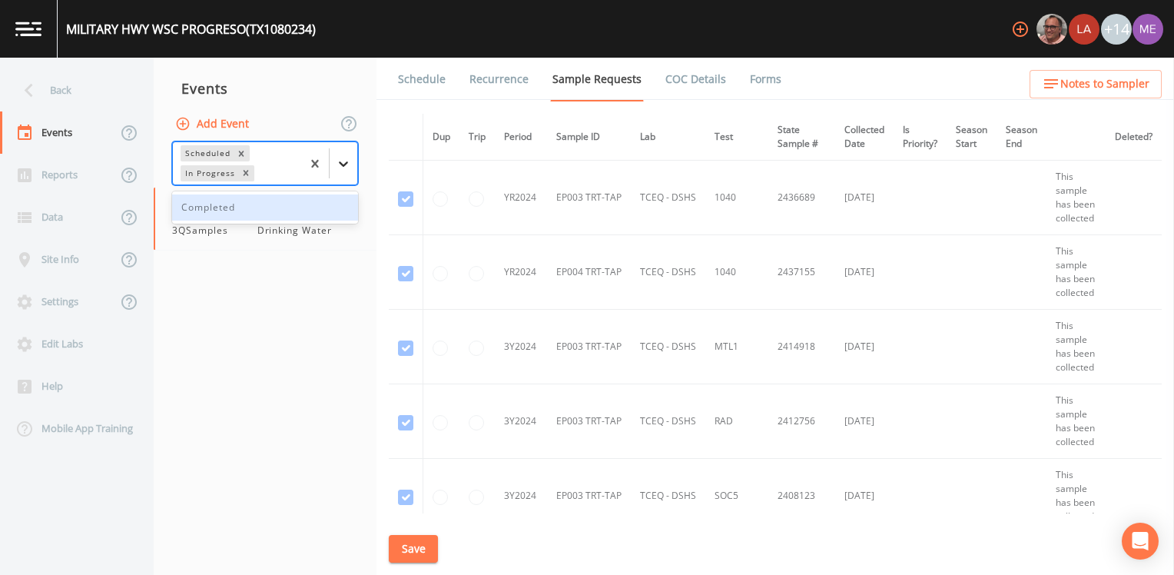
click at [344, 166] on icon at bounding box center [343, 163] width 15 height 15
click at [333, 209] on div "Completed" at bounding box center [265, 207] width 186 height 26
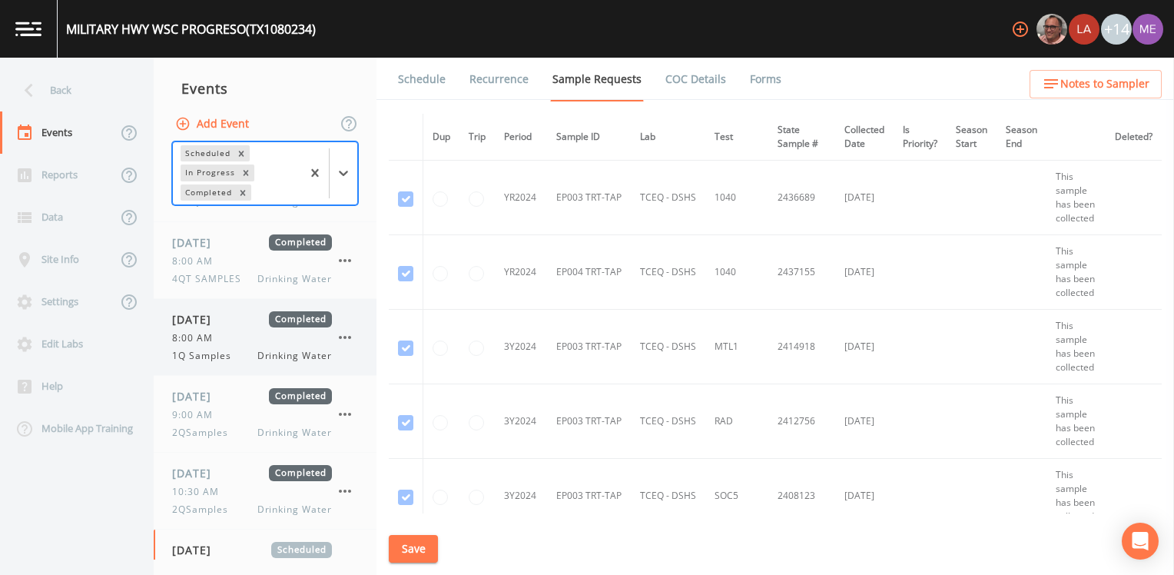
scroll to position [83, 0]
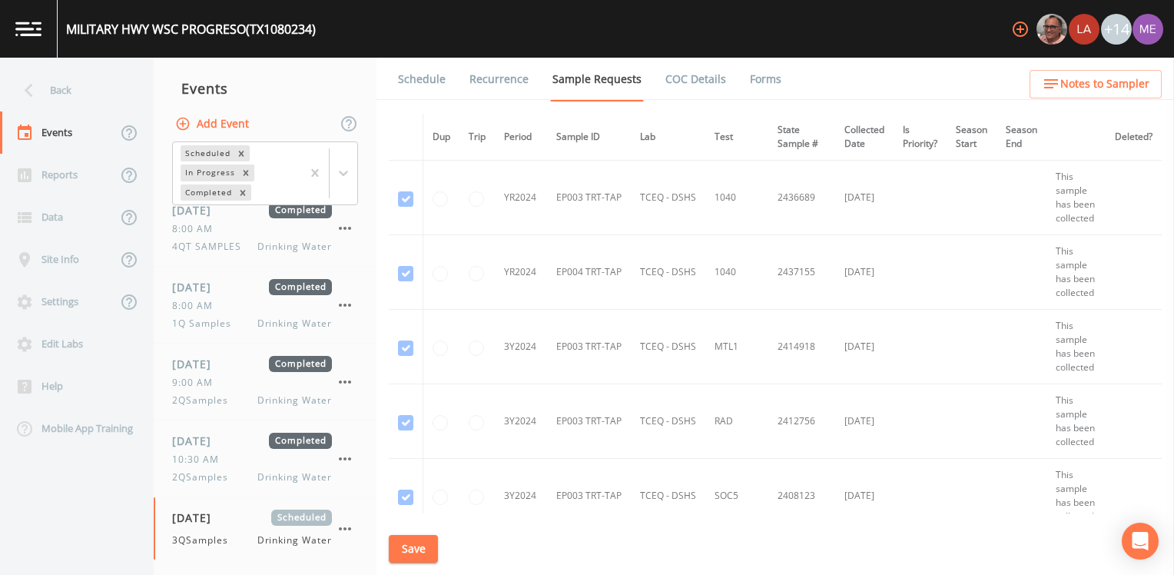
click at [409, 117] on th at bounding box center [406, 137] width 35 height 47
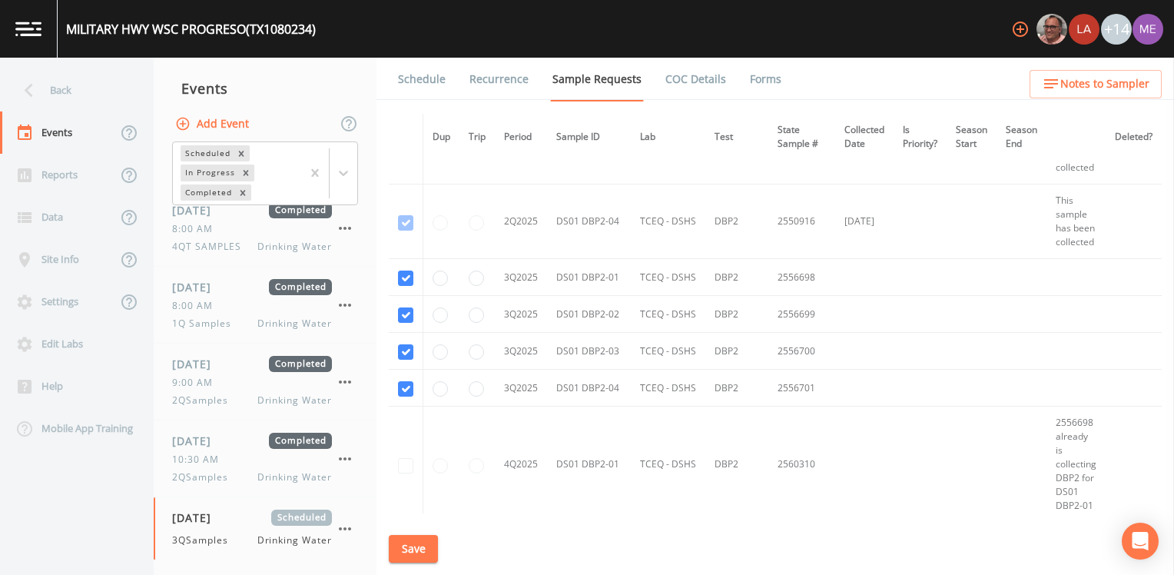
scroll to position [2843, 0]
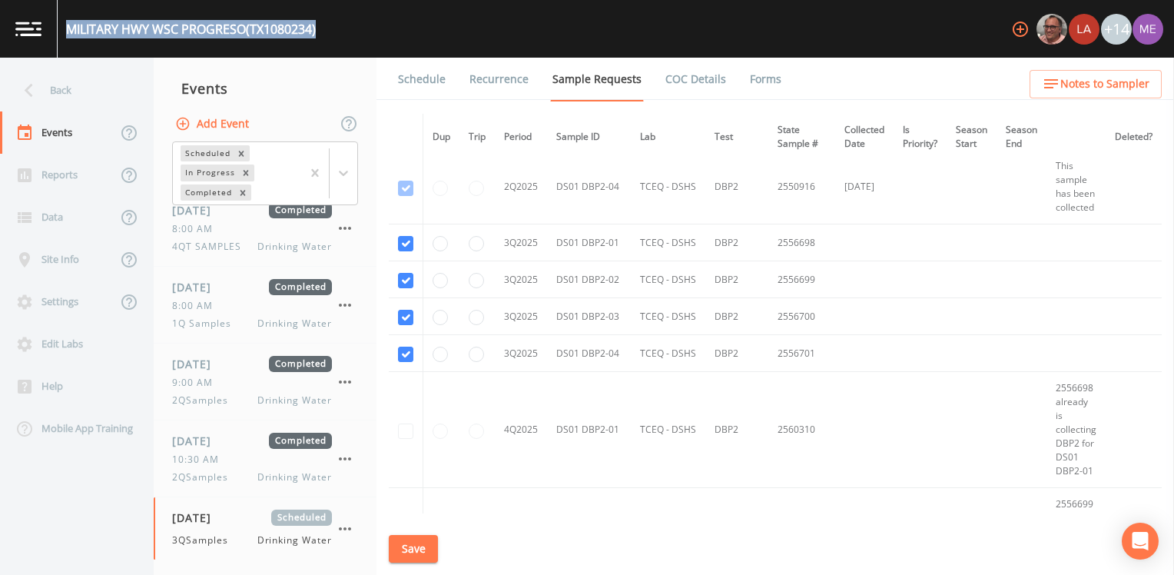
drag, startPoint x: 68, startPoint y: 26, endPoint x: 332, endPoint y: 17, distance: 263.7
click at [332, 17] on div "MILITARY HWY WSC PROGRESO (TX1080234) +14" at bounding box center [587, 29] width 1174 height 58
copy div "MILITARY HWY WSC PROGRESO (TX1080234)"
click at [430, 549] on button "Save" at bounding box center [413, 549] width 49 height 28
click at [428, 78] on link "Schedule" at bounding box center [422, 79] width 52 height 43
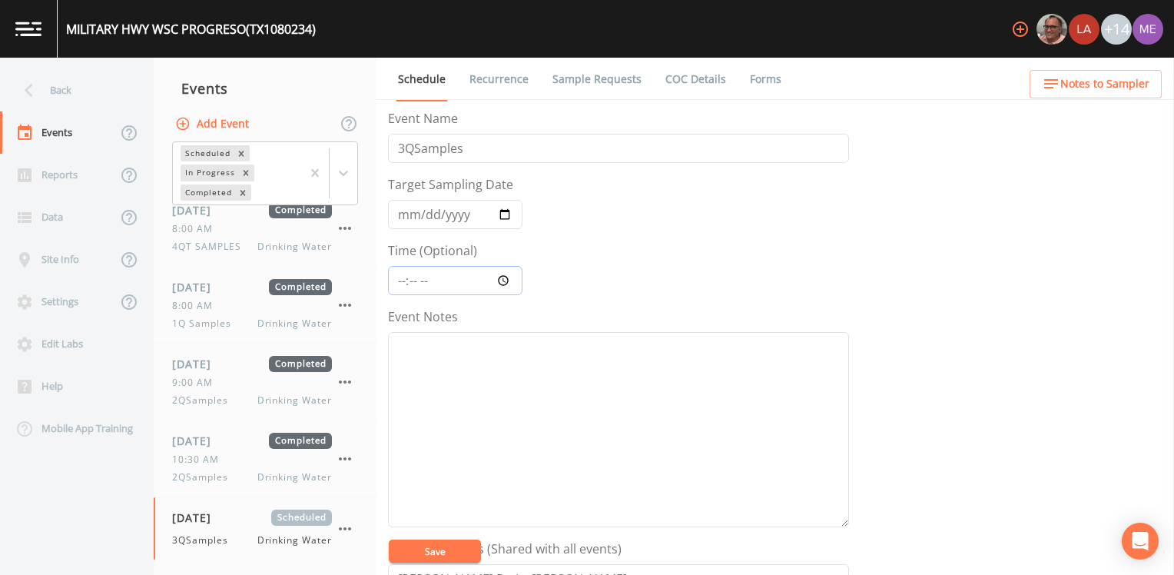
click at [406, 278] on input "Time (Optional)" at bounding box center [455, 280] width 134 height 29
type input "09:00"
click at [520, 360] on textarea "Event Notes" at bounding box center [618, 429] width 461 height 195
type textarea "emailed Javier 8/14"
click at [443, 550] on button "Save" at bounding box center [435, 550] width 92 height 23
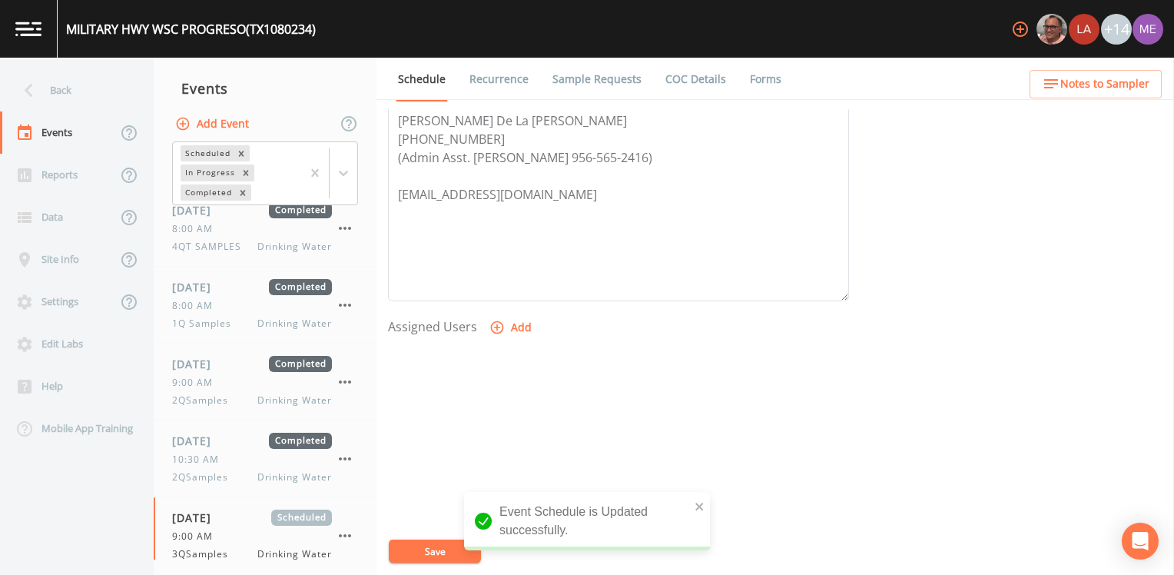
scroll to position [461, 0]
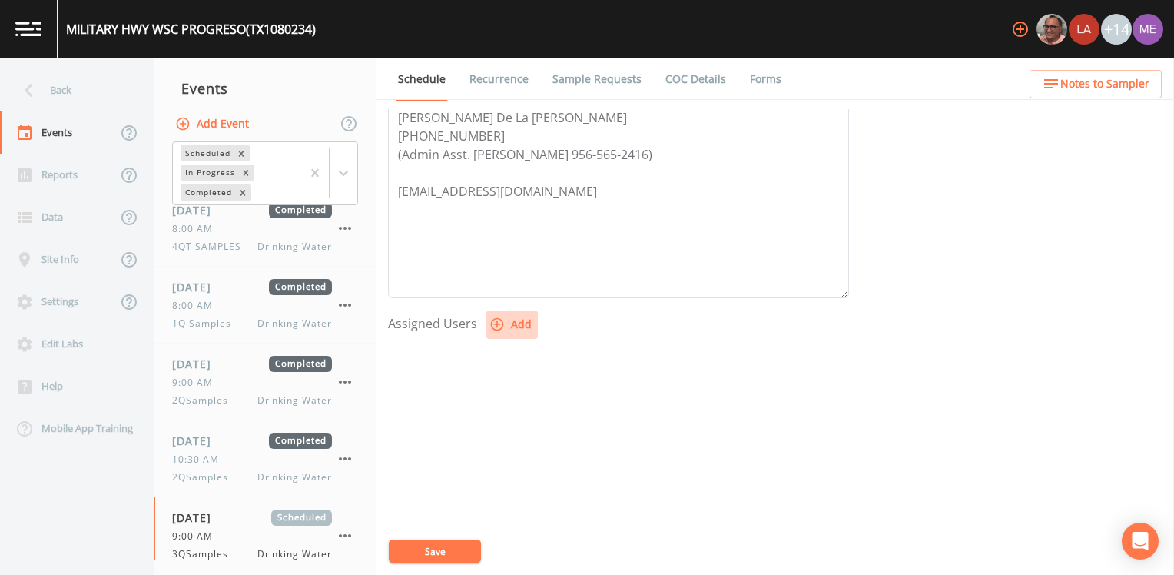
click at [498, 325] on icon "button" at bounding box center [496, 324] width 15 height 15
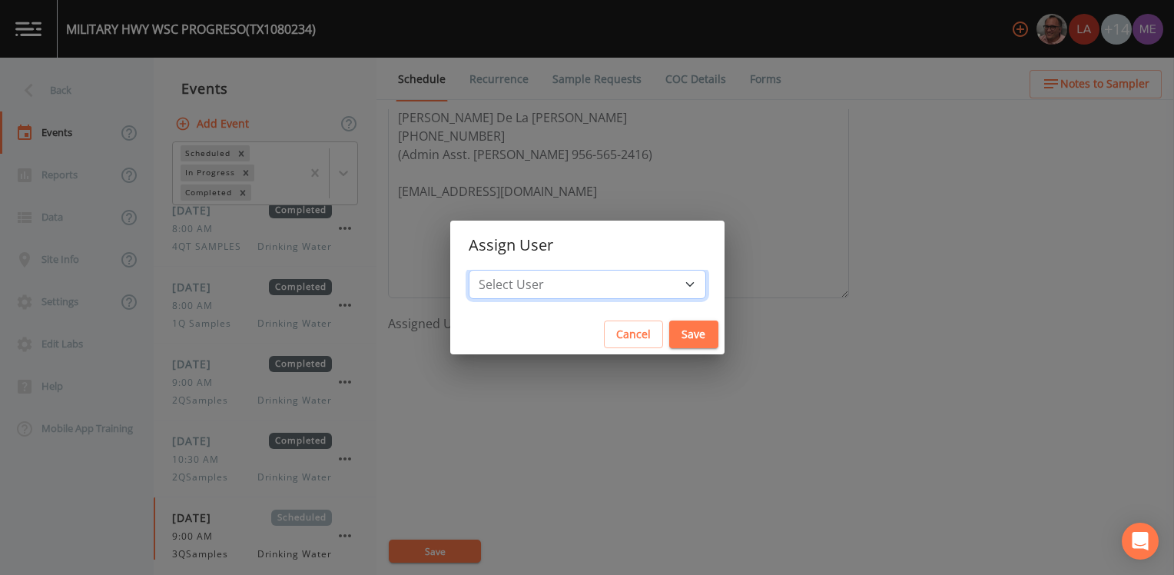
click at [669, 280] on select "Select User Mike Franklin Lauren Saenz Joshua gere Paul David Weber Zachary Eva…" at bounding box center [587, 284] width 237 height 29
select select "6518b6a0-c5fa-4d0f-8e3d-fc6e8623860b"
click at [491, 270] on select "Select User Mike Franklin Lauren Saenz Joshua gere Paul David Weber Zachary Eva…" at bounding box center [587, 284] width 237 height 29
click at [669, 327] on button "Save" at bounding box center [693, 334] width 49 height 28
select select
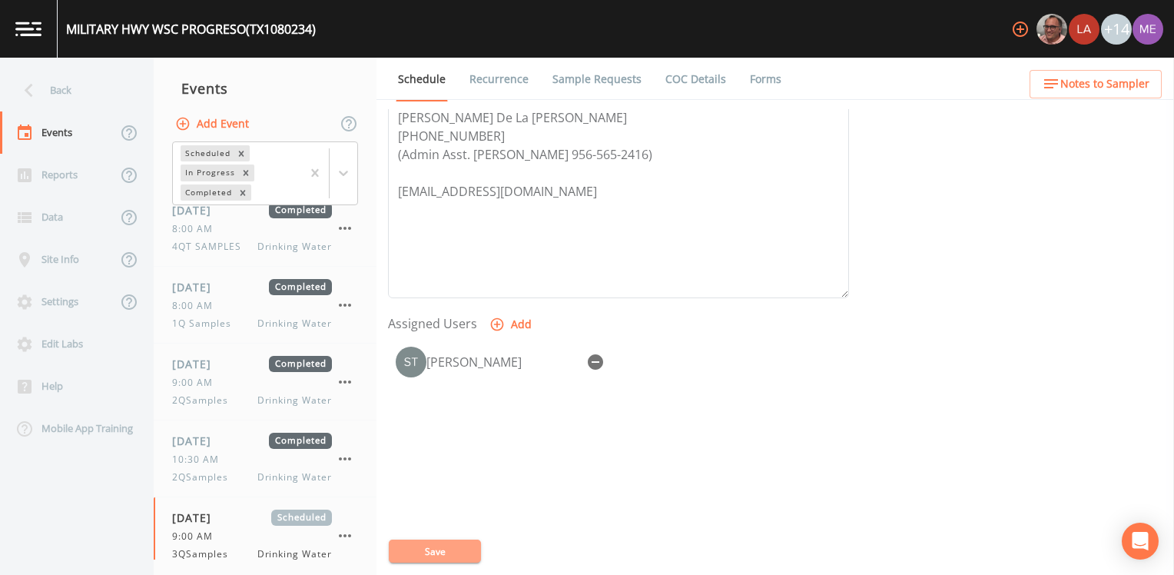
click at [451, 549] on button "Save" at bounding box center [435, 550] width 92 height 23
click at [1096, 92] on span "Notes to Sampler" at bounding box center [1104, 84] width 89 height 19
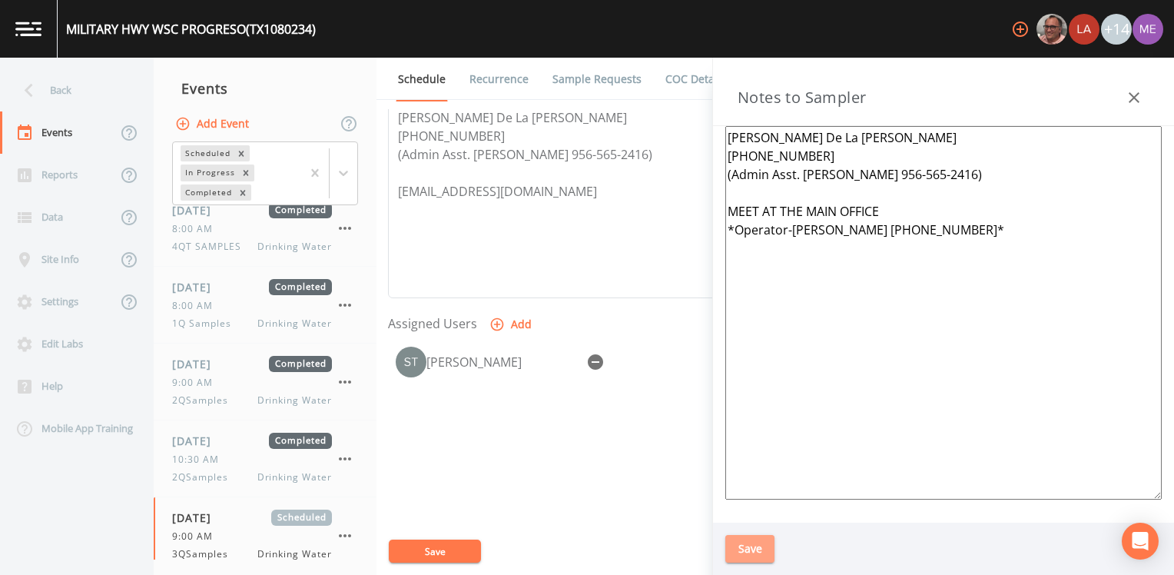
click at [748, 542] on button "Save" at bounding box center [749, 549] width 49 height 28
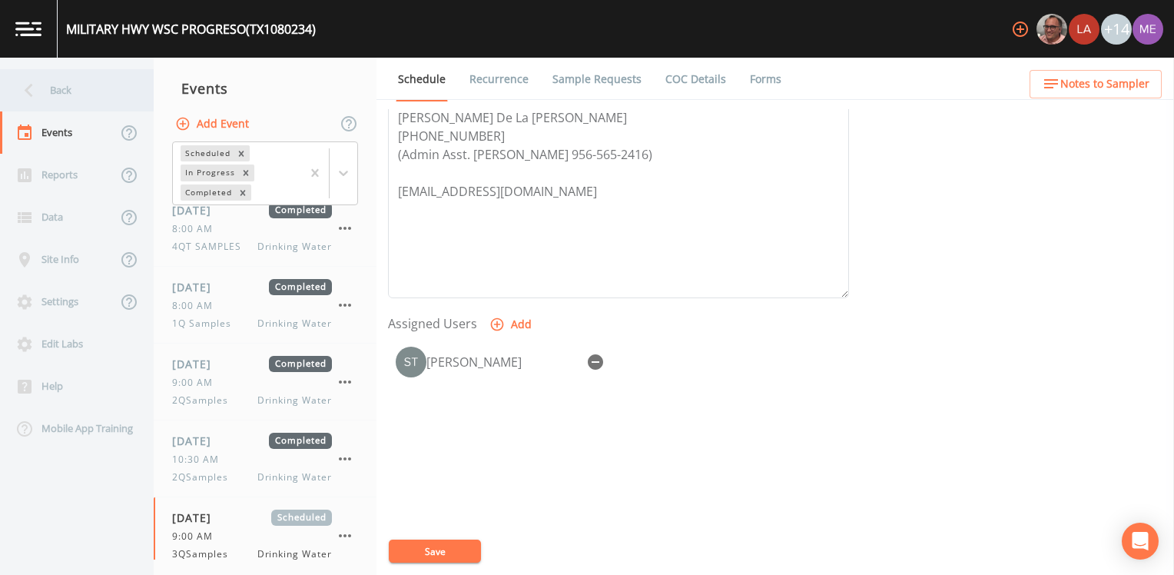
click at [65, 90] on div "Back" at bounding box center [69, 90] width 138 height 42
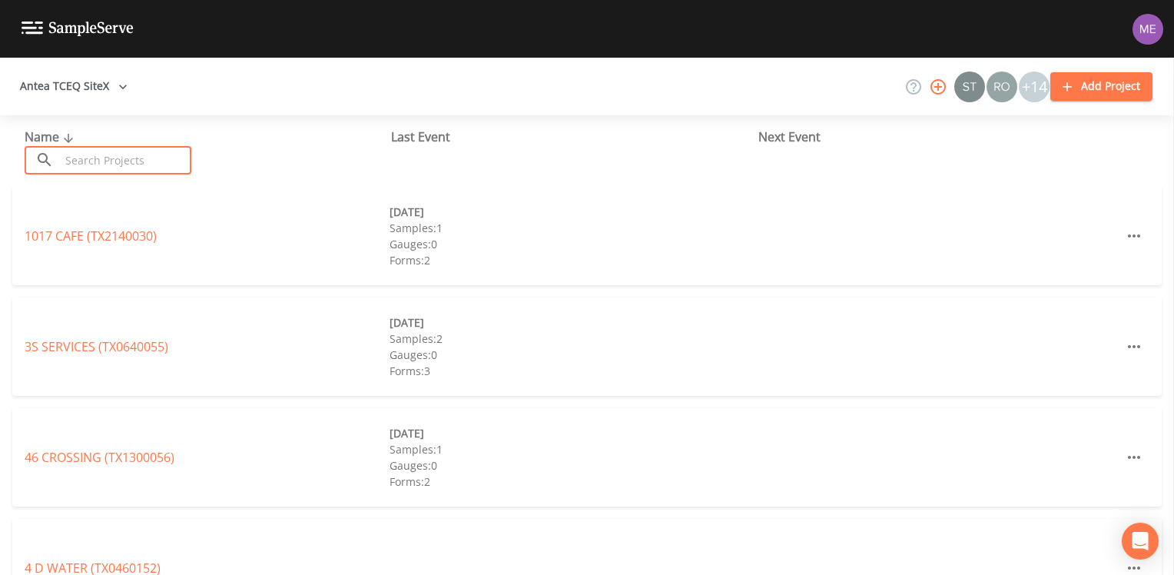
click at [128, 164] on input "text" at bounding box center [125, 160] width 131 height 28
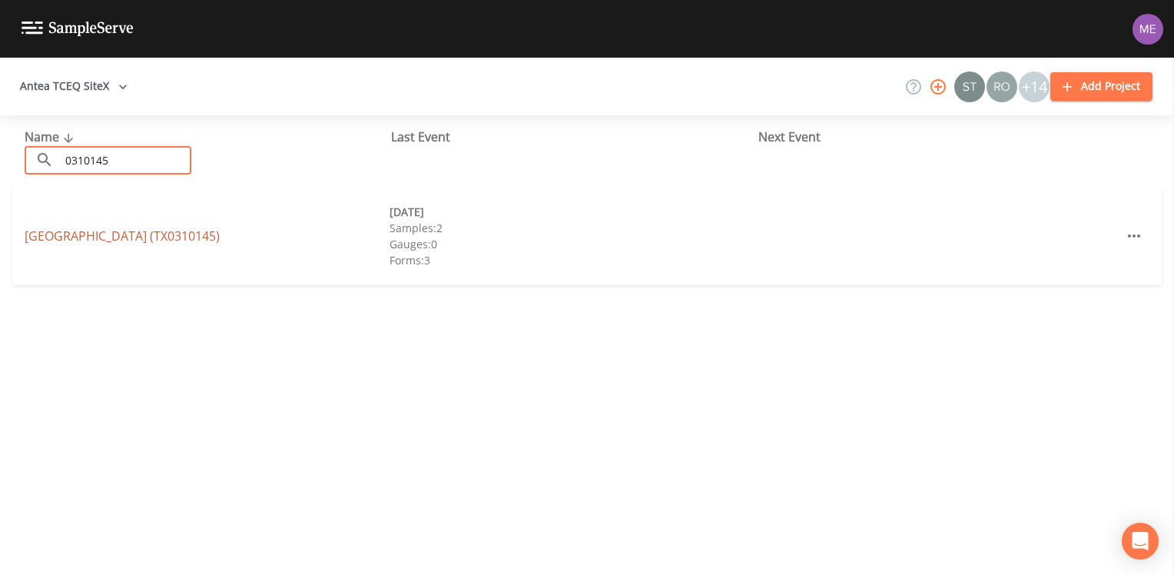
type input "0310145"
click at [165, 237] on link "CAREFREE VALLEY RESORT (TX0310145)" at bounding box center [122, 235] width 195 height 17
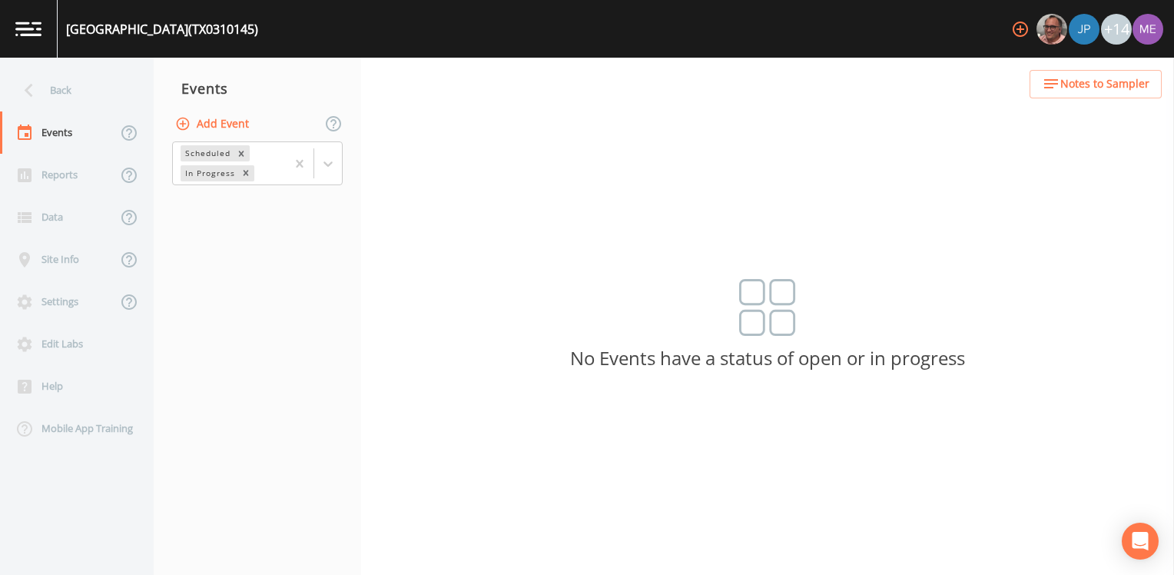
click at [225, 126] on button "Add Event" at bounding box center [213, 124] width 83 height 28
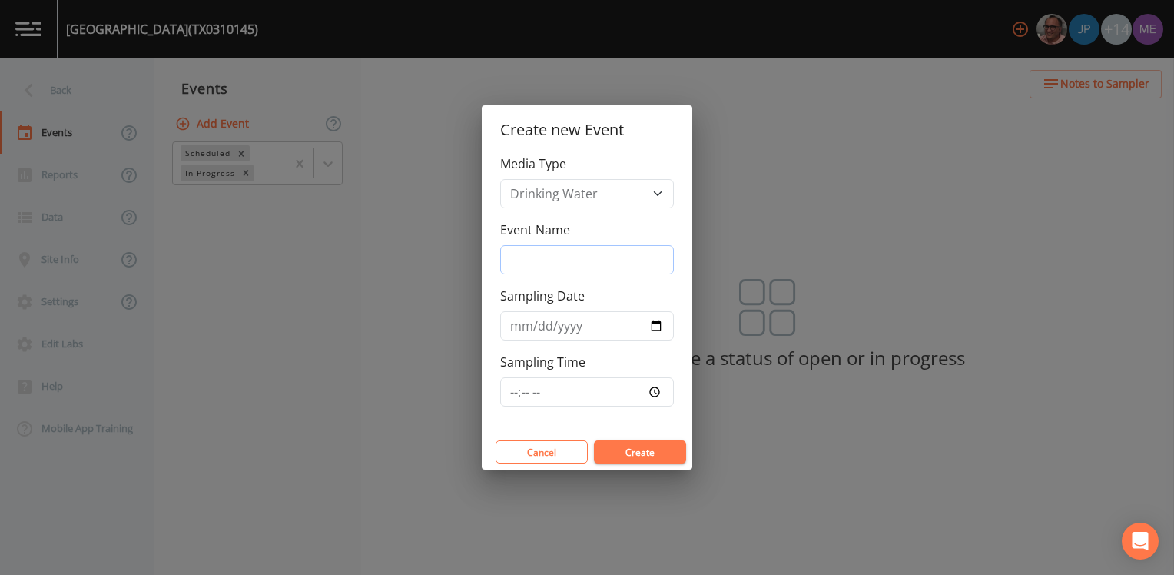
click at [534, 257] on input "Event Name" at bounding box center [587, 259] width 174 height 29
type input "3QSamples"
click at [536, 321] on input "2025-08-19" at bounding box center [587, 325] width 174 height 29
type input "2025-08-20"
click at [512, 389] on input "Sampling Time" at bounding box center [587, 391] width 174 height 29
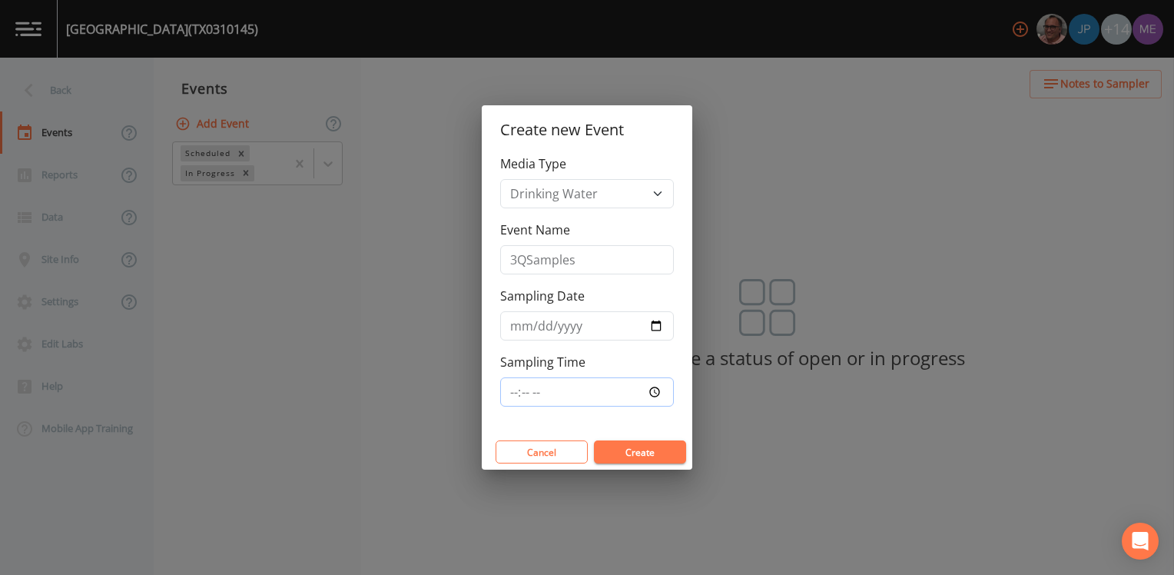
type input "12:00"
click at [635, 448] on button "Create" at bounding box center [640, 451] width 92 height 23
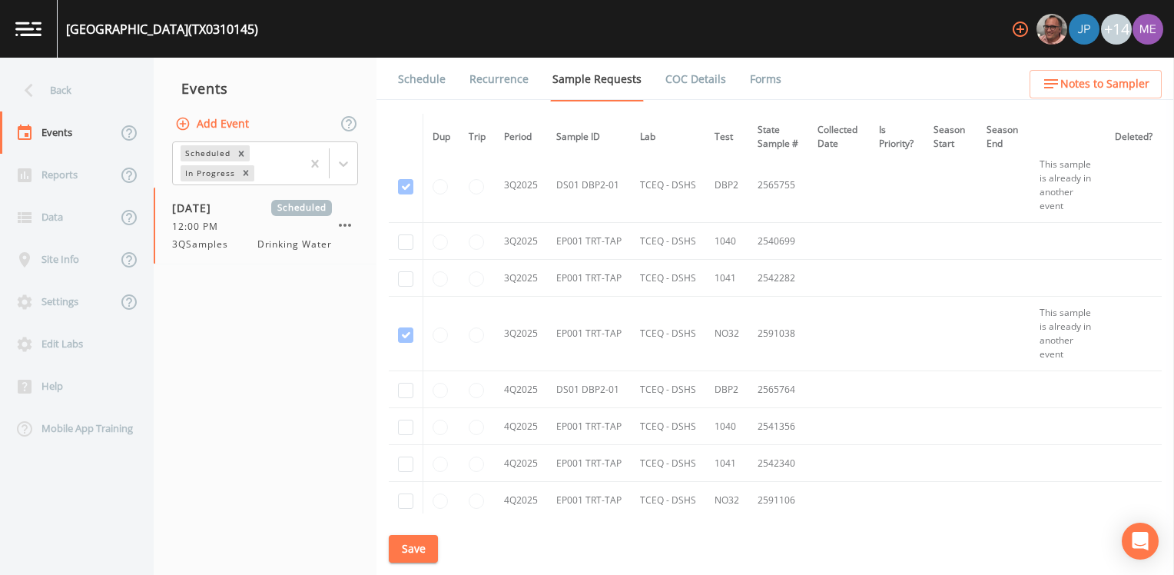
scroll to position [768, 0]
click at [345, 220] on icon "button" at bounding box center [345, 225] width 18 height 18
click at [339, 163] on div at bounding box center [587, 287] width 1174 height 575
click at [339, 163] on icon at bounding box center [343, 163] width 15 height 15
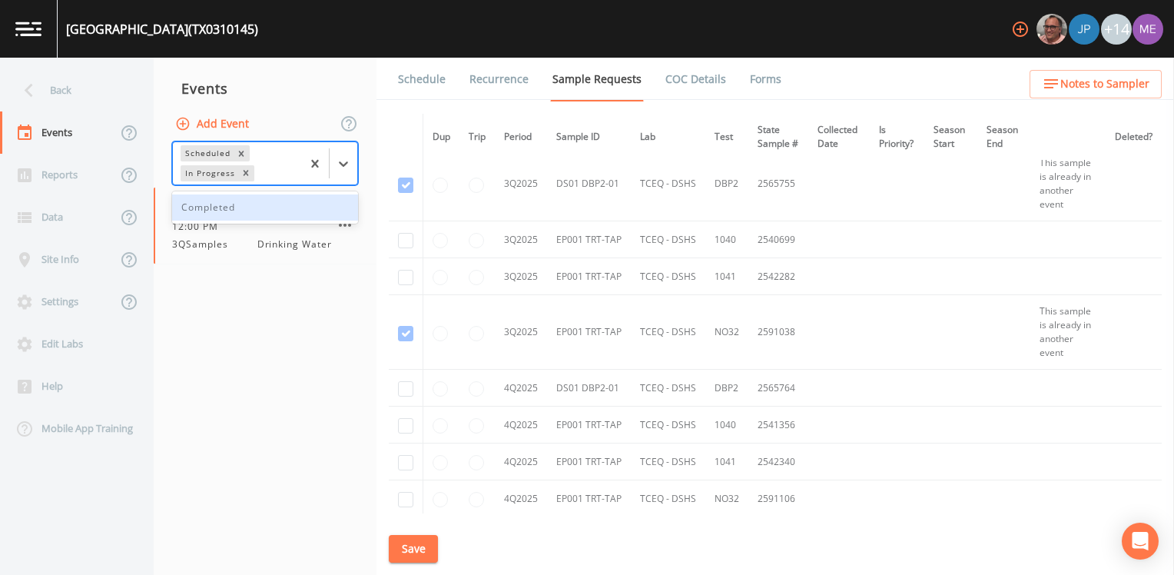
click at [319, 204] on div "Completed" at bounding box center [265, 207] width 186 height 26
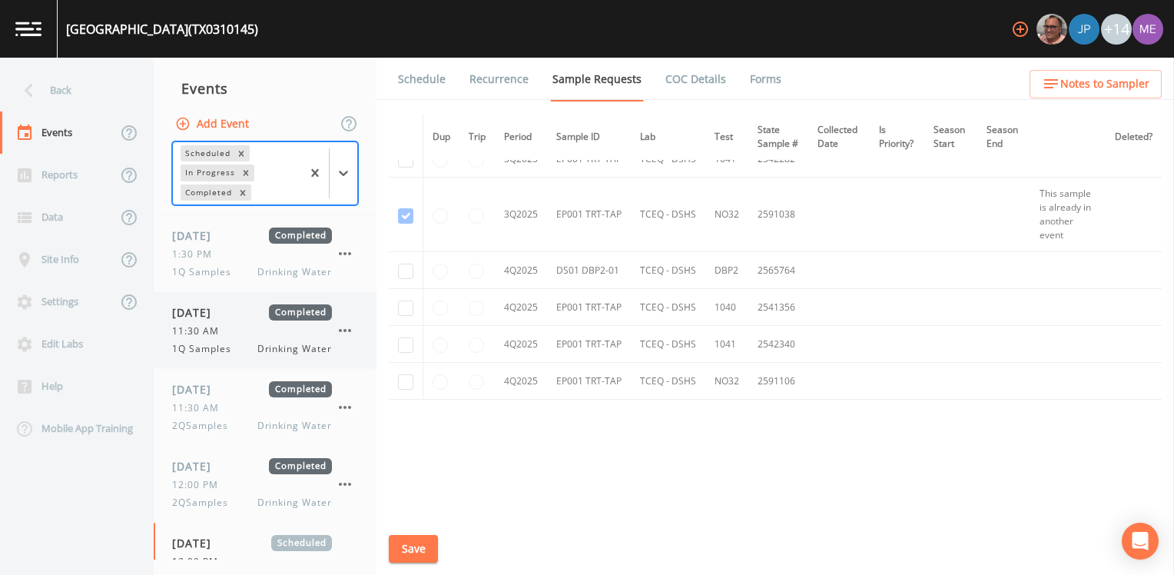
scroll to position [250, 0]
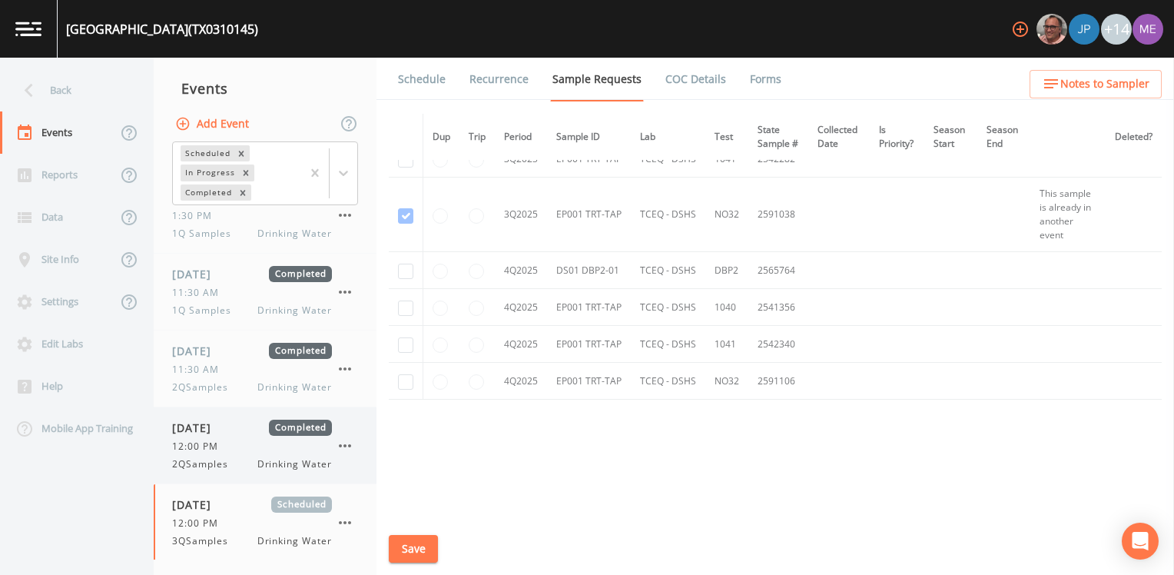
click at [221, 441] on span "12:00 PM" at bounding box center [199, 446] width 55 height 14
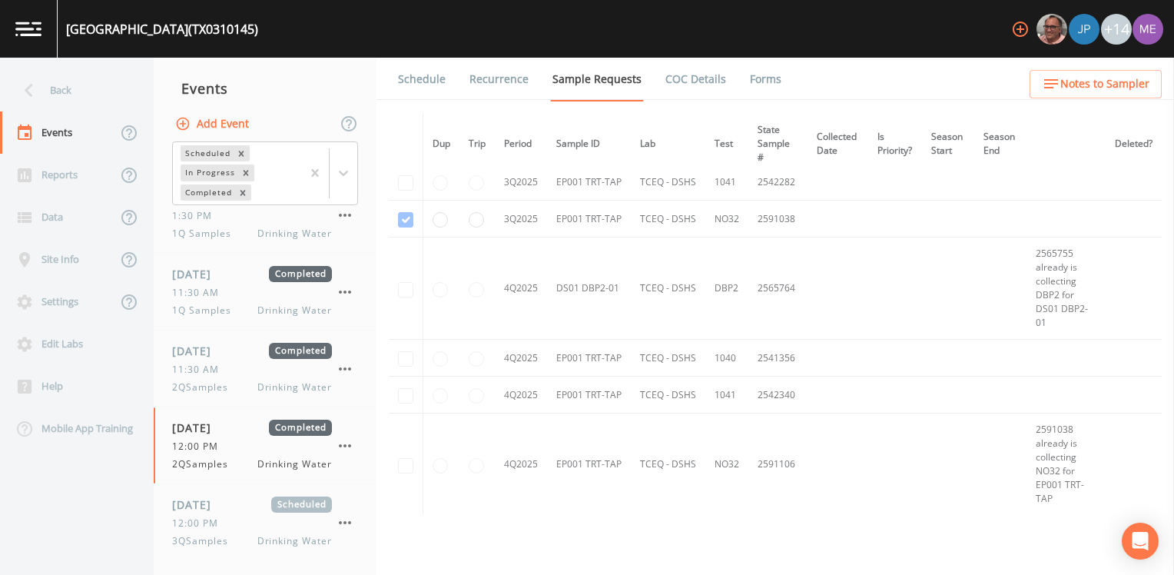
scroll to position [845, 0]
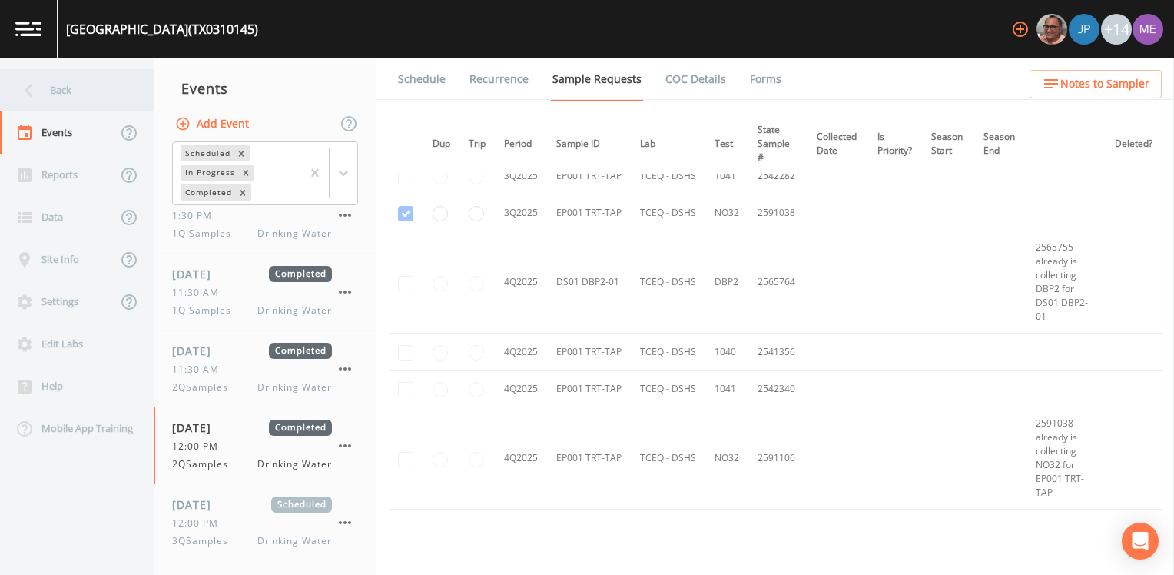
click at [65, 100] on div "Back" at bounding box center [69, 90] width 138 height 42
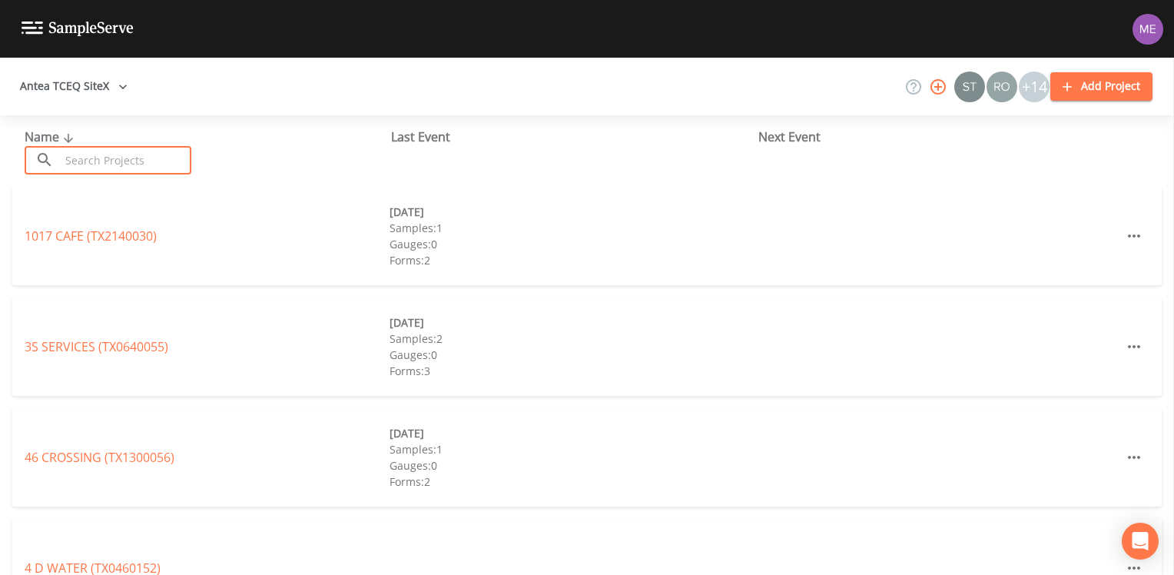
click at [134, 155] on input "text" at bounding box center [125, 160] width 131 height 28
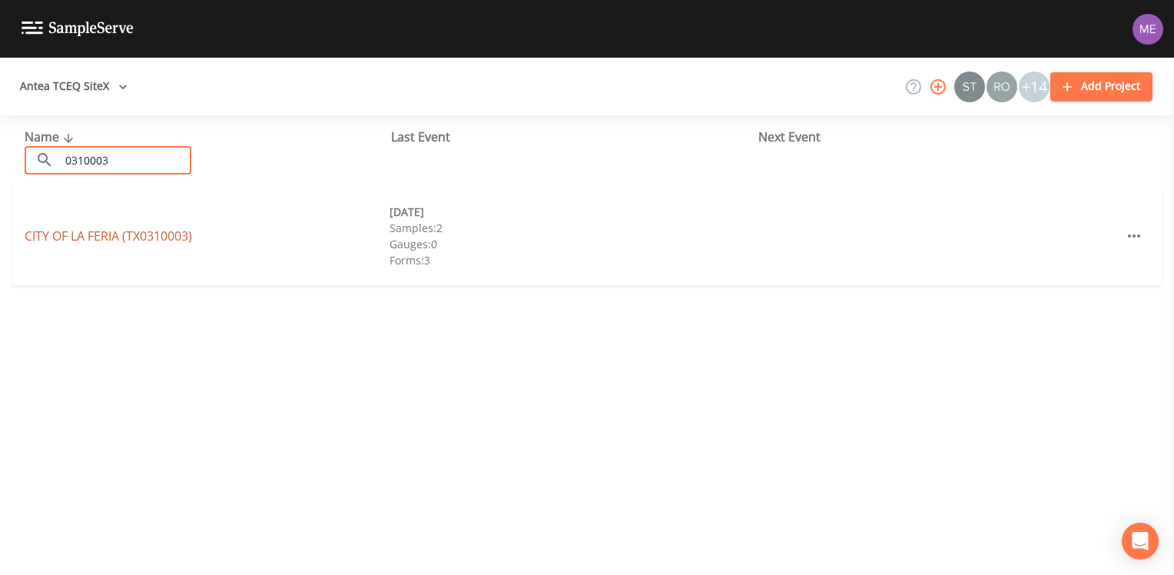
type input "0310003"
click at [124, 238] on link "CITY OF LA FERIA (TX0310003)" at bounding box center [108, 235] width 167 height 17
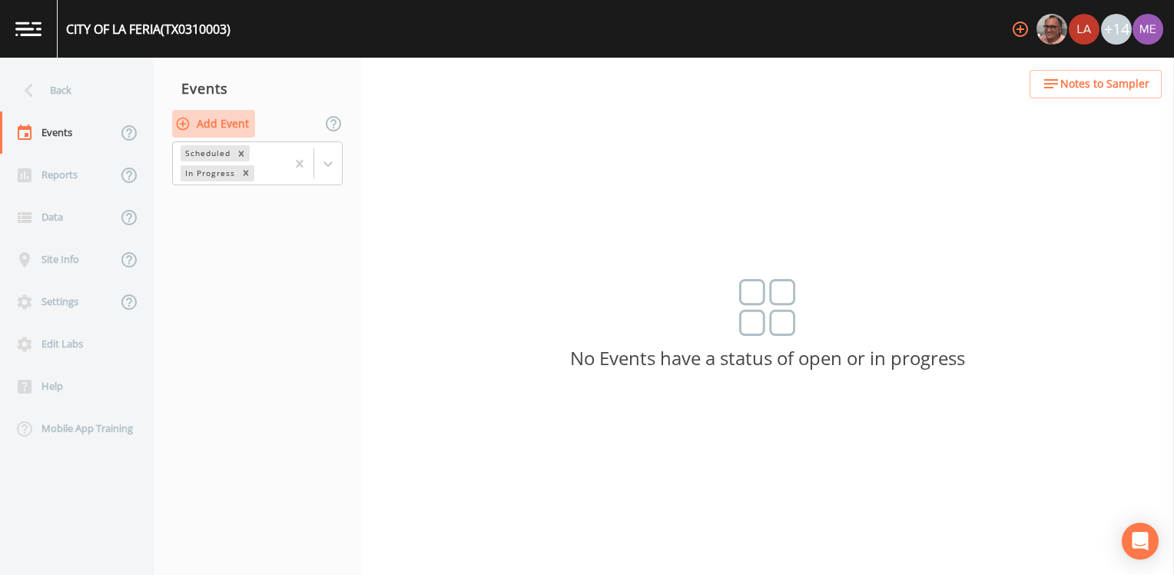
click at [229, 121] on button "Add Event" at bounding box center [213, 124] width 83 height 28
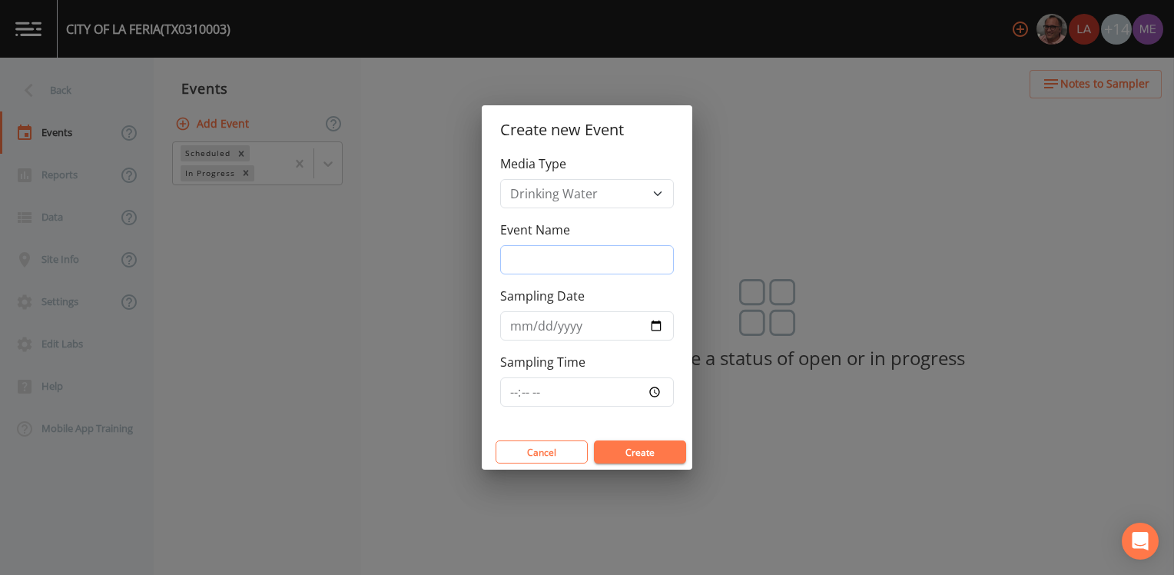
click at [544, 256] on input "Event Name" at bounding box center [587, 259] width 174 height 29
type input "3QSamples"
type input "2025-08-20"
click at [645, 459] on button "Create" at bounding box center [640, 451] width 92 height 23
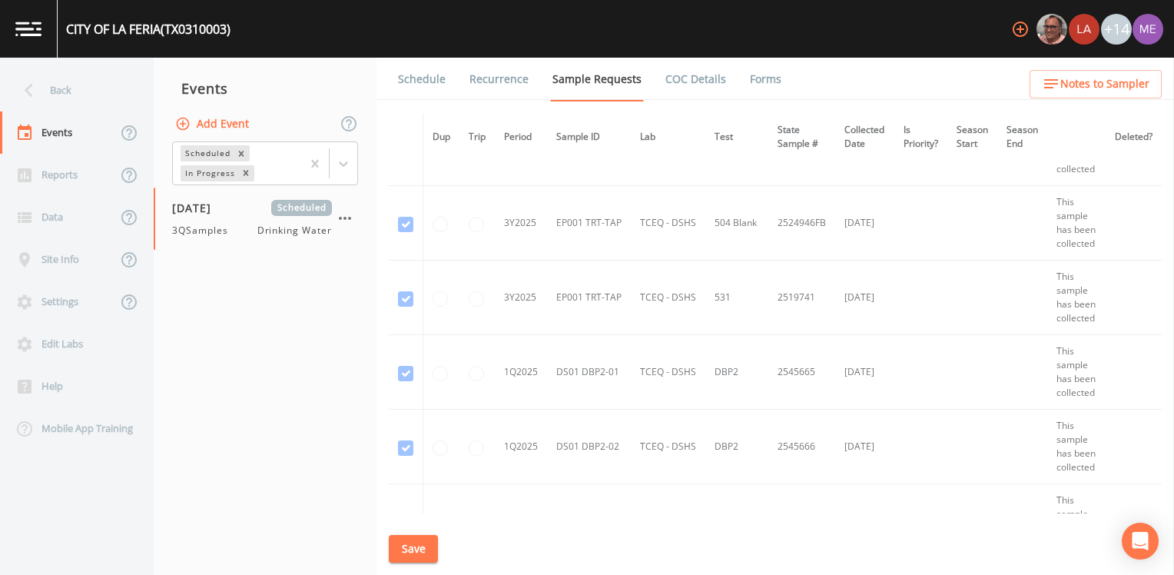
scroll to position [1690, 0]
checkbox input "true"
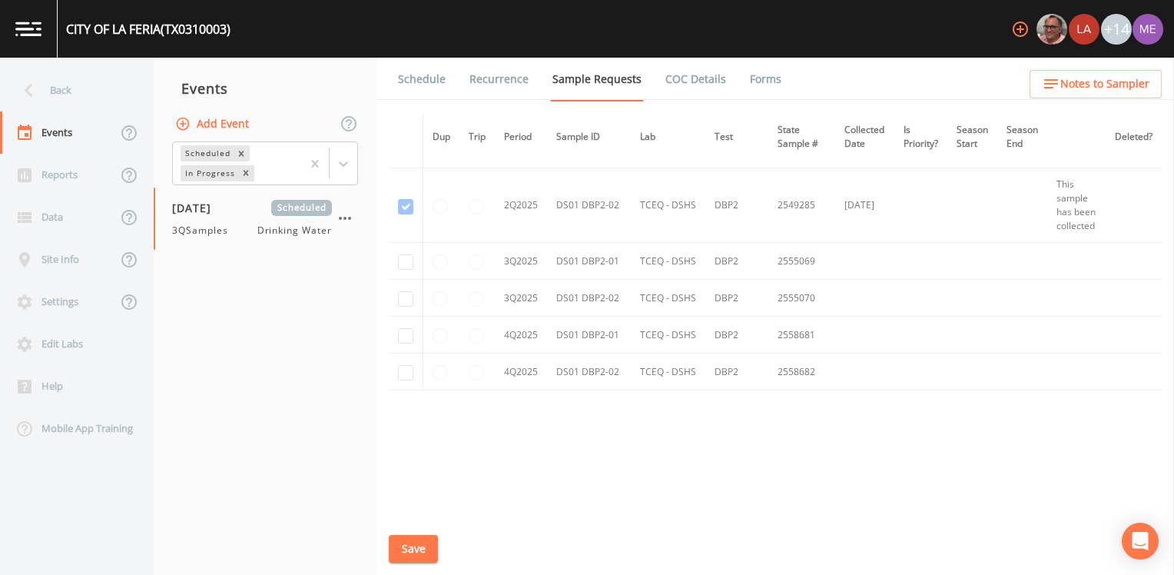
scroll to position [2228, 0]
checkbox input "true"
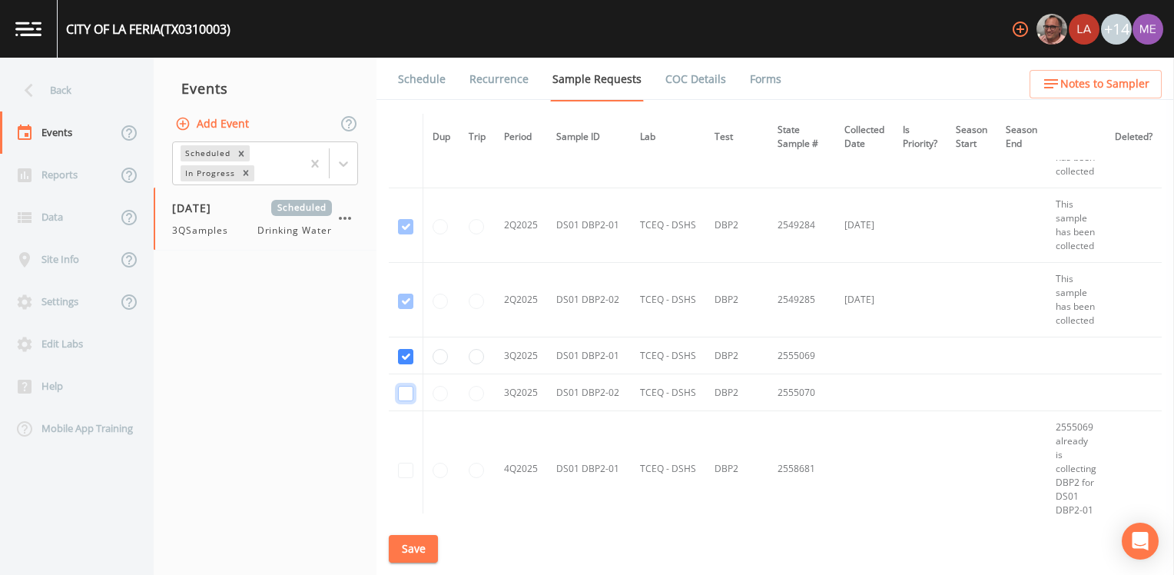
checkbox input "true"
click at [428, 550] on button "Save" at bounding box center [413, 549] width 49 height 28
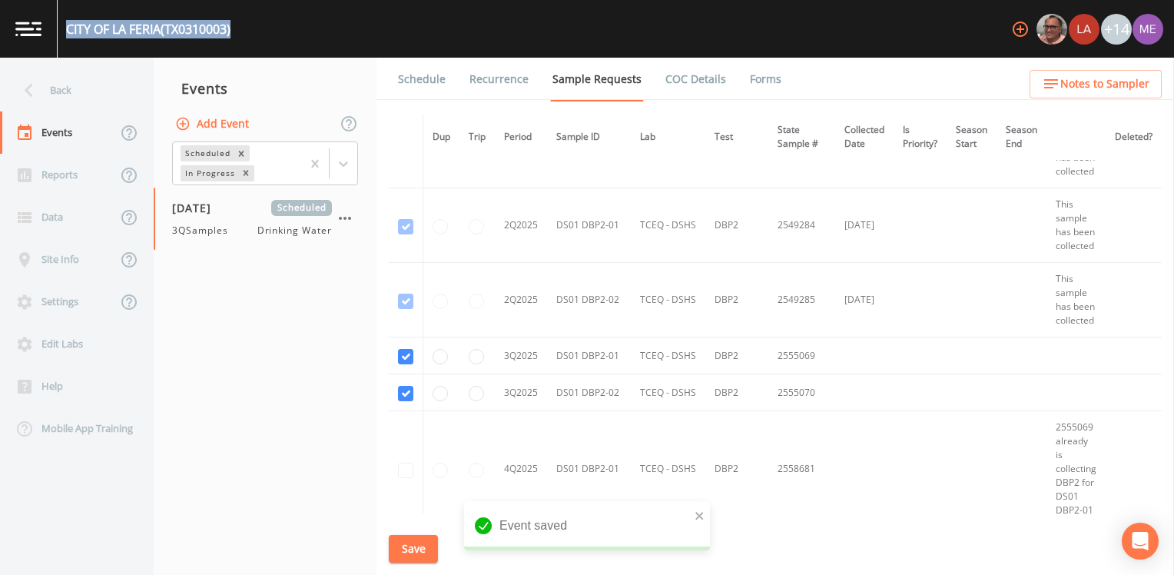
drag, startPoint x: 66, startPoint y: 26, endPoint x: 237, endPoint y: 32, distance: 170.7
click at [237, 32] on div "CITY OF LA FERIA (TX0310003) +14" at bounding box center [587, 29] width 1174 height 58
drag, startPoint x: 237, startPoint y: 32, endPoint x: 177, endPoint y: 31, distance: 59.9
copy div "CITY OF LA FERIA (TX0310003)"
click at [413, 551] on button "Save" at bounding box center [413, 549] width 49 height 28
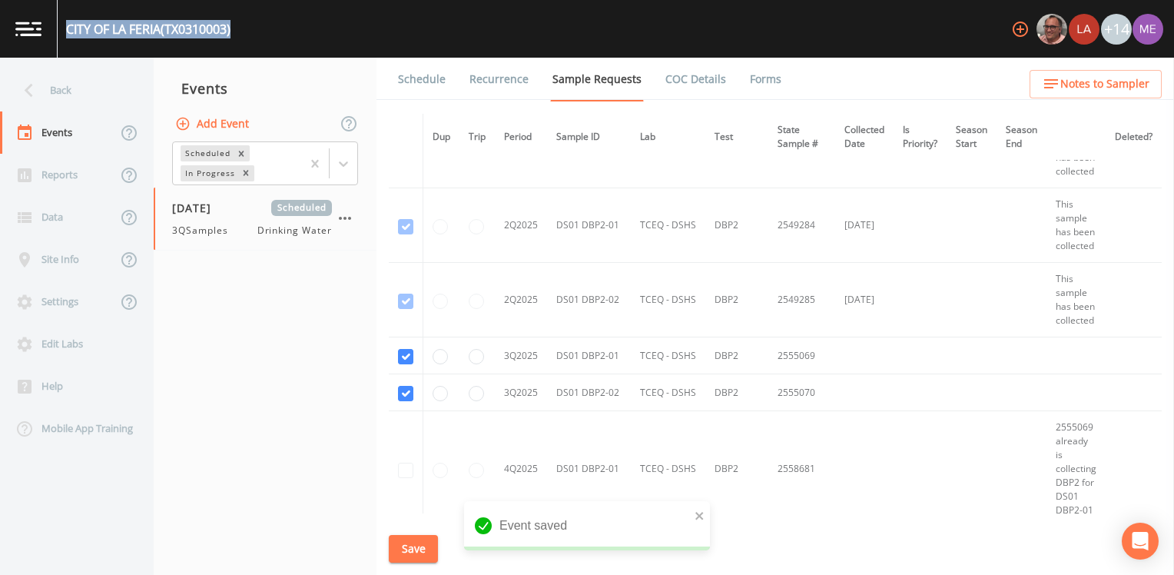
click at [440, 78] on link "Schedule" at bounding box center [422, 79] width 52 height 43
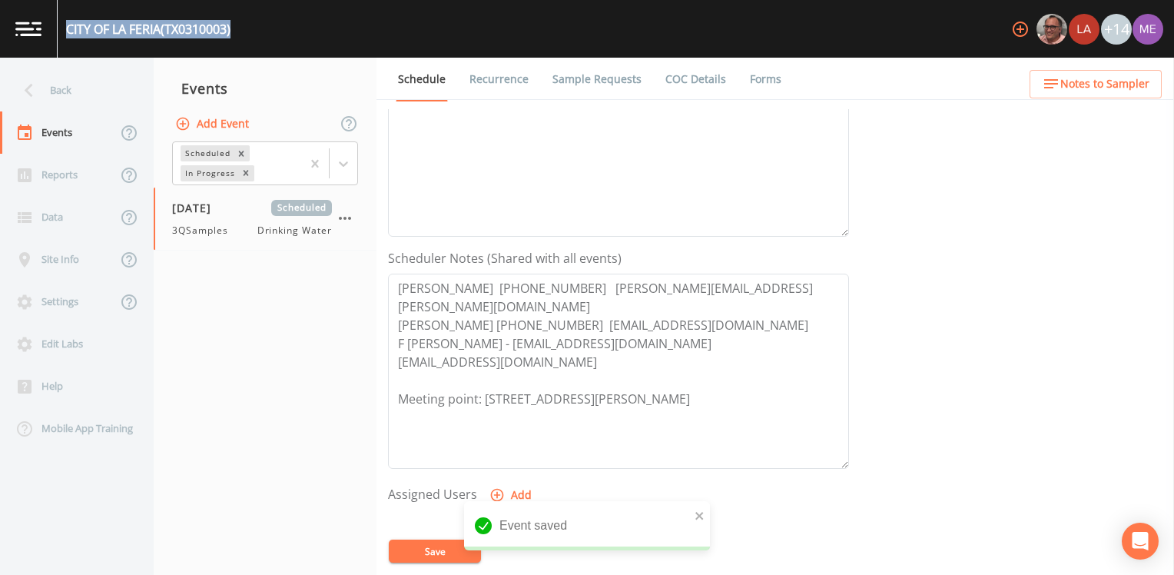
scroll to position [307, 0]
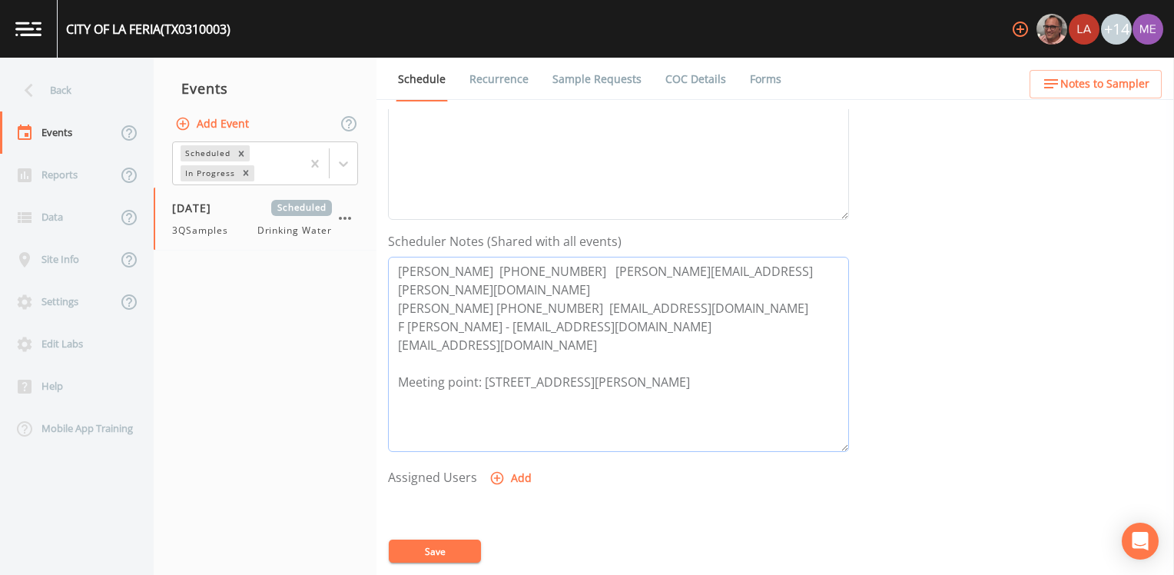
drag, startPoint x: 398, startPoint y: 269, endPoint x: 578, endPoint y: 272, distance: 179.8
click at [578, 272] on textarea "George Quintana 956-376-1000 george.quilantan@inframark.com Mr Frank 956-797-22…" at bounding box center [618, 354] width 461 height 195
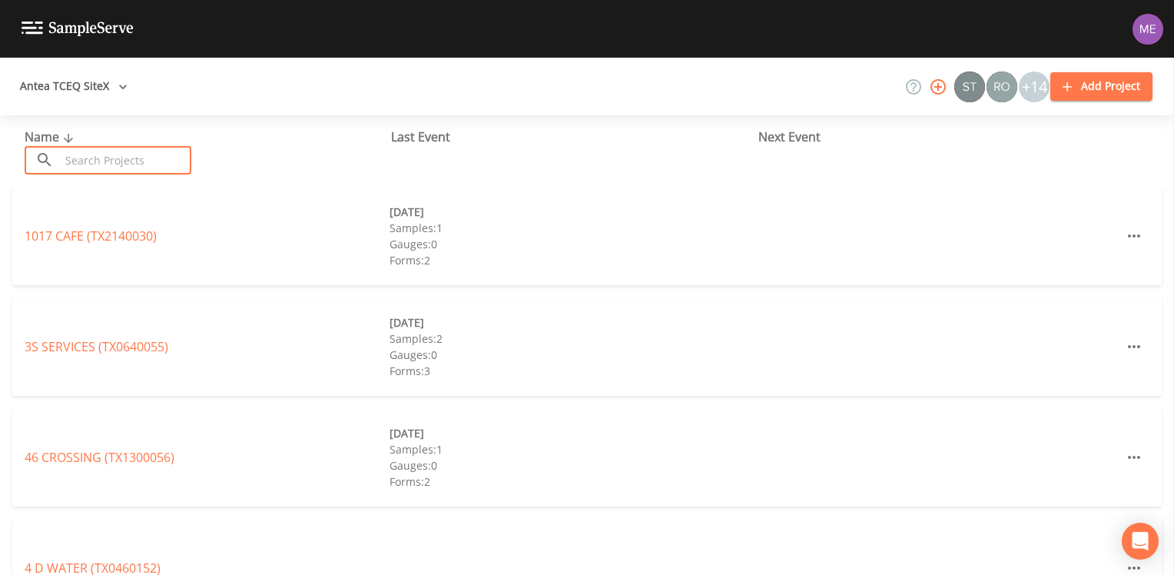
click at [113, 152] on input "text" at bounding box center [125, 160] width 131 height 28
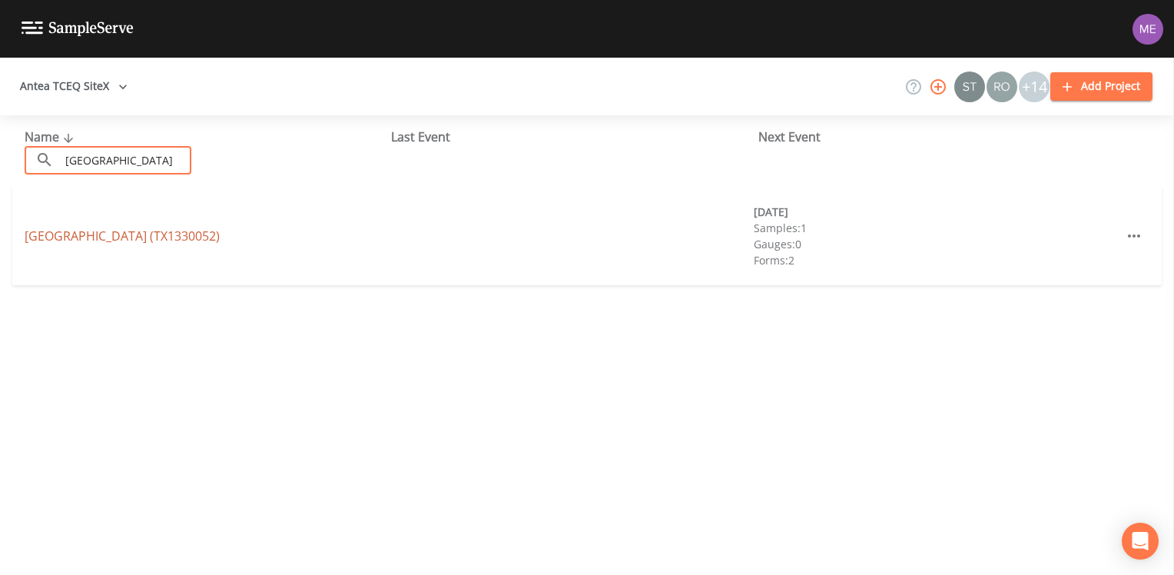
type input "[GEOGRAPHIC_DATA]"
click at [101, 234] on link "[GEOGRAPHIC_DATA] (TX1330052)" at bounding box center [122, 235] width 195 height 17
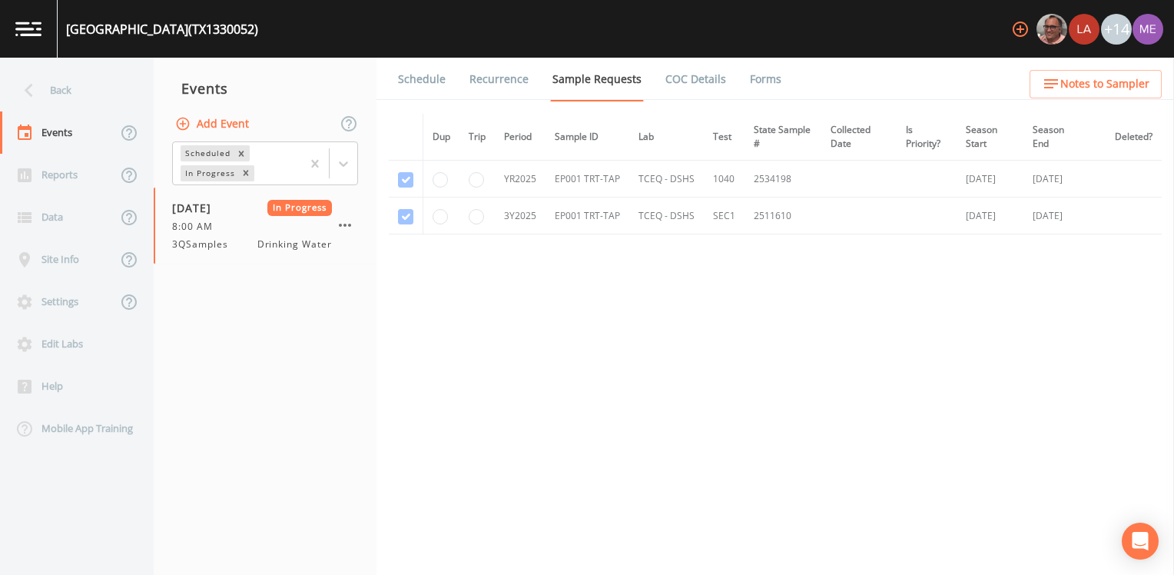
click at [430, 78] on link "Schedule" at bounding box center [422, 79] width 52 height 43
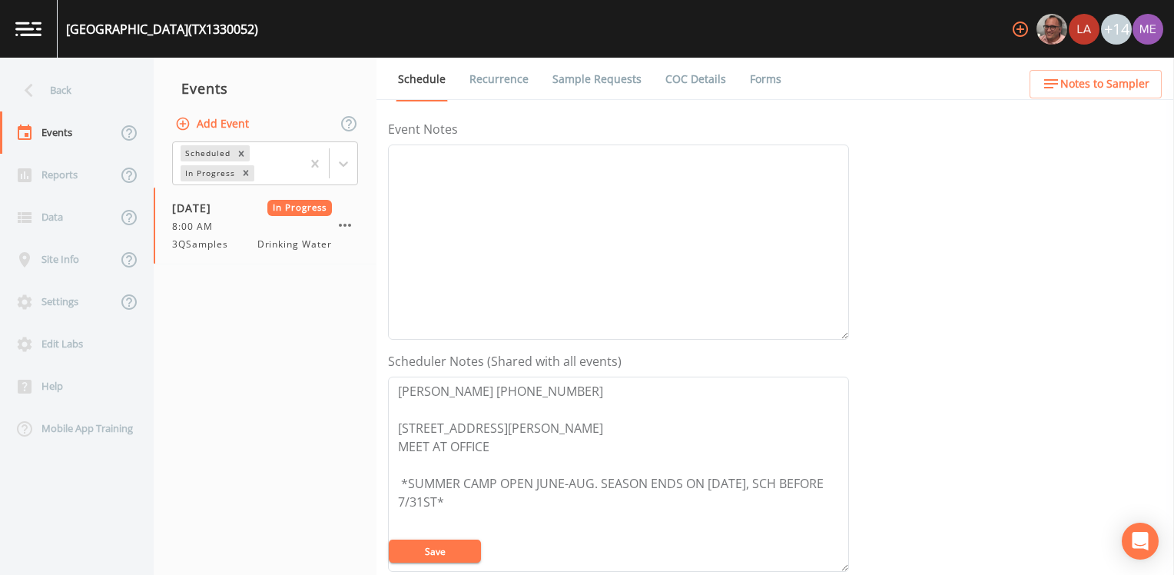
scroll to position [230, 0]
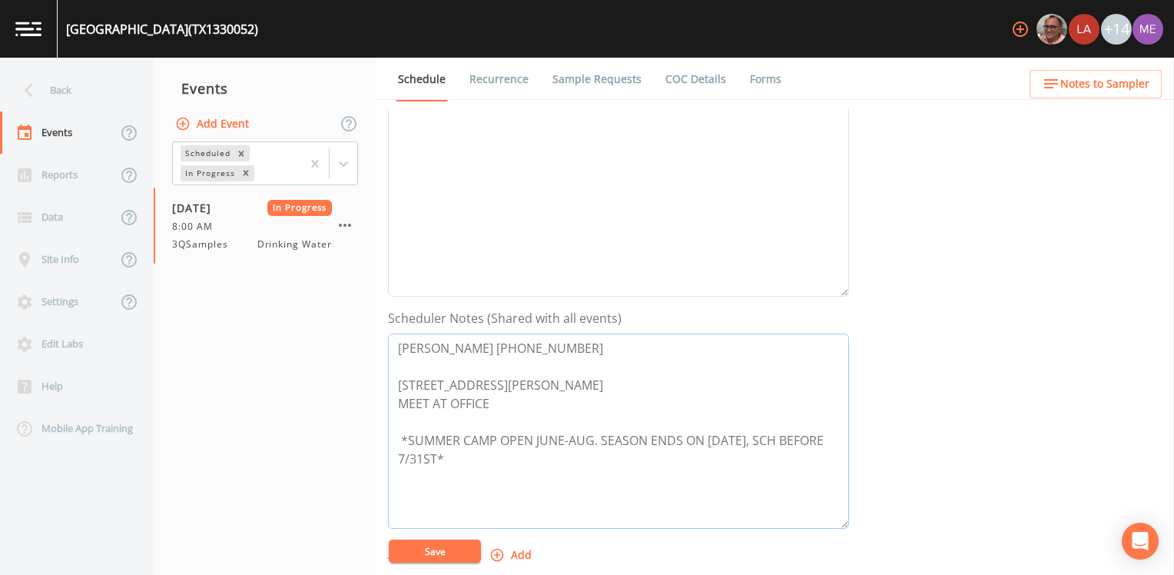
click at [583, 352] on textarea "John Hawkins 830-367-5353 175 RIO VISTA RD Ingram TX 78025 MEET AT OFFICE *SUMM…" at bounding box center [618, 430] width 461 height 195
click at [398, 346] on textarea "John Hawkins 830-367-5353 175 RIO VISTA RD Ingram TX 78025 MEET AT OFFICE *SUMM…" at bounding box center [618, 430] width 461 height 195
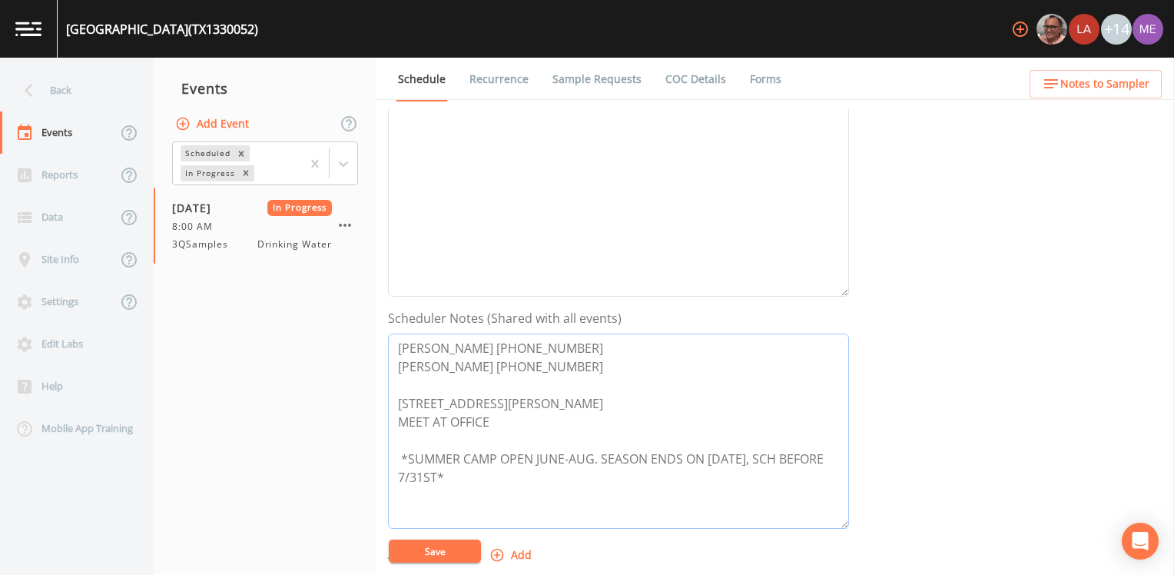
type textarea "Justin Hawkins 830-377-2431 John Hawkins 830-367-5353 175 RIO VISTA RD Ingram T…"
click at [455, 547] on button "Save" at bounding box center [435, 550] width 92 height 23
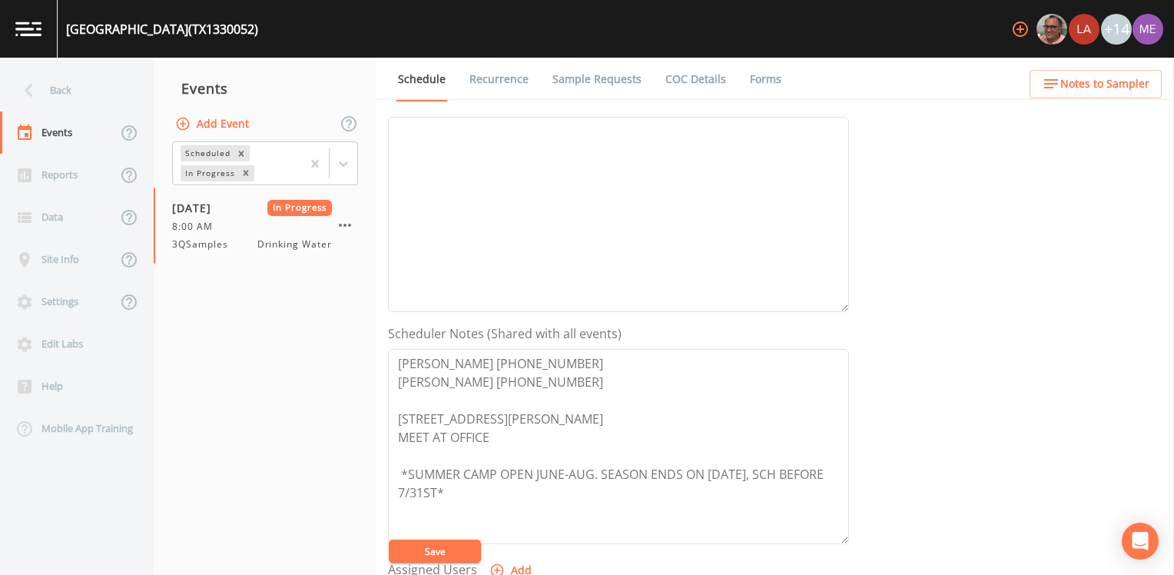
scroll to position [77, 0]
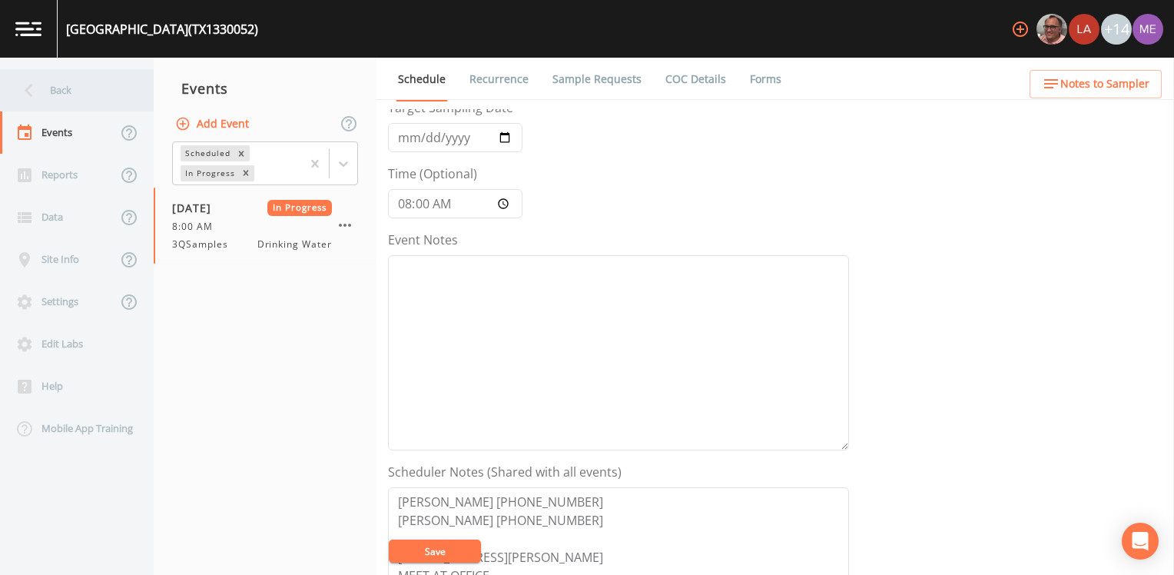
click at [67, 85] on div "Back" at bounding box center [69, 90] width 138 height 42
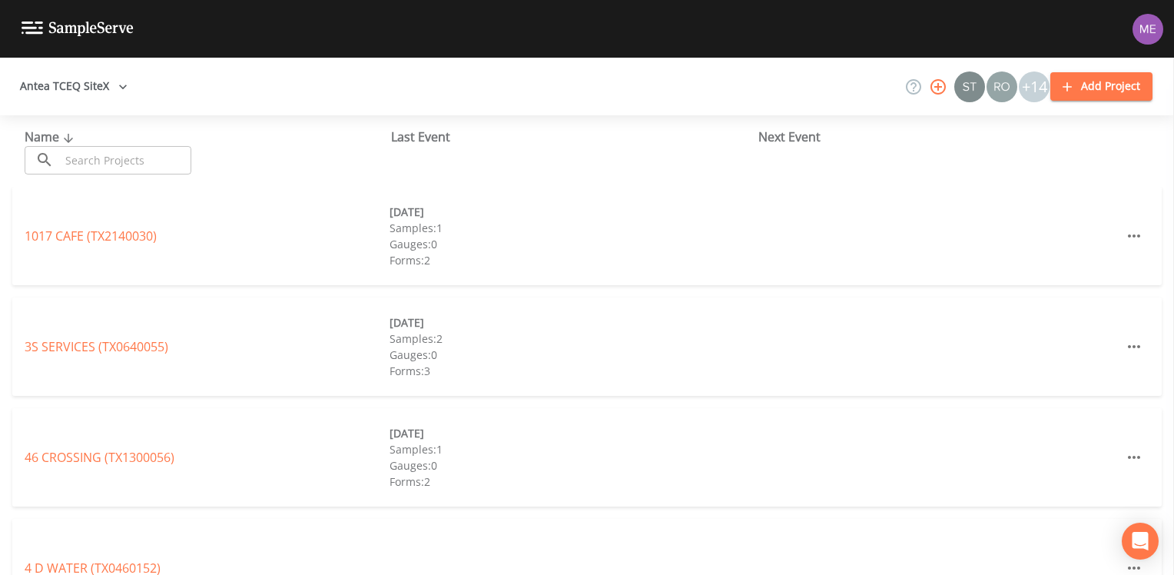
click at [96, 165] on input "text" at bounding box center [125, 160] width 131 height 28
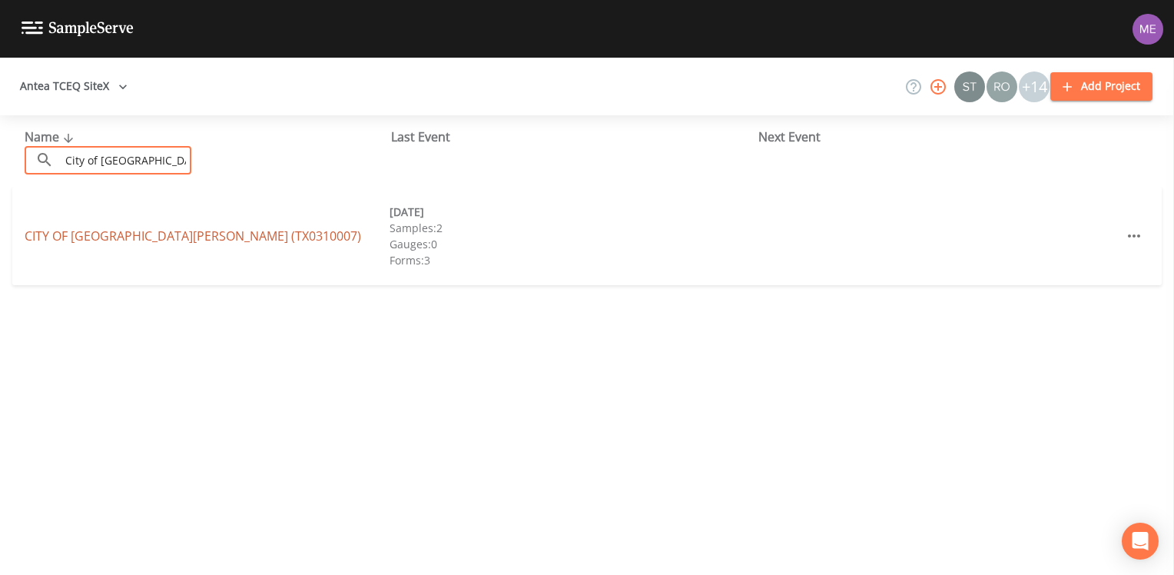
type input "City of San Benito"
click at [68, 237] on link "CITY OF SAN BENITO (TX0310007)" at bounding box center [193, 235] width 336 height 17
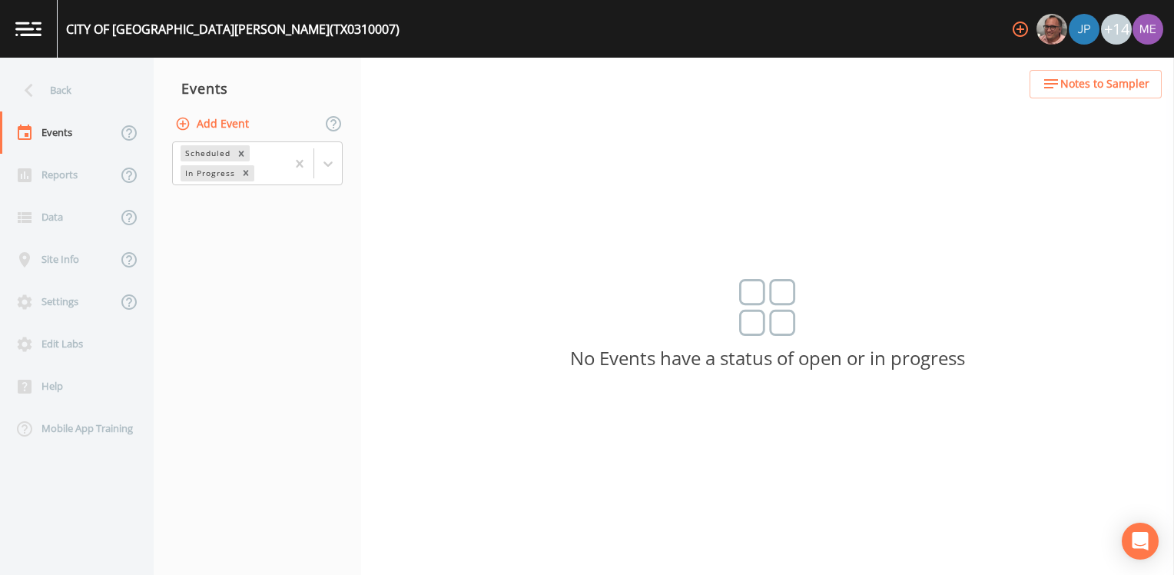
click at [201, 127] on button "Add Event" at bounding box center [213, 124] width 83 height 28
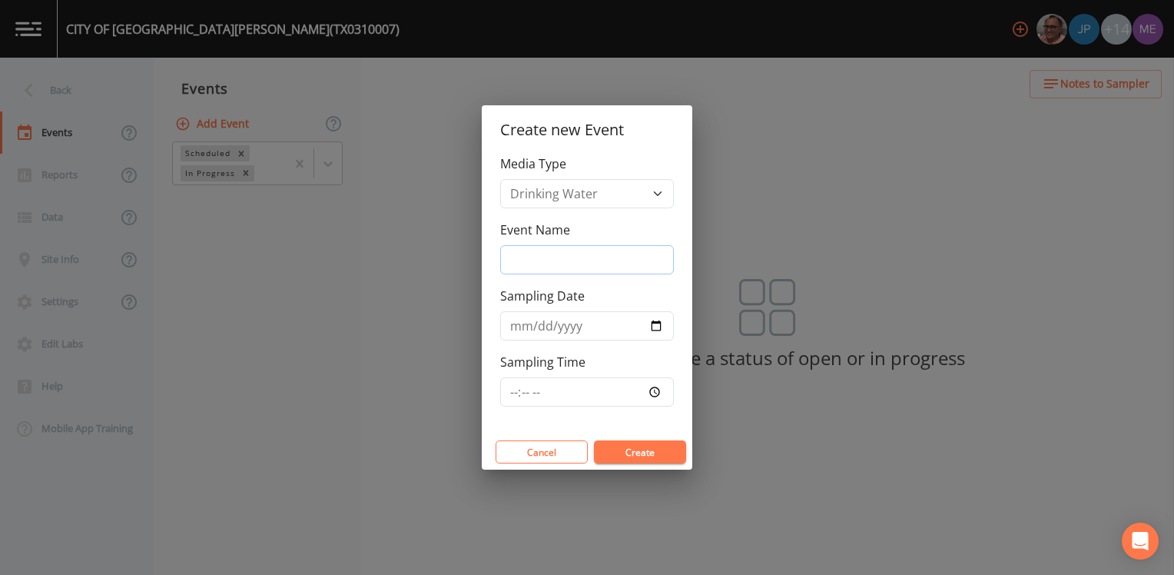
click at [588, 257] on input "Event Name" at bounding box center [587, 259] width 174 height 29
type input "3QSamples"
type input "2025-08-19"
click at [515, 391] on input "Sampling Time" at bounding box center [587, 391] width 174 height 29
type input "09:00"
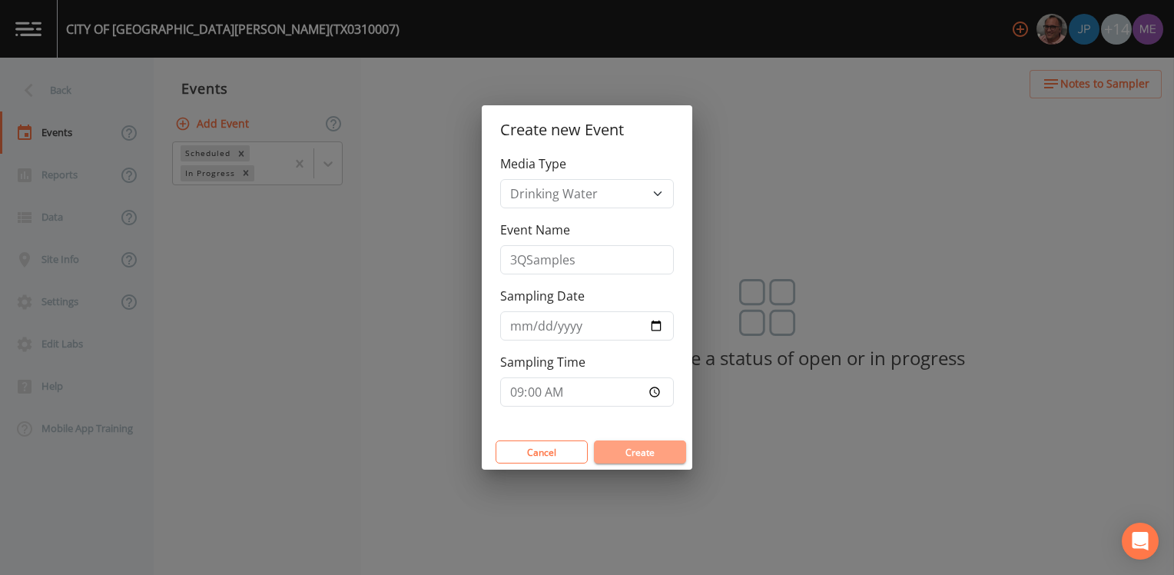
click at [638, 449] on button "Create" at bounding box center [640, 451] width 92 height 23
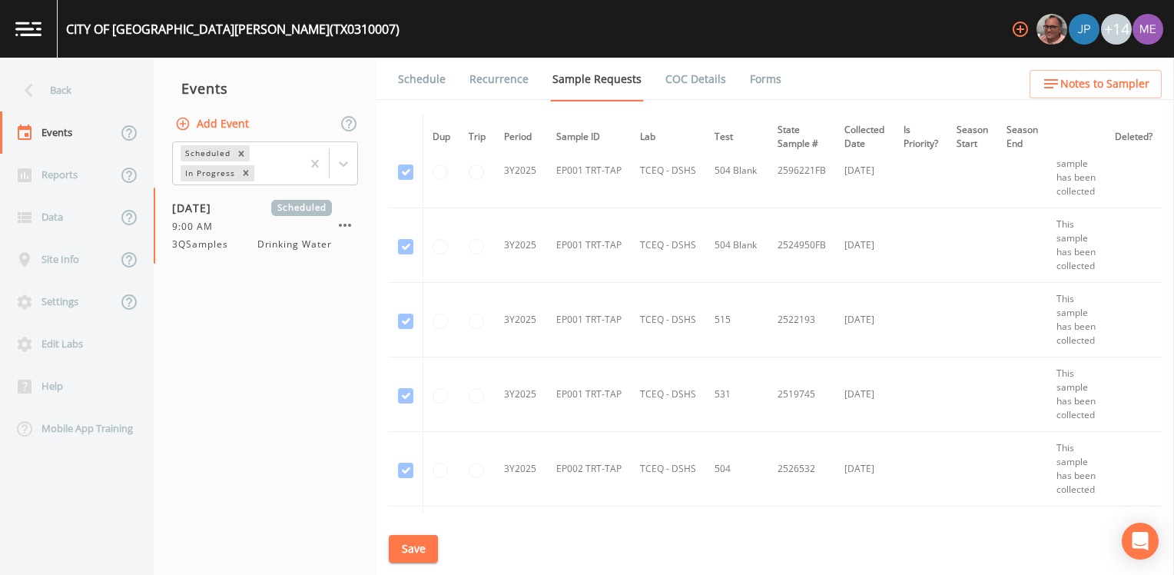
scroll to position [3918, 0]
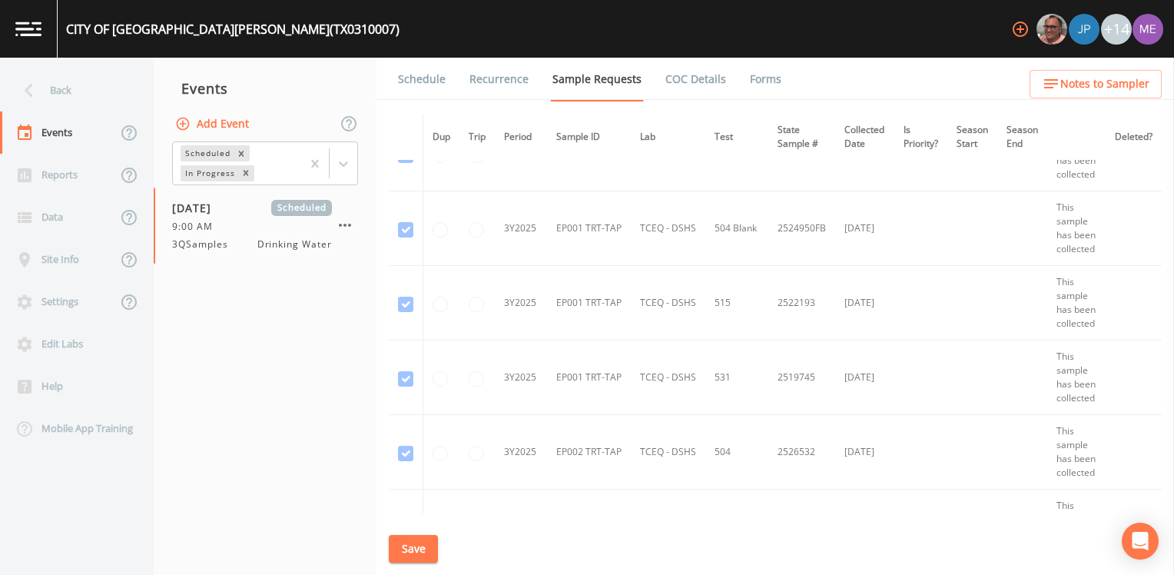
checkbox input "true"
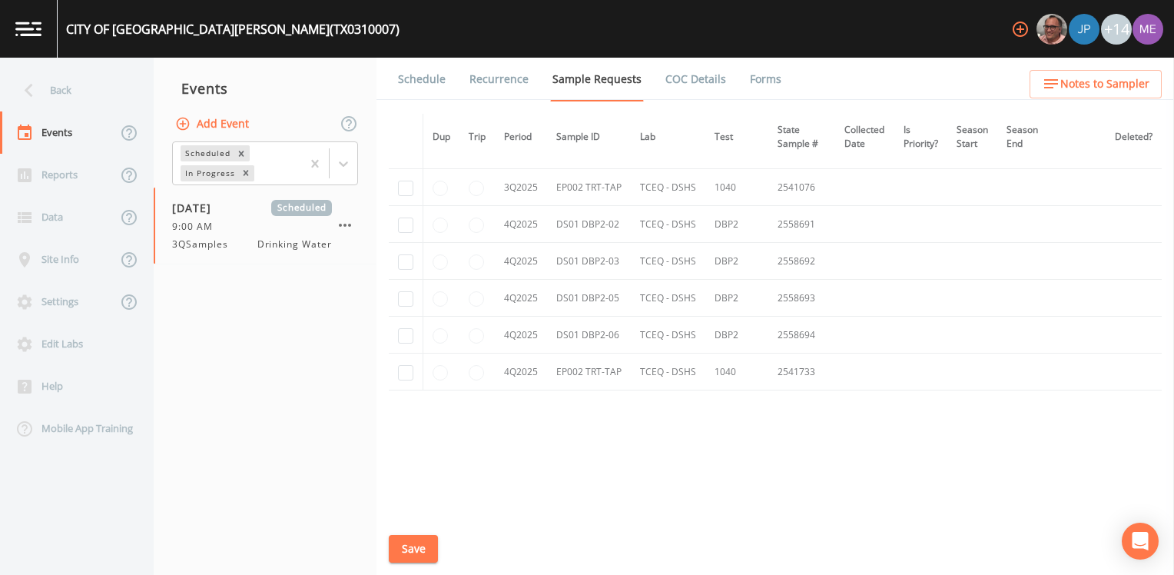
scroll to position [6223, 0]
checkbox input "true"
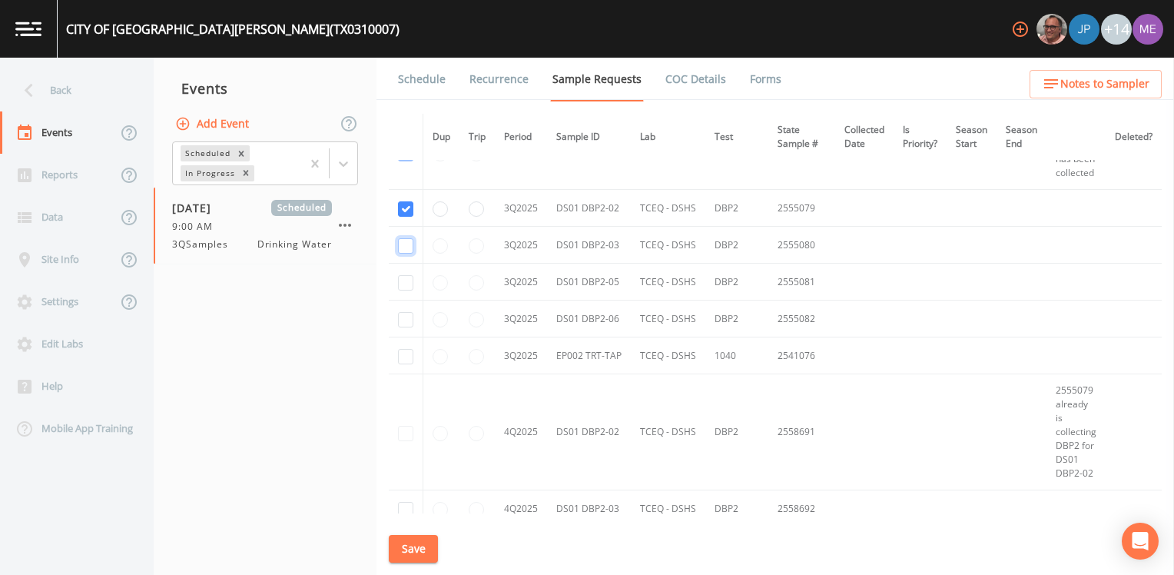
checkbox input "true"
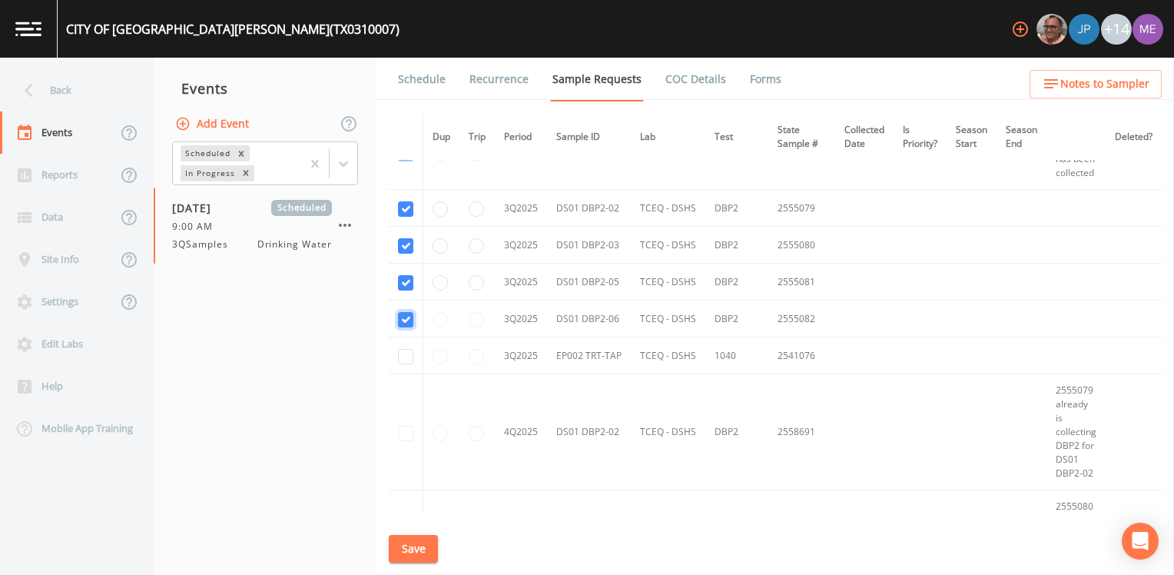
checkbox input "true"
click at [395, 548] on button "Save" at bounding box center [413, 549] width 49 height 28
click at [420, 547] on button "Save" at bounding box center [413, 549] width 49 height 28
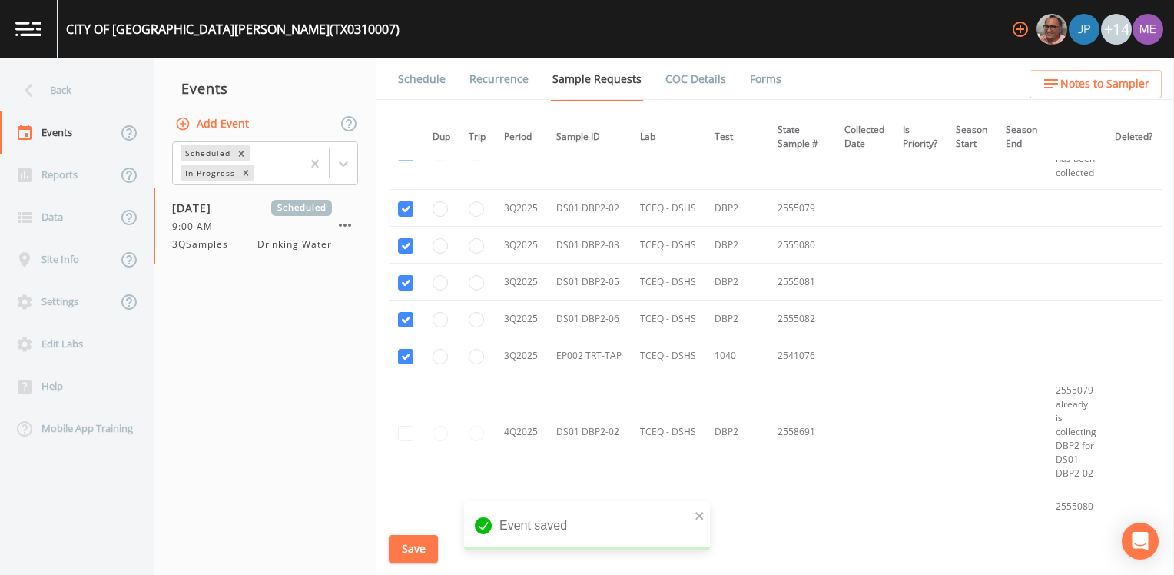
click at [409, 77] on link "Schedule" at bounding box center [422, 79] width 52 height 43
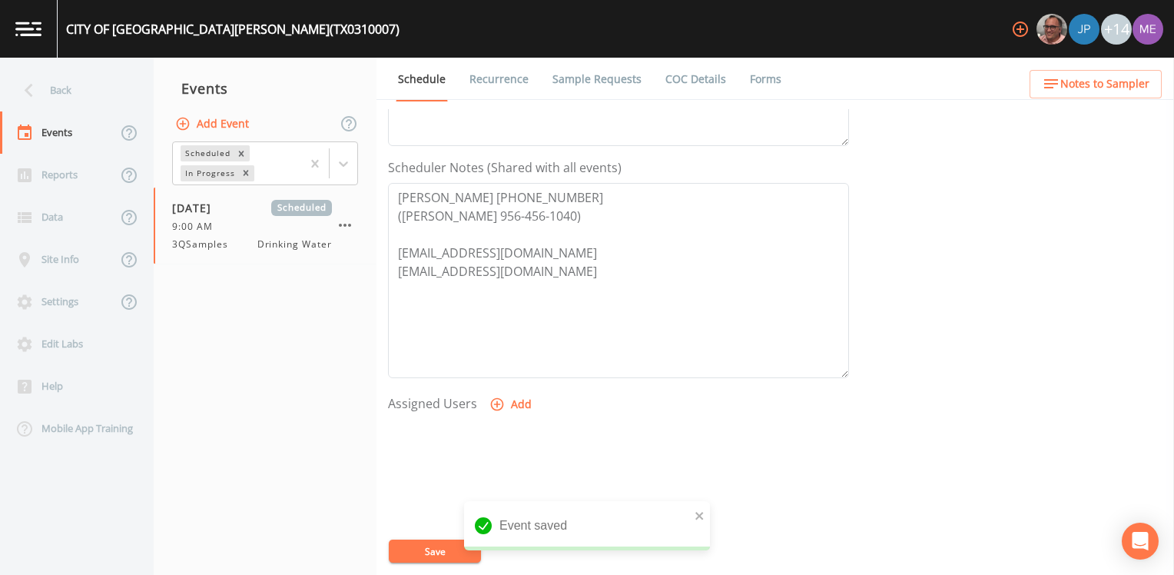
scroll to position [384, 0]
click at [360, 224] on div "08/19/2025 Scheduled 9:00 AM 3QSamples Drinking Water" at bounding box center [265, 225] width 223 height 76
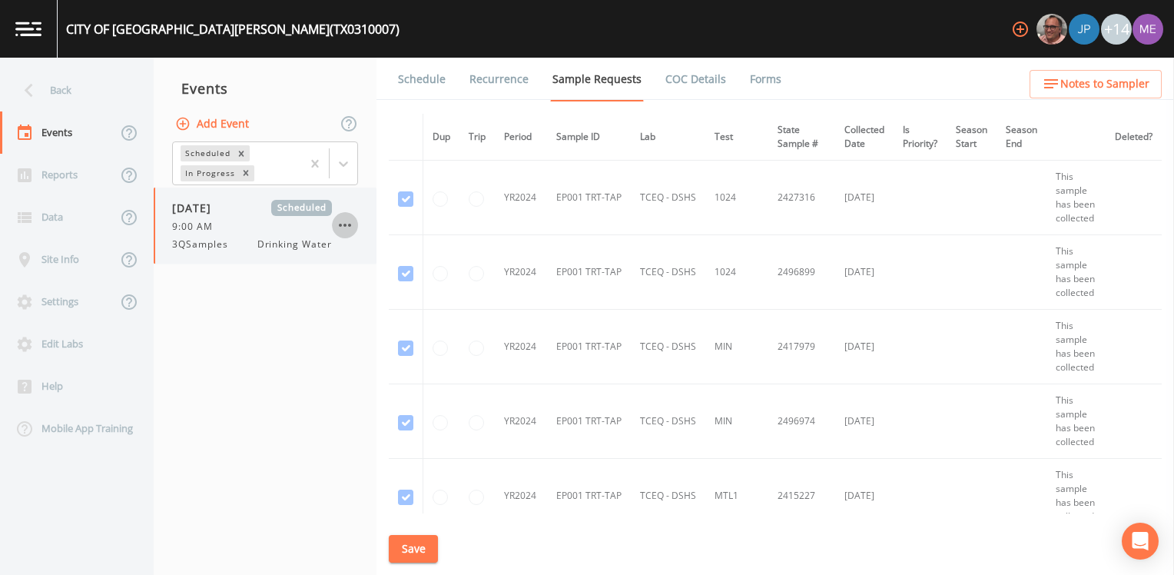
click at [345, 227] on icon "button" at bounding box center [345, 225] width 18 height 18
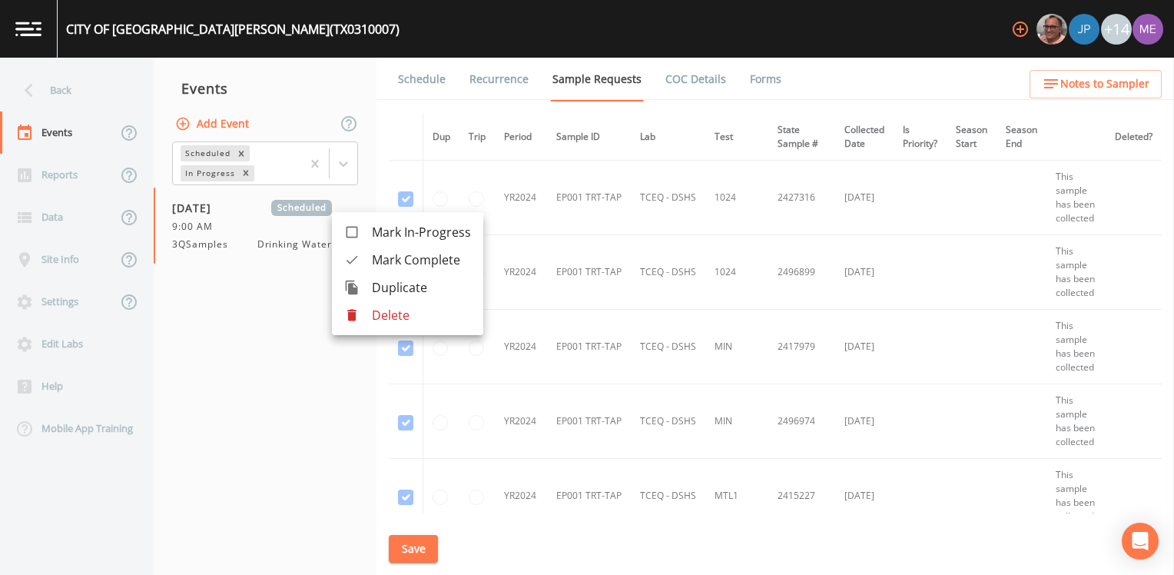
click at [336, 162] on div at bounding box center [587, 287] width 1174 height 575
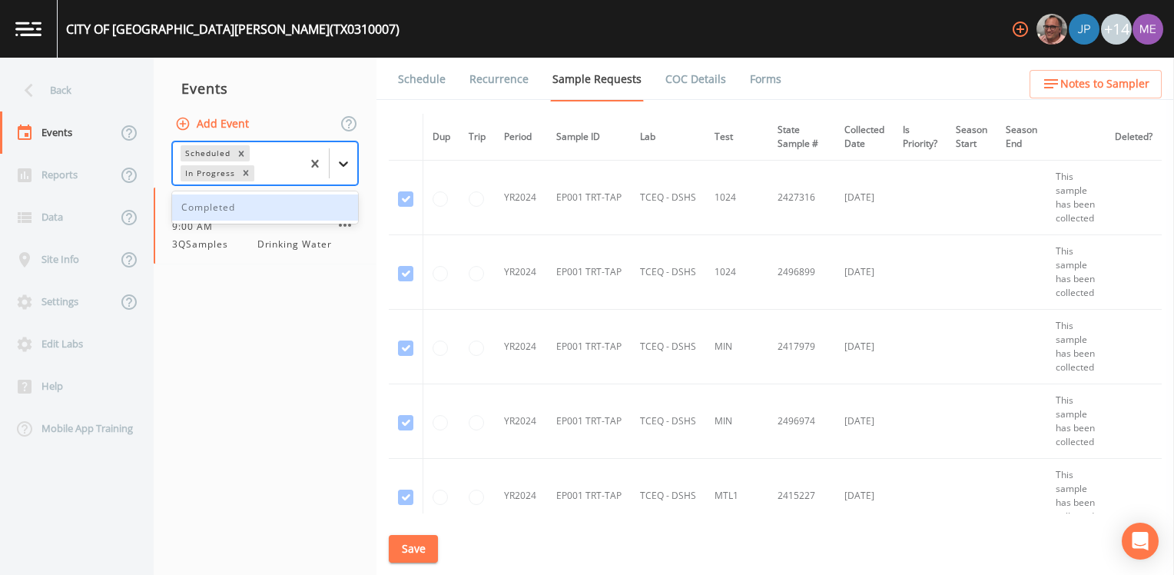
click at [342, 162] on icon at bounding box center [343, 163] width 15 height 15
click at [333, 204] on div "Completed" at bounding box center [265, 207] width 186 height 26
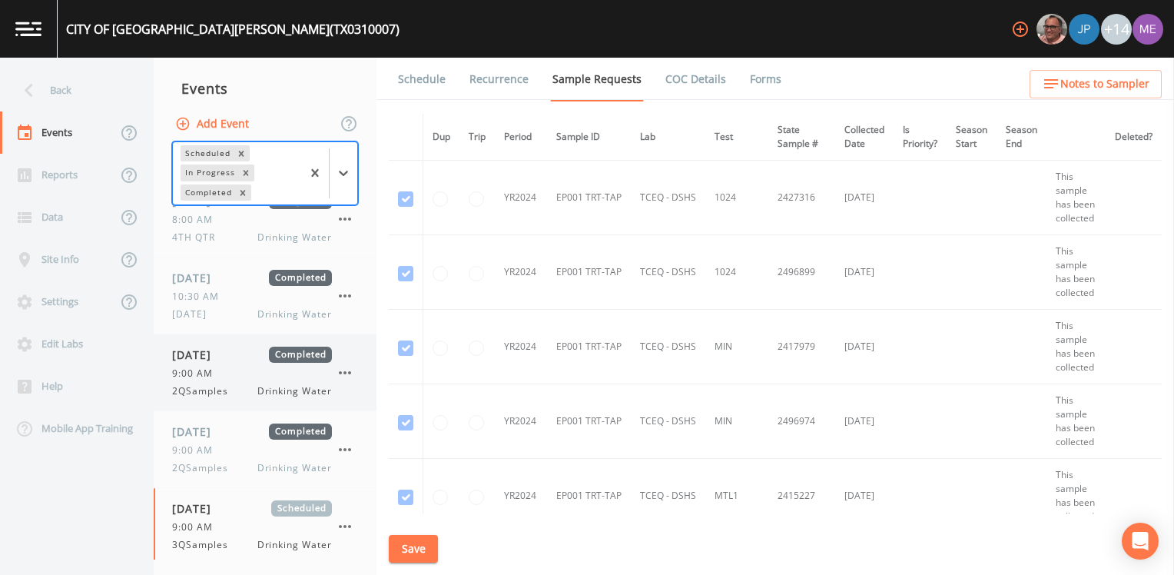
scroll to position [327, 0]
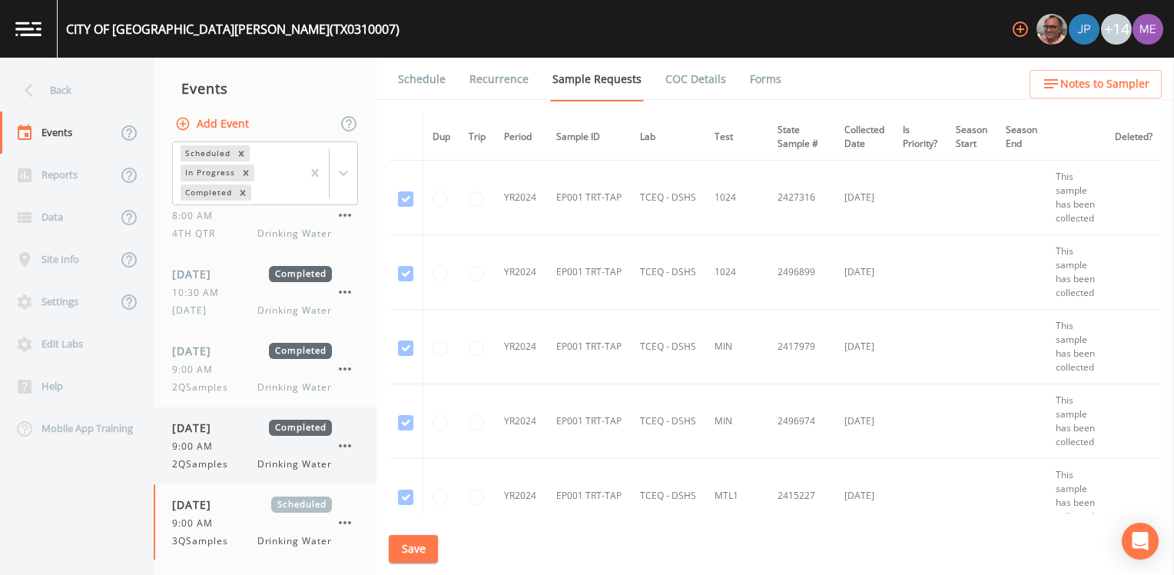
click at [212, 452] on div "05/07/2025 Completed 9:00 AM 2QSamples Drinking Water" at bounding box center [252, 444] width 160 height 51
click at [429, 79] on link "Schedule" at bounding box center [422, 79] width 52 height 43
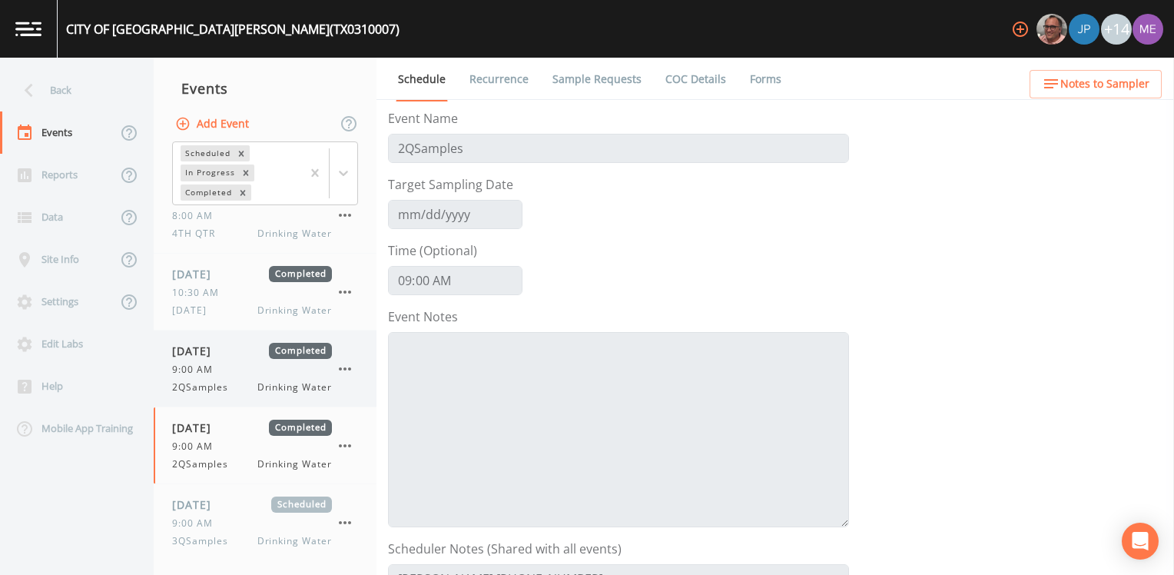
click at [204, 360] on div "04/03/2025 Completed 9:00 AM 2QSamples Drinking Water" at bounding box center [252, 368] width 160 height 51
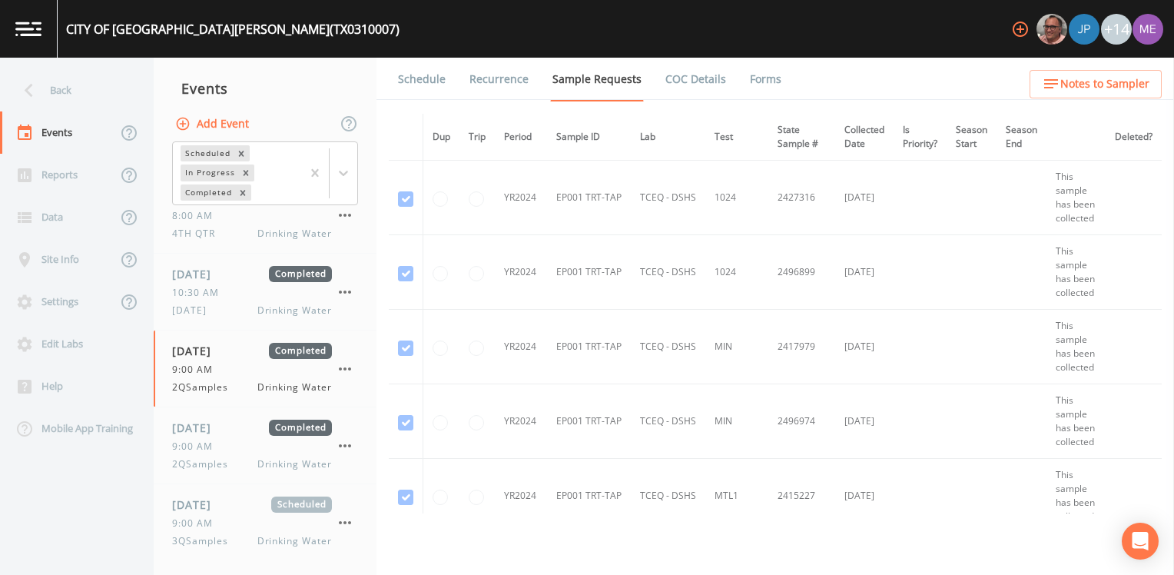
click at [433, 72] on link "Schedule" at bounding box center [422, 79] width 52 height 43
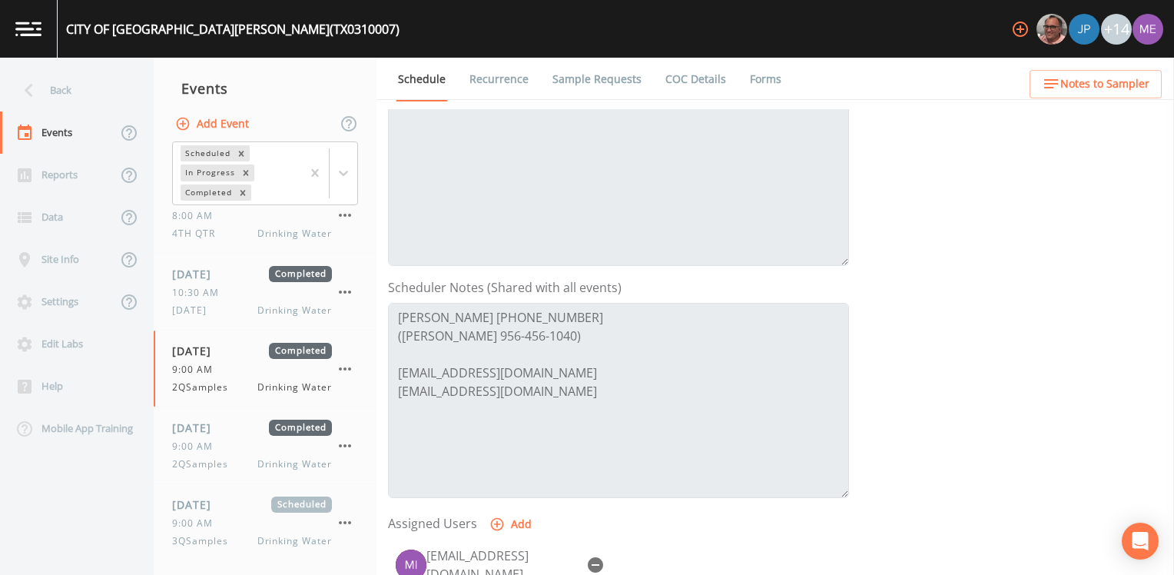
scroll to position [307, 0]
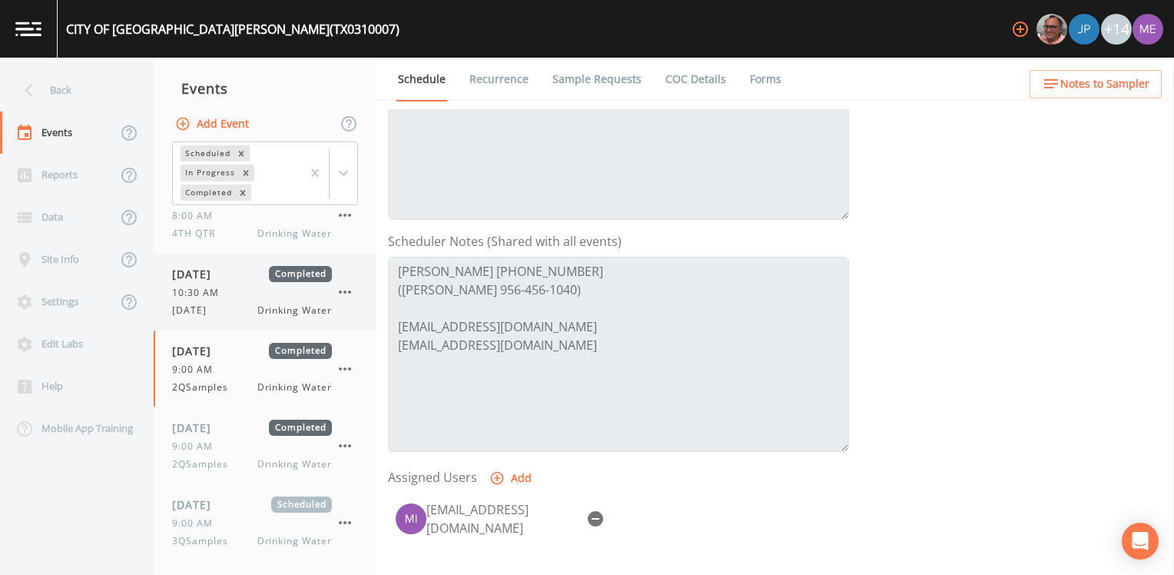
click at [187, 280] on span "02/19/2025" at bounding box center [197, 274] width 50 height 16
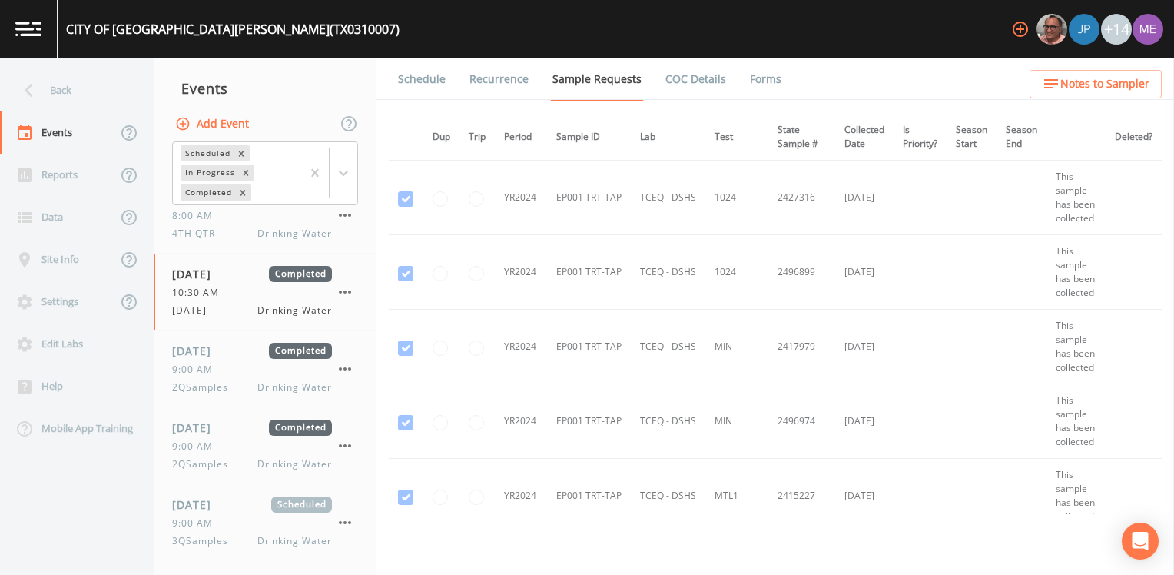
click at [423, 88] on link "Schedule" at bounding box center [422, 79] width 52 height 43
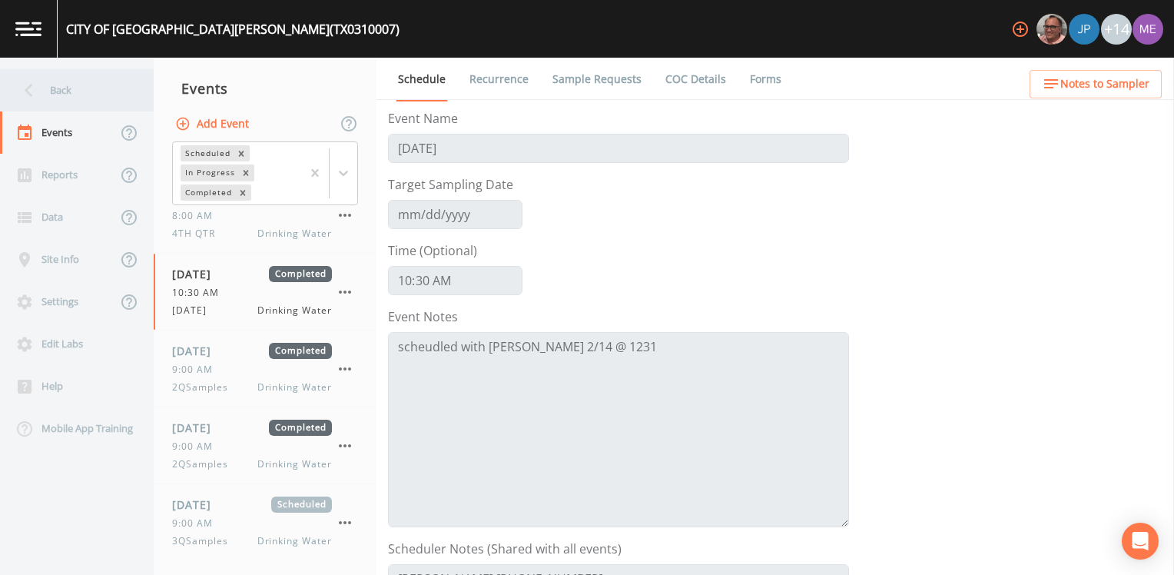
click at [49, 94] on div "Back" at bounding box center [69, 90] width 138 height 42
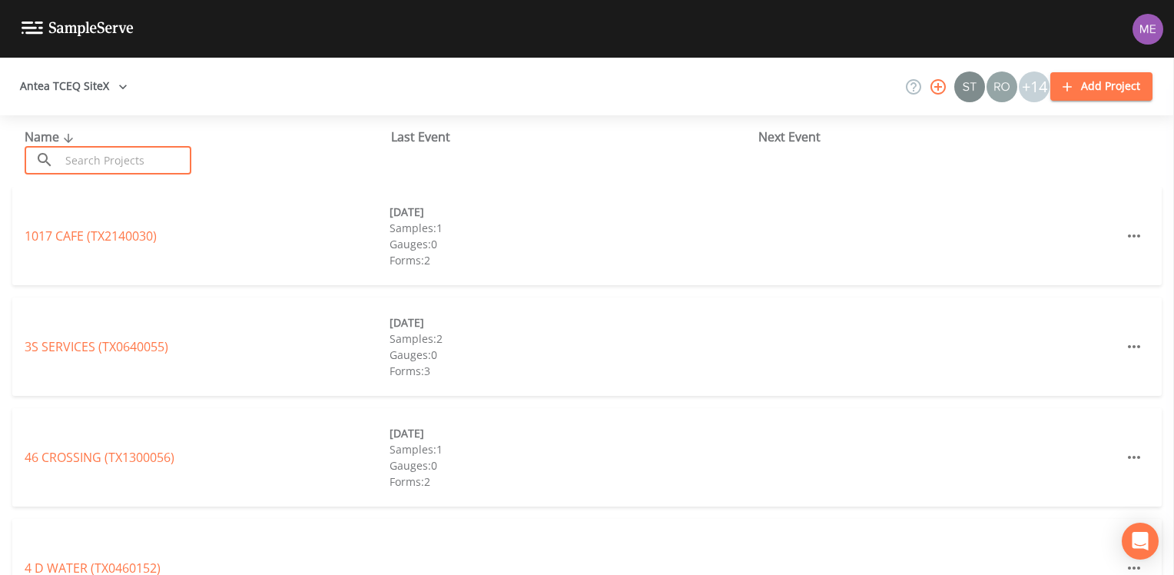
click at [89, 160] on input "text" at bounding box center [125, 160] width 131 height 28
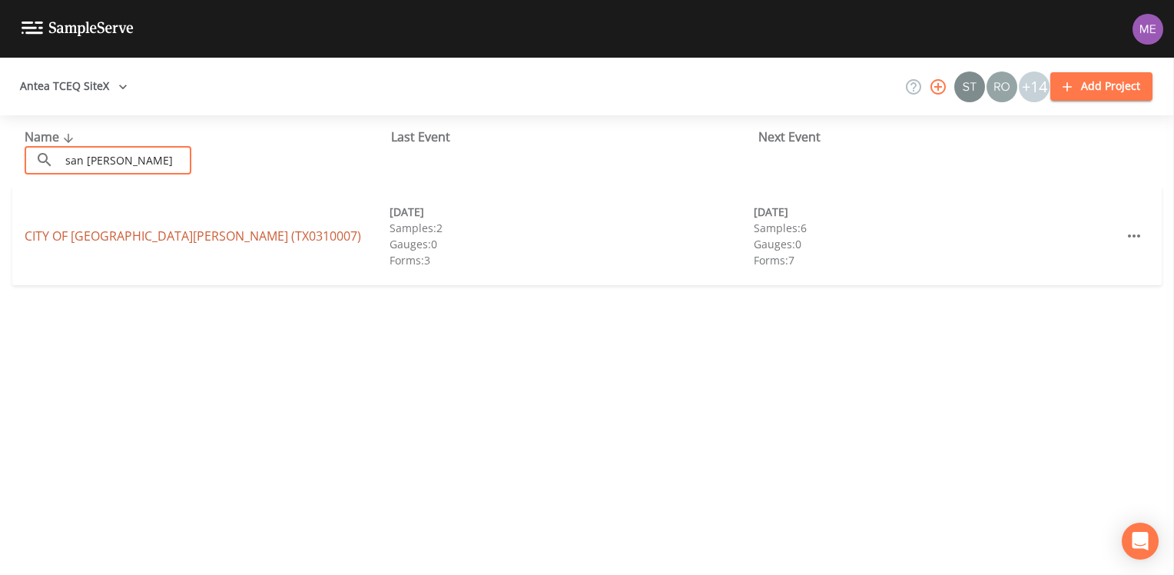
type input "san benito"
click at [78, 234] on link "CITY OF SAN BENITO (TX0310007)" at bounding box center [193, 235] width 336 height 17
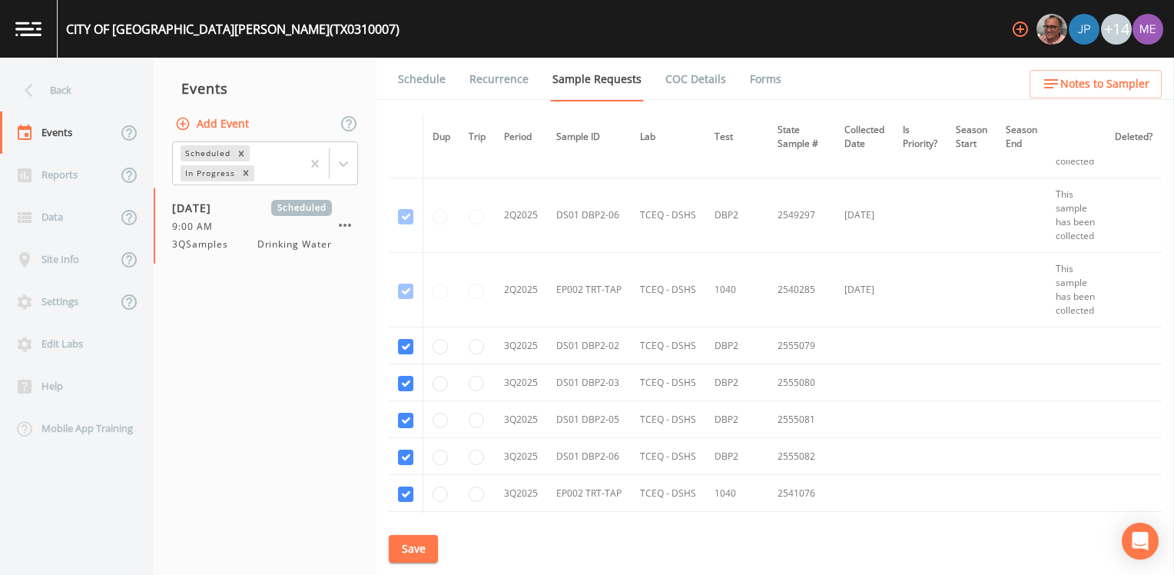
scroll to position [5147, 0]
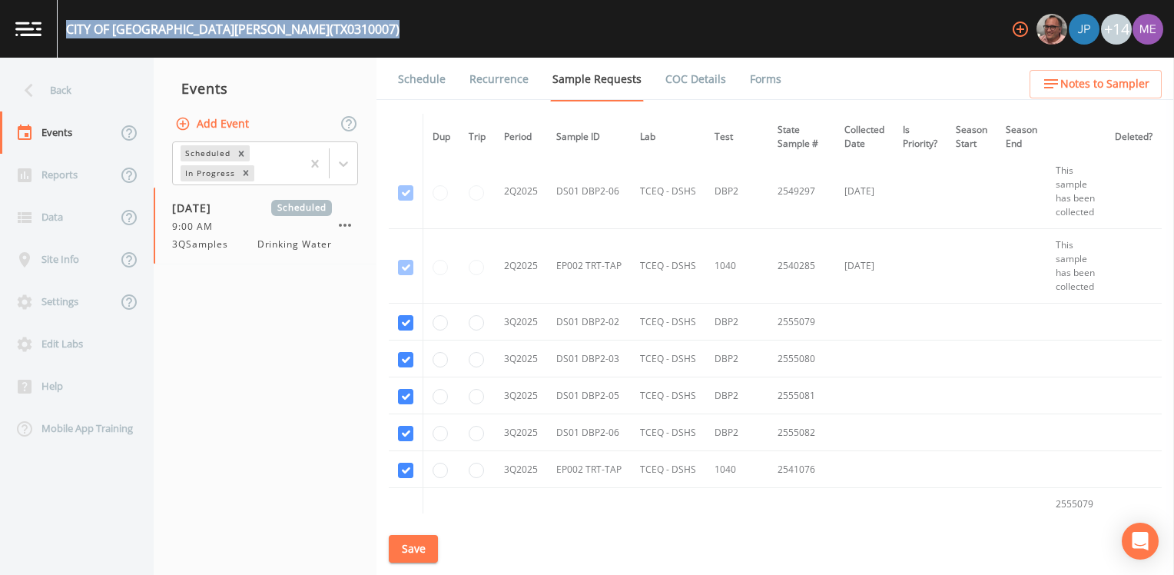
drag, startPoint x: 66, startPoint y: 29, endPoint x: 261, endPoint y: 35, distance: 195.2
click at [261, 35] on div "CITY OF SAN BENITO (TX0310007) +14" at bounding box center [587, 29] width 1174 height 58
drag, startPoint x: 261, startPoint y: 35, endPoint x: 163, endPoint y: 26, distance: 98.8
copy div "CITY OF SAN BENITO (TX0310007)"
click at [403, 78] on link "Schedule" at bounding box center [422, 79] width 52 height 43
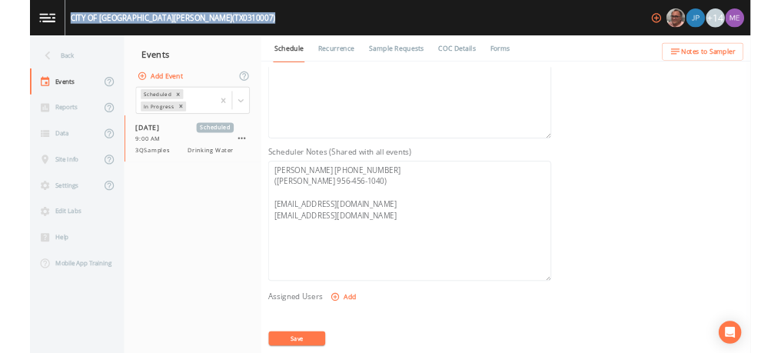
scroll to position [307, 0]
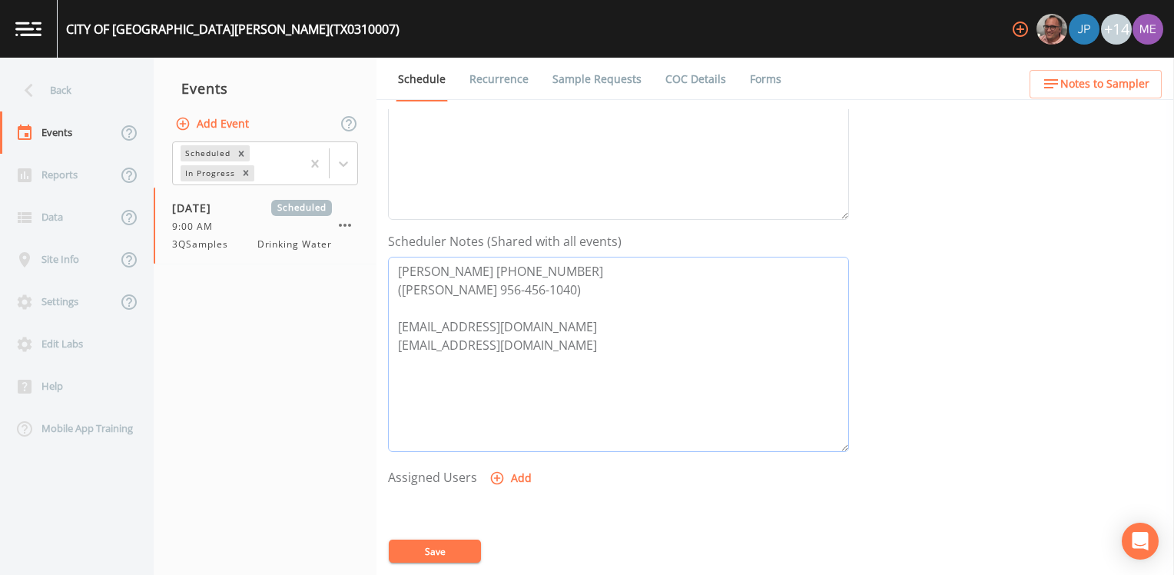
drag, startPoint x: 396, startPoint y: 269, endPoint x: 556, endPoint y: 262, distance: 159.9
click at [556, 262] on textarea "Julio Gonzalez 956-893-0505 (Adam Gonzalez 956-456-1040) jgonzalez@cityofsanben…" at bounding box center [618, 354] width 461 height 195
click at [492, 475] on icon "button" at bounding box center [496, 477] width 15 height 15
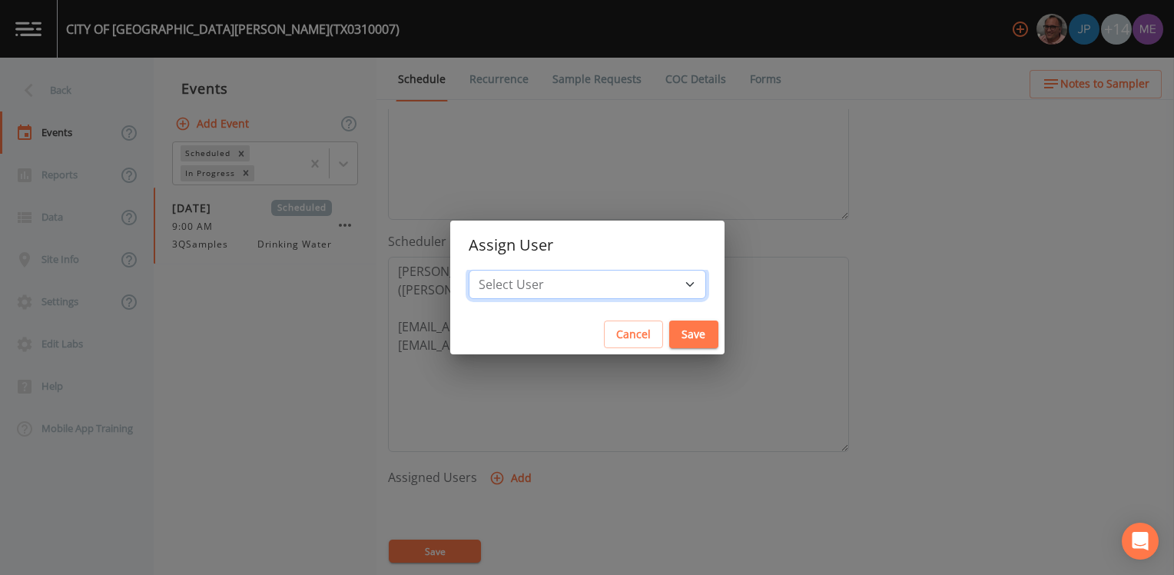
click at [664, 282] on select "Select User Mike Franklin Joshua gere Paul Lauren Saenz David Weber Zachary Eva…" at bounding box center [587, 284] width 237 height 29
click at [975, 323] on div "Assign User Select User Mike Franklin Joshua gere Paul Lauren Saenz David Weber…" at bounding box center [587, 287] width 1174 height 575
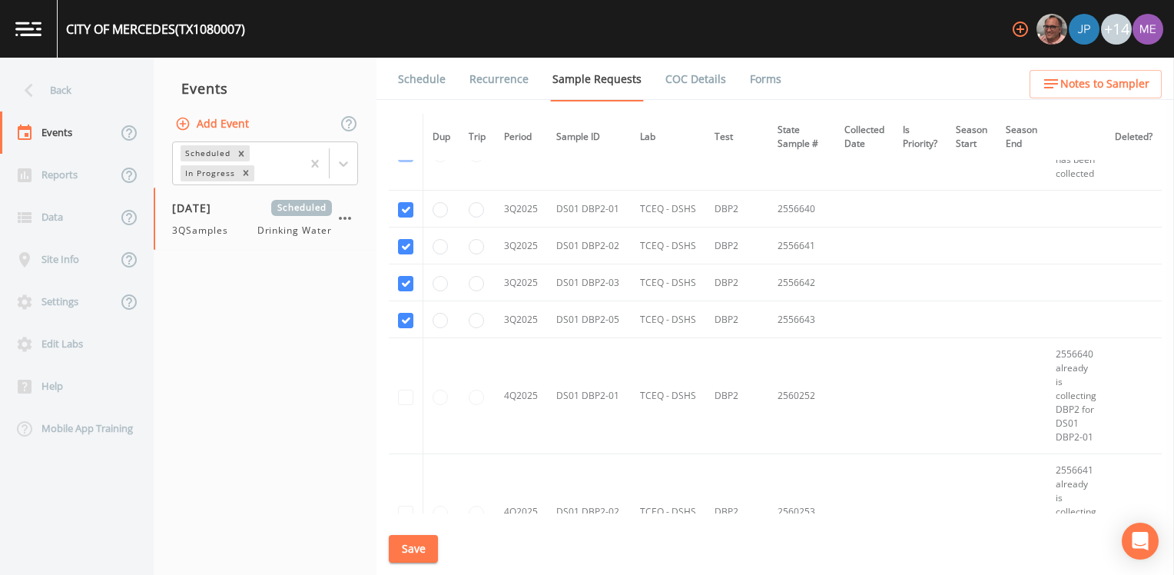
scroll to position [2689, 0]
